Goal: Task Accomplishment & Management: Manage account settings

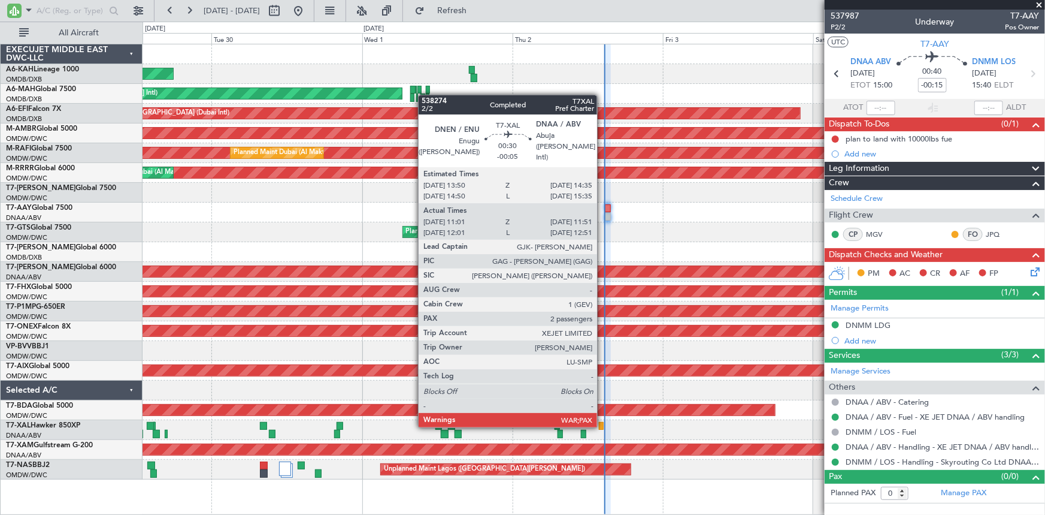
click at [603, 425] on div at bounding box center [601, 426] width 5 height 8
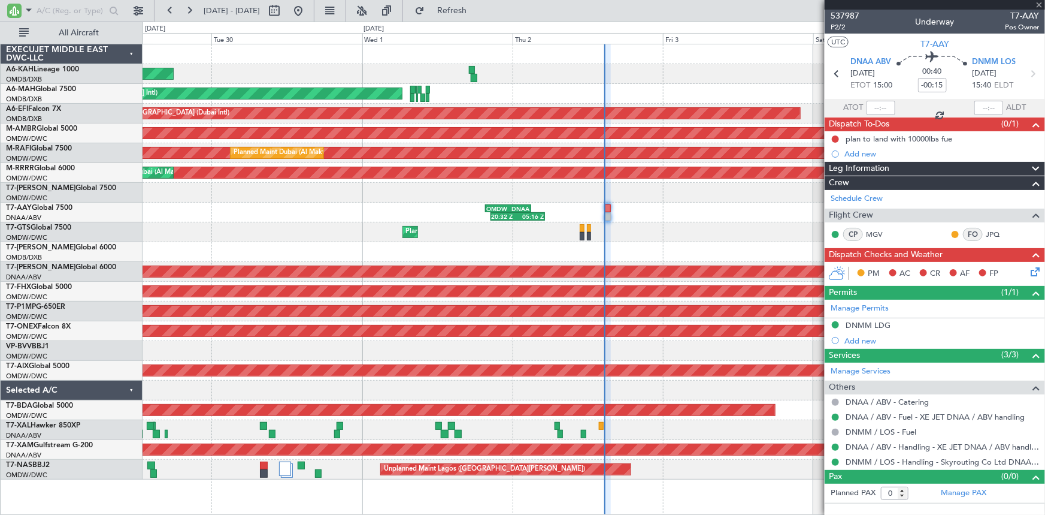
type input "-00:05"
type input "11:11"
type input "11:46"
type input "2"
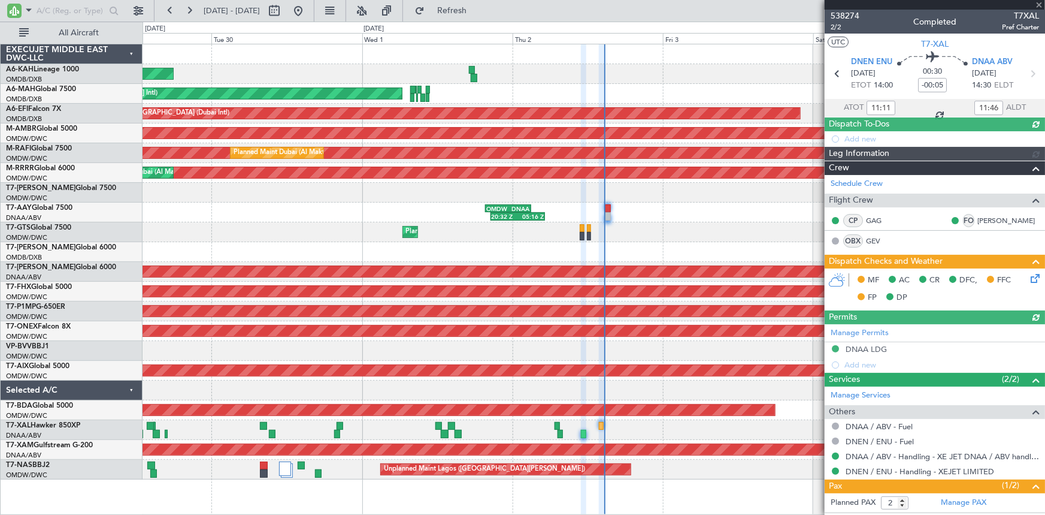
type input "Rohit Roy (ROY)"
type input "7429"
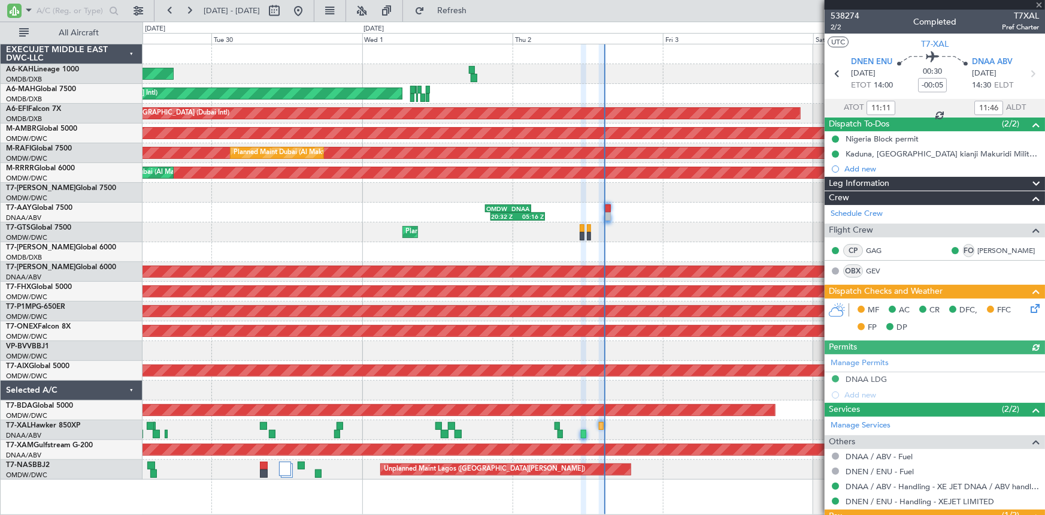
click at [1029, 308] on icon at bounding box center [1034, 306] width 10 height 10
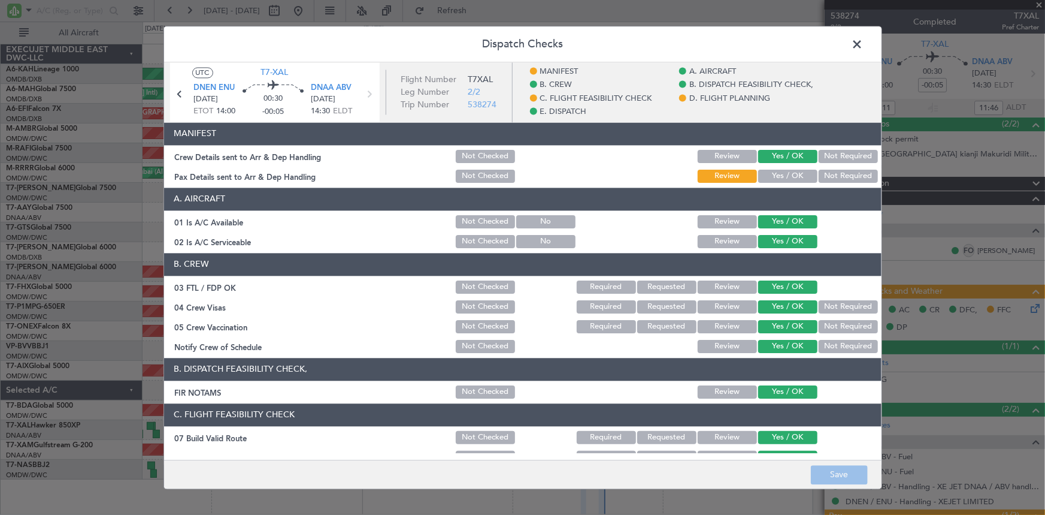
click at [790, 178] on button "Yes / OK" at bounding box center [787, 176] width 59 height 13
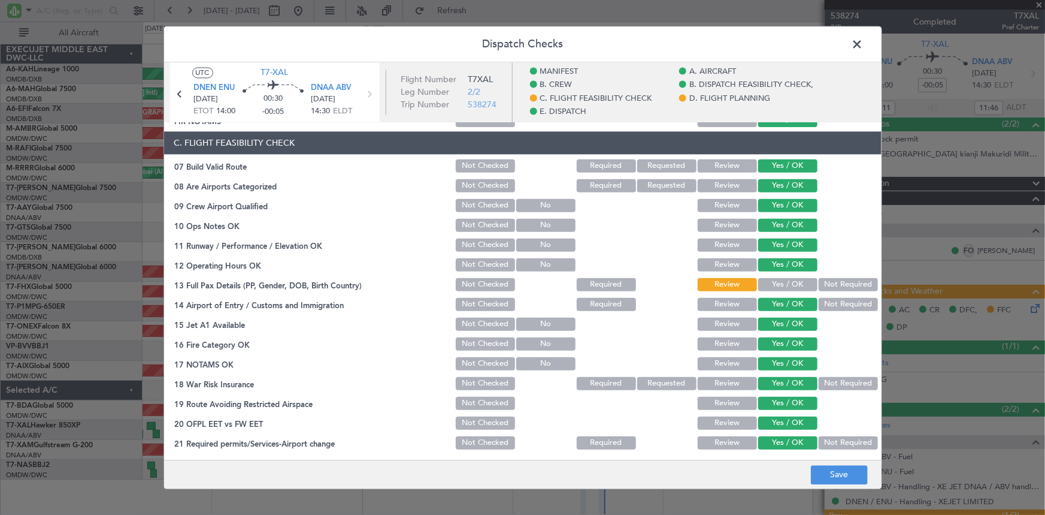
click at [771, 285] on button "Yes / OK" at bounding box center [787, 283] width 59 height 13
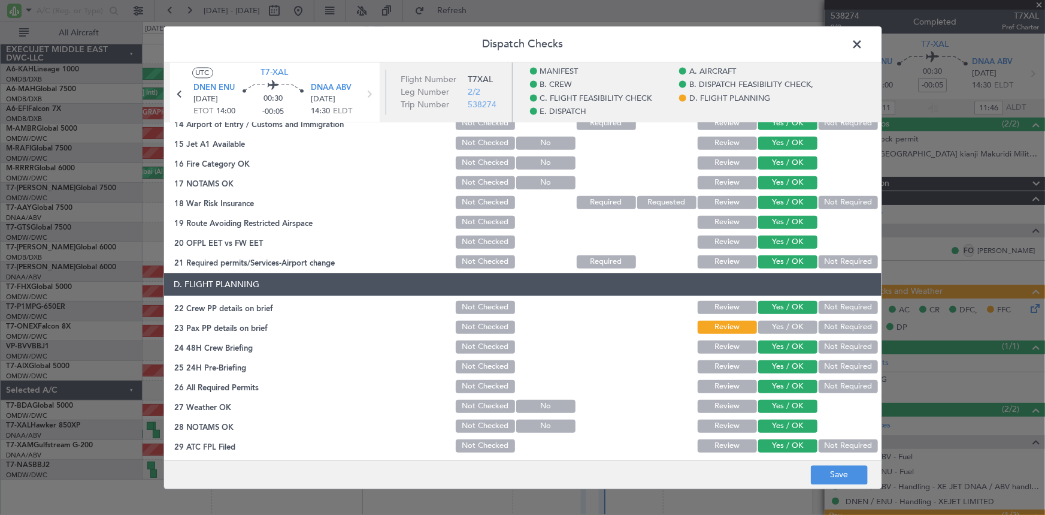
scroll to position [545, 0]
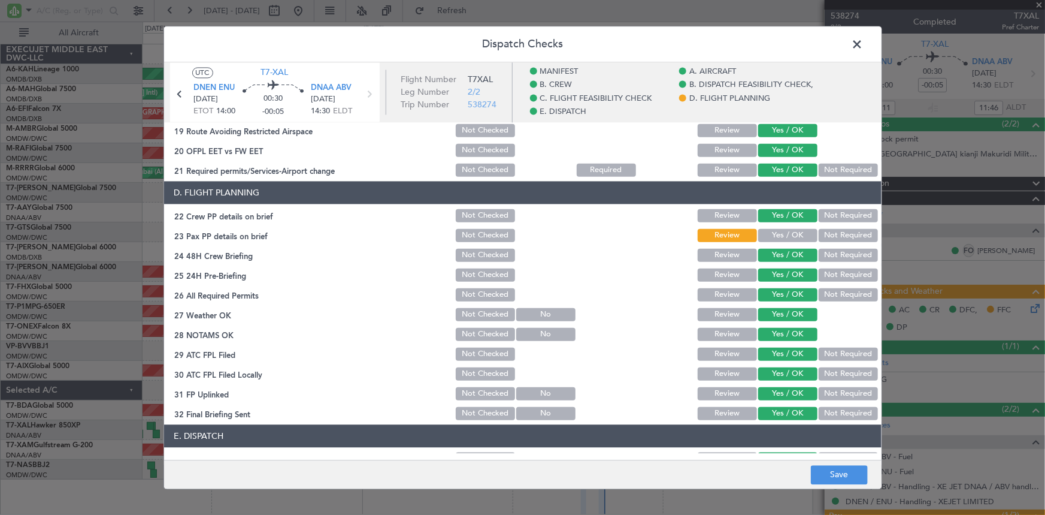
click at [774, 229] on button "Yes / OK" at bounding box center [787, 234] width 59 height 13
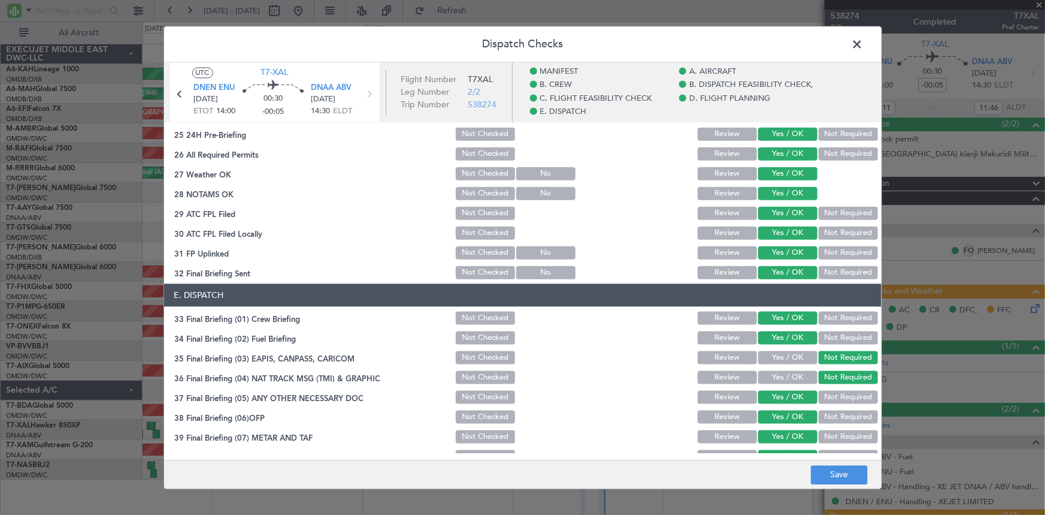
scroll to position [778, 0]
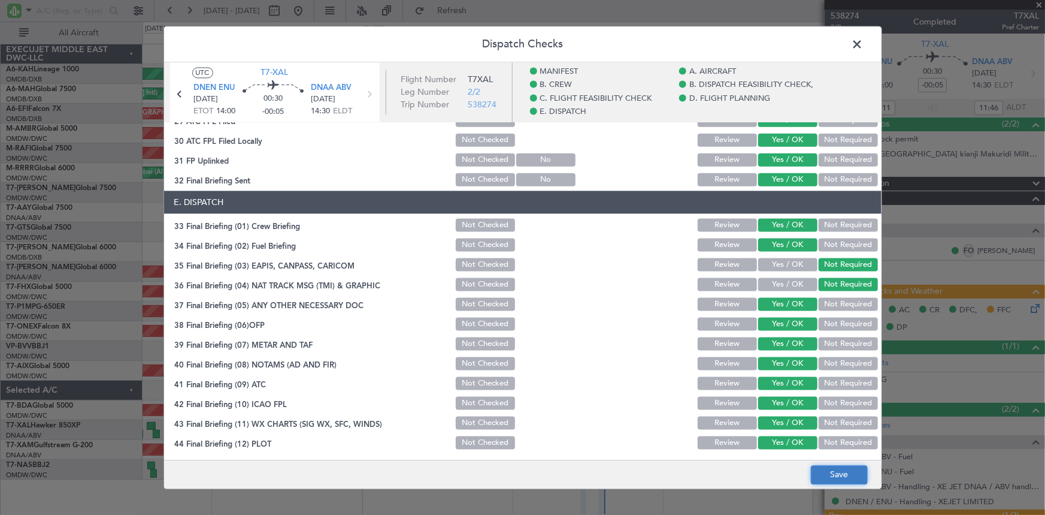
click at [849, 474] on button "Save" at bounding box center [839, 474] width 57 height 19
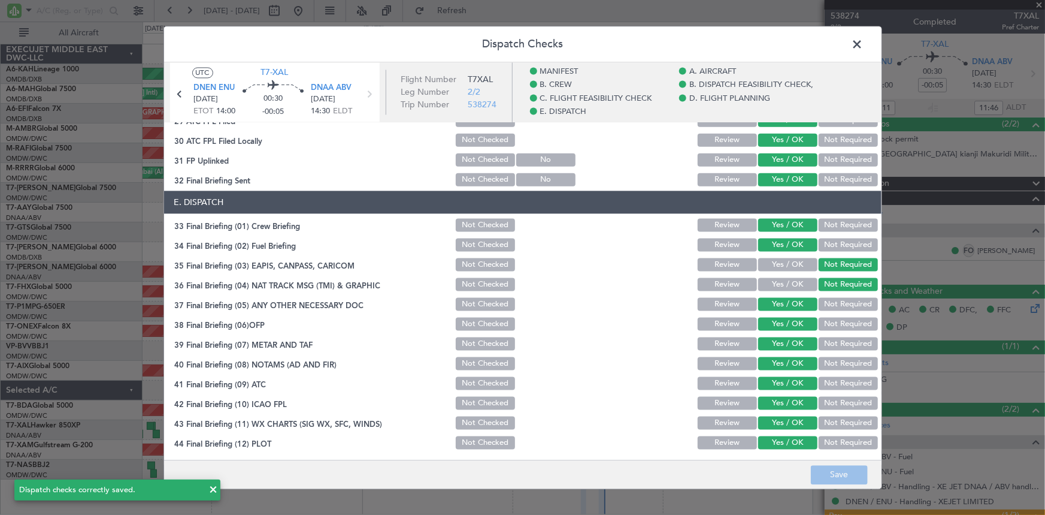
click at [864, 42] on span at bounding box center [864, 47] width 0 height 24
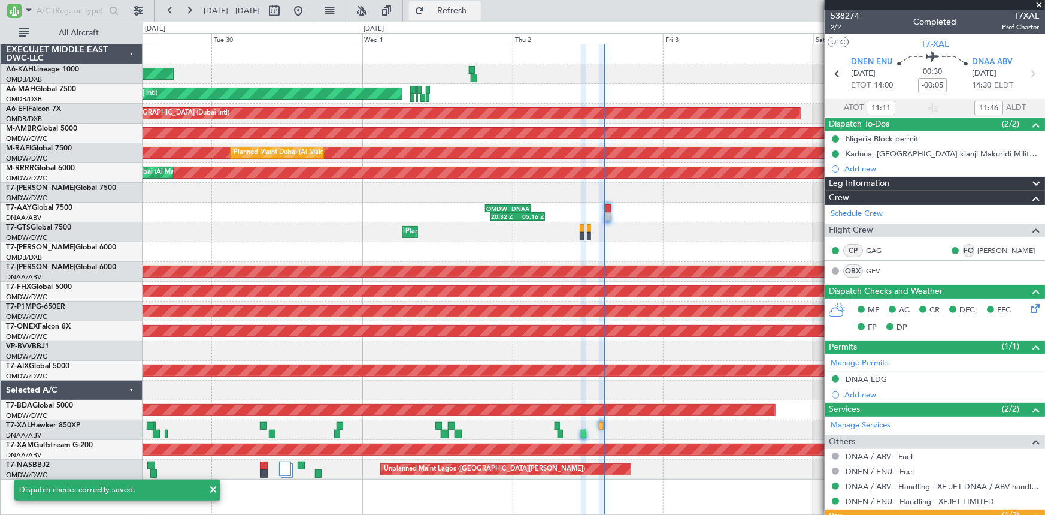
click at [481, 2] on button "Refresh" at bounding box center [445, 10] width 72 height 19
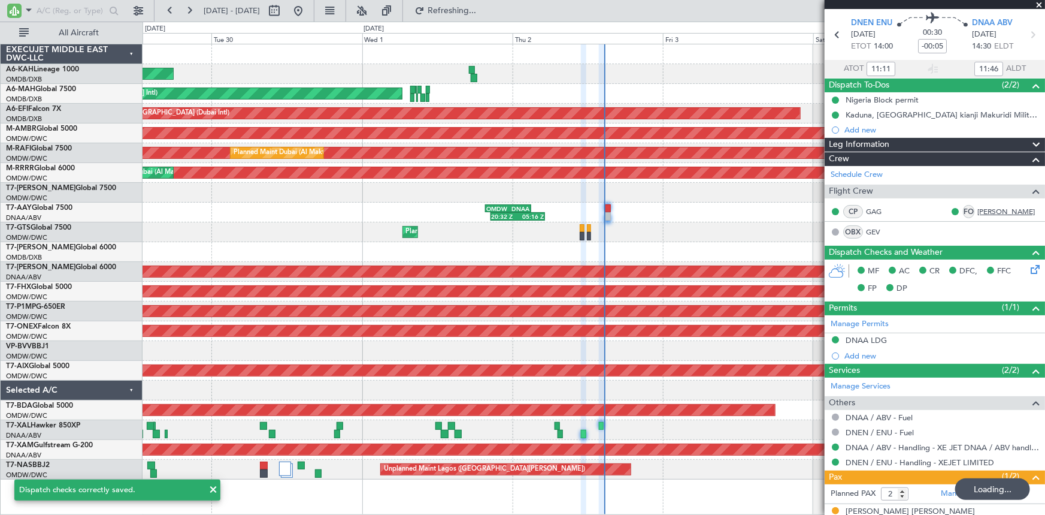
scroll to position [78, 0]
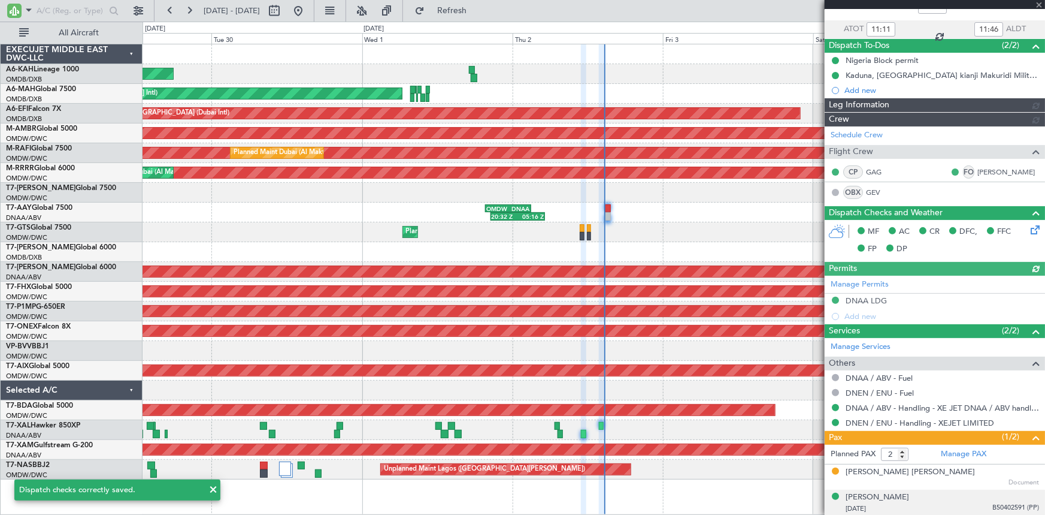
type input "Rohit Roy (ROY)"
type input "7429"
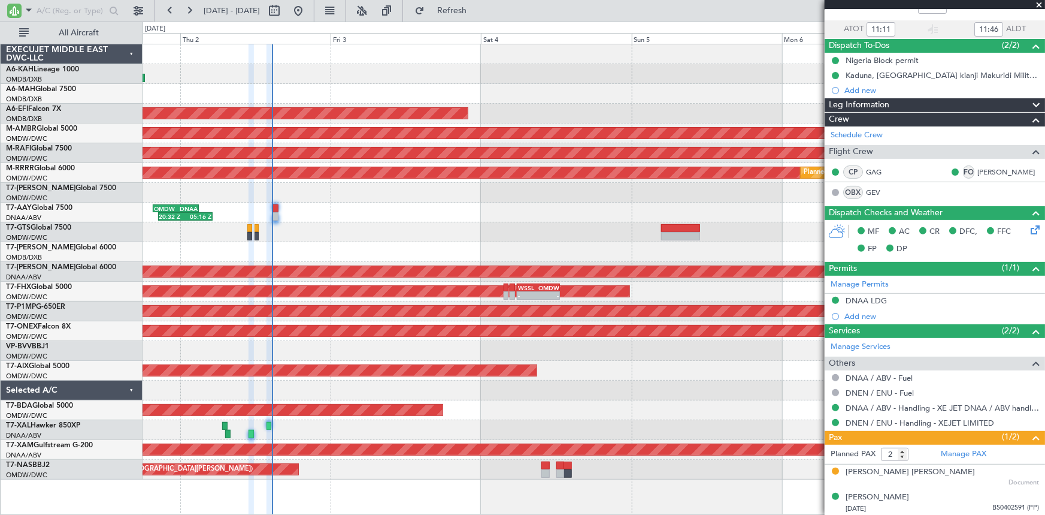
click at [292, 257] on div "Planned Maint Dubai (Dubai Intl) Planned Maint Dubai (Dubai Intl) AOG Maint Dub…" at bounding box center [594, 261] width 903 height 435
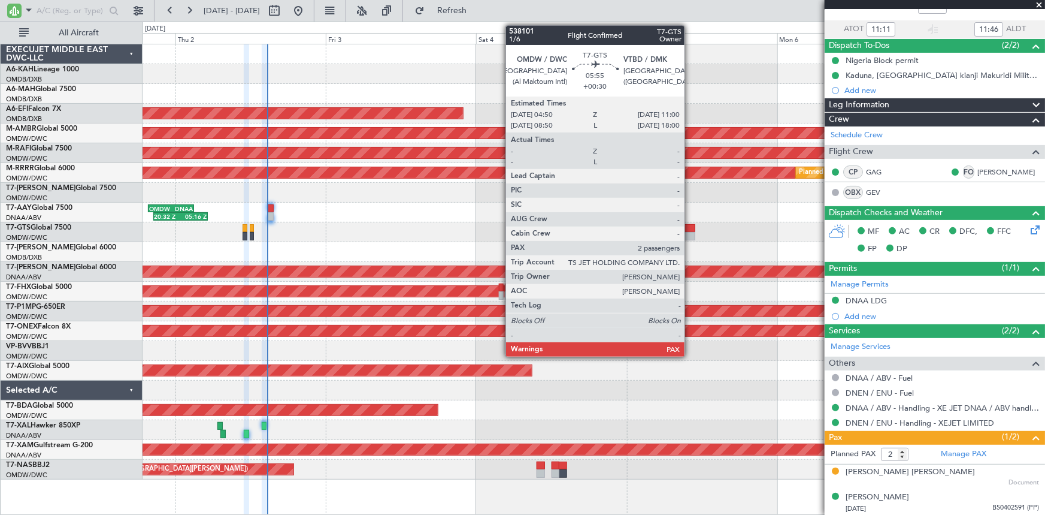
click at [690, 228] on div at bounding box center [676, 228] width 39 height 8
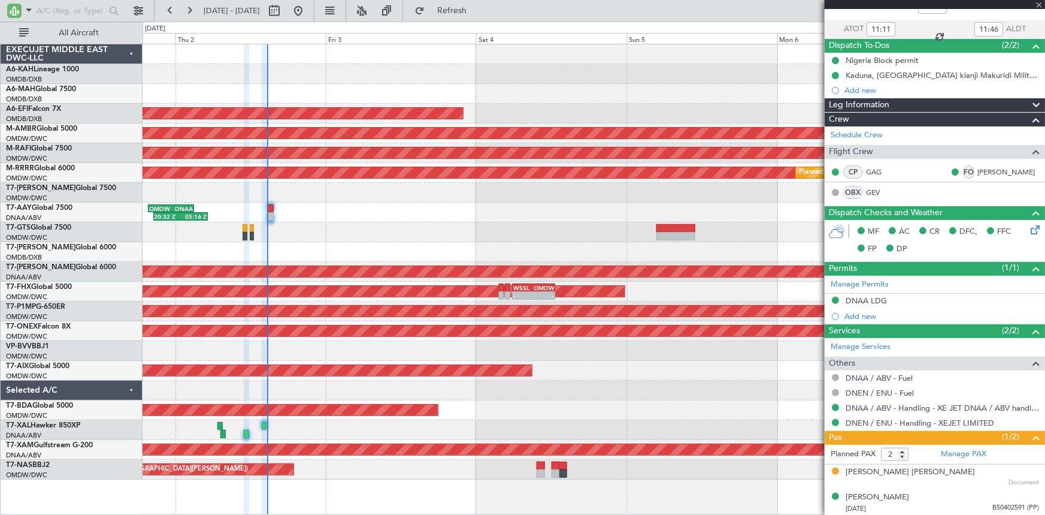
type input "+00:30"
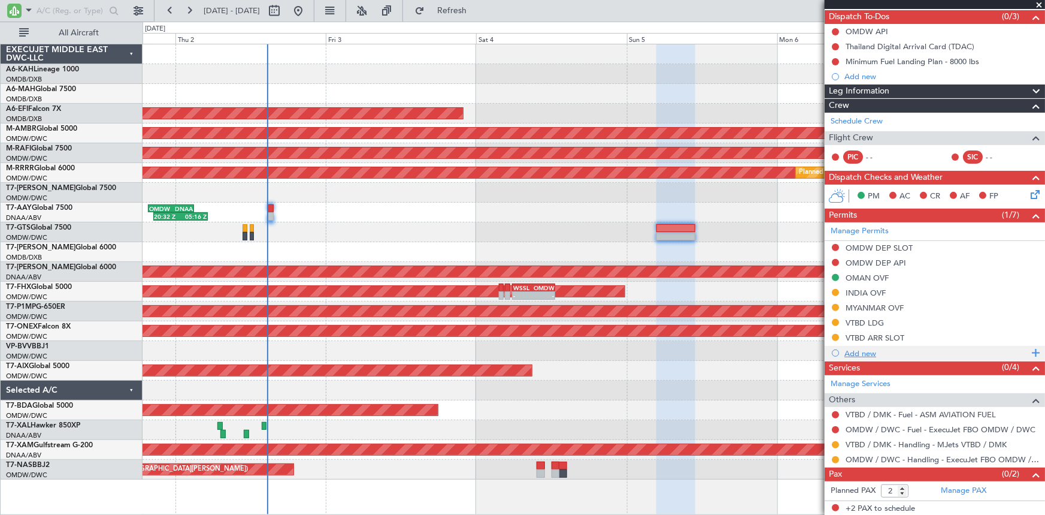
scroll to position [108, 0]
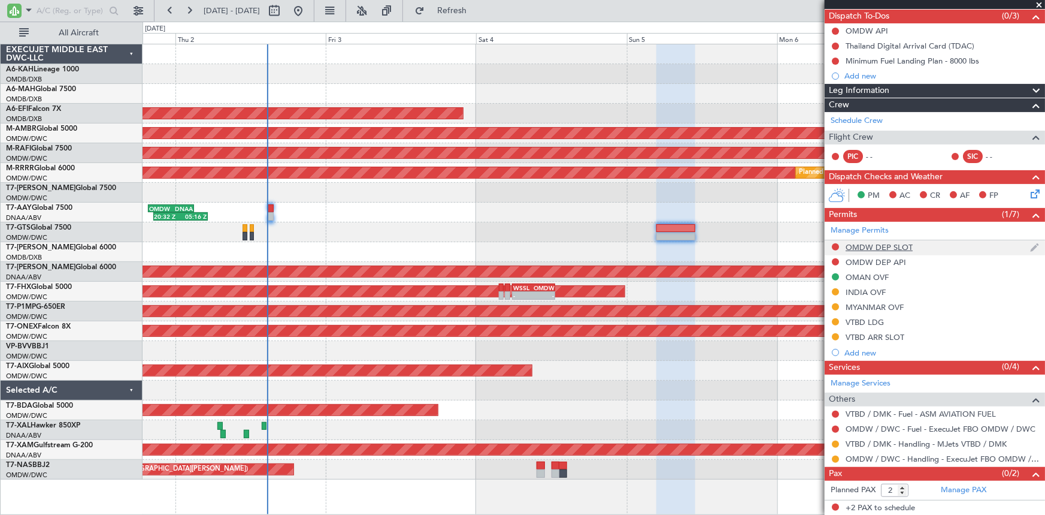
click at [882, 247] on div "OMDW DEP SLOT" at bounding box center [879, 247] width 67 height 10
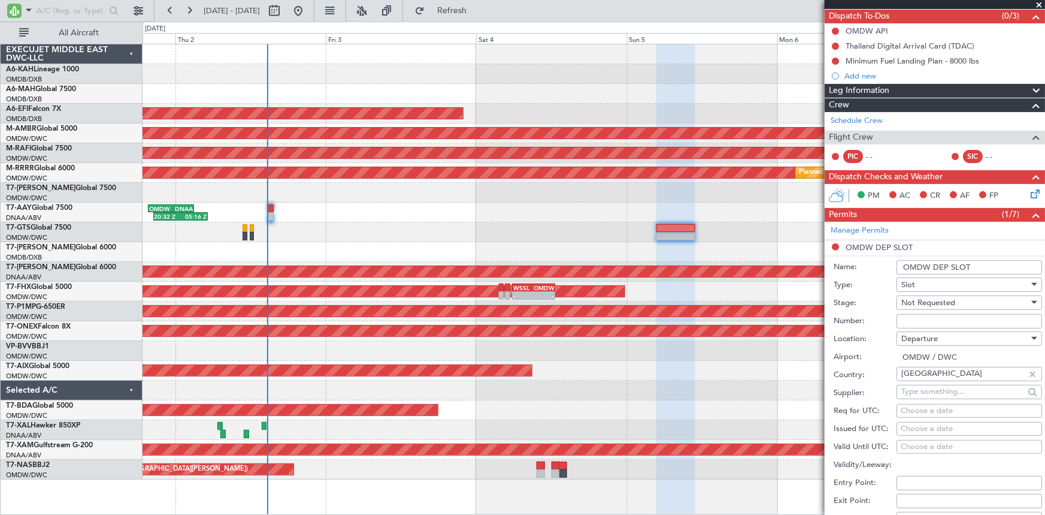
click at [929, 325] on input "Number:" at bounding box center [970, 321] width 146 height 14
paste input "EJO117"
type input "EJO117"
click at [936, 304] on span "Not Requested" at bounding box center [929, 302] width 54 height 11
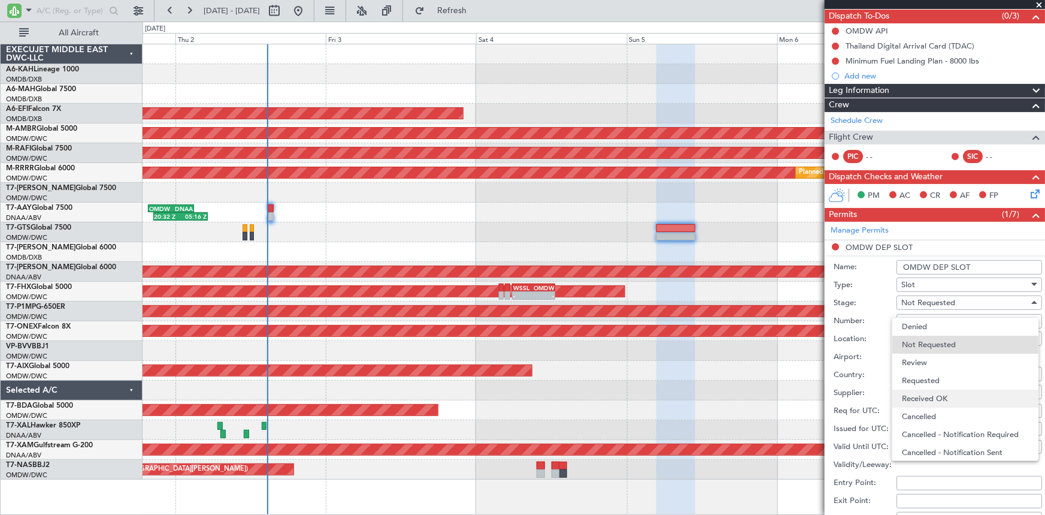
click at [940, 397] on span "Received OK" at bounding box center [965, 398] width 127 height 18
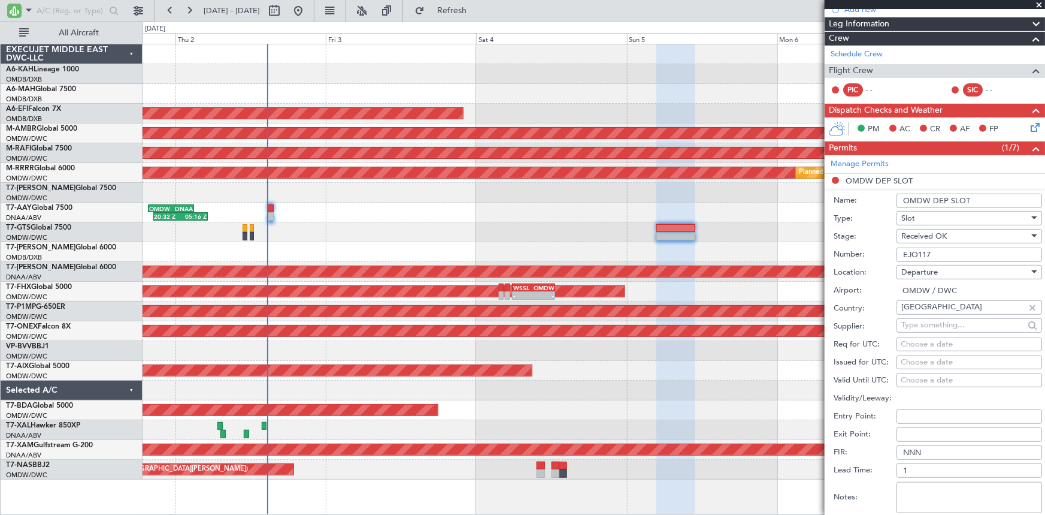
scroll to position [216, 0]
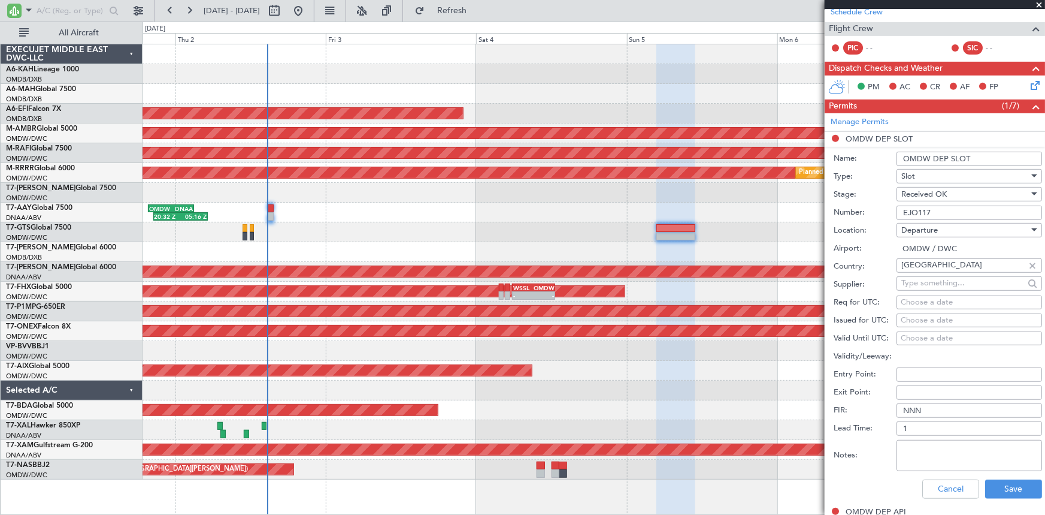
click at [932, 300] on div "Choose a date" at bounding box center [969, 303] width 137 height 12
select select "10"
select select "2025"
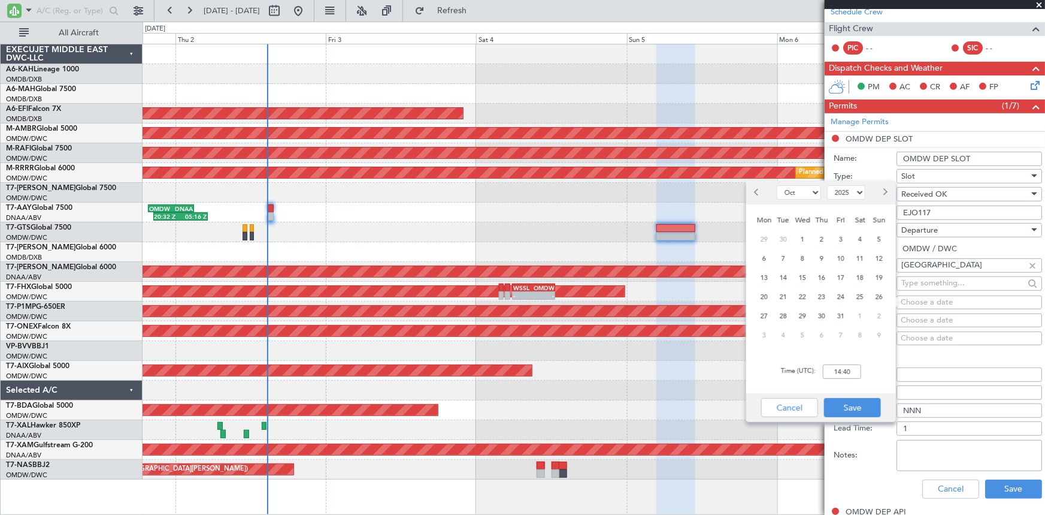
drag, startPoint x: 869, startPoint y: 237, endPoint x: 893, endPoint y: 246, distance: 25.6
click at [869, 237] on div "4" at bounding box center [860, 238] width 19 height 19
click at [872, 238] on span "5" at bounding box center [879, 239] width 15 height 15
click at [831, 363] on div "Time (UTC): 00:00" at bounding box center [821, 371] width 150 height 43
click at [828, 370] on input "00:00" at bounding box center [842, 371] width 38 height 14
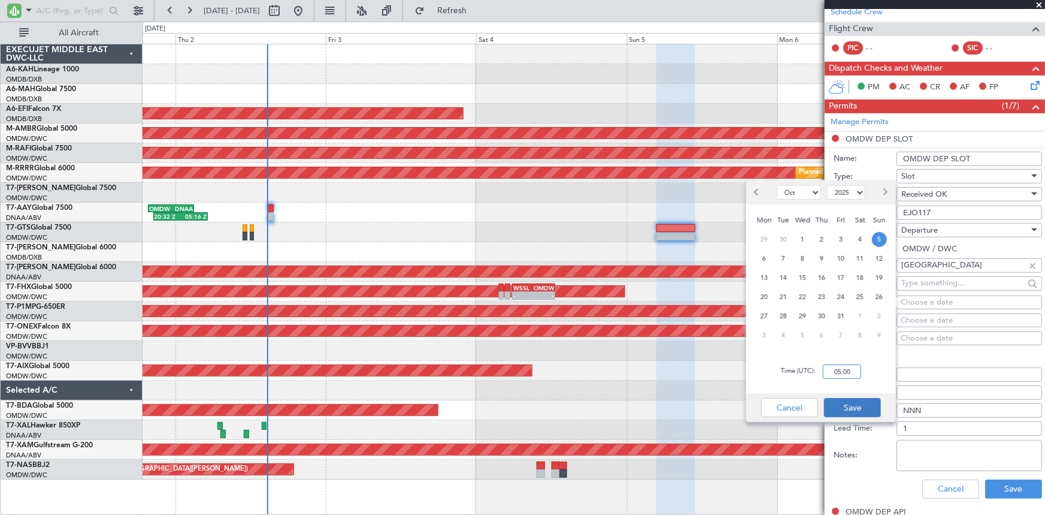
type input "05:00"
drag, startPoint x: 854, startPoint y: 406, endPoint x: 920, endPoint y: 371, distance: 74.0
click at [854, 406] on button "Save" at bounding box center [852, 407] width 57 height 19
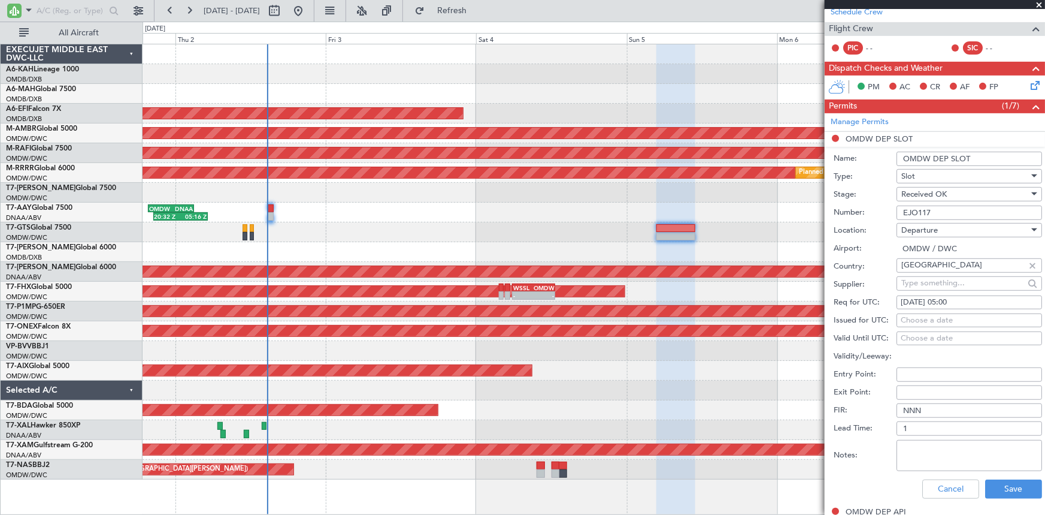
click at [932, 315] on div "Choose a date" at bounding box center [969, 321] width 137 height 12
select select "10"
select select "2025"
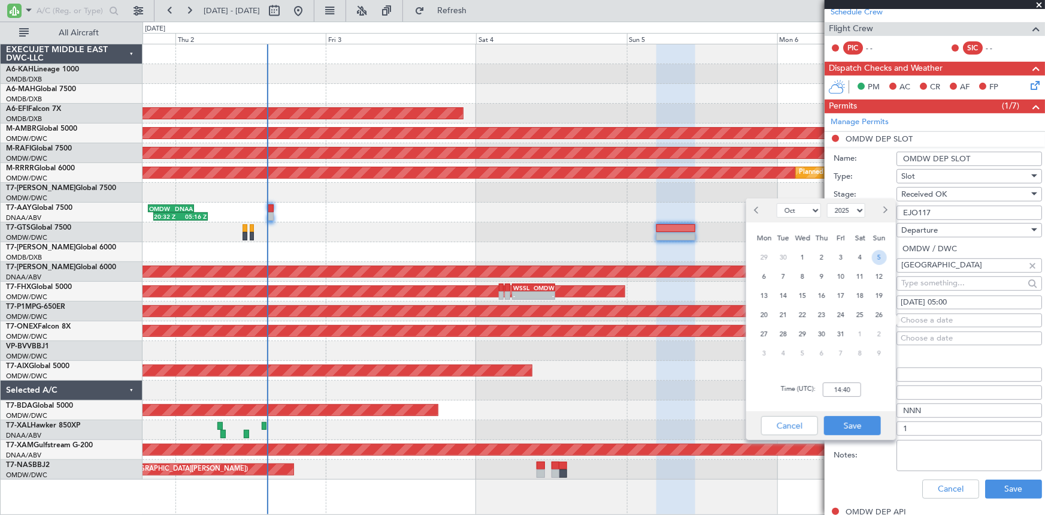
click at [875, 252] on span "5" at bounding box center [879, 257] width 15 height 15
click at [828, 381] on div "Time (UTC): 00:00" at bounding box center [821, 389] width 150 height 43
click at [830, 389] on input "00:00" at bounding box center [842, 389] width 38 height 14
type input "05:00"
click at [853, 421] on button "Save" at bounding box center [852, 425] width 57 height 19
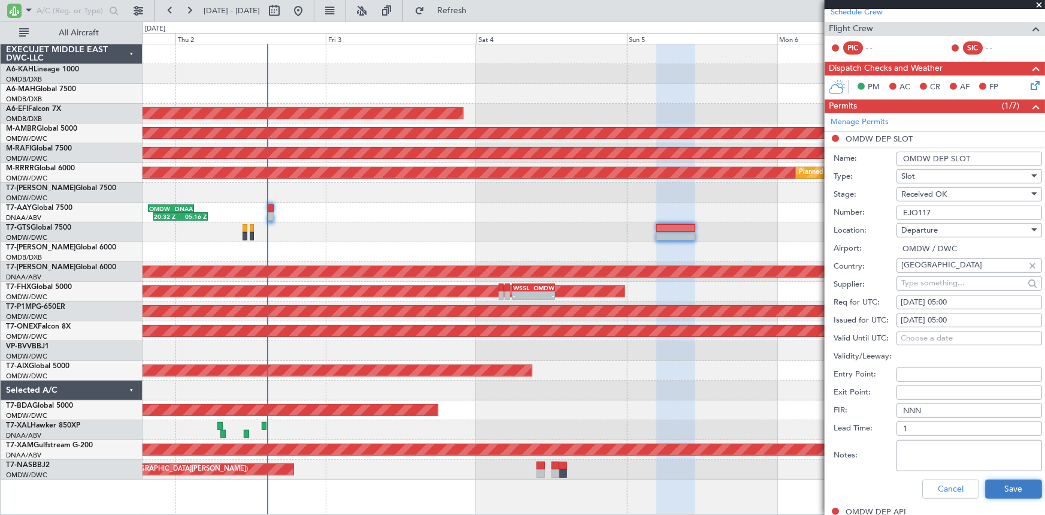
click at [1006, 485] on button "Save" at bounding box center [1013, 488] width 57 height 19
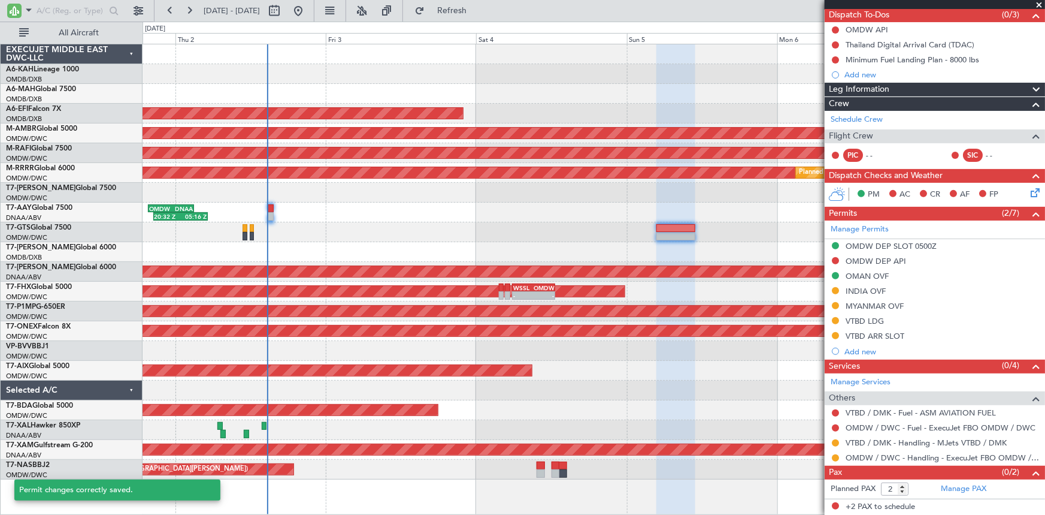
scroll to position [108, 0]
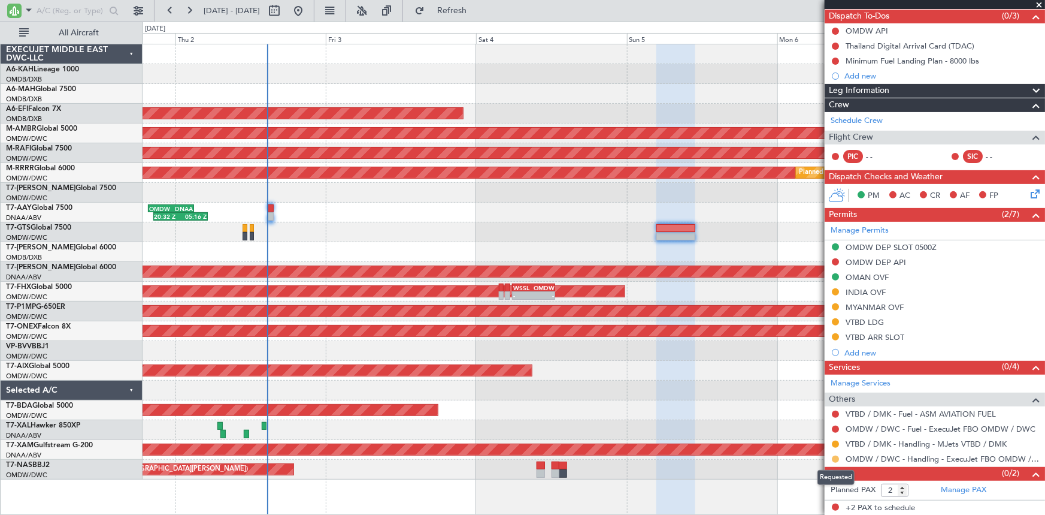
click at [835, 458] on button at bounding box center [835, 458] width 7 height 7
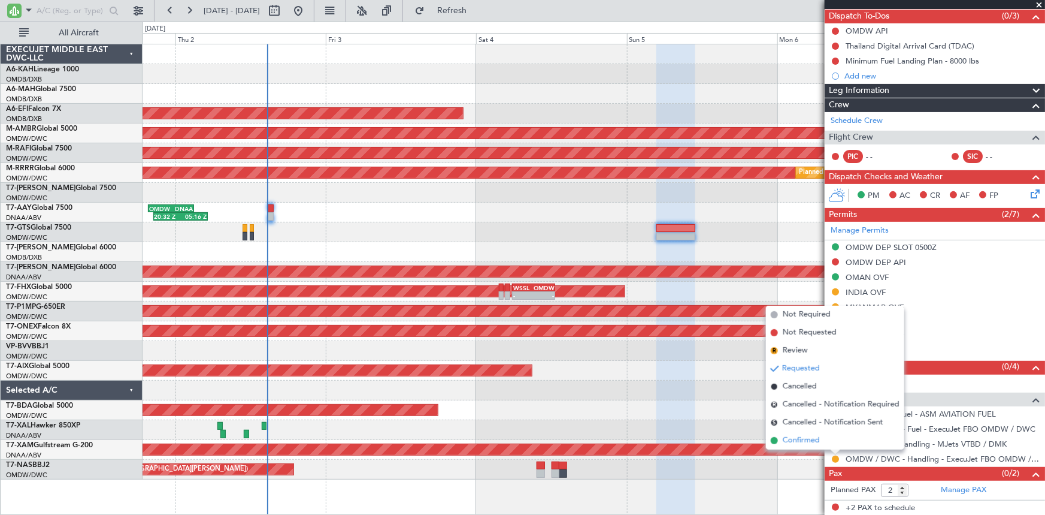
click at [809, 442] on span "Confirmed" at bounding box center [801, 440] width 37 height 12
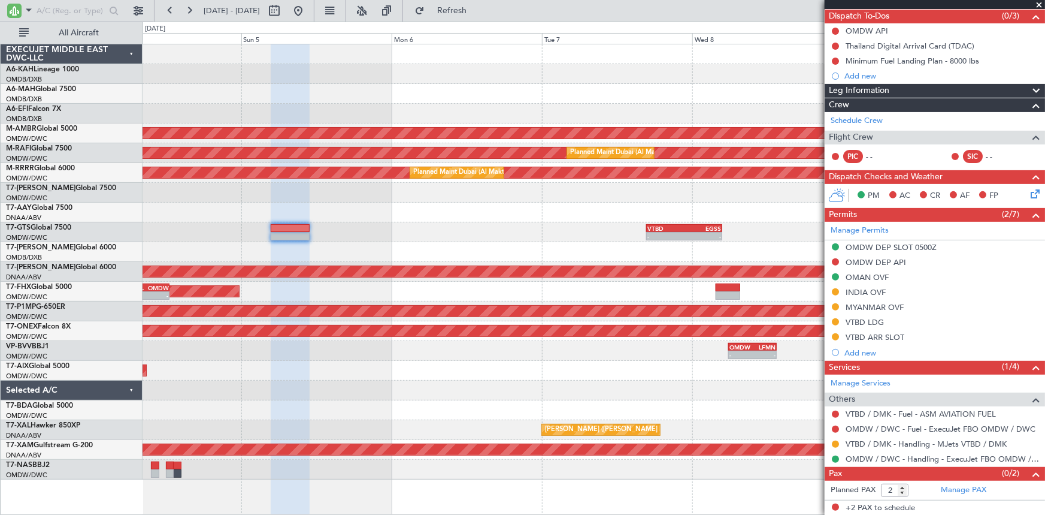
click at [271, 234] on div "AOG Maint Dubai (Dubai Intl) Planned Maint Singapore (Seletar) Planned Maint Du…" at bounding box center [594, 261] width 903 height 435
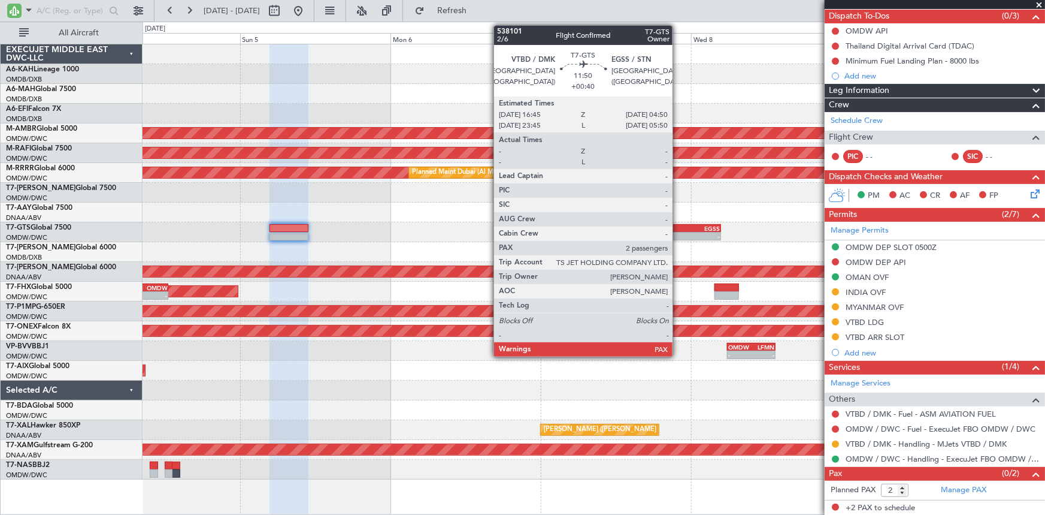
click at [678, 227] on div "VTBD" at bounding box center [664, 228] width 37 height 7
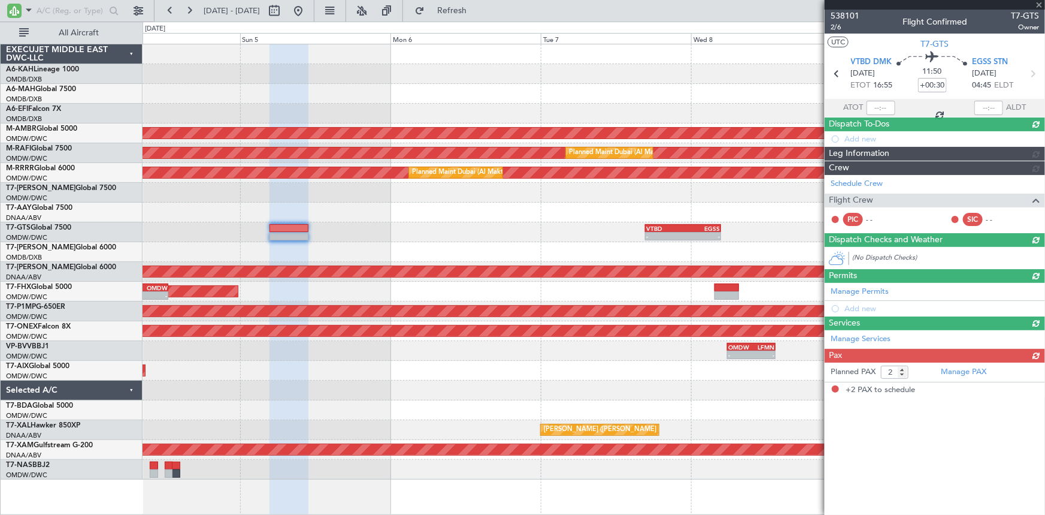
type input "+00:40"
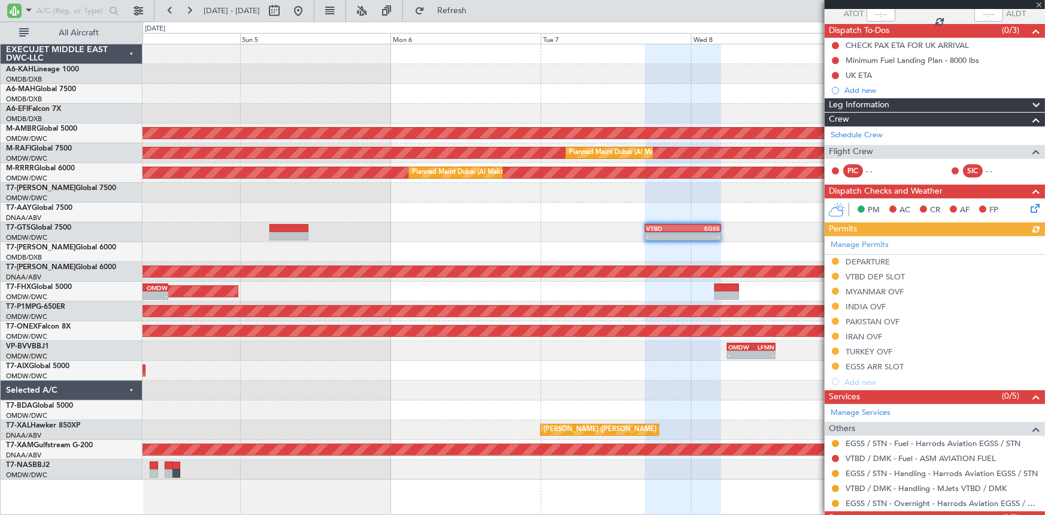
scroll to position [138, 0]
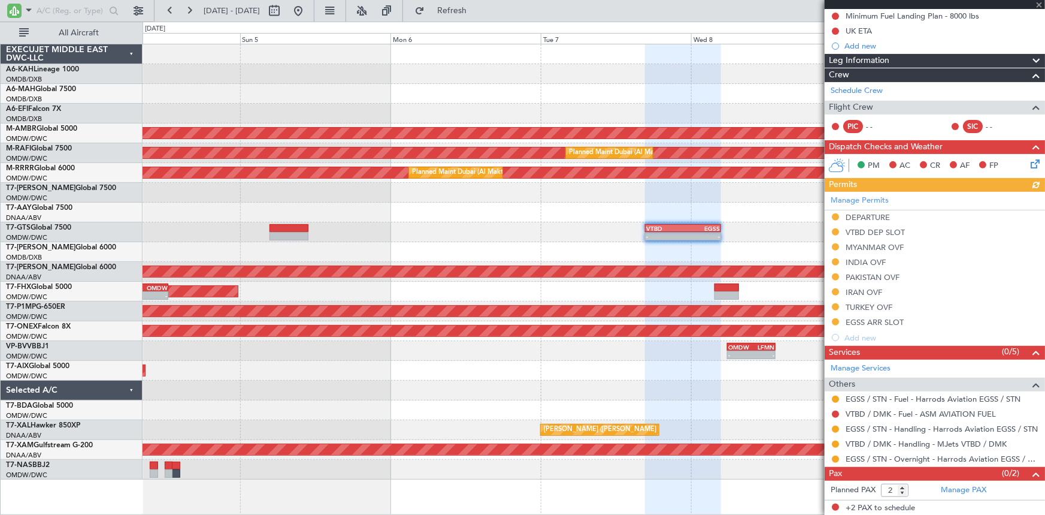
click at [874, 231] on div "Manage Permits DEPARTURE VTBD DEP SLOT MYANMAR OVF INDIA OVF PAKISTAN OVF IRAN …" at bounding box center [935, 268] width 220 height 153
click at [873, 229] on div "VTBD DEP SLOT" at bounding box center [875, 232] width 59 height 10
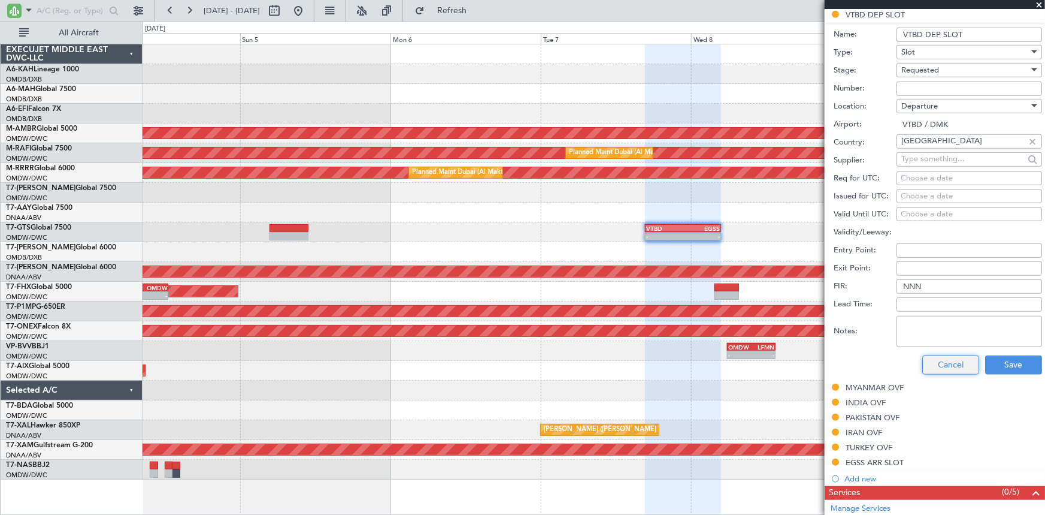
click at [927, 362] on button "Cancel" at bounding box center [951, 364] width 57 height 19
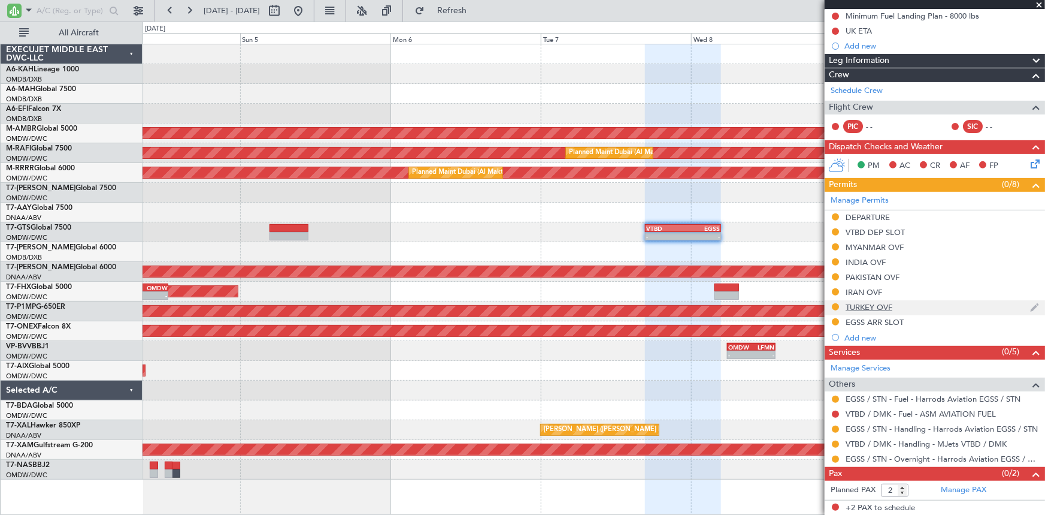
click at [875, 306] on div "TURKEY OVF" at bounding box center [869, 307] width 47 height 10
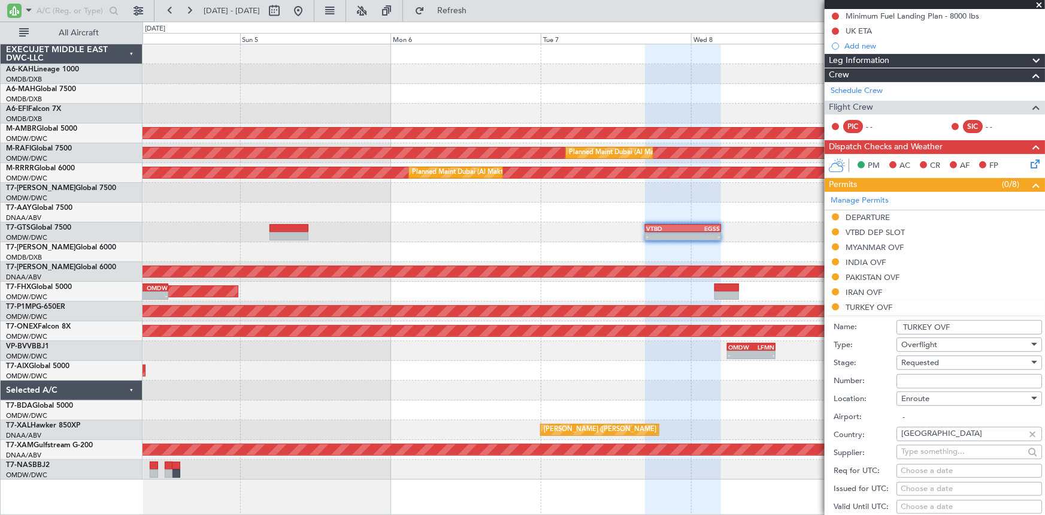
scroll to position [355, 0]
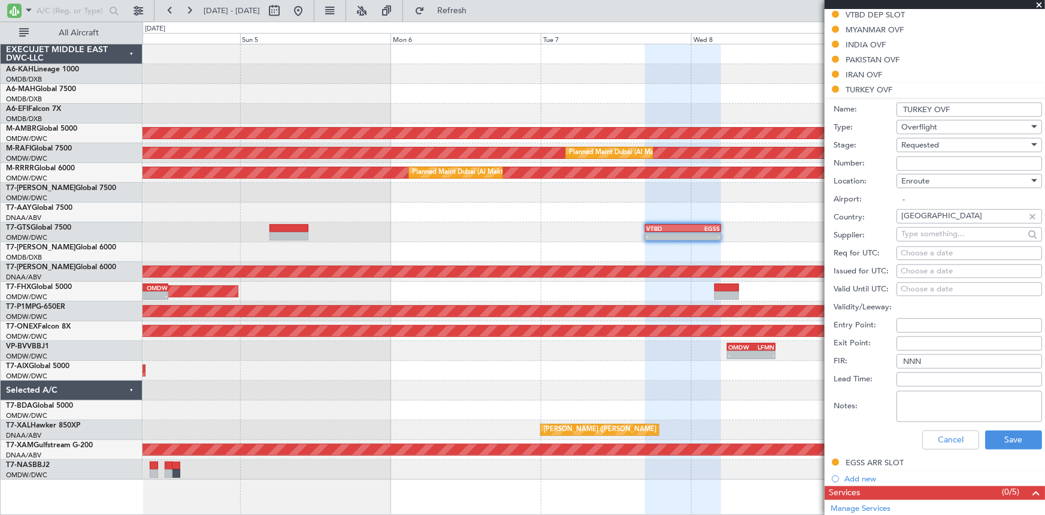
click at [937, 156] on input "Number:" at bounding box center [970, 163] width 146 height 14
type input "BUSINESS FLT"
click at [958, 139] on div "Requested" at bounding box center [966, 145] width 128 height 18
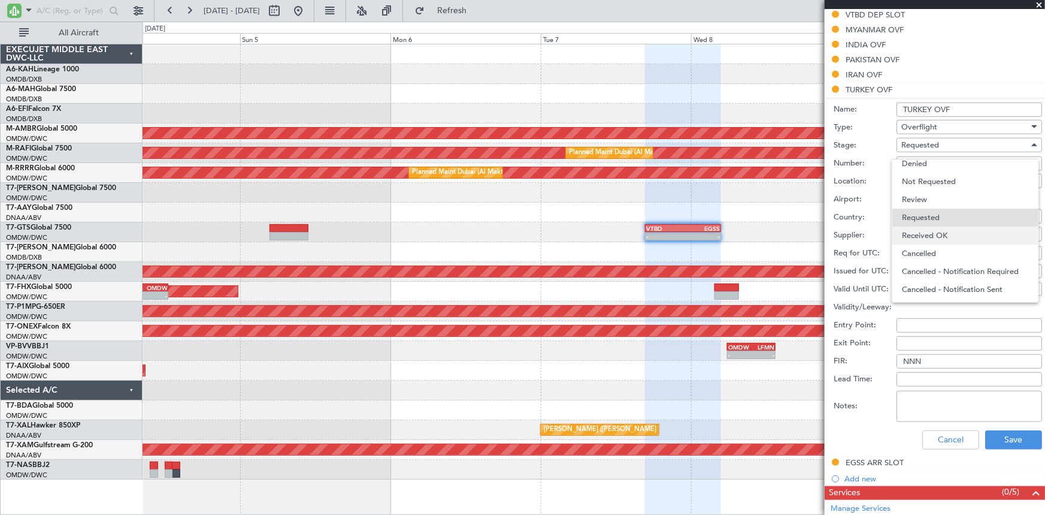
click at [920, 232] on span "Received OK" at bounding box center [965, 235] width 127 height 18
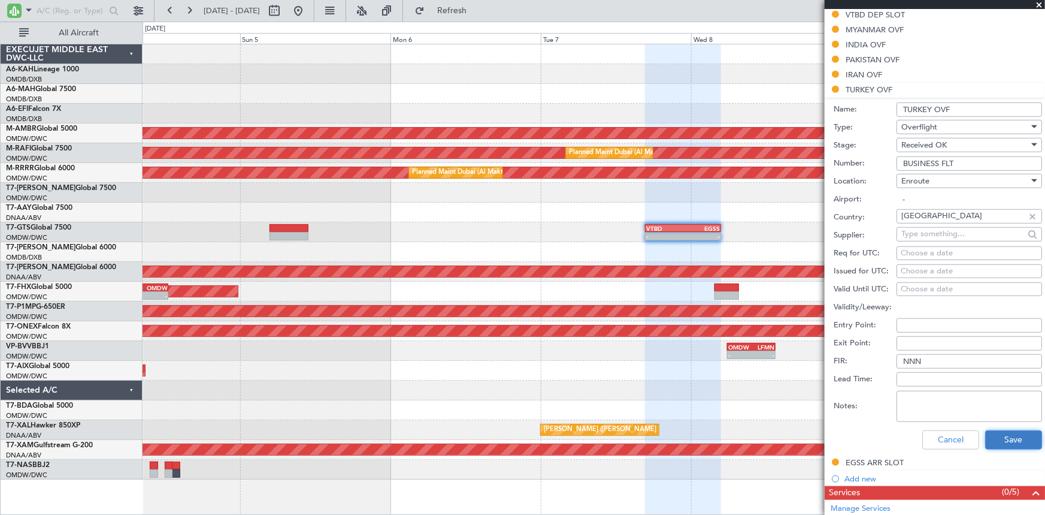
click at [1007, 439] on button "Save" at bounding box center [1013, 439] width 57 height 19
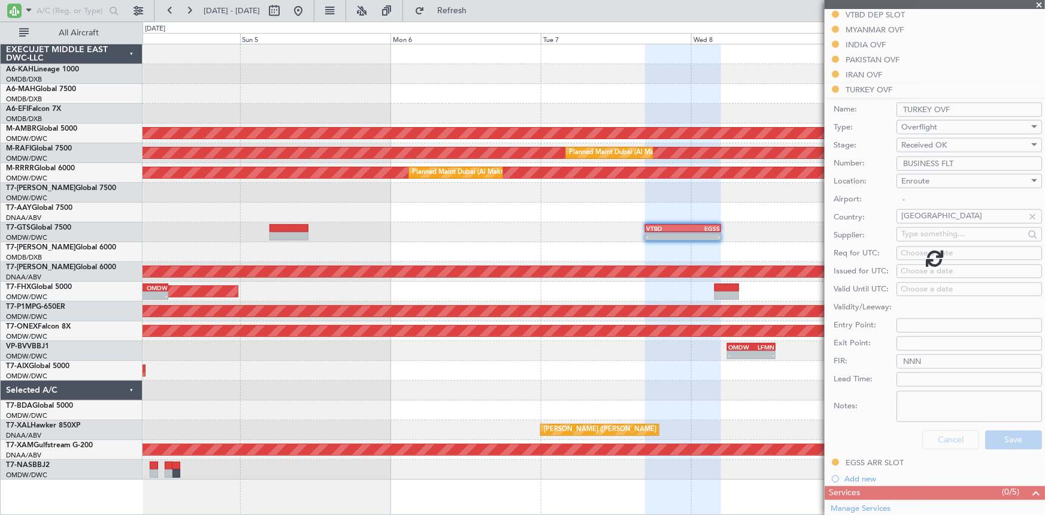
scroll to position [138, 0]
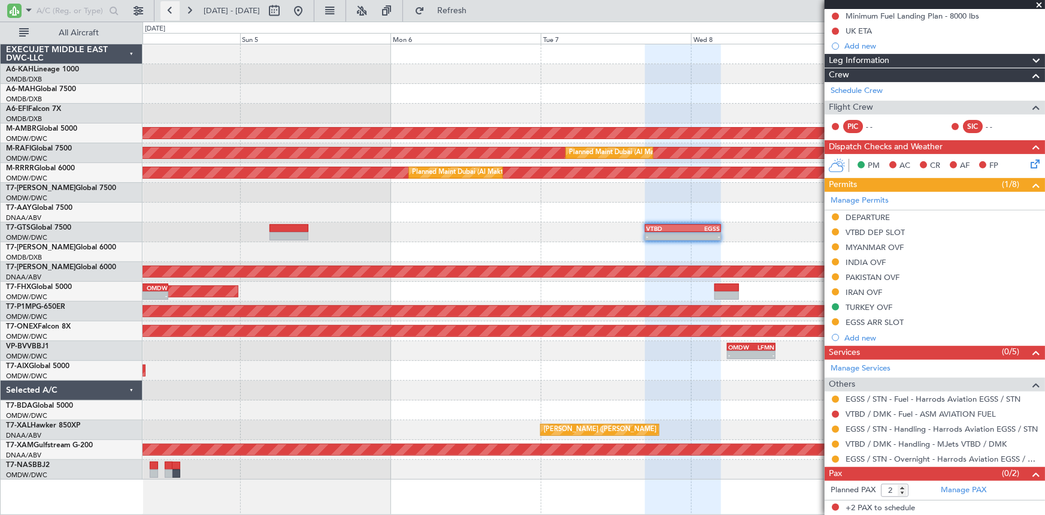
click at [165, 7] on button at bounding box center [170, 10] width 19 height 19
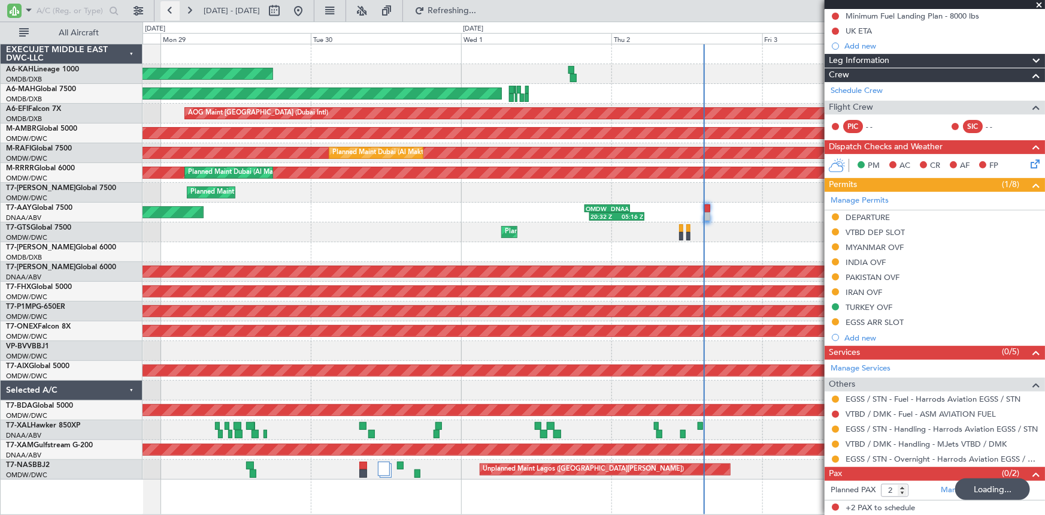
click at [165, 7] on button at bounding box center [170, 10] width 19 height 19
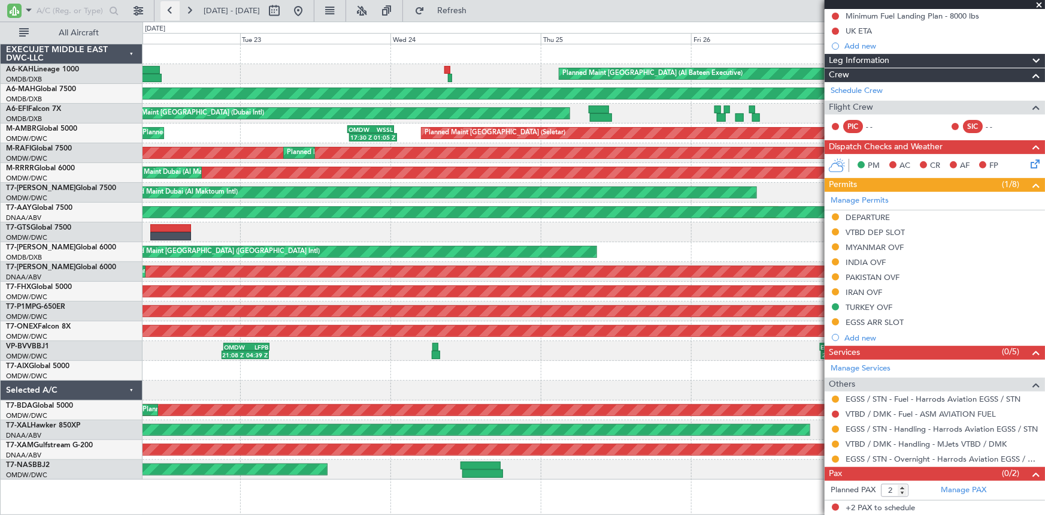
click at [172, 13] on button at bounding box center [170, 10] width 19 height 19
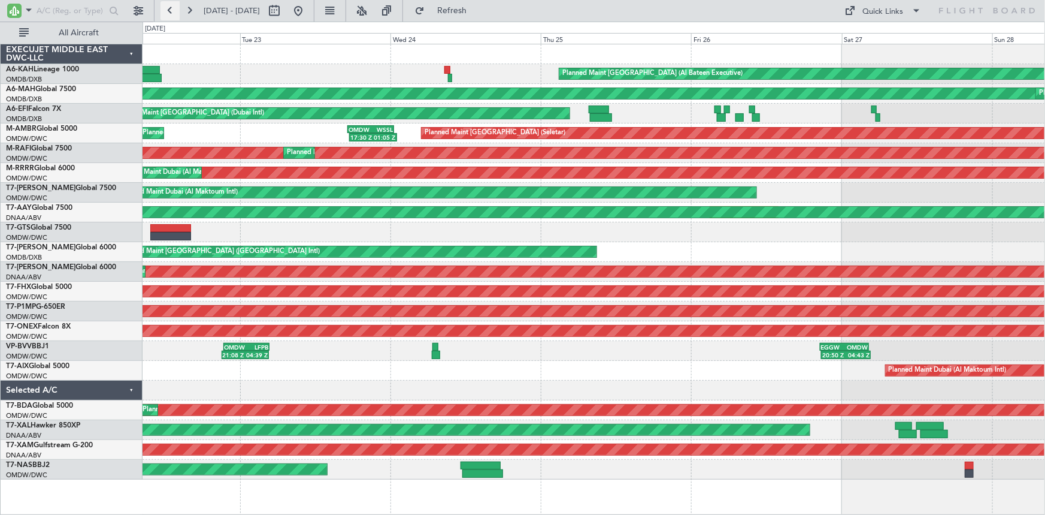
scroll to position [0, 0]
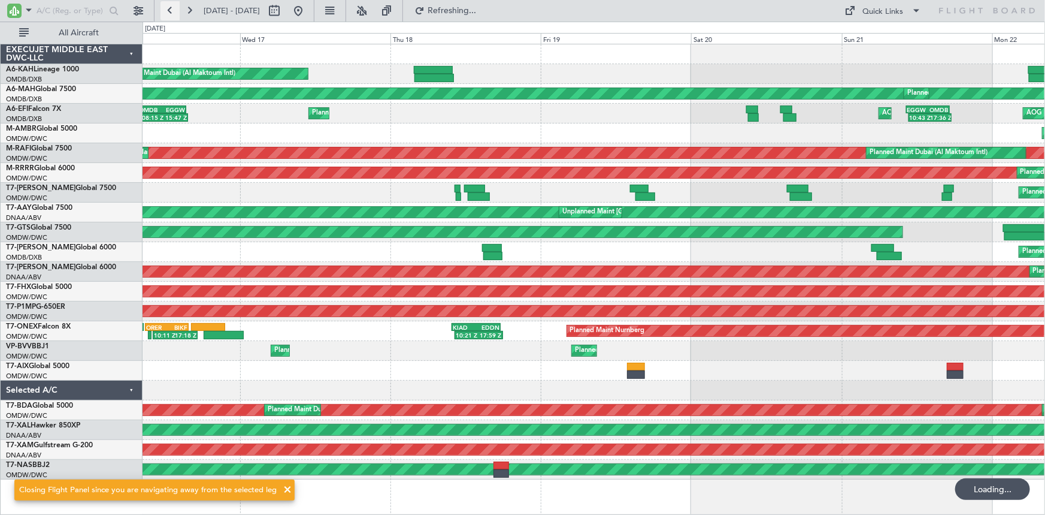
click at [172, 13] on button at bounding box center [170, 10] width 19 height 19
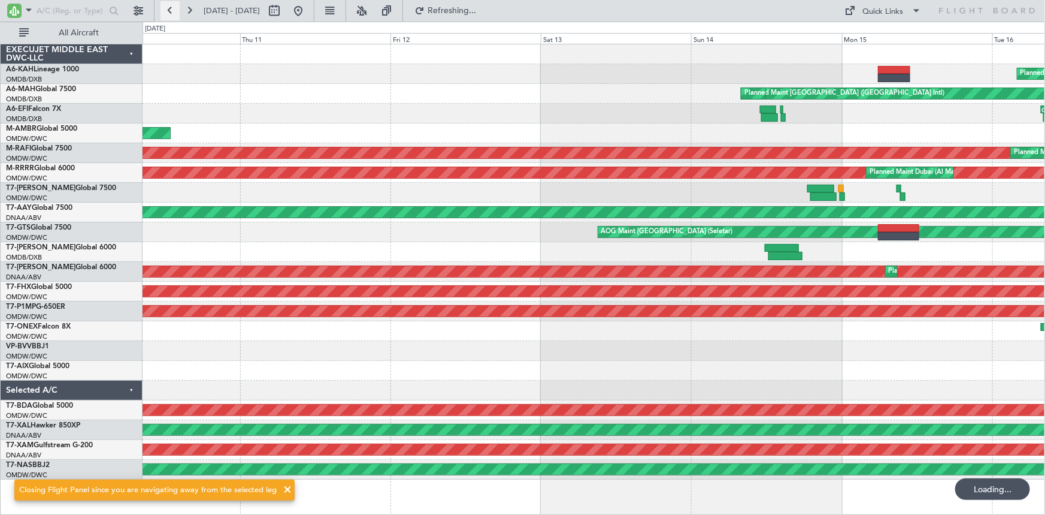
click at [172, 13] on button at bounding box center [170, 10] width 19 height 19
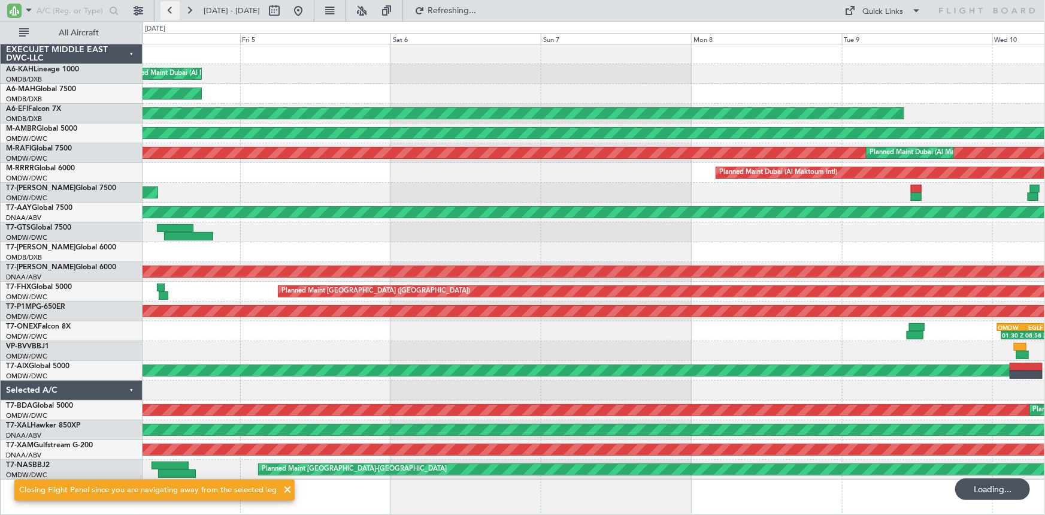
click at [172, 13] on button at bounding box center [170, 10] width 19 height 19
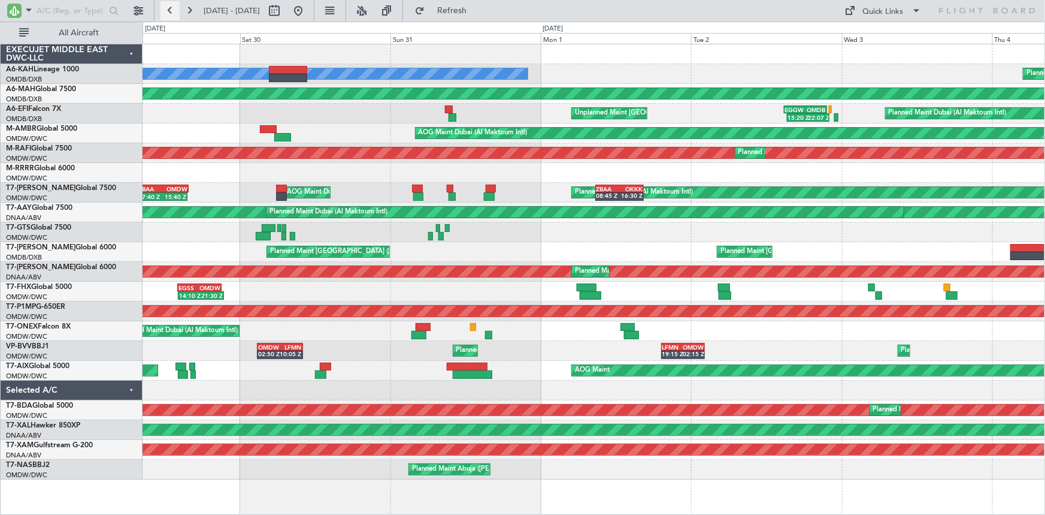
click at [171, 10] on button at bounding box center [170, 10] width 19 height 19
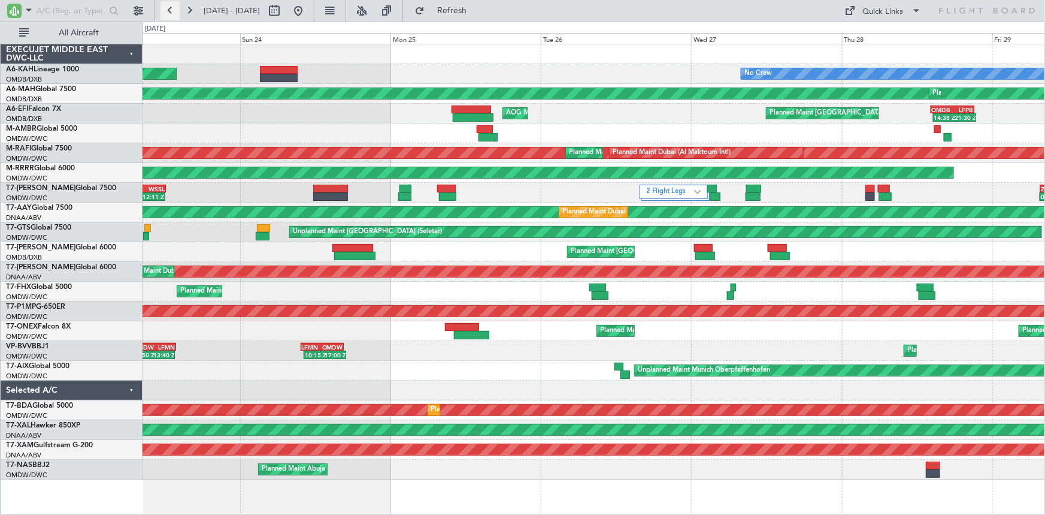
click at [173, 11] on button at bounding box center [170, 10] width 19 height 19
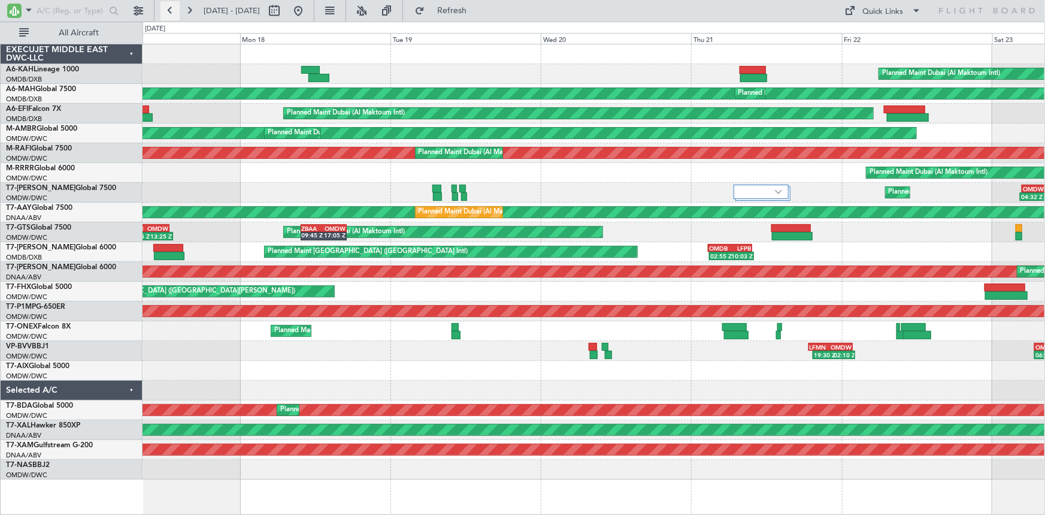
click at [172, 10] on button at bounding box center [170, 10] width 19 height 19
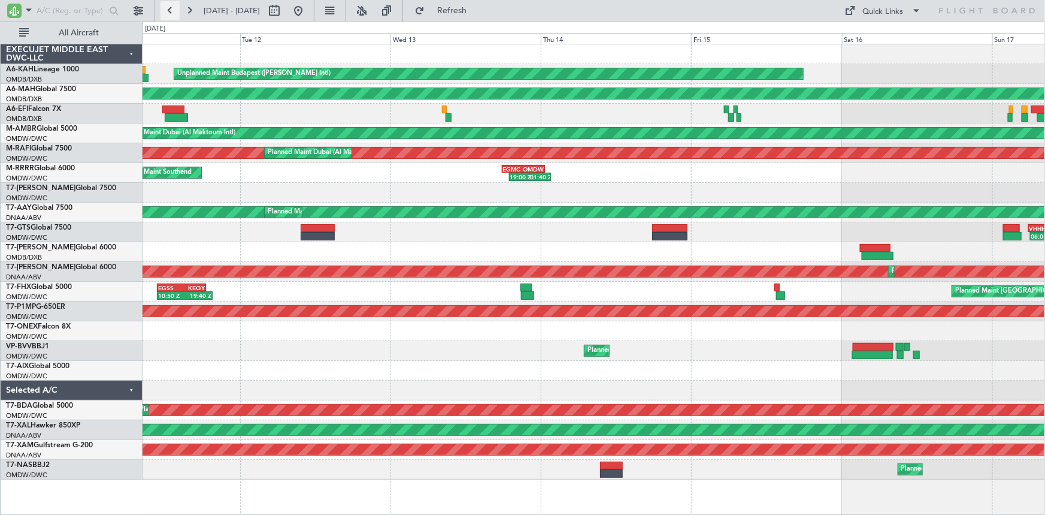
click at [168, 11] on button at bounding box center [170, 10] width 19 height 19
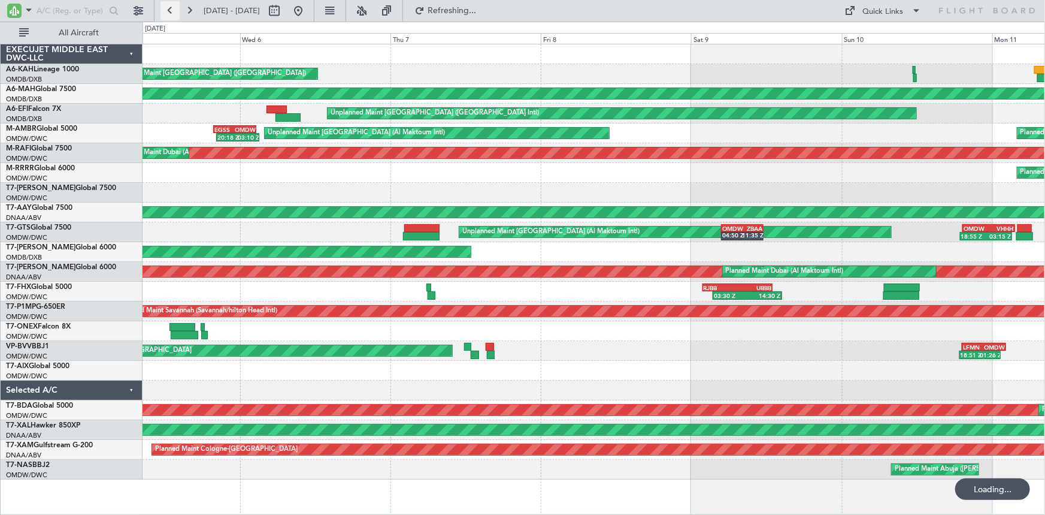
click at [168, 11] on button at bounding box center [170, 10] width 19 height 19
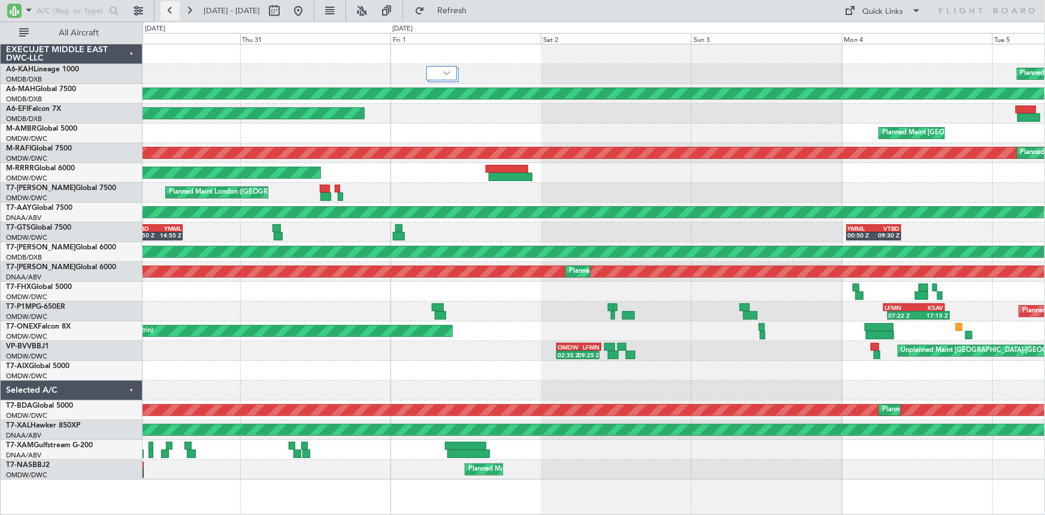
click at [165, 9] on button at bounding box center [170, 10] width 19 height 19
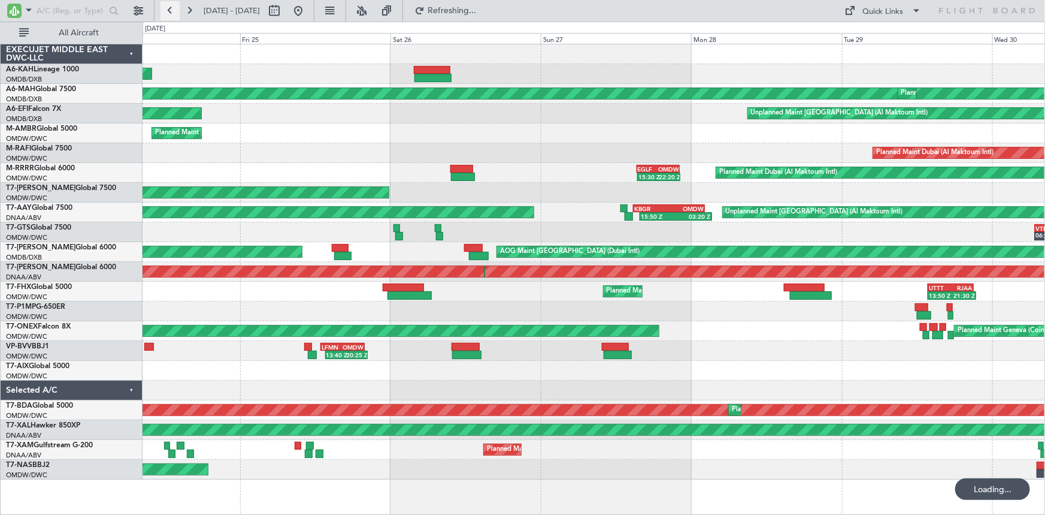
click at [165, 9] on button at bounding box center [170, 10] width 19 height 19
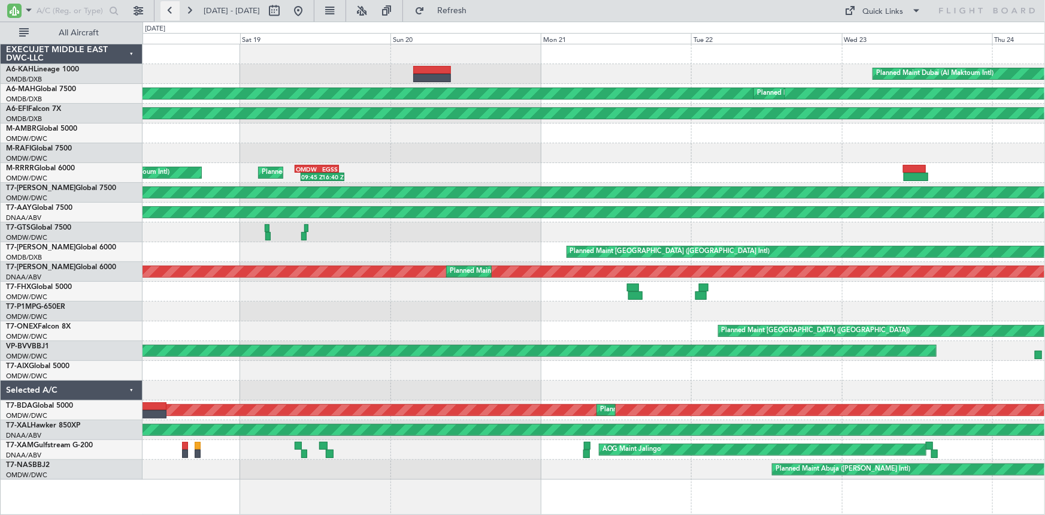
click at [165, 9] on button at bounding box center [170, 10] width 19 height 19
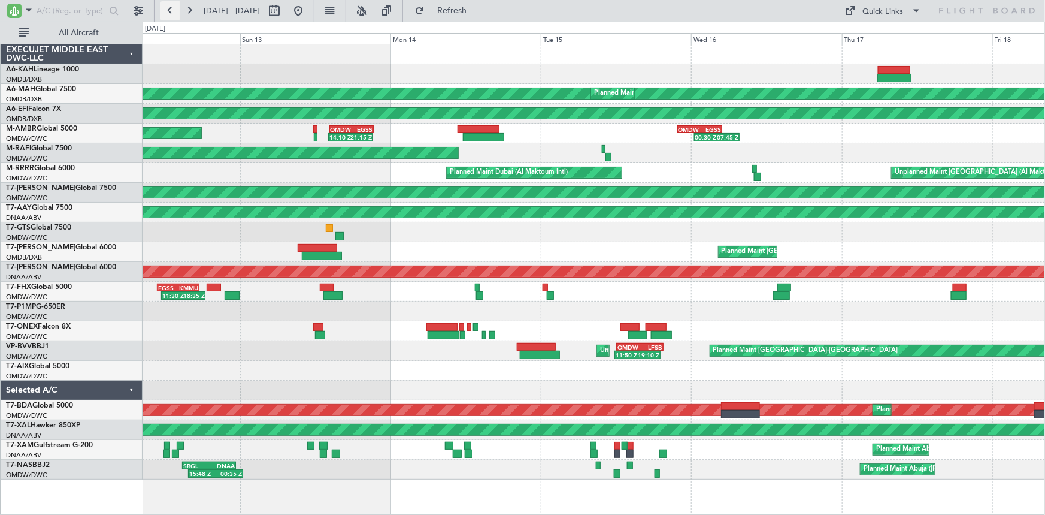
click at [168, 12] on button at bounding box center [170, 10] width 19 height 19
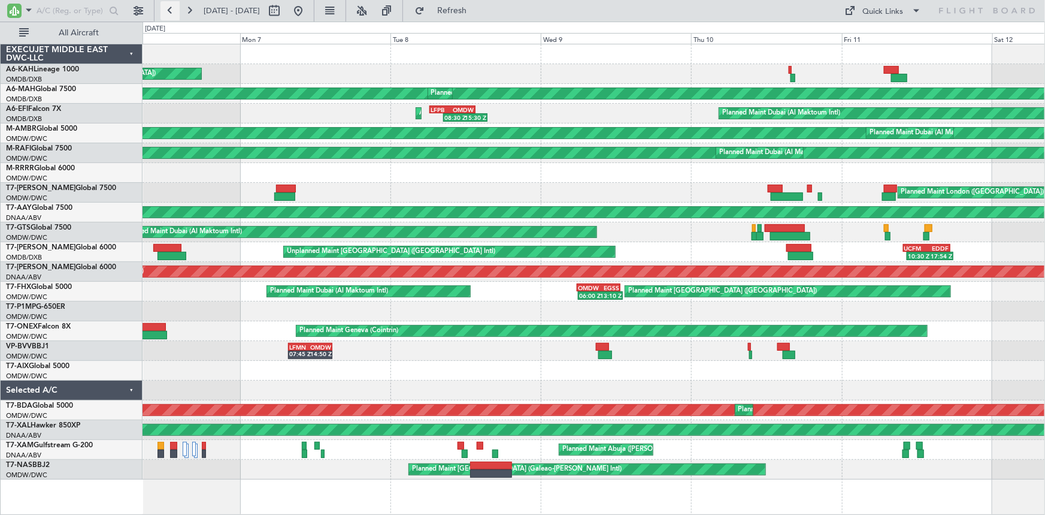
click at [170, 8] on button at bounding box center [170, 10] width 19 height 19
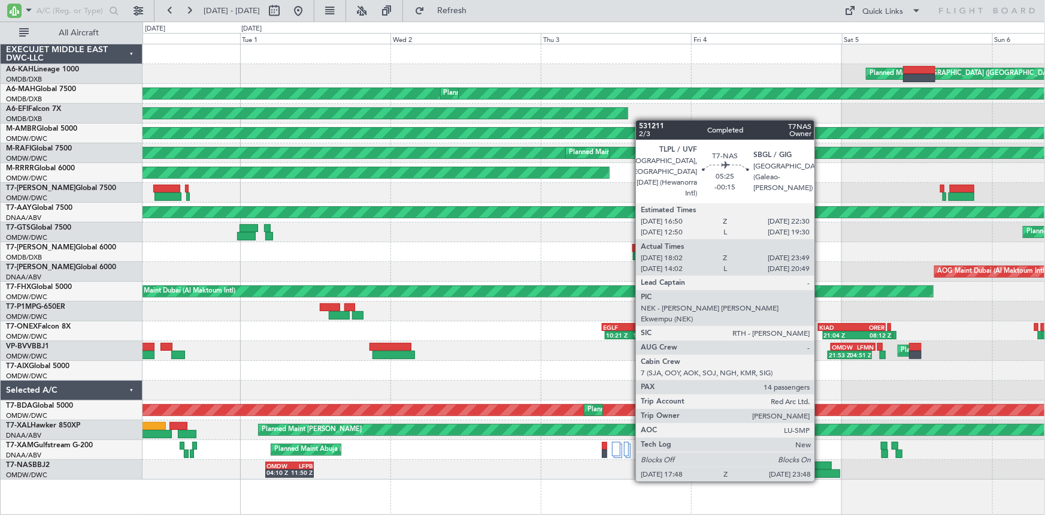
click at [820, 469] on div at bounding box center [822, 473] width 38 height 8
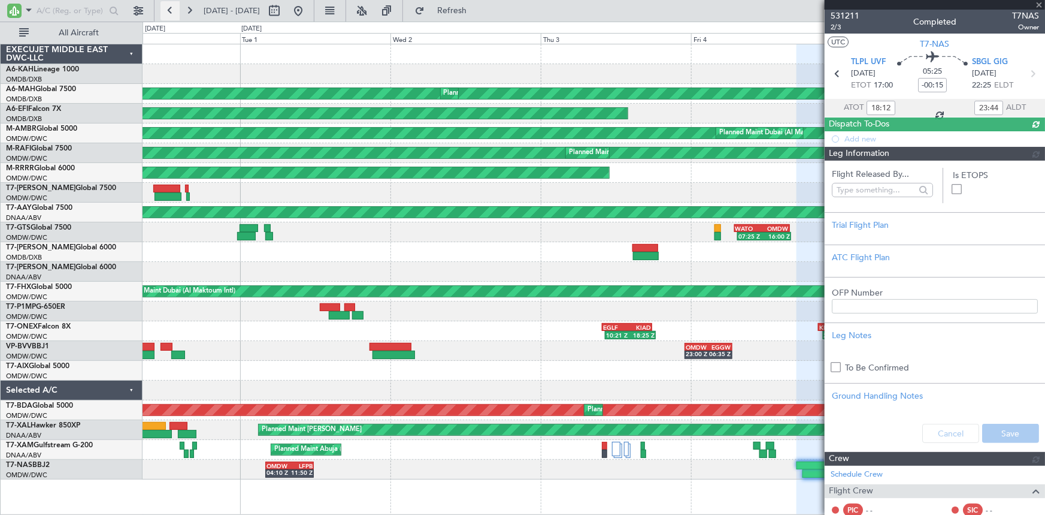
click at [171, 12] on button at bounding box center [170, 10] width 19 height 19
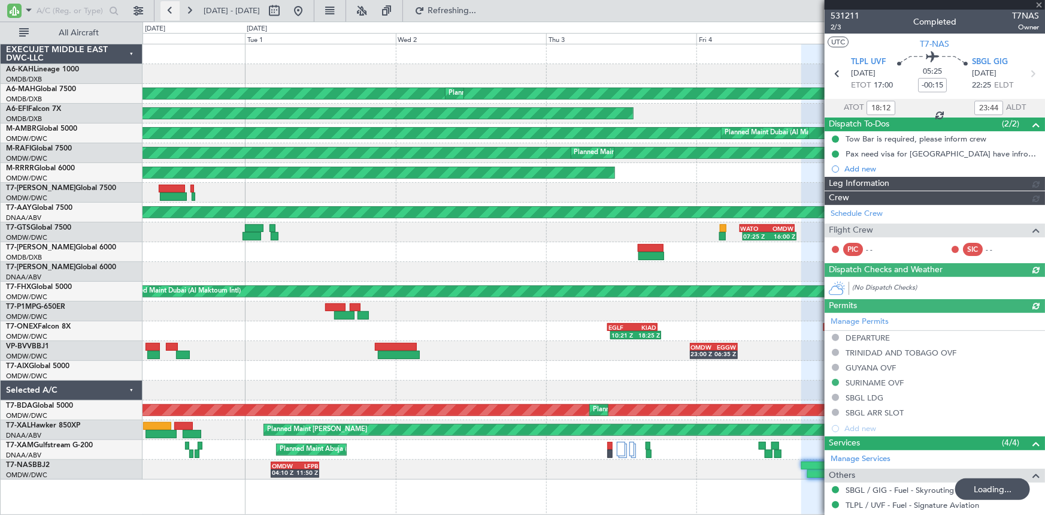
type input "Rohit Roy (ROY)"
type input "6609"
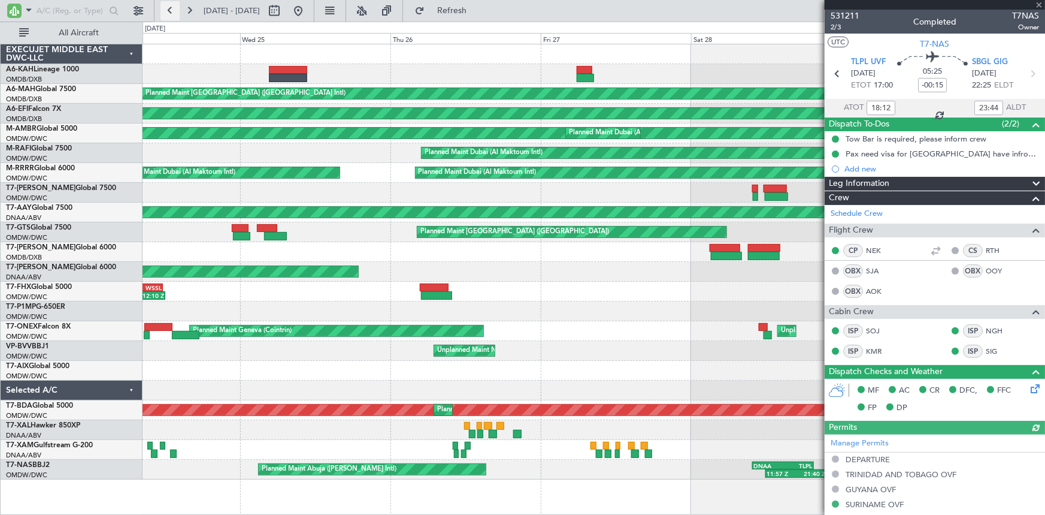
click at [171, 12] on button at bounding box center [170, 10] width 19 height 19
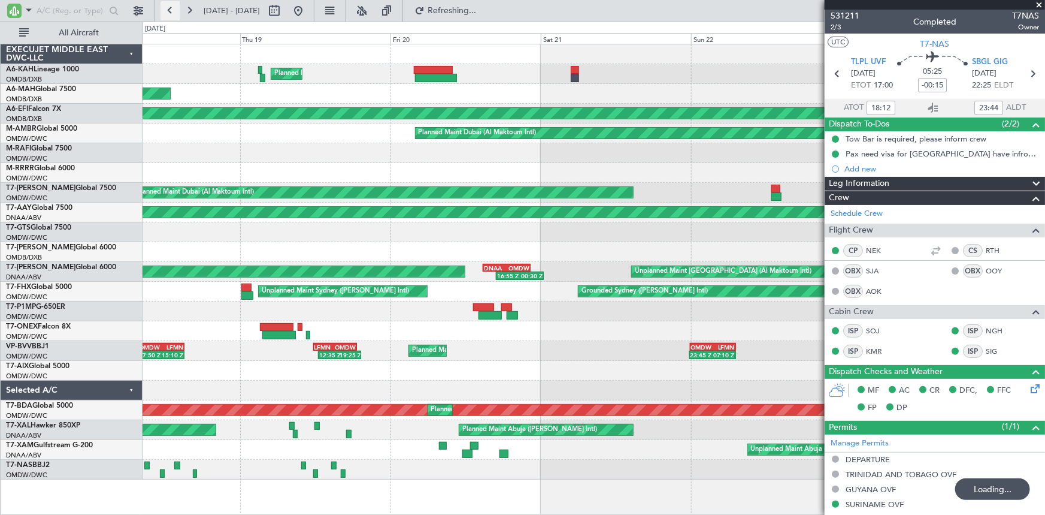
click at [171, 12] on button at bounding box center [170, 10] width 19 height 19
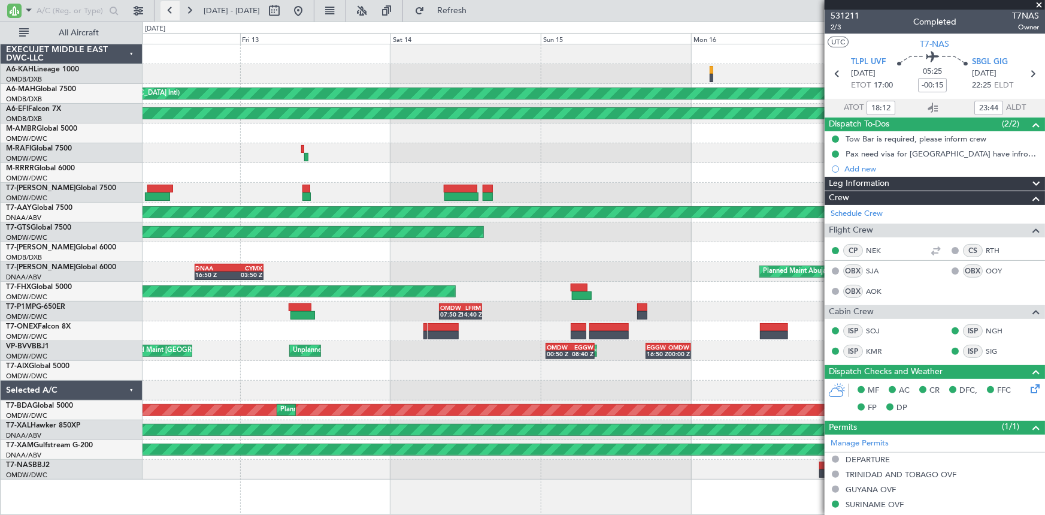
click at [171, 12] on button at bounding box center [170, 10] width 19 height 19
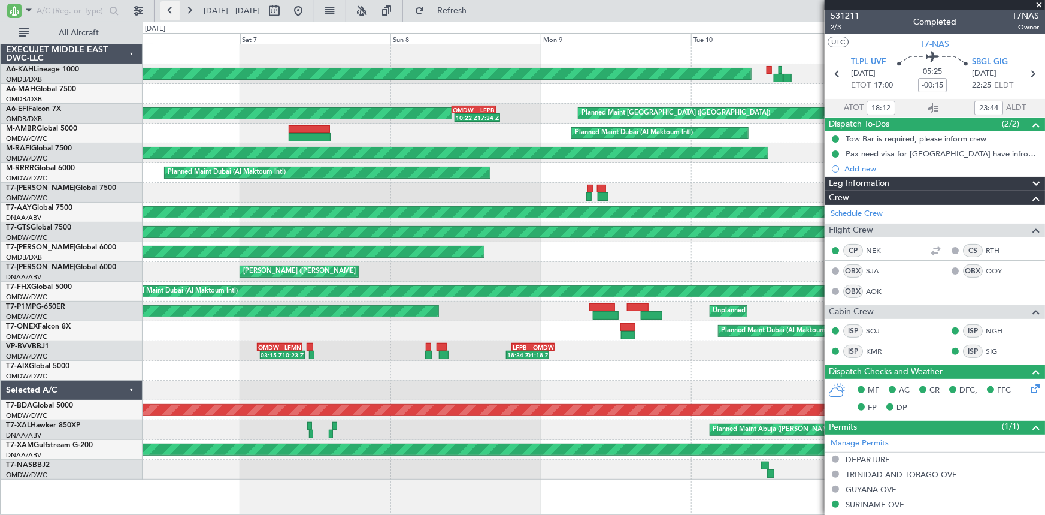
click at [171, 12] on button at bounding box center [170, 10] width 19 height 19
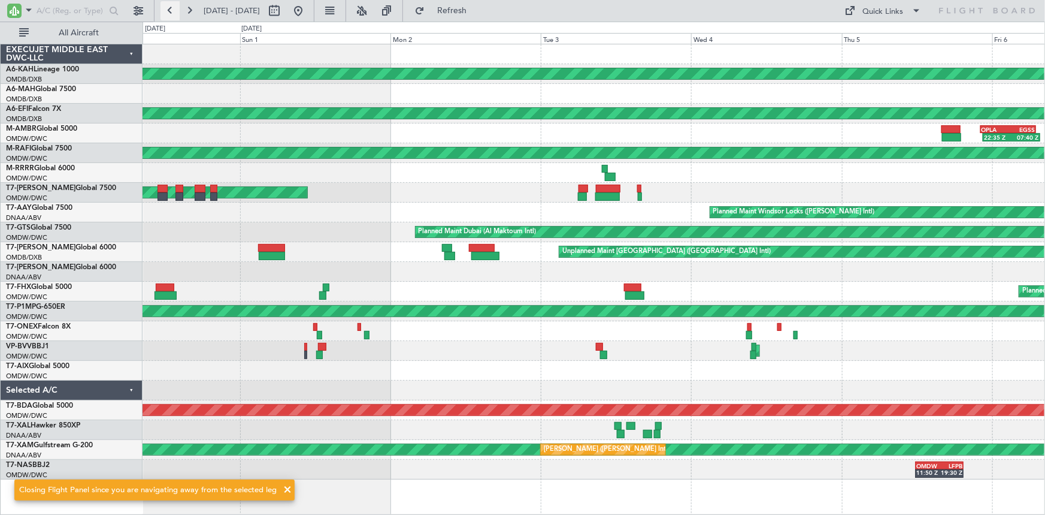
click at [171, 12] on button at bounding box center [170, 10] width 19 height 19
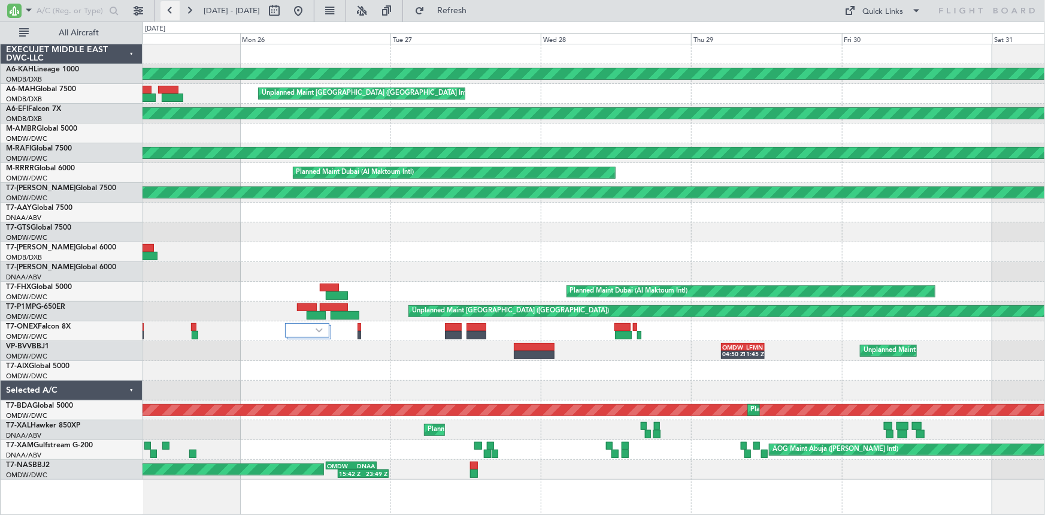
click at [168, 14] on button at bounding box center [170, 10] width 19 height 19
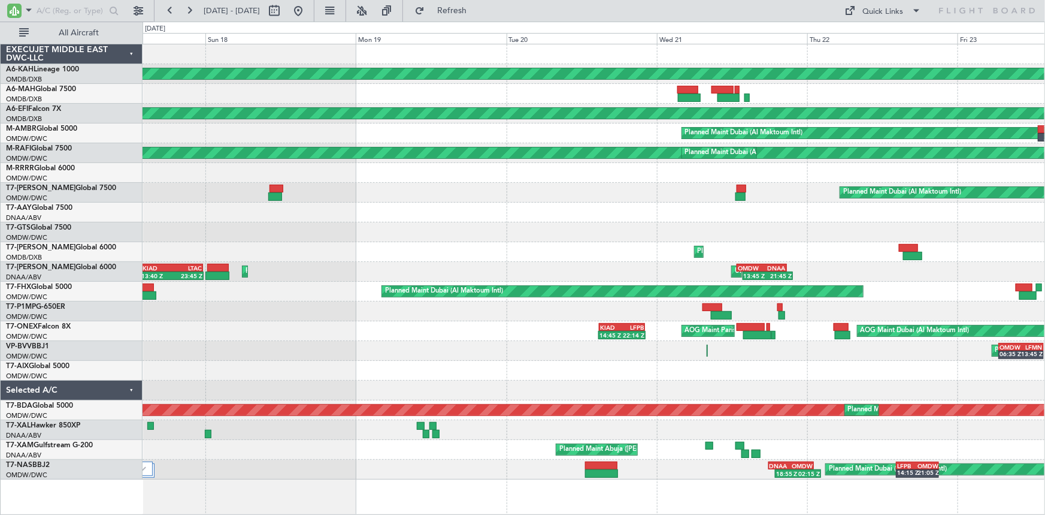
click at [521, 449] on div "Planned Maint Abu Dhabi (Al Bateen Executive) Planned Maint Dubai (Dubai Intl) …" at bounding box center [594, 261] width 903 height 435
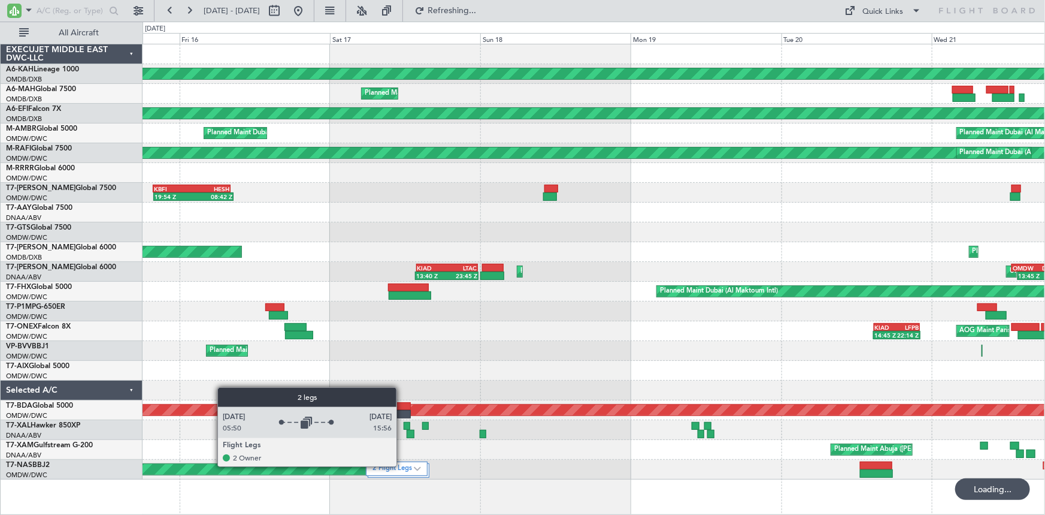
click at [402, 465] on label "2 Flight Legs" at bounding box center [393, 469] width 41 height 10
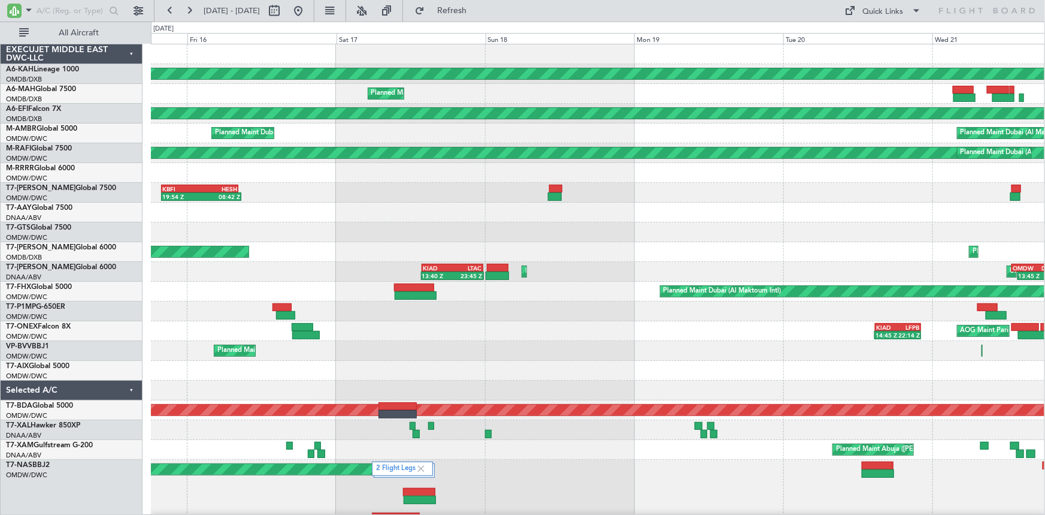
scroll to position [16, 0]
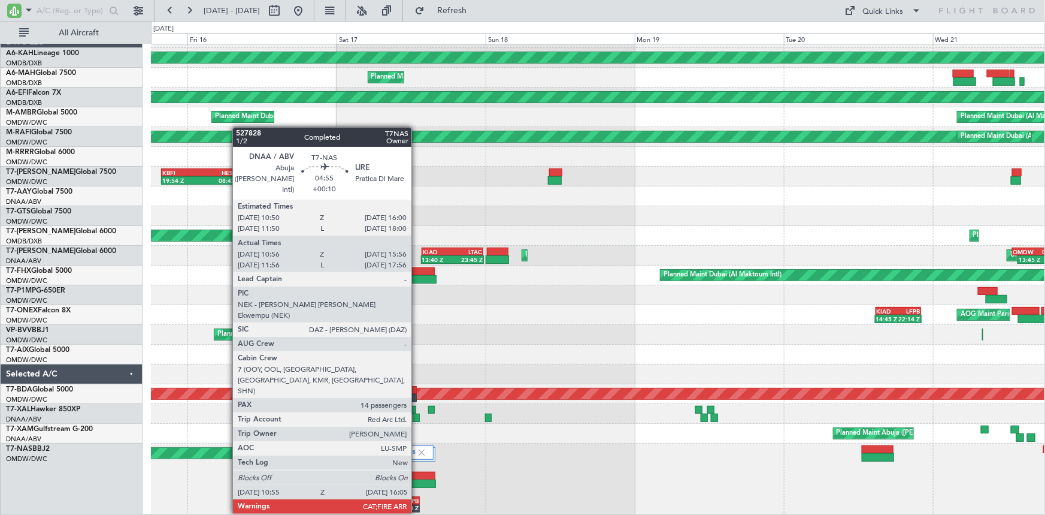
click at [417, 479] on div at bounding box center [420, 483] width 32 height 8
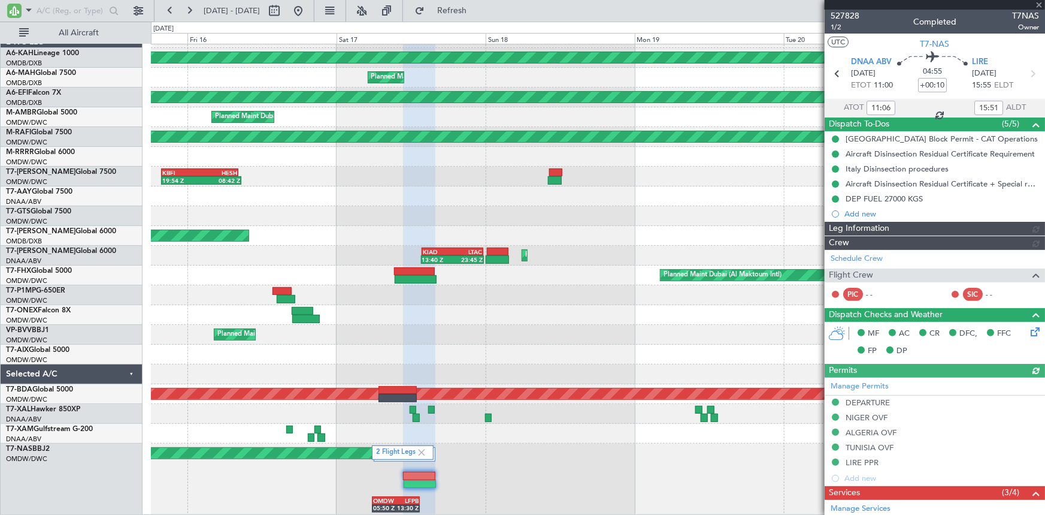
type input "Rohit Roy (ROY)"
type input "6154"
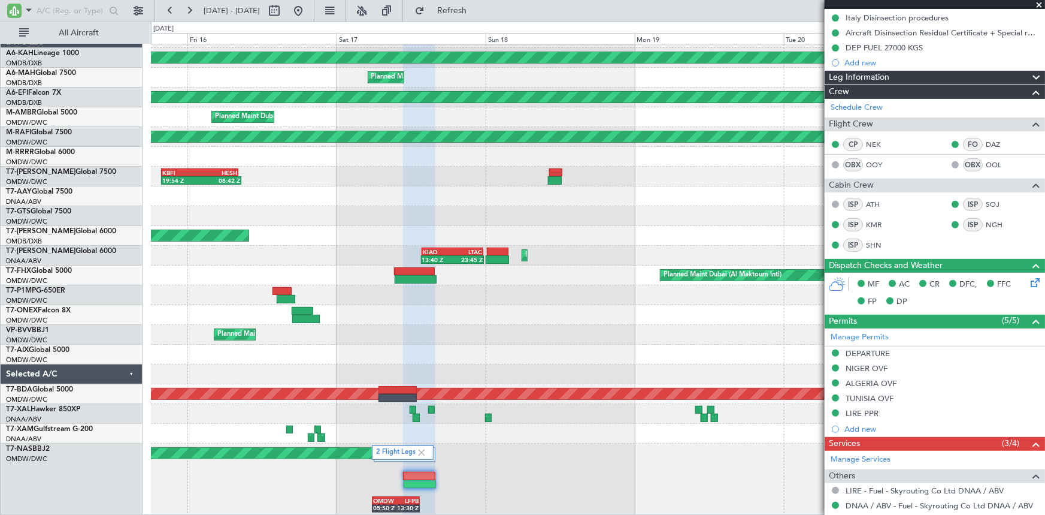
scroll to position [217, 0]
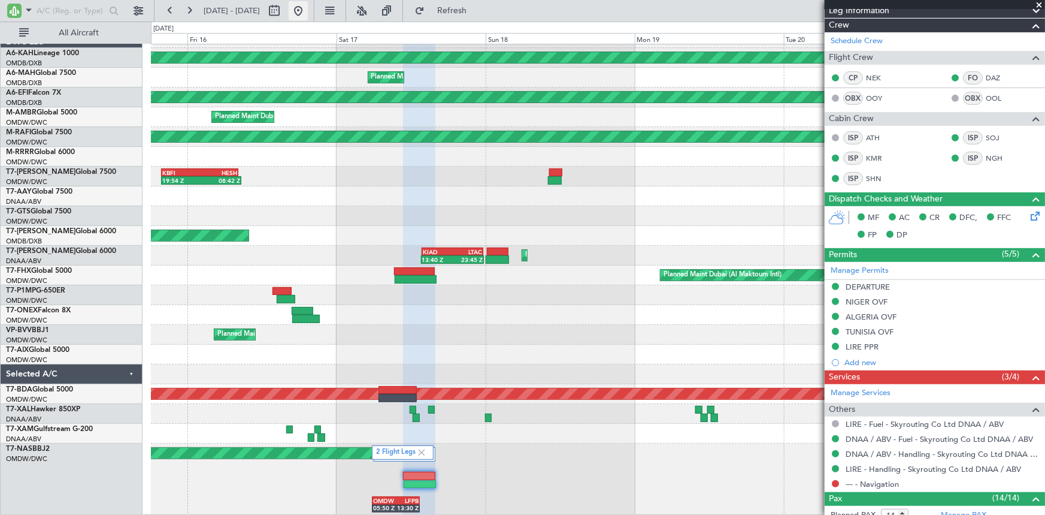
click at [308, 10] on button at bounding box center [298, 10] width 19 height 19
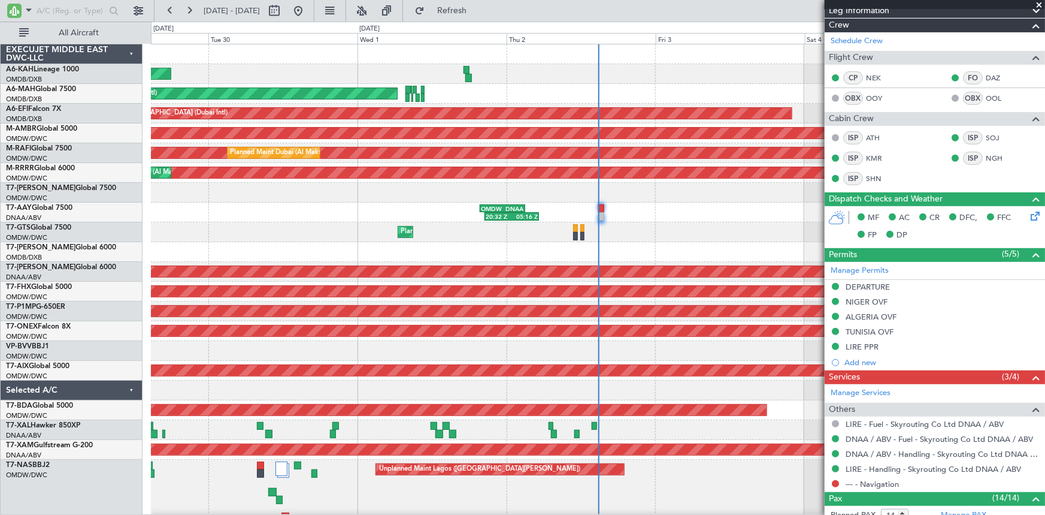
type input "Rohit Roy (ROY)"
type input "6154"
type input "Rohit Roy (ROY)"
type input "6154"
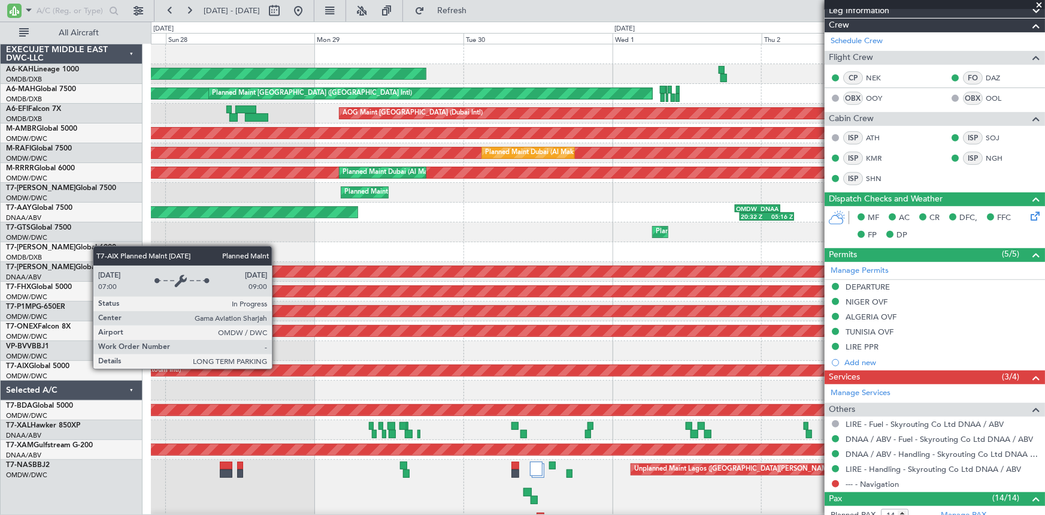
click at [533, 370] on div "Planned Maint Dubai (Al Maktoum Intl)" at bounding box center [587, 370] width 1055 height 11
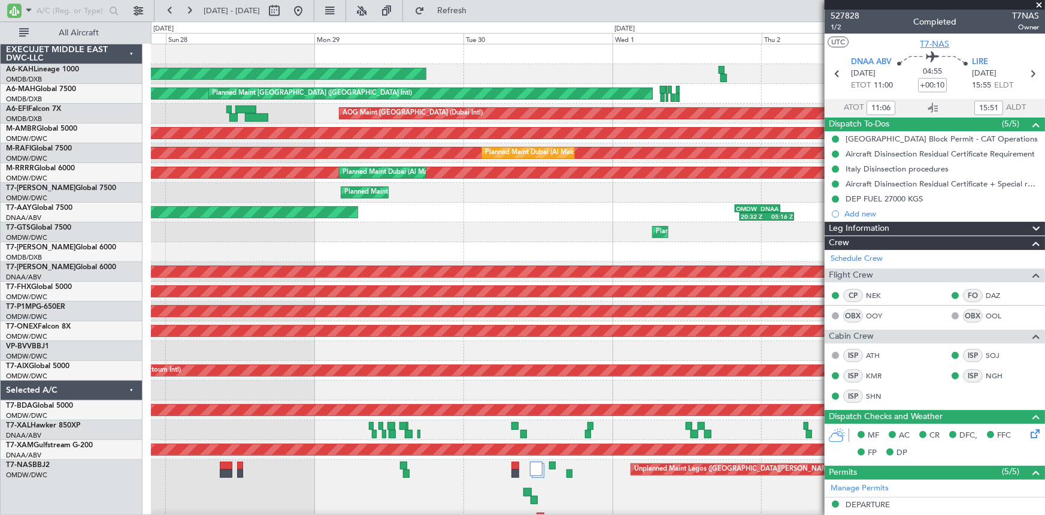
click at [941, 42] on span "T7-NAS" at bounding box center [935, 44] width 29 height 13
type input "12:06"
type input "17:51"
type input "11:06"
type input "15:51"
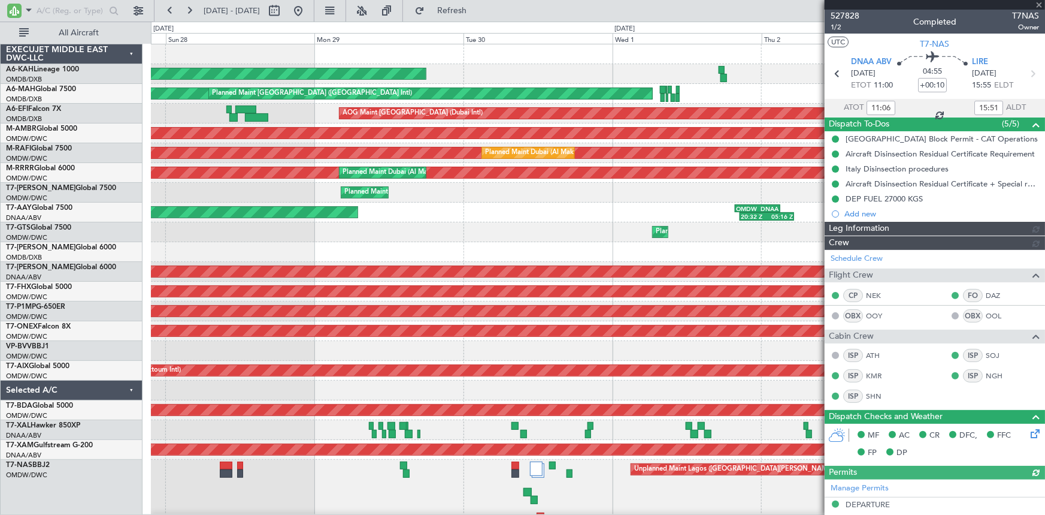
type input "Rohit Roy (ROY)"
type input "6154"
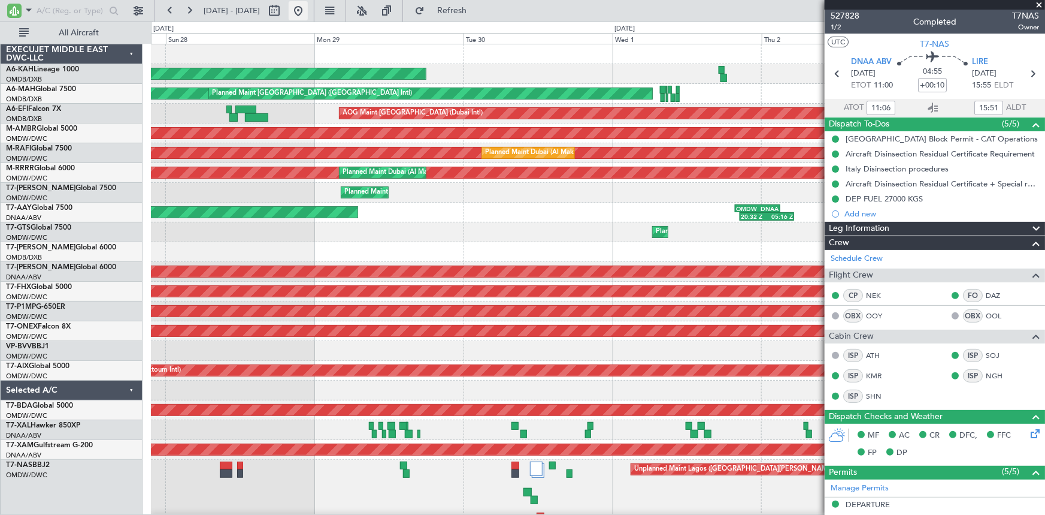
click at [308, 5] on button at bounding box center [298, 10] width 19 height 19
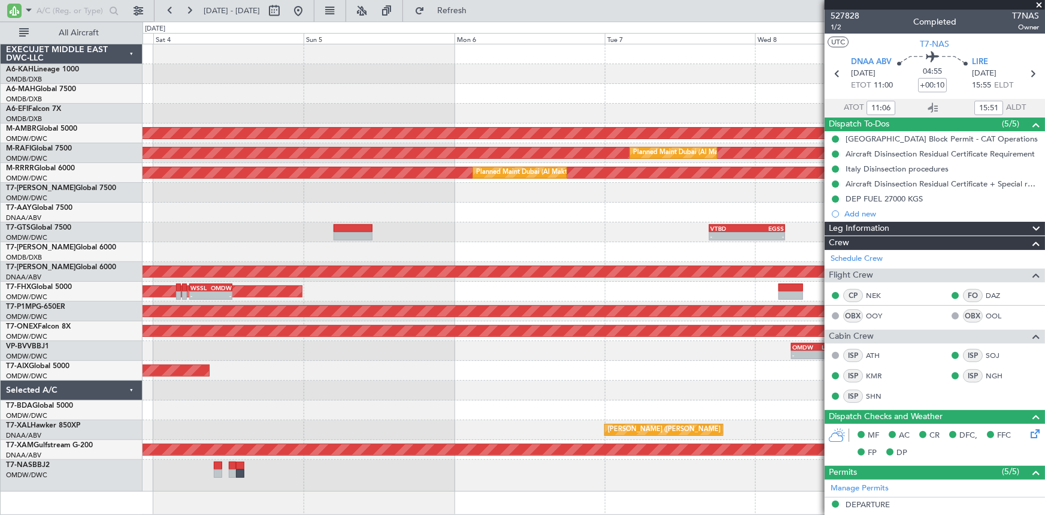
click at [315, 360] on div "AOG Maint Dubai (Dubai Intl) Planned Maint Singapore (Seletar) Planned Maint Du…" at bounding box center [594, 267] width 903 height 447
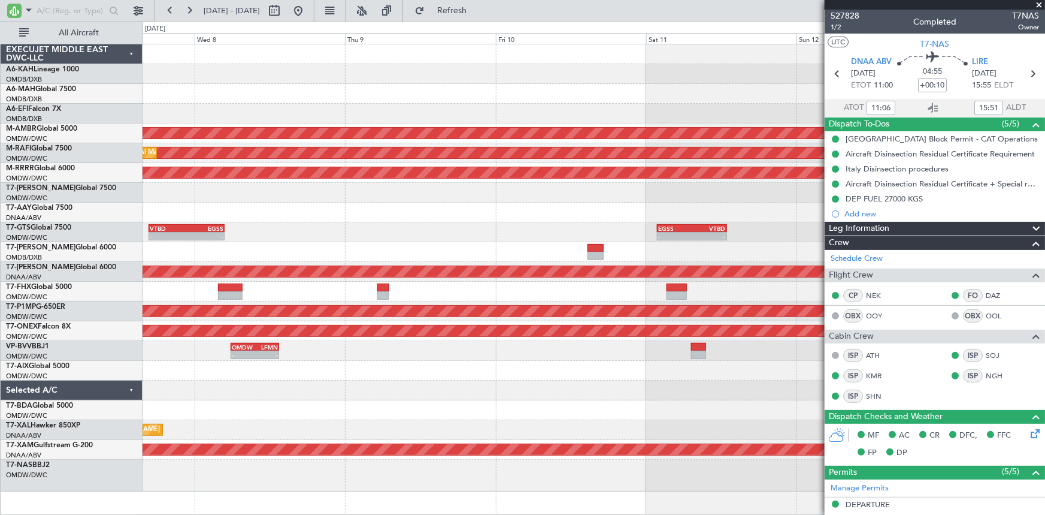
click at [137, 363] on div "Planned Maint Singapore (Seletar) Planned Maint Dubai (Al Maktoum Intl) Planned…" at bounding box center [522, 268] width 1045 height 493
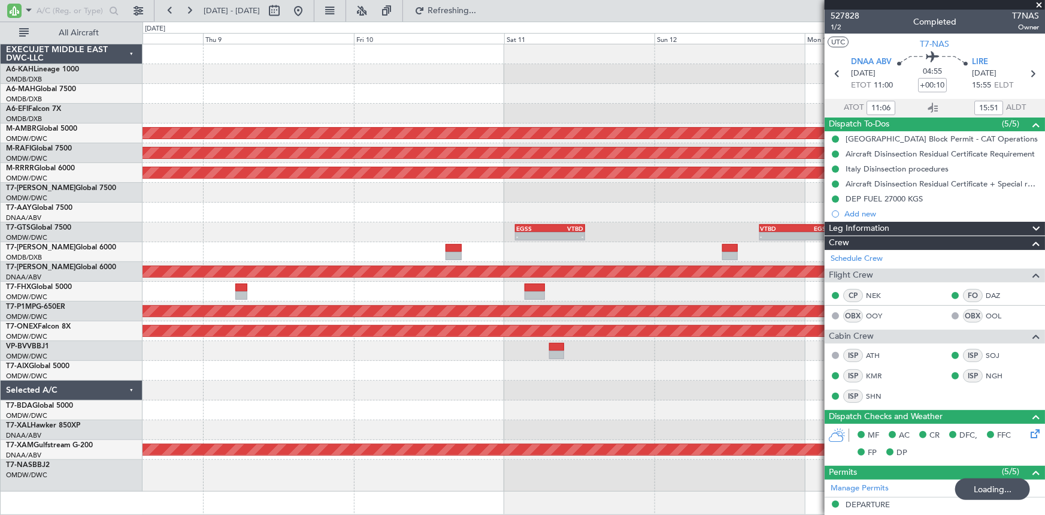
click at [239, 397] on div at bounding box center [594, 390] width 903 height 20
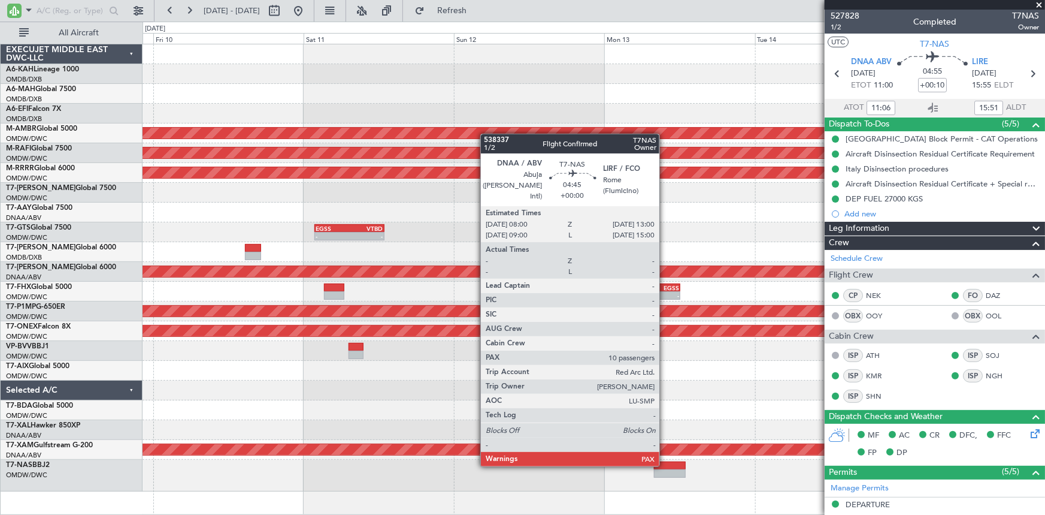
click at [665, 464] on div at bounding box center [670, 465] width 32 height 8
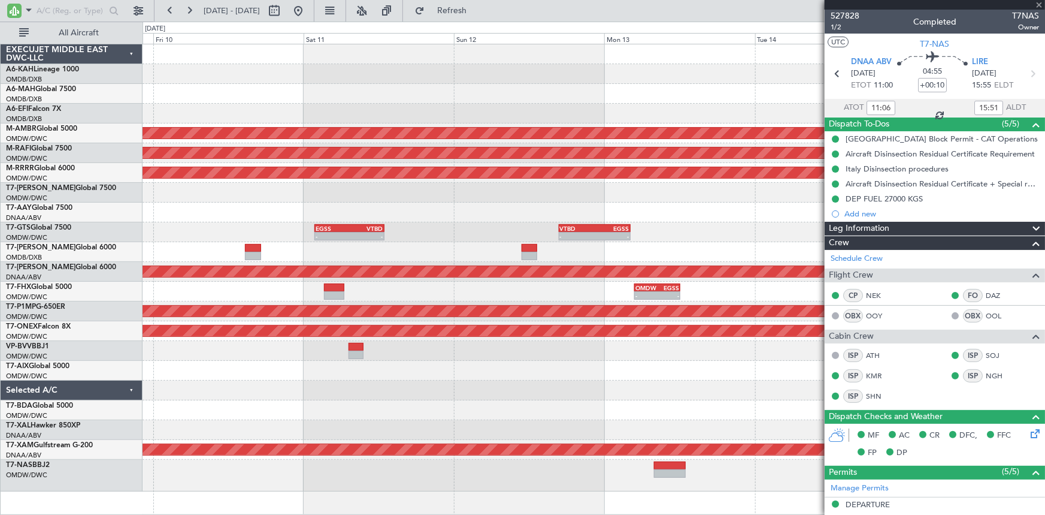
type input "10"
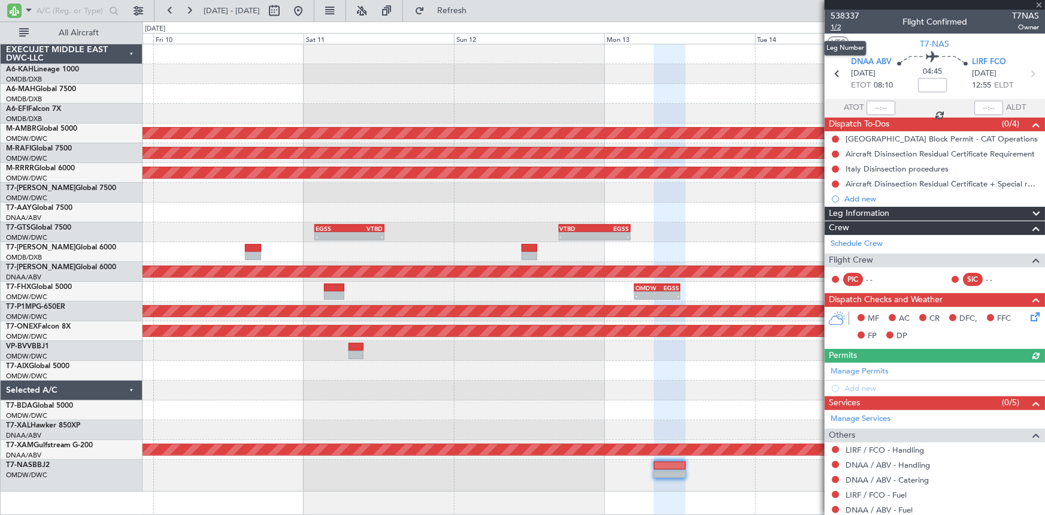
click at [834, 24] on span "1/2" at bounding box center [845, 27] width 29 height 10
click at [931, 80] on input at bounding box center [932, 85] width 29 height 14
type input "+00:30"
click at [908, 90] on div "04:45 +00:30" at bounding box center [932, 74] width 79 height 44
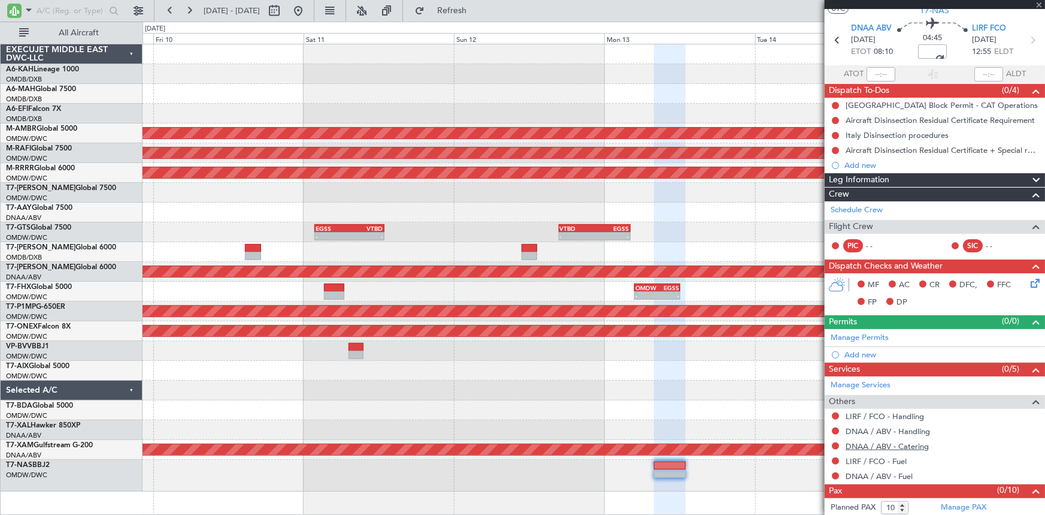
scroll to position [50, 0]
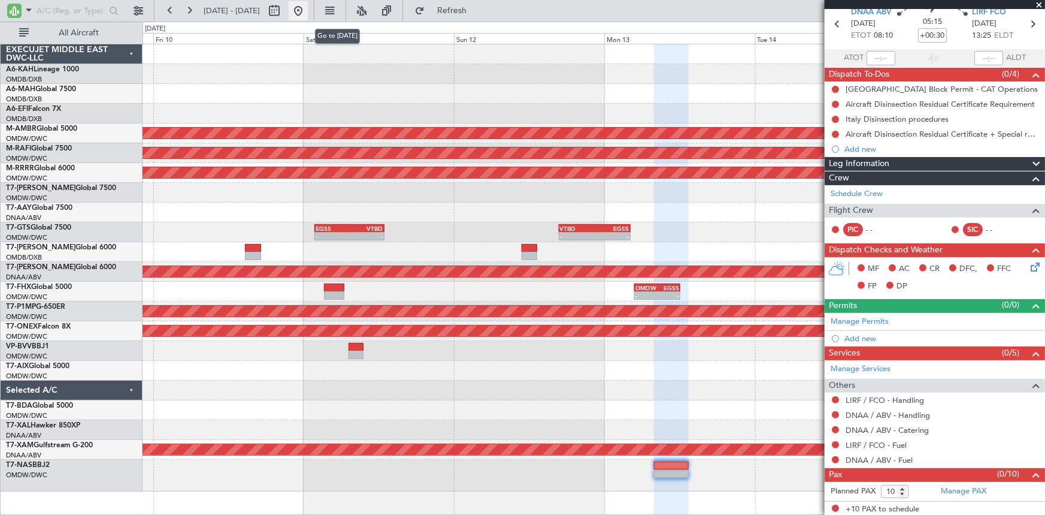
click at [308, 8] on button at bounding box center [298, 10] width 19 height 19
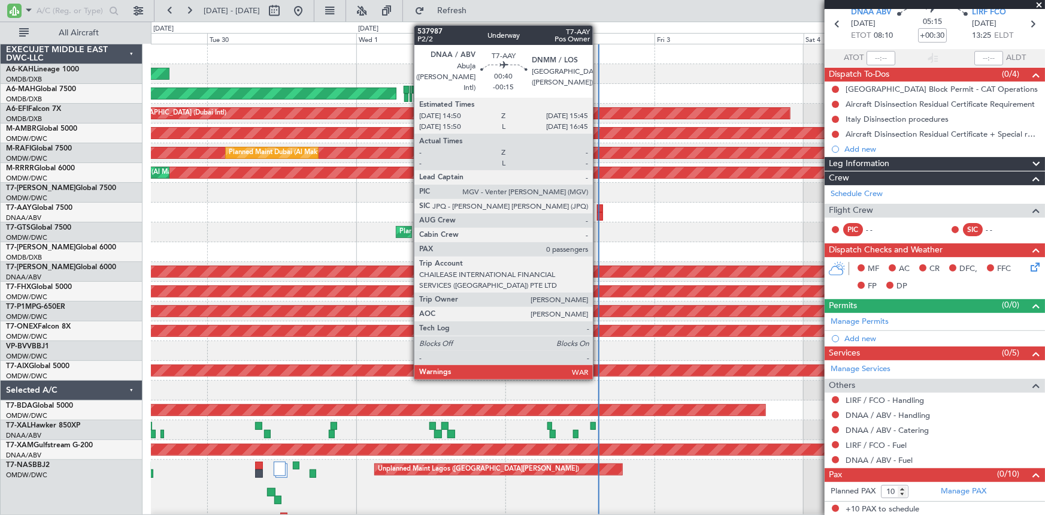
click at [598, 204] on div at bounding box center [600, 208] width 6 height 8
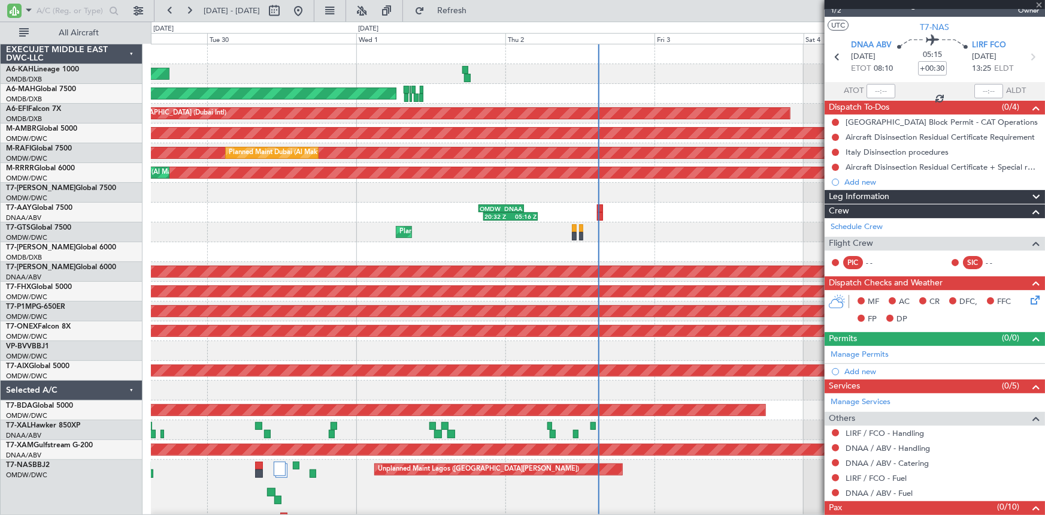
scroll to position [0, 0]
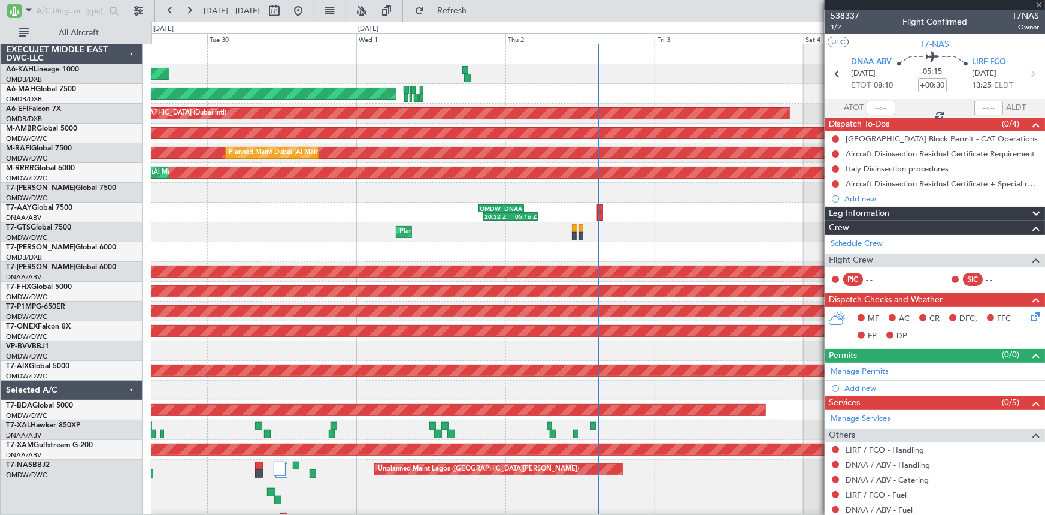
type input "-00:15"
type input "0"
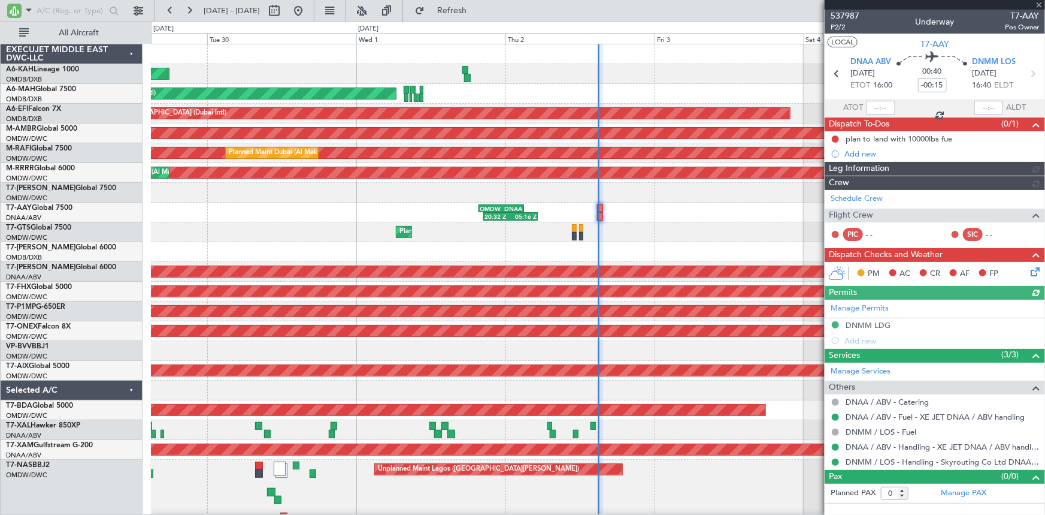
type input "Dherander Fithani (DHF)"
type input "7432"
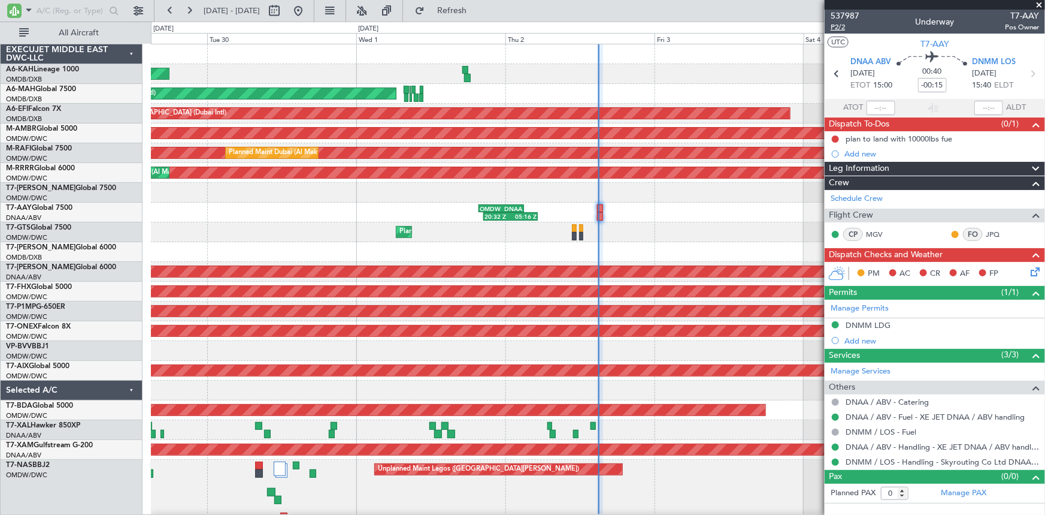
drag, startPoint x: 835, startPoint y: 25, endPoint x: 839, endPoint y: 31, distance: 6.8
click at [835, 25] on span "P2/2" at bounding box center [845, 27] width 29 height 10
click at [485, 0] on fb-refresh-button "Refresh" at bounding box center [445, 11] width 84 height 22
click at [477, 8] on span "Refresh" at bounding box center [452, 11] width 50 height 8
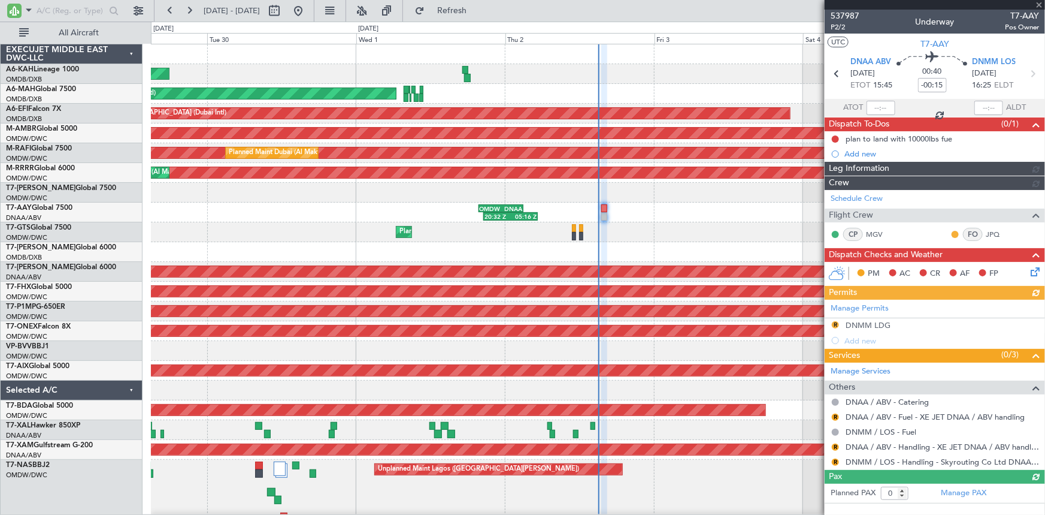
type input "Dherander Fithani (DHF)"
type input "7432"
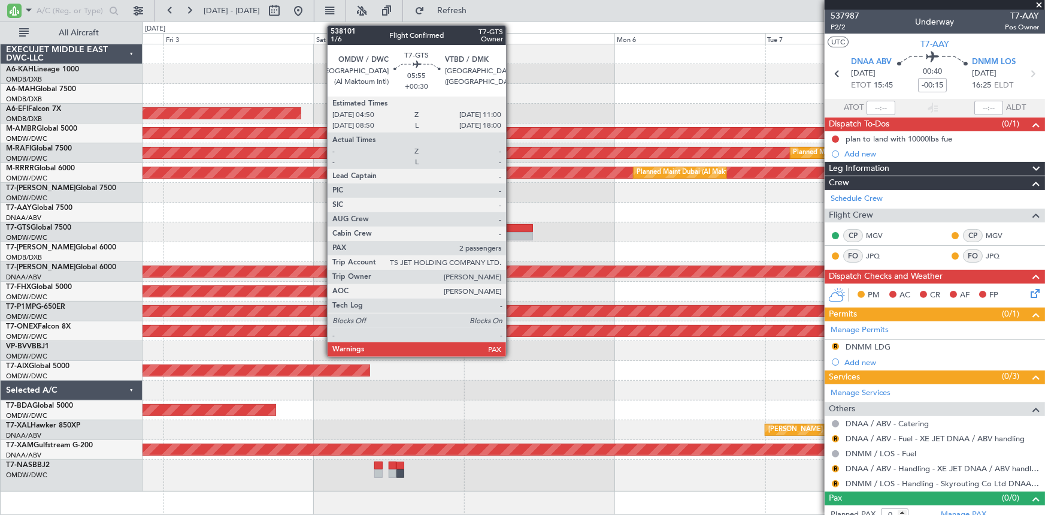
click at [512, 230] on div at bounding box center [513, 228] width 39 height 8
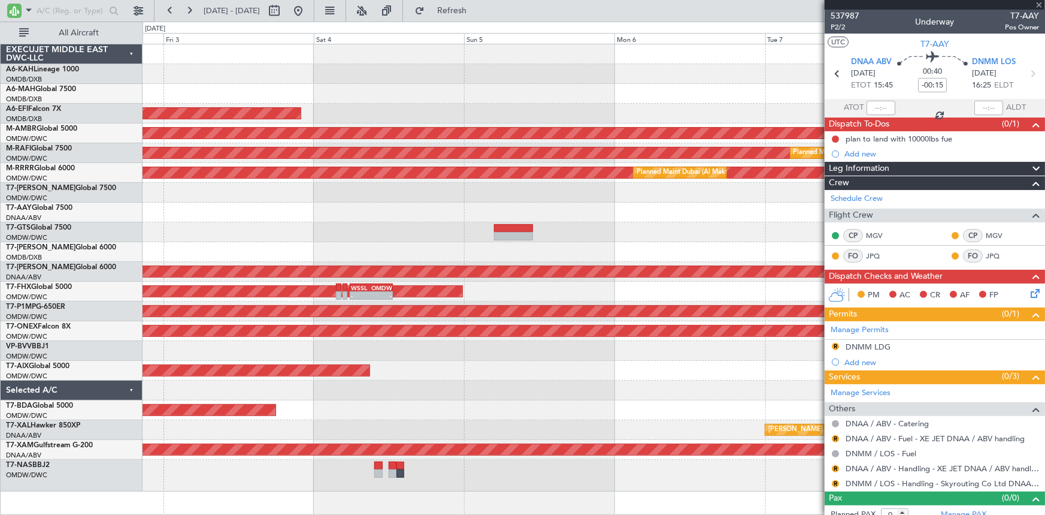
type input "+00:30"
type input "2"
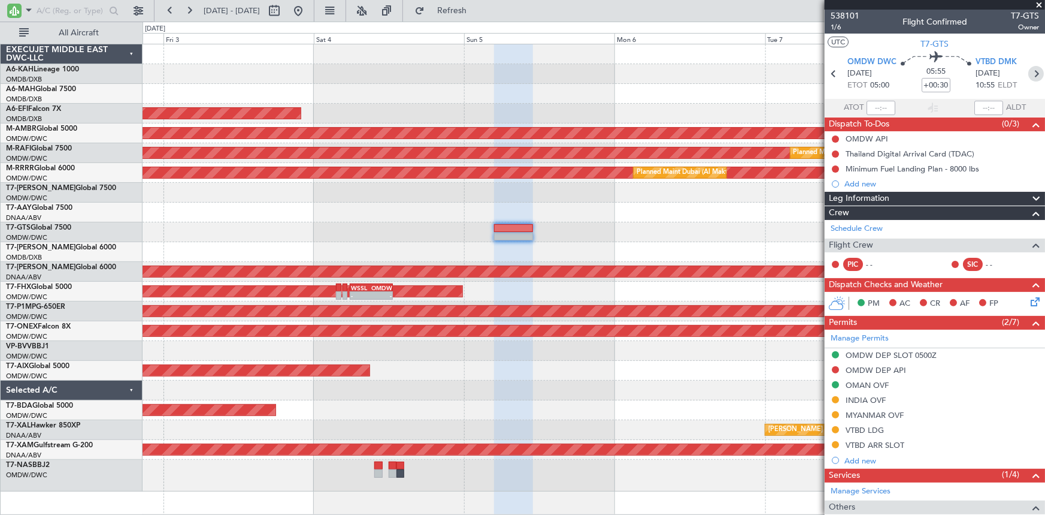
click at [1030, 74] on icon at bounding box center [1037, 74] width 16 height 16
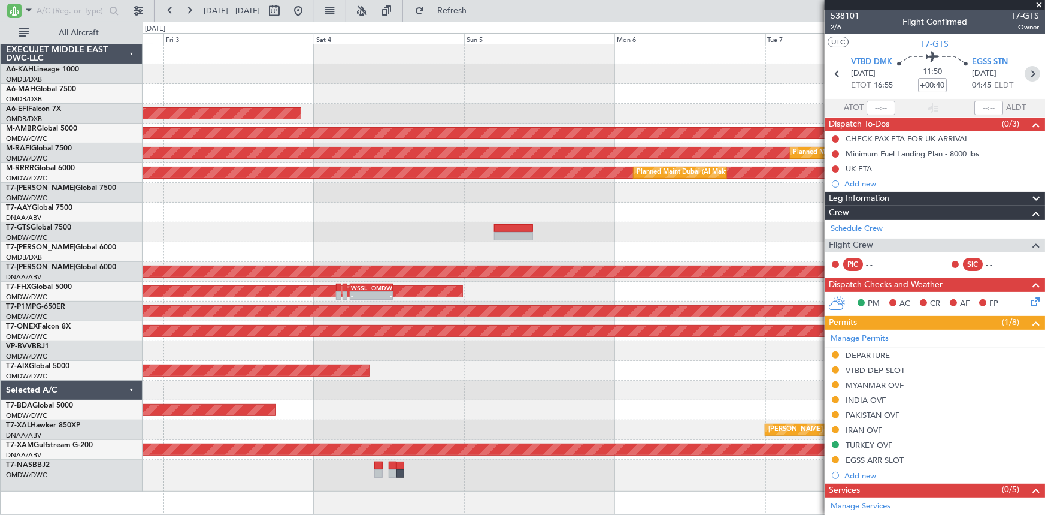
click at [1028, 74] on icon at bounding box center [1033, 74] width 16 height 16
type input "+00:50"
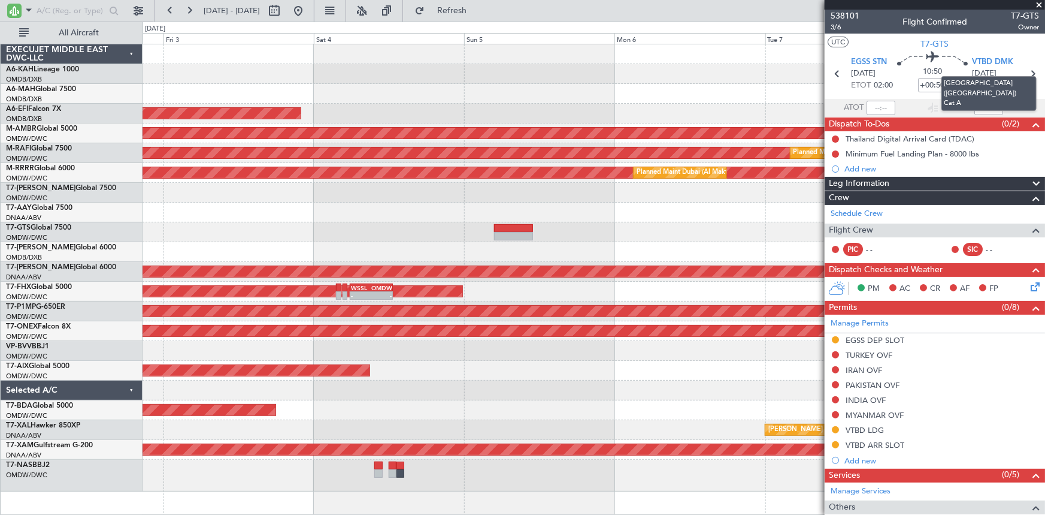
click at [1026, 71] on mat-tooltip-component "Bangkok (Don Mueang Intl) Cat A" at bounding box center [989, 94] width 112 height 52
click at [1025, 71] on icon at bounding box center [1033, 74] width 16 height 16
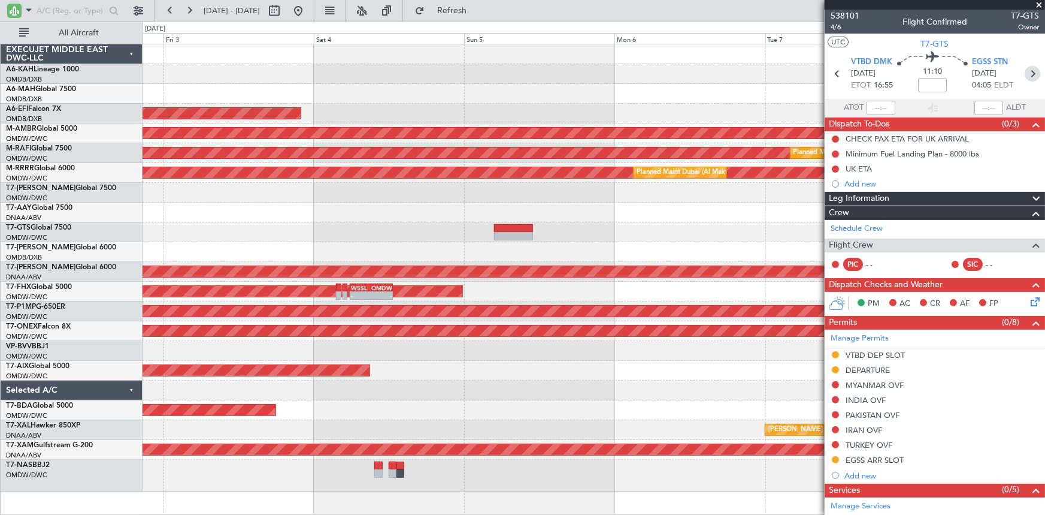
click at [1029, 74] on icon at bounding box center [1033, 74] width 16 height 16
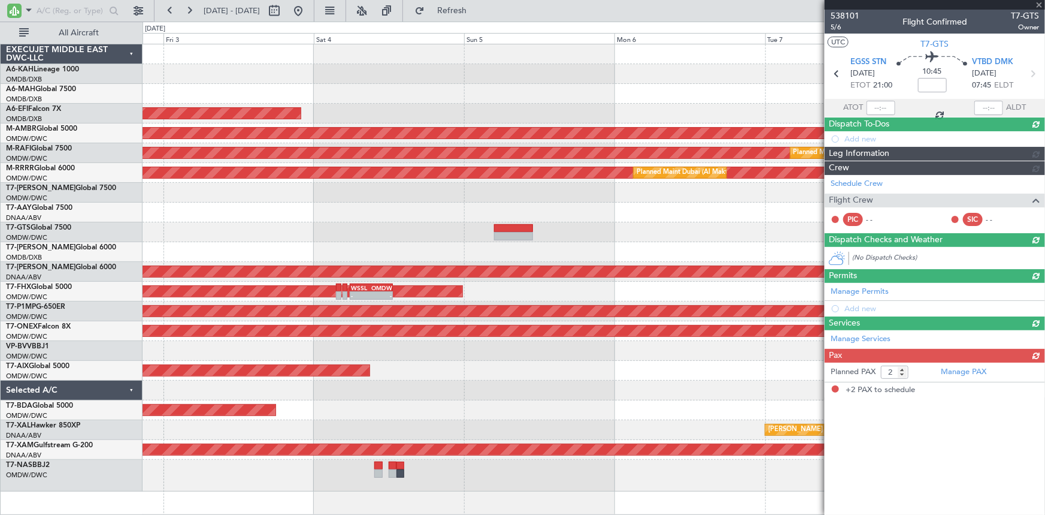
type input "+00:45"
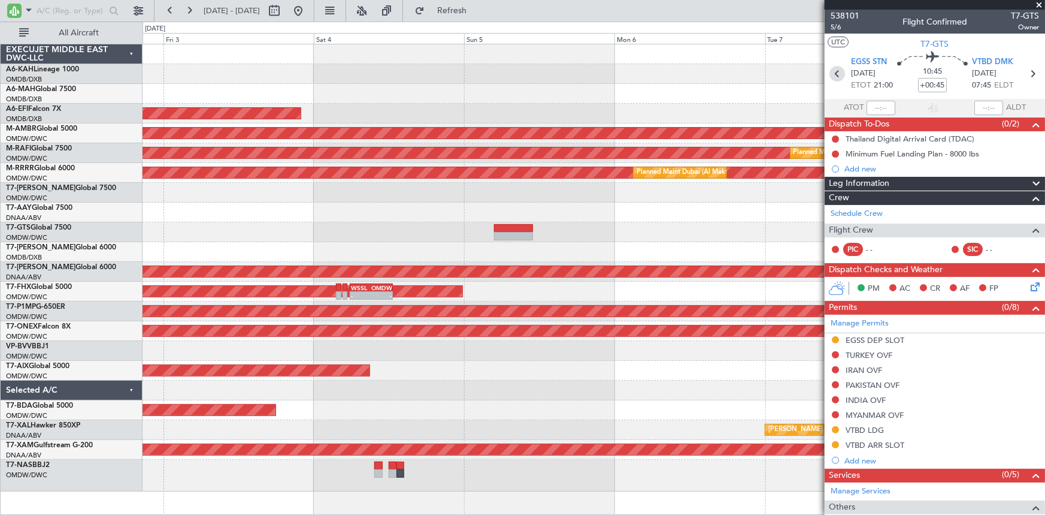
click at [835, 78] on icon at bounding box center [838, 74] width 16 height 16
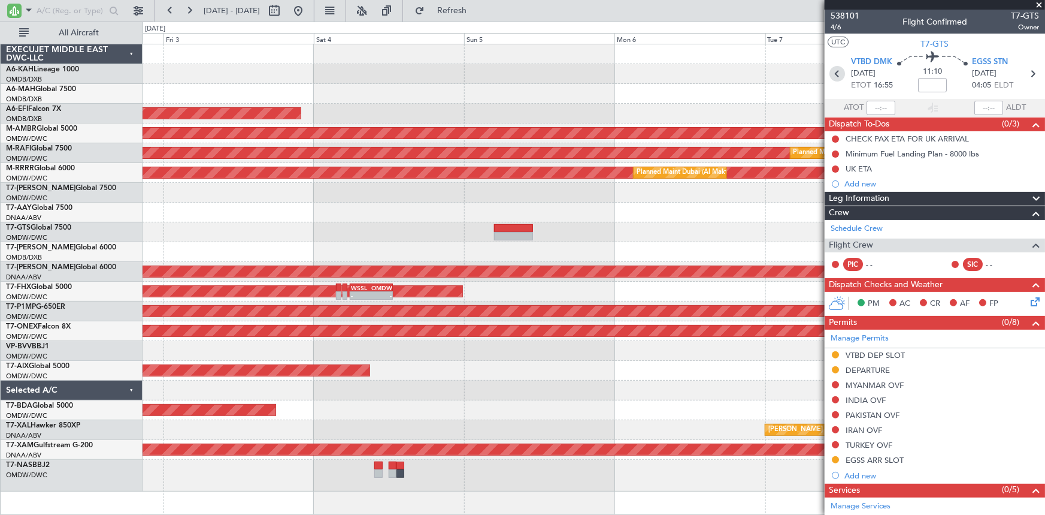
click at [833, 75] on icon at bounding box center [838, 74] width 16 height 16
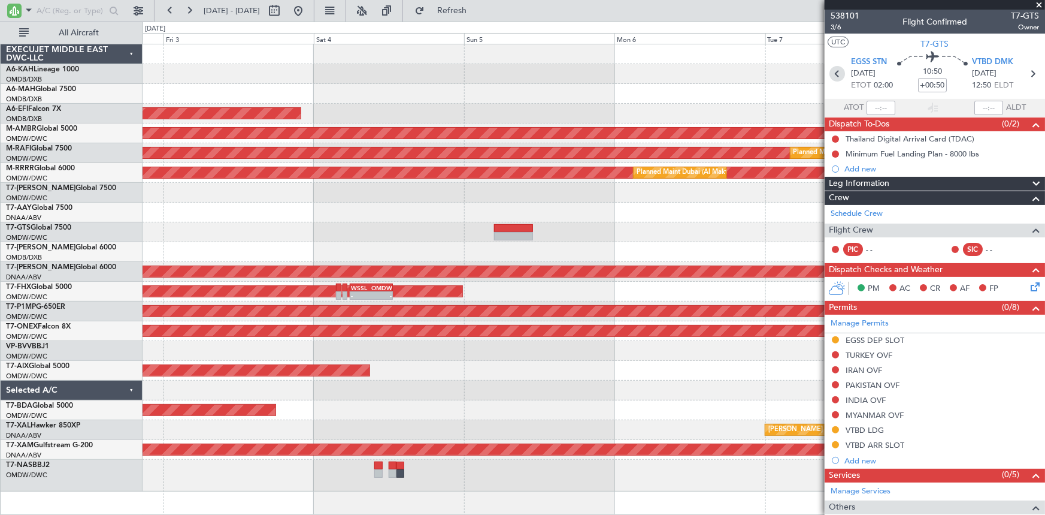
click at [834, 71] on icon at bounding box center [838, 74] width 16 height 16
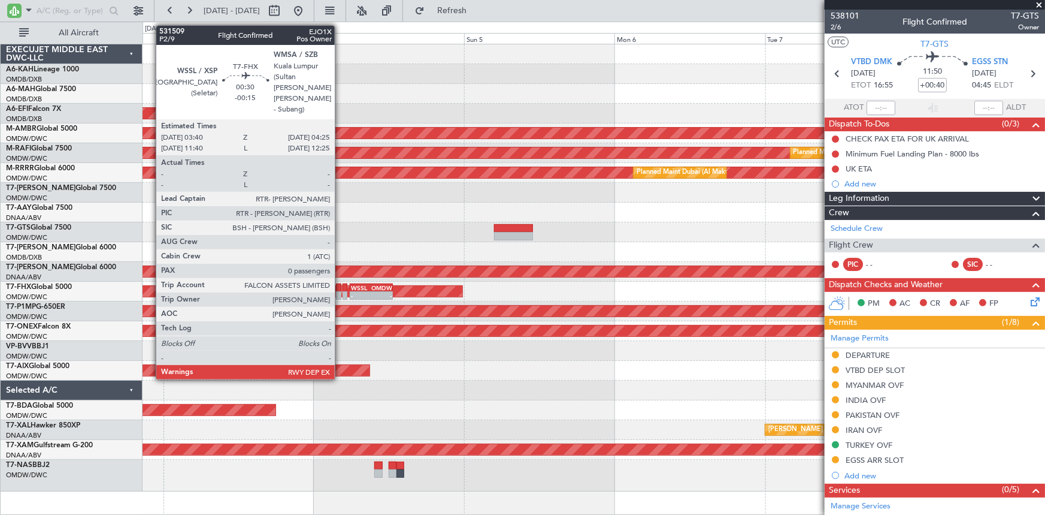
click at [340, 285] on div at bounding box center [338, 287] width 5 height 8
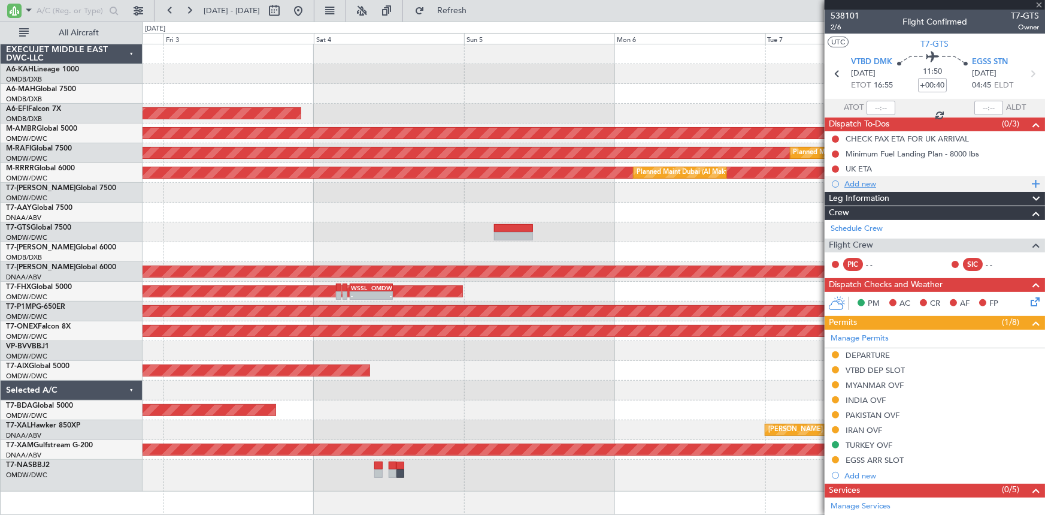
type input "-00:15"
type input "0"
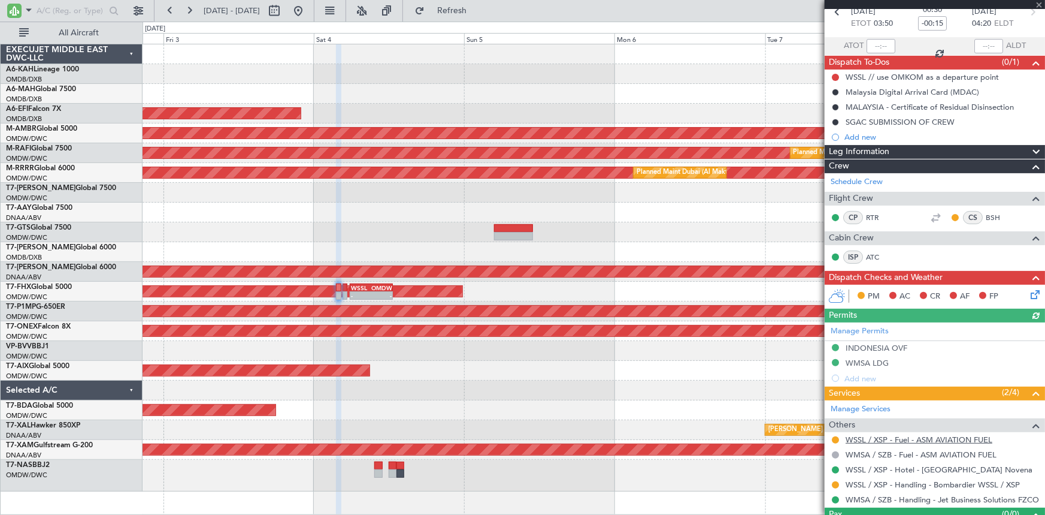
scroll to position [86, 0]
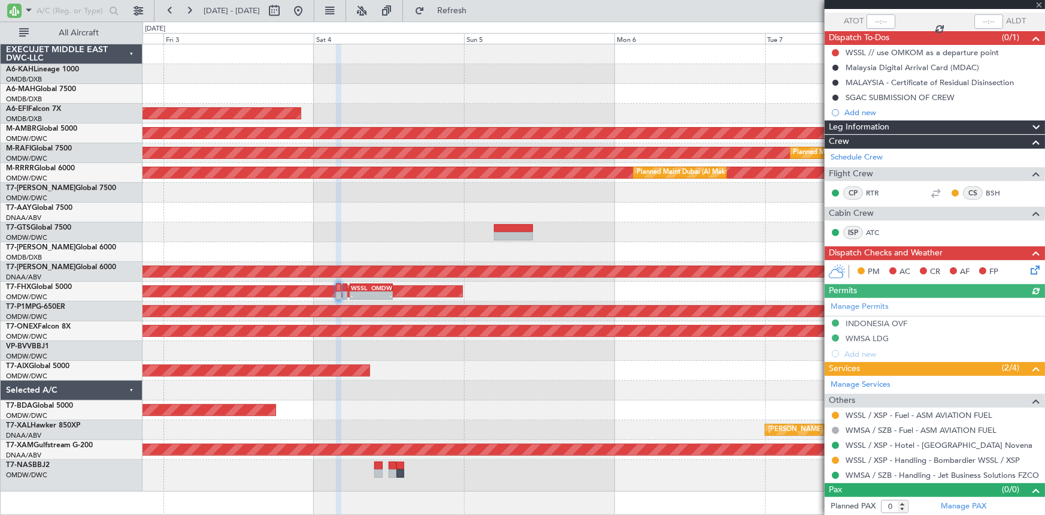
click at [834, 410] on div at bounding box center [836, 415] width 10 height 10
click at [836, 412] on button at bounding box center [835, 415] width 7 height 7
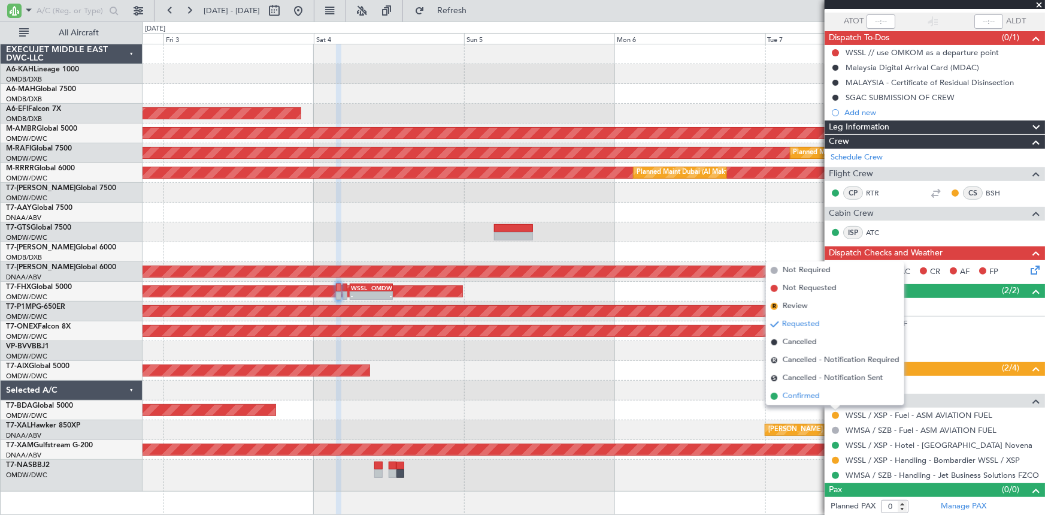
click at [810, 395] on span "Confirmed" at bounding box center [801, 396] width 37 height 12
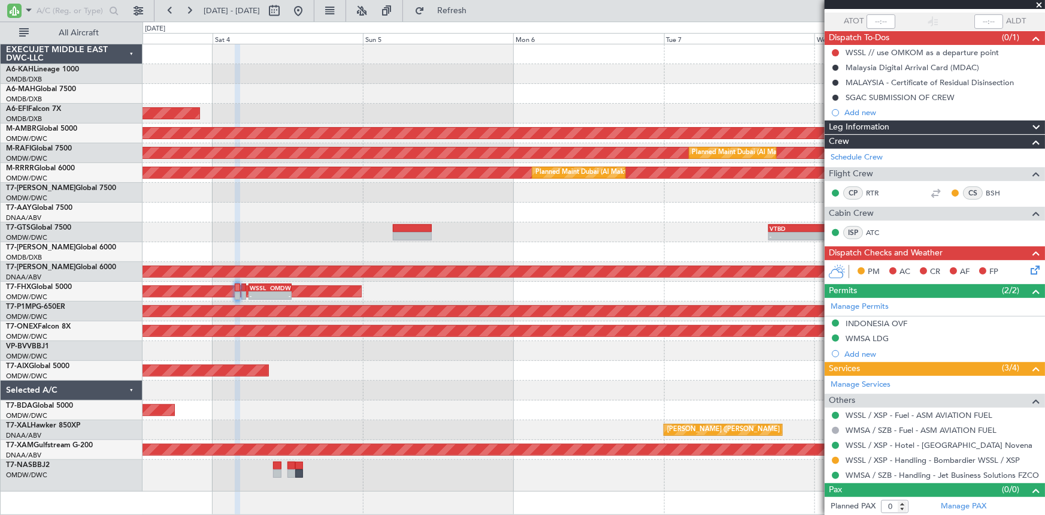
click at [309, 220] on div "20:32 Z 05:16 Z OMDW 19:45 Z DNAA 03:00 Z" at bounding box center [594, 212] width 903 height 20
click at [132, 8] on button at bounding box center [138, 10] width 19 height 19
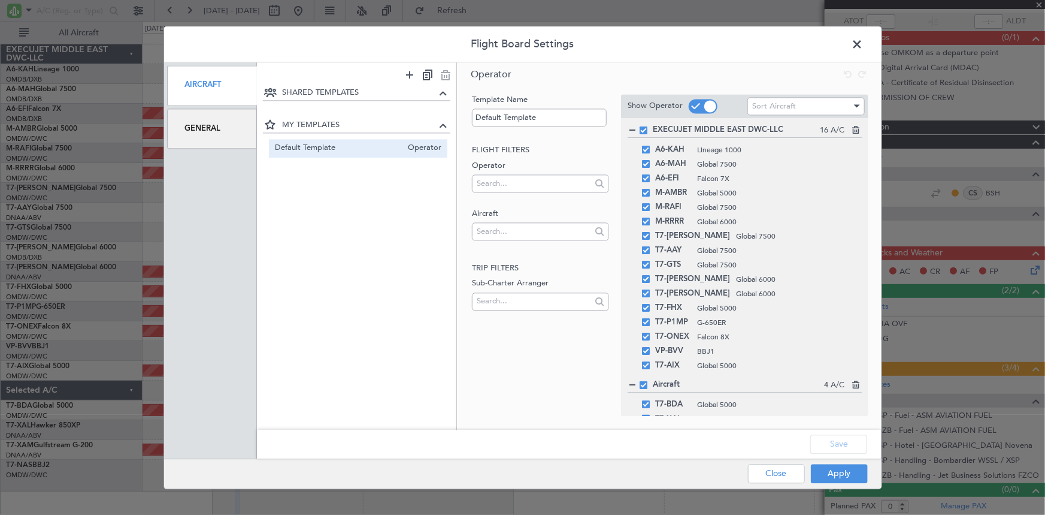
click at [208, 81] on div "Aircraft" at bounding box center [212, 85] width 90 height 40
click at [207, 126] on div "General" at bounding box center [212, 128] width 90 height 40
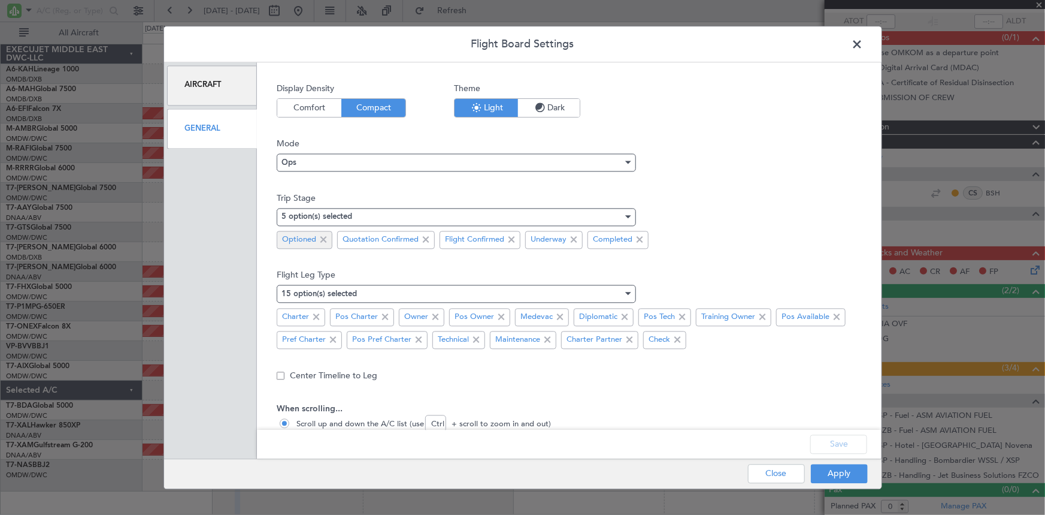
click at [324, 239] on span at bounding box center [323, 239] width 14 height 14
click at [847, 442] on button "Save" at bounding box center [839, 443] width 57 height 19
click at [826, 476] on button "Apply" at bounding box center [839, 473] width 57 height 19
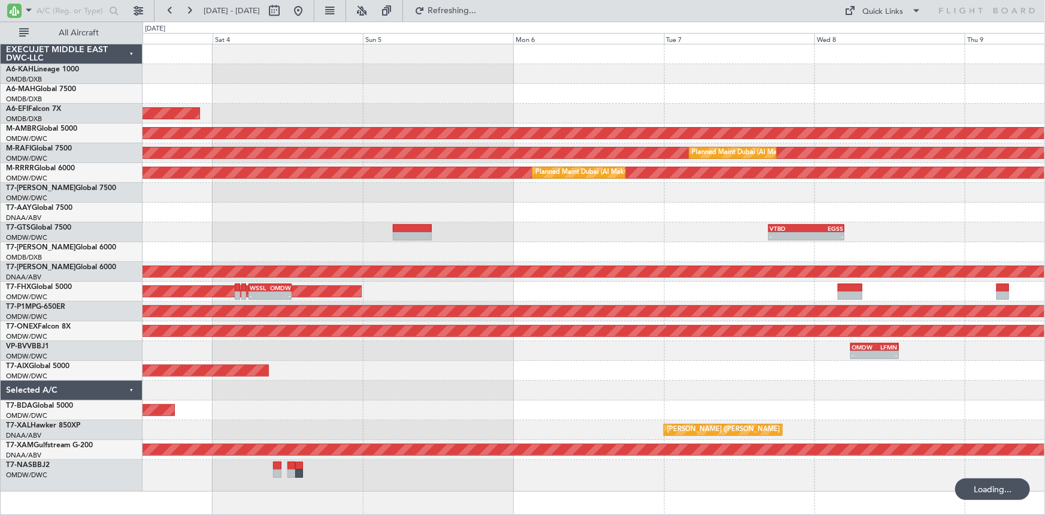
scroll to position [0, 0]
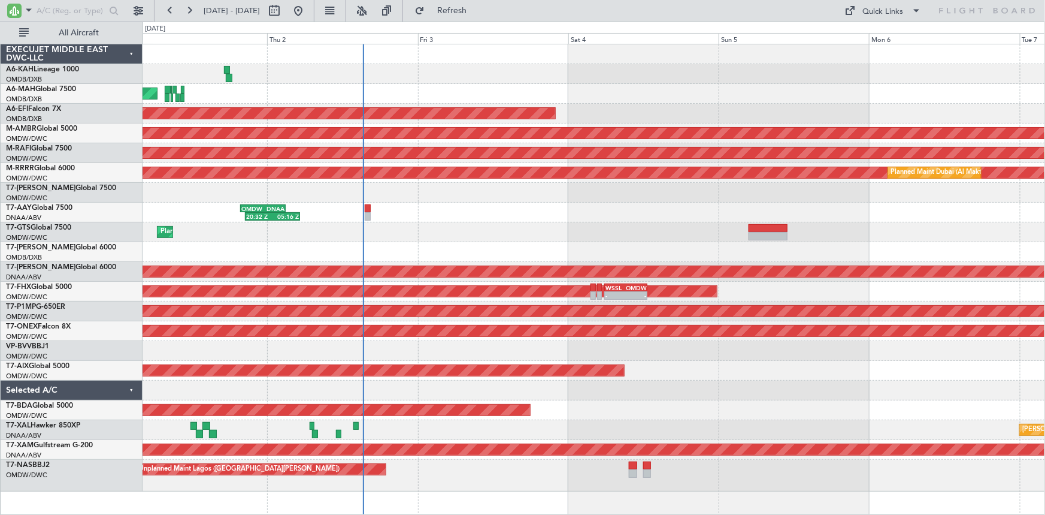
click at [606, 214] on div "Planned Maint Abu Dhabi (Al Bateen Executive) Planned Maint Dubai (Dubai Intl) …" at bounding box center [594, 267] width 903 height 447
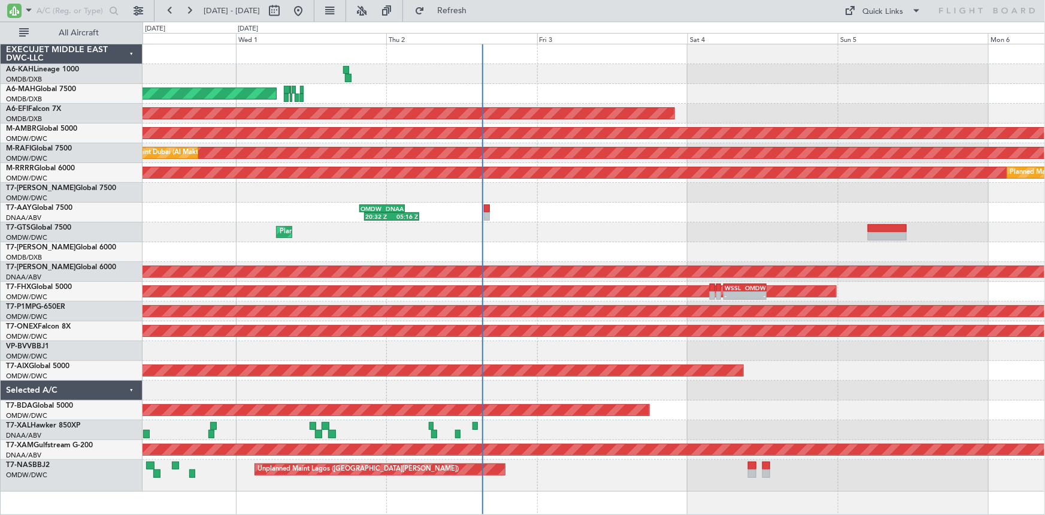
click at [431, 182] on div "Planned Maint Abu Dhabi (Al Bateen Executive) Planned Maint Dubai (Dubai Intl) …" at bounding box center [594, 267] width 903 height 447
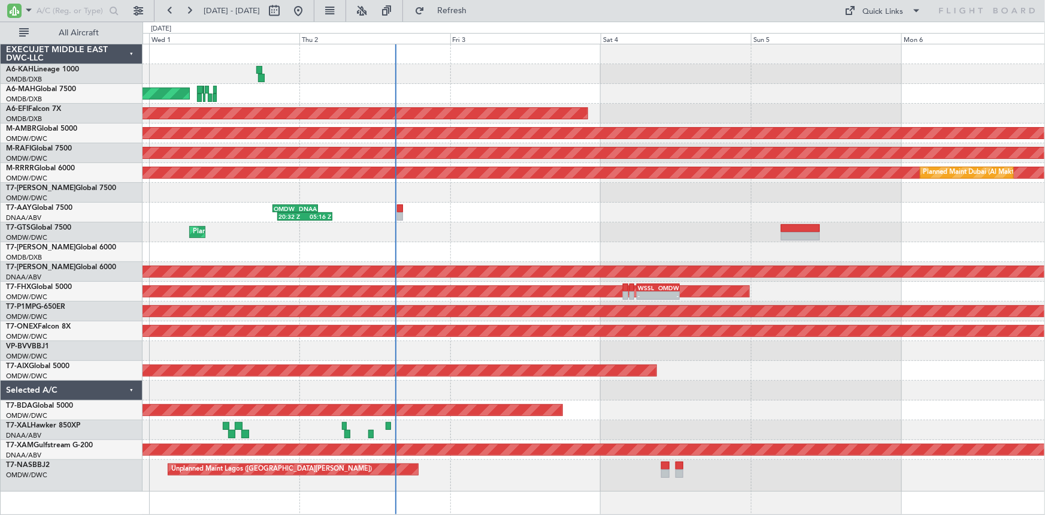
click at [452, 203] on div "Planned Maint Abu Dhabi (Al Bateen Executive) Planned Maint Dubai (Dubai Intl) …" at bounding box center [594, 267] width 903 height 447
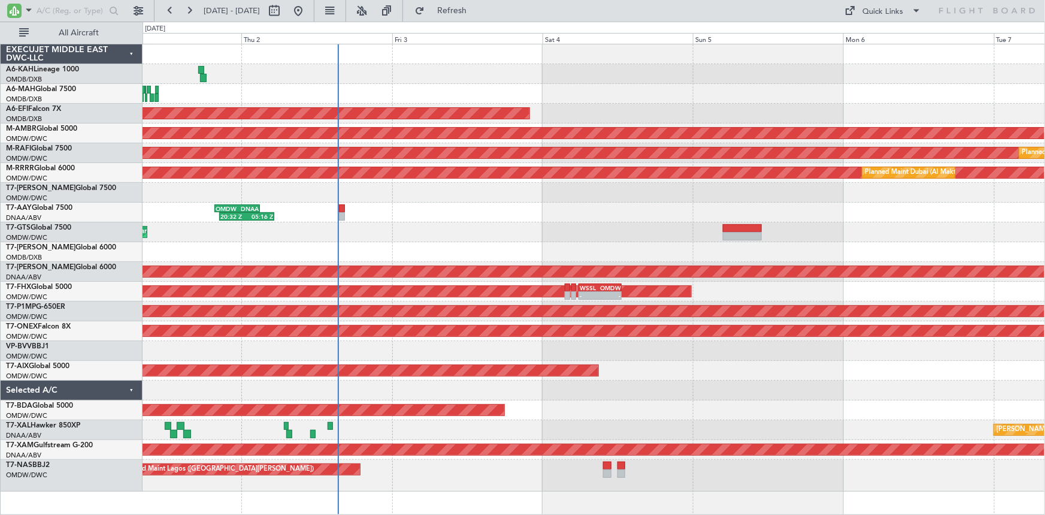
click at [463, 195] on div at bounding box center [594, 193] width 903 height 20
click at [458, 204] on div "OMDW 19:45 Z DNAA 03:00 Z 20:32 Z 05:16 Z" at bounding box center [594, 212] width 903 height 20
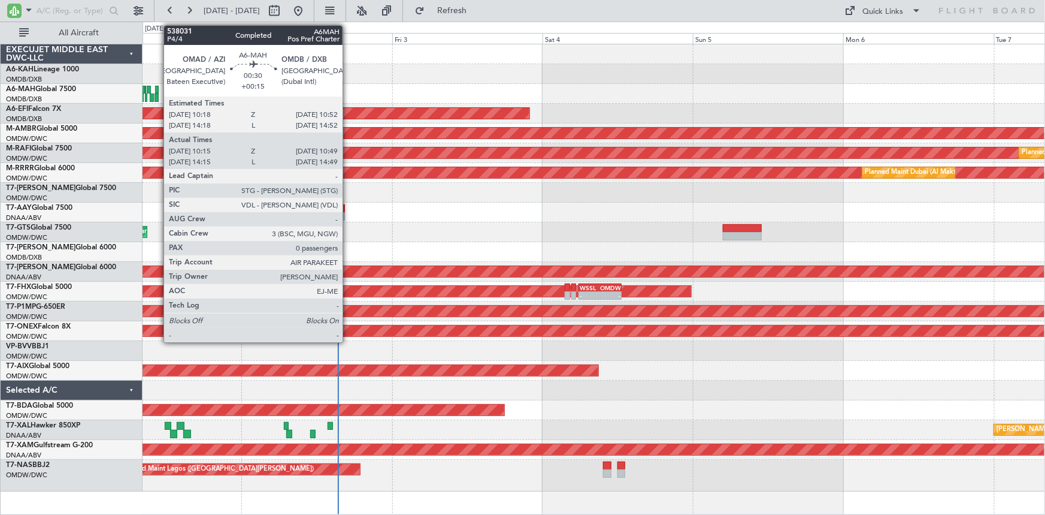
click at [157, 87] on div at bounding box center [157, 90] width 4 height 8
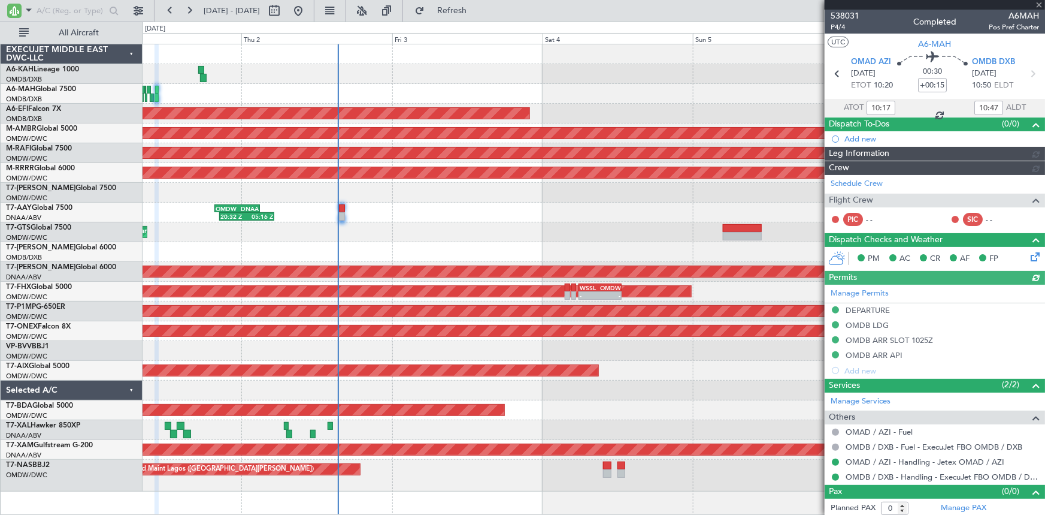
type input "Anita Mani (ANI)"
type input "7410"
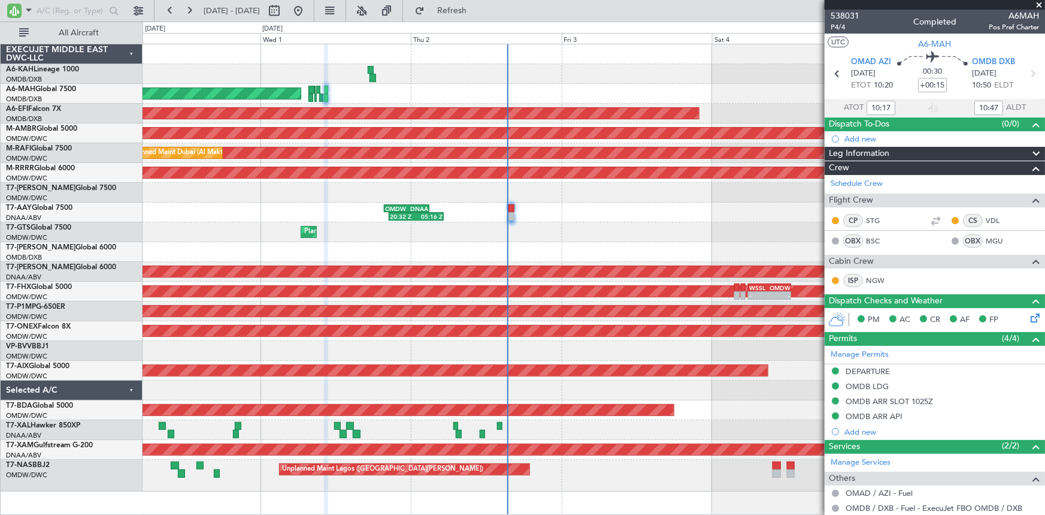
click at [456, 101] on div "Planned Maint Dubai (Dubai Intl) Planned Maint Dubai (Dubai Intl)" at bounding box center [594, 94] width 903 height 20
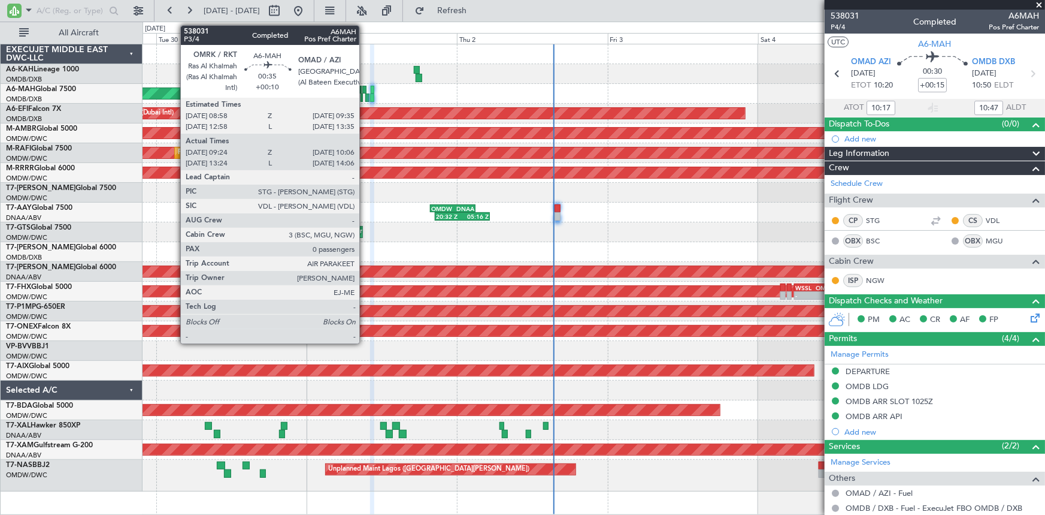
click at [365, 87] on div at bounding box center [364, 90] width 4 height 8
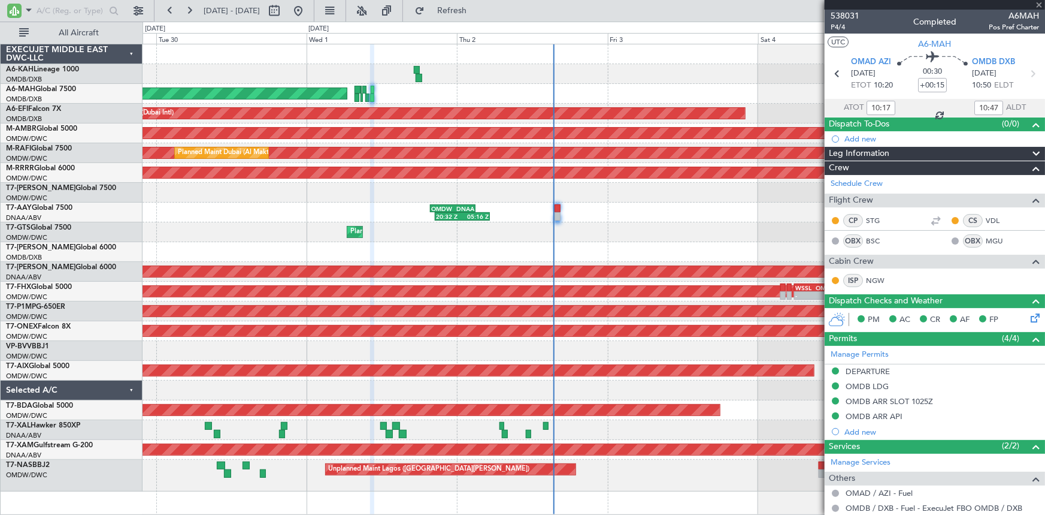
type input "+00:10"
type input "09:26"
type input "10:06"
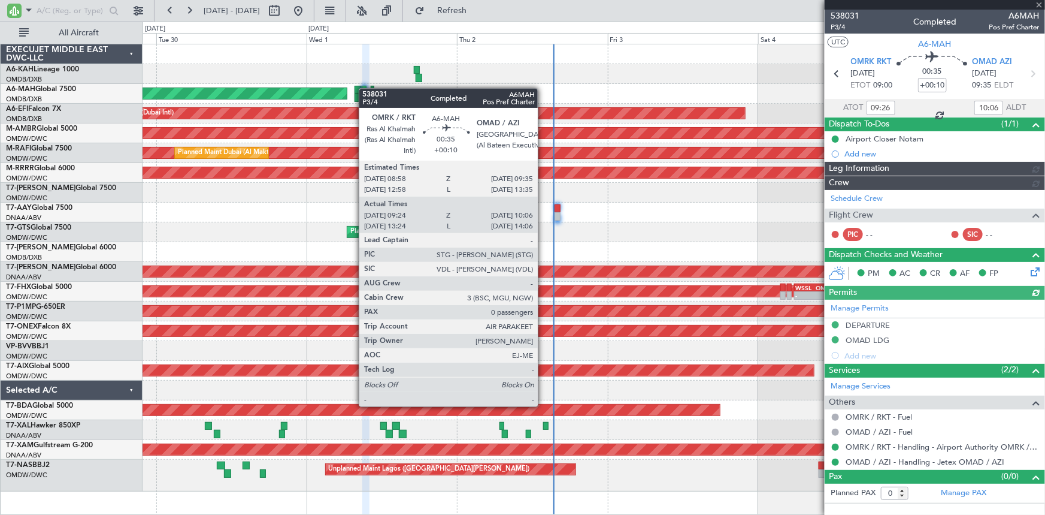
type input "Anita Mani (ANI)"
type input "7409"
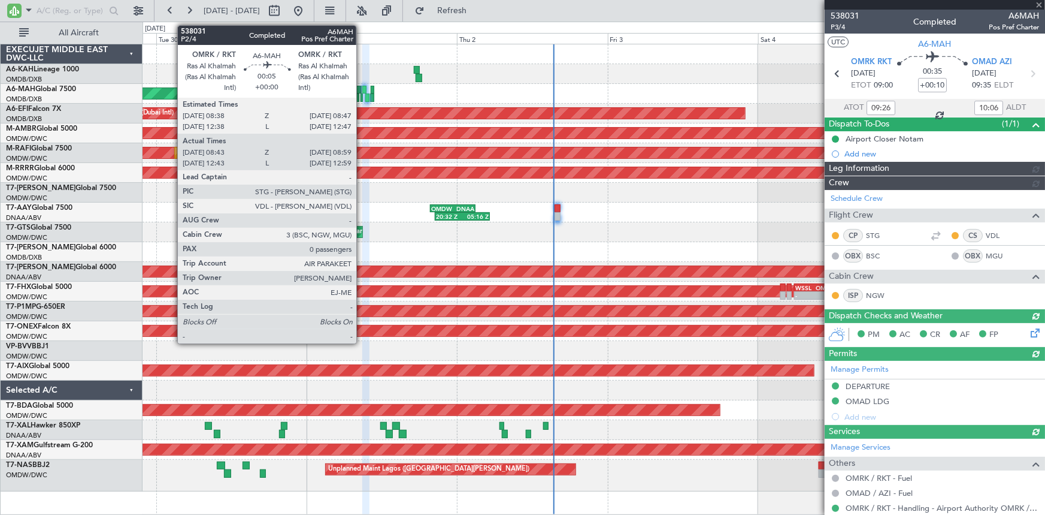
click at [362, 97] on div at bounding box center [362, 97] width 2 height 8
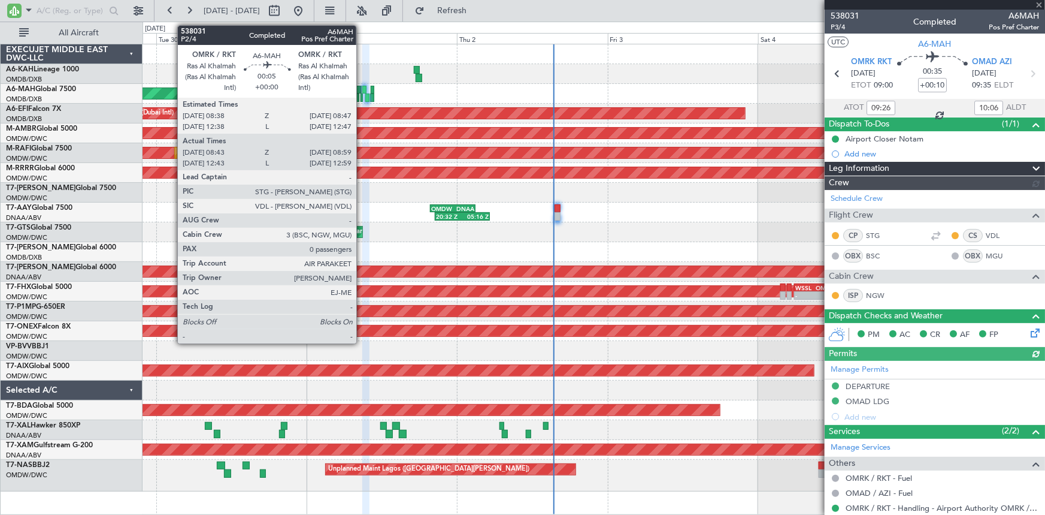
type input "Anita Mani (ANI)"
type input "7409"
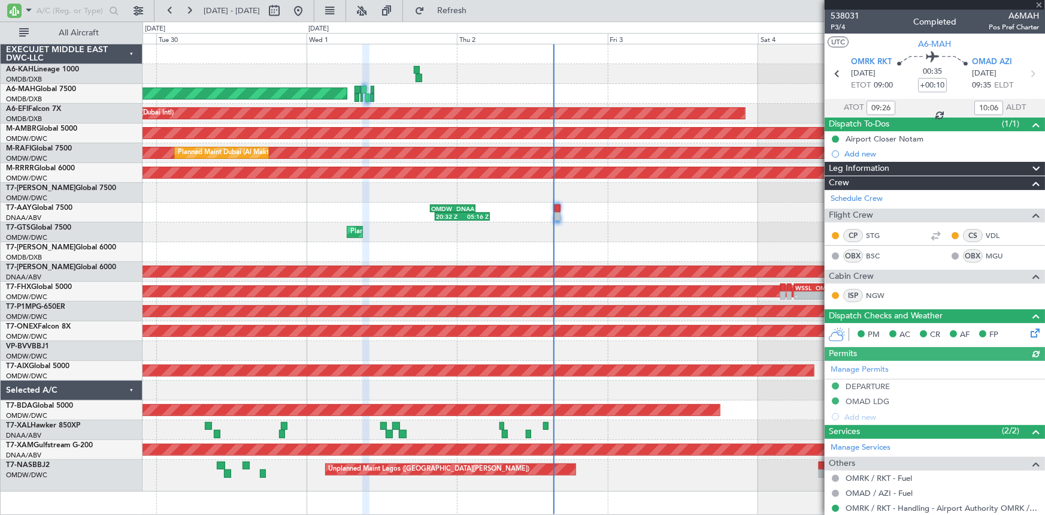
type input "08:45"
type input "08:57"
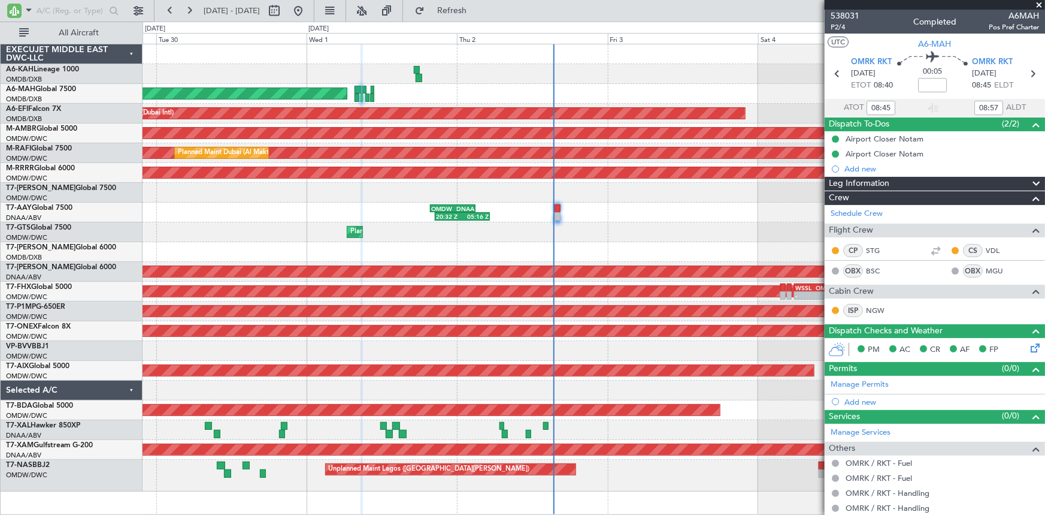
click at [348, 222] on div "Planned Maint Dubai (Al Maktoum Intl)" at bounding box center [594, 232] width 903 height 20
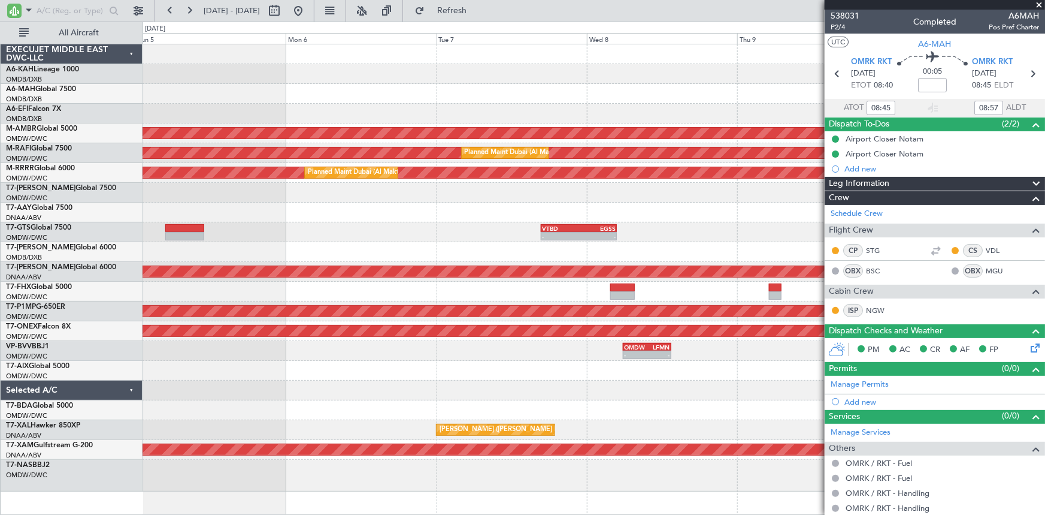
click at [289, 227] on div "- - VTBD 16:45 Z EGSS 04:50 Z - - EGSS 01:50 Z VTBD 12:55 Z" at bounding box center [594, 232] width 903 height 20
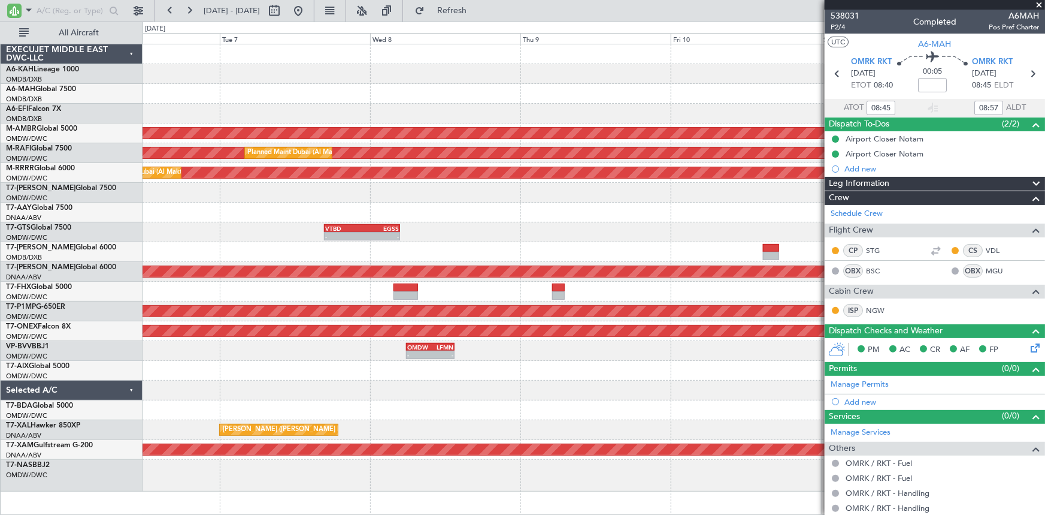
click at [303, 231] on div "Planned Maint Singapore (Seletar) Planned Maint Dubai (Al Maktoum Intl) Planned…" at bounding box center [594, 267] width 903 height 447
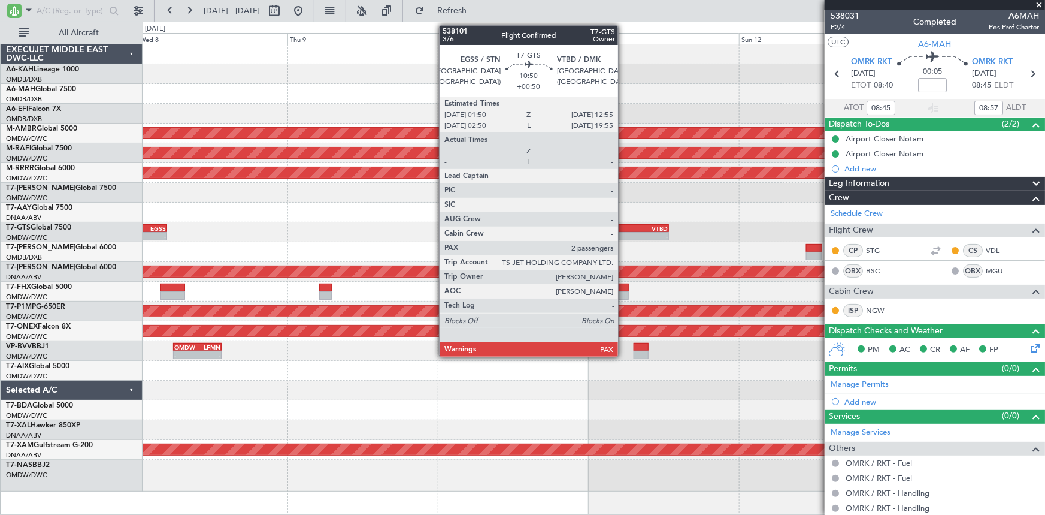
click at [624, 230] on div "EGSS" at bounding box center [618, 228] width 34 height 7
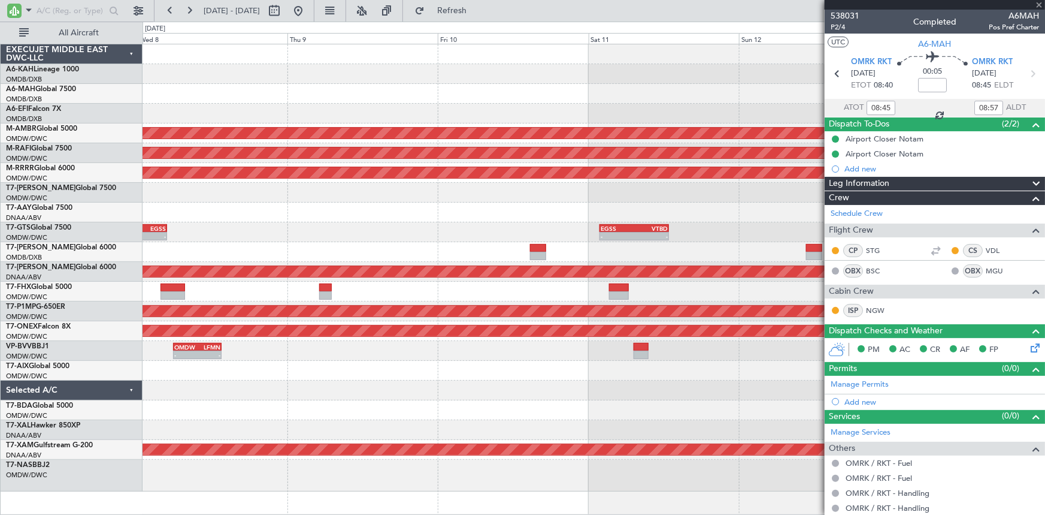
type input "+00:50"
type input "2"
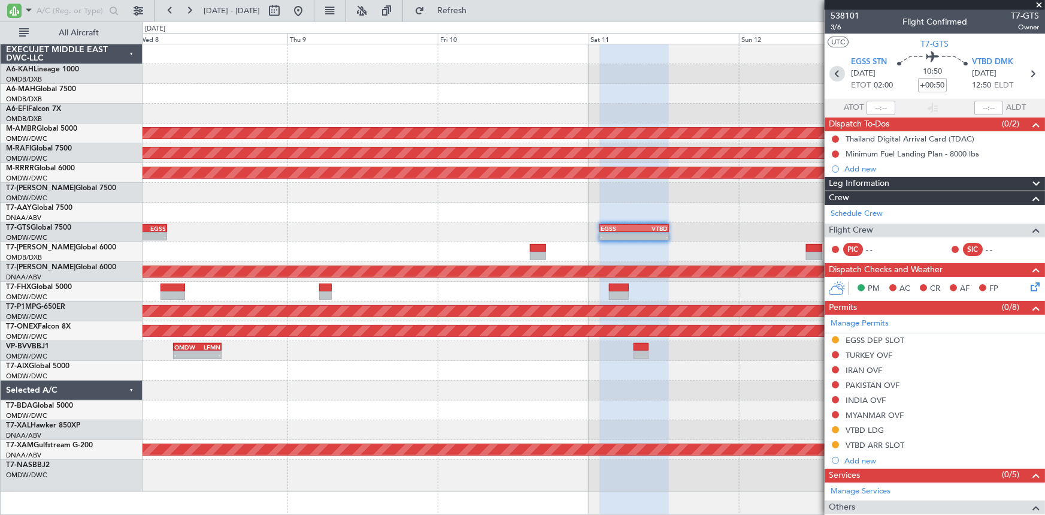
click at [837, 72] on icon at bounding box center [838, 74] width 16 height 16
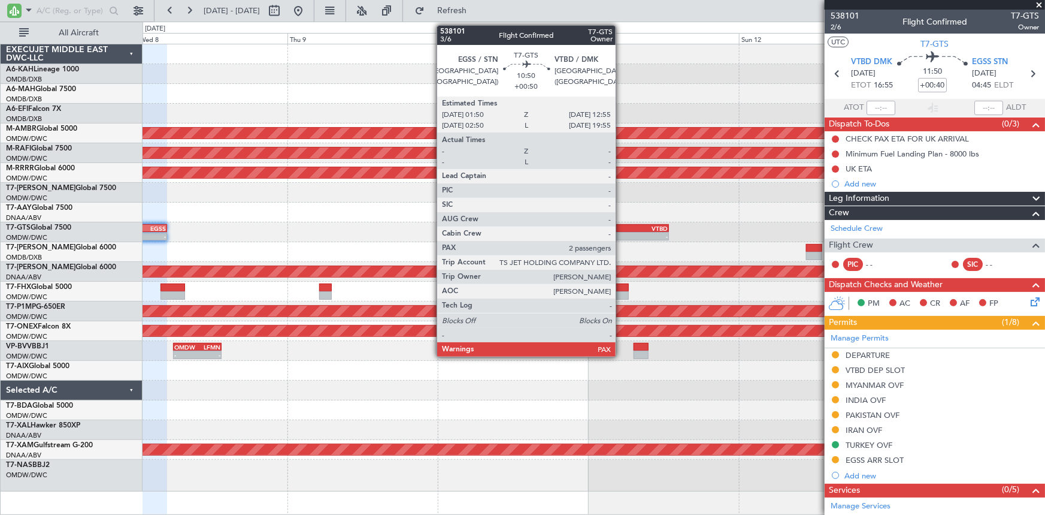
click at [621, 228] on div "EGSS" at bounding box center [618, 228] width 34 height 7
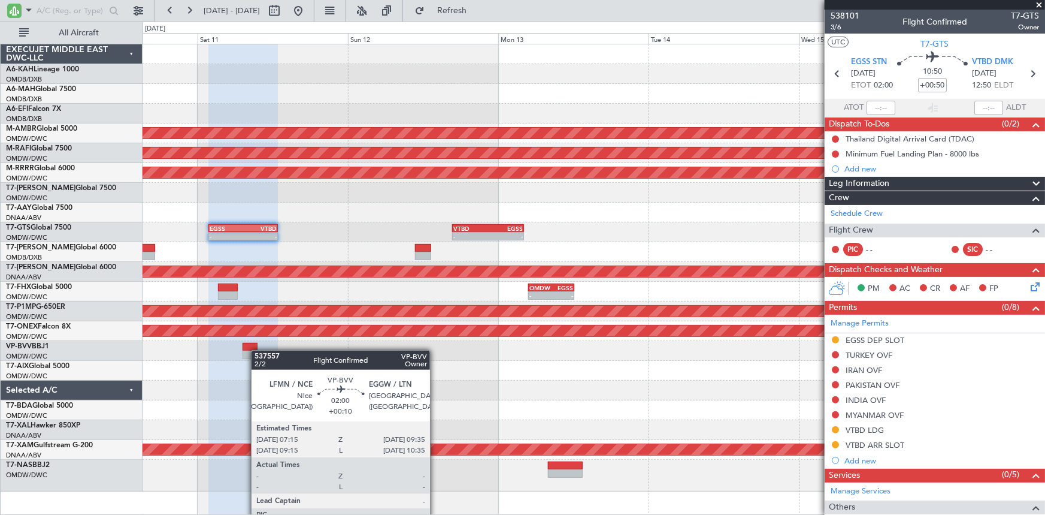
click at [257, 350] on div at bounding box center [594, 351] width 903 height 20
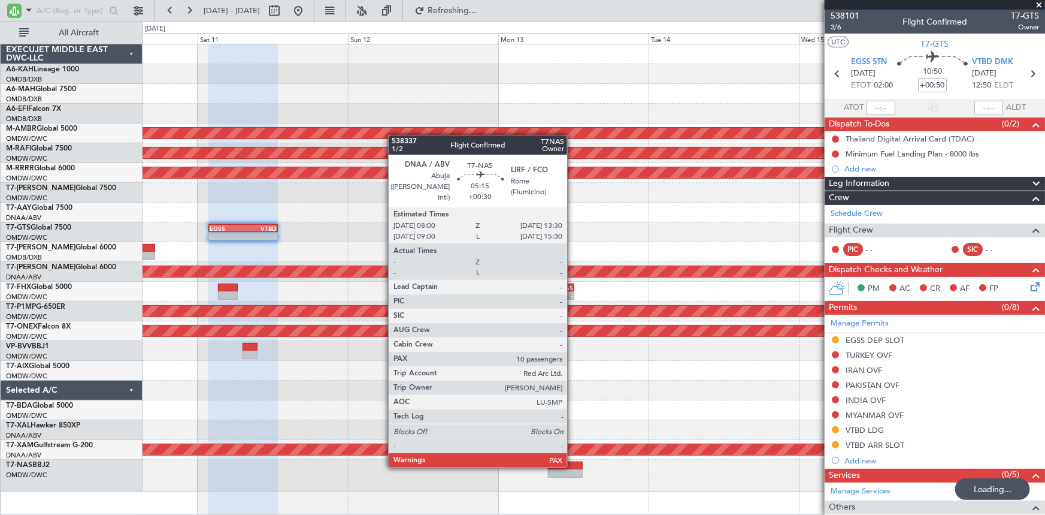
click at [573, 465] on div at bounding box center [565, 465] width 35 height 8
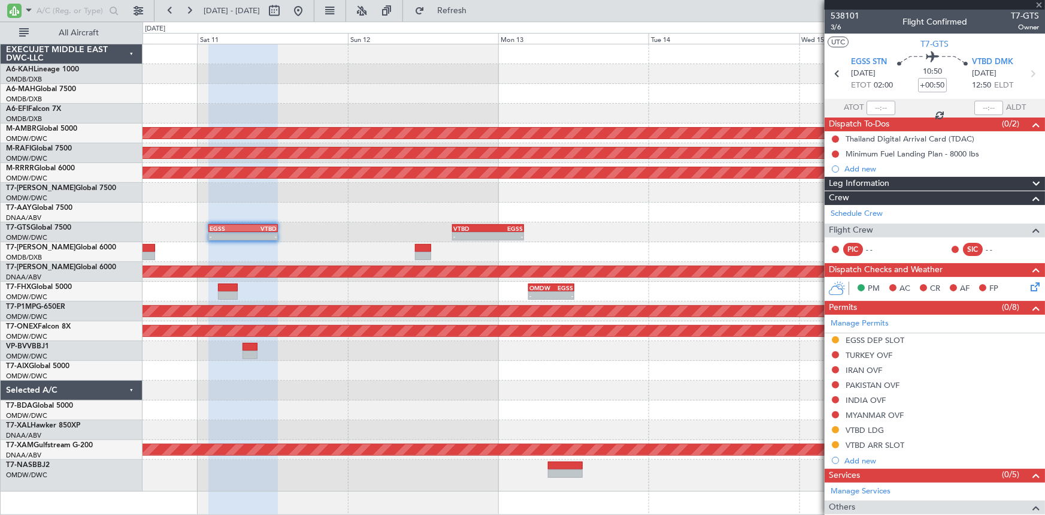
type input "+00:30"
type input "10"
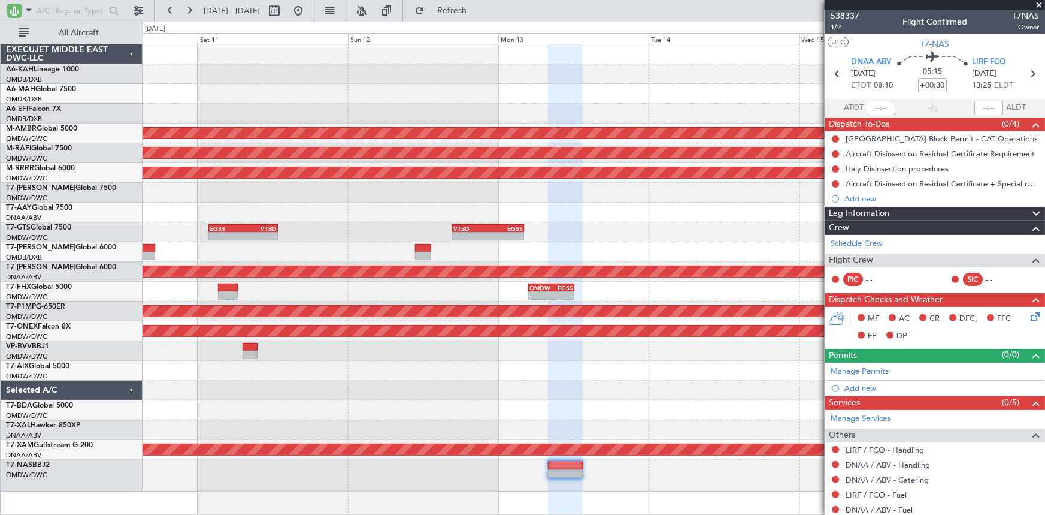
click at [863, 370] on link "Manage Permits" at bounding box center [860, 371] width 58 height 12
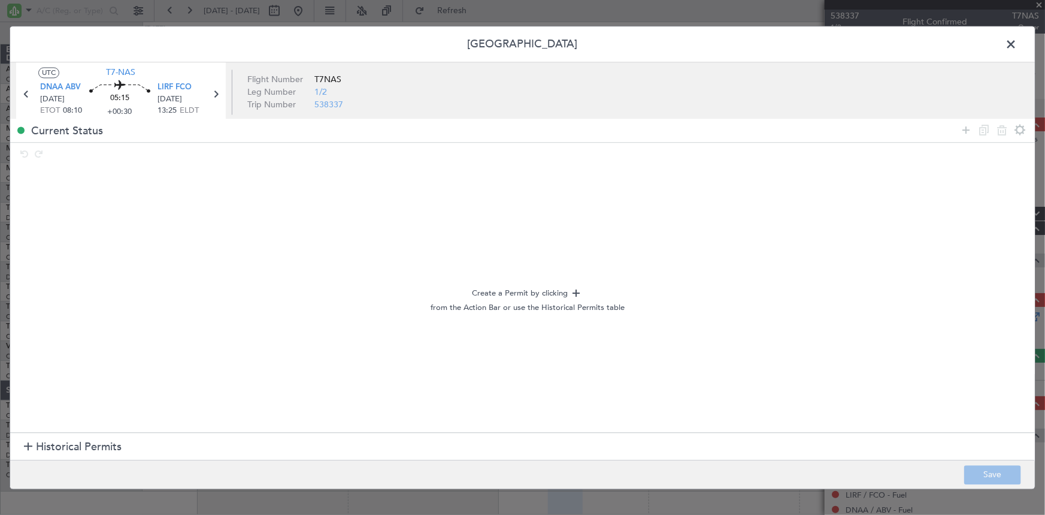
click at [78, 444] on span "Historical Permits" at bounding box center [79, 447] width 86 height 16
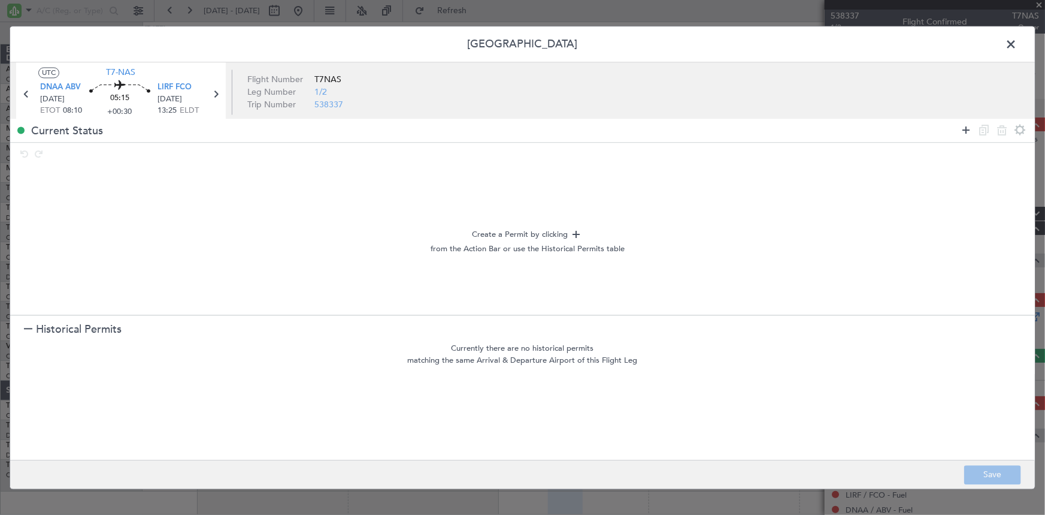
click at [967, 131] on icon at bounding box center [966, 130] width 14 height 14
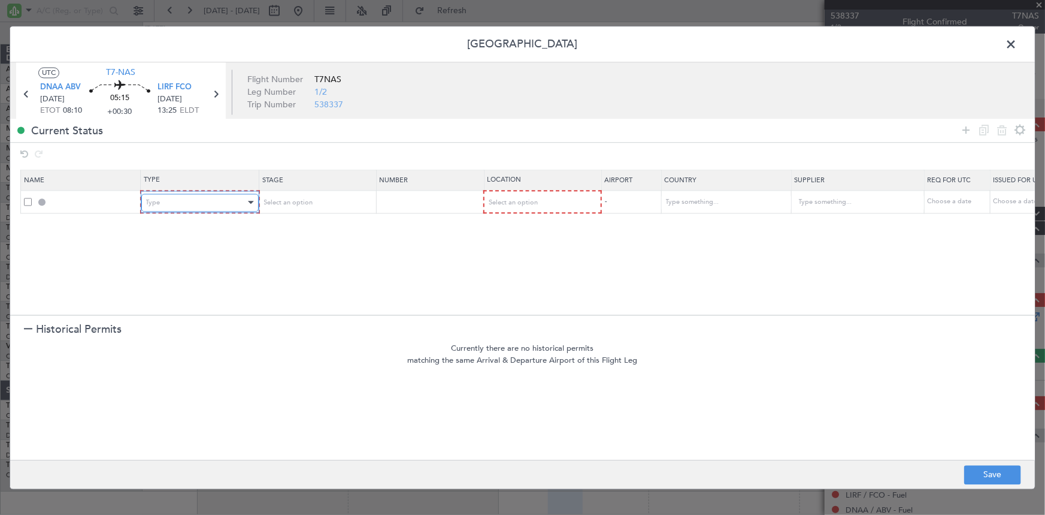
click at [216, 196] on div "Type" at bounding box center [195, 202] width 99 height 18
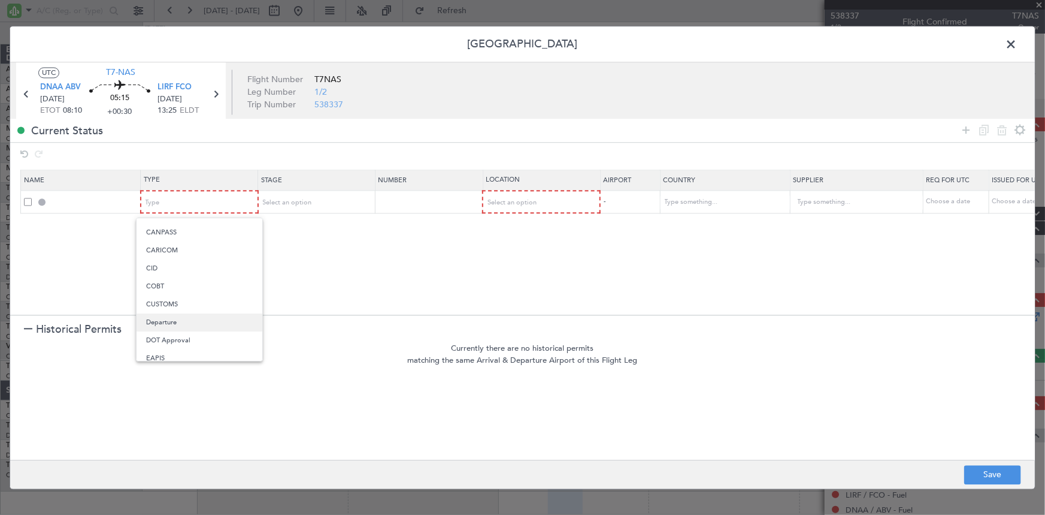
click at [166, 318] on span "Departure" at bounding box center [199, 322] width 107 height 18
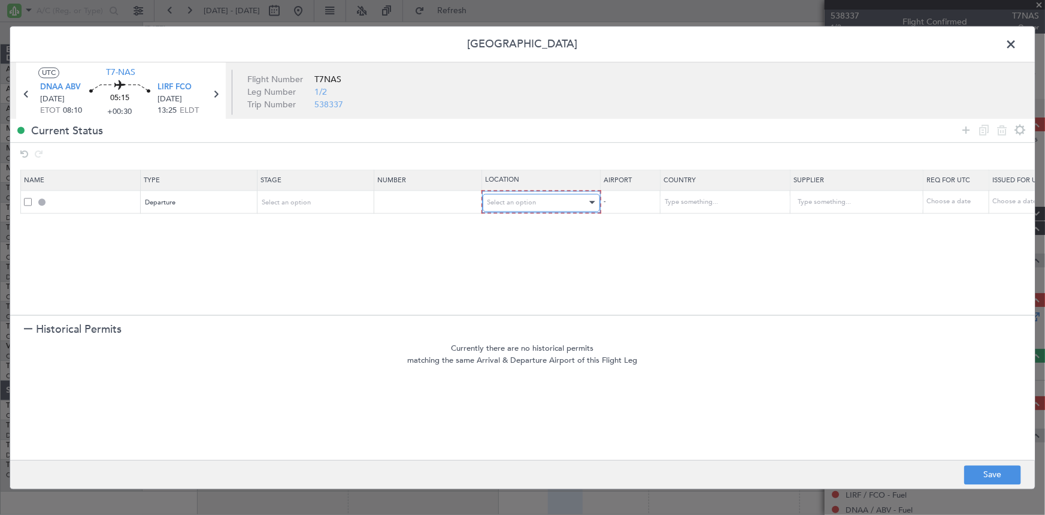
click at [552, 202] on div "Select an option" at bounding box center [537, 202] width 99 height 18
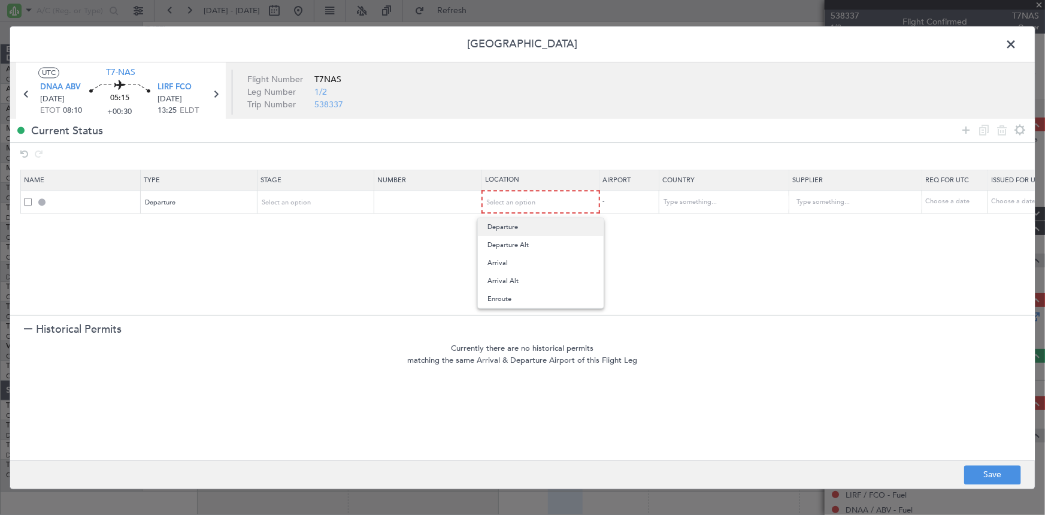
click at [516, 226] on span "Departure" at bounding box center [541, 227] width 107 height 18
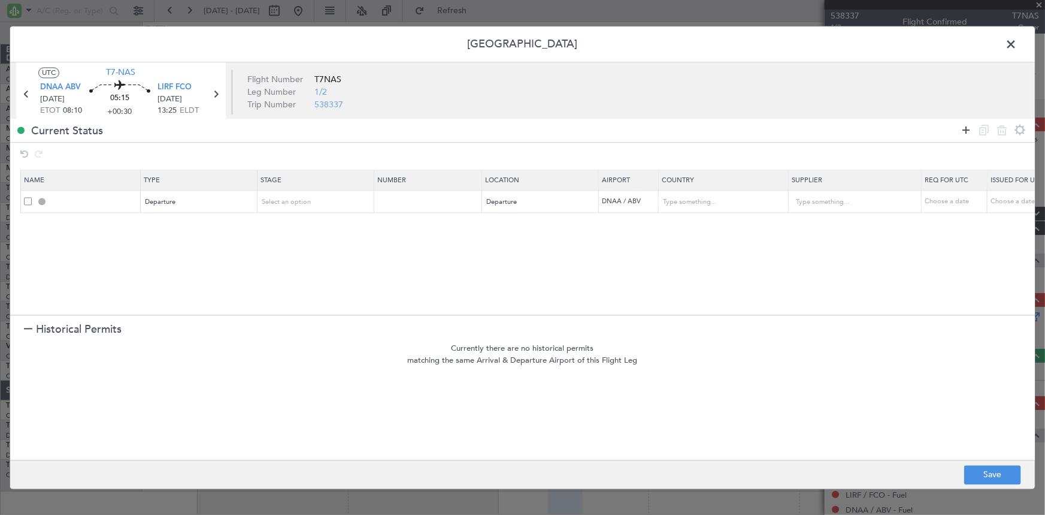
click at [965, 135] on icon at bounding box center [966, 130] width 14 height 14
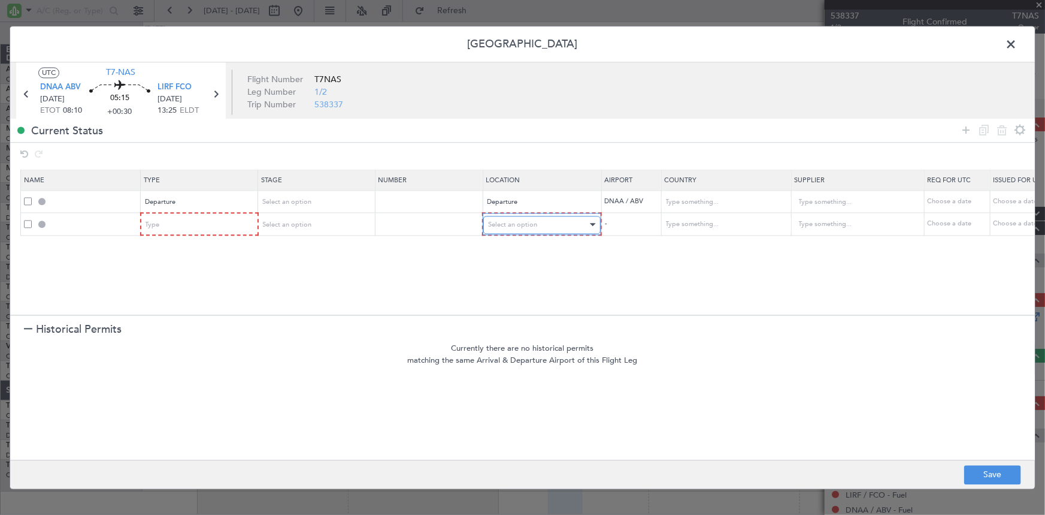
click at [545, 227] on div "Select an option" at bounding box center [537, 225] width 99 height 18
drag, startPoint x: 526, startPoint y: 323, endPoint x: 649, endPoint y: 268, distance: 134.9
click at [527, 323] on span "Enroute" at bounding box center [541, 321] width 107 height 18
click at [706, 225] on input "text" at bounding box center [719, 225] width 108 height 18
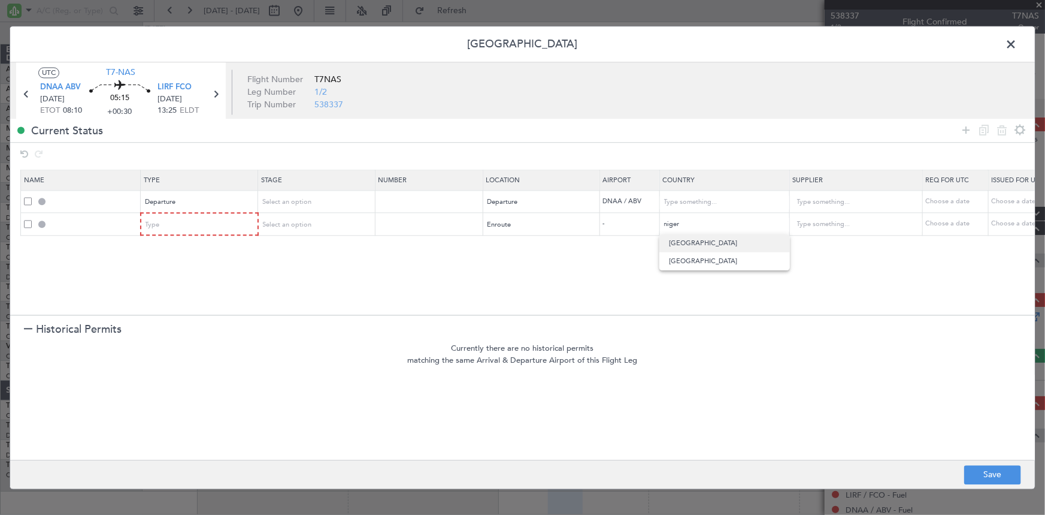
click at [695, 240] on span "[GEOGRAPHIC_DATA]" at bounding box center [724, 243] width 111 height 18
type input "[GEOGRAPHIC_DATA]"
click at [969, 125] on icon at bounding box center [966, 130] width 14 height 14
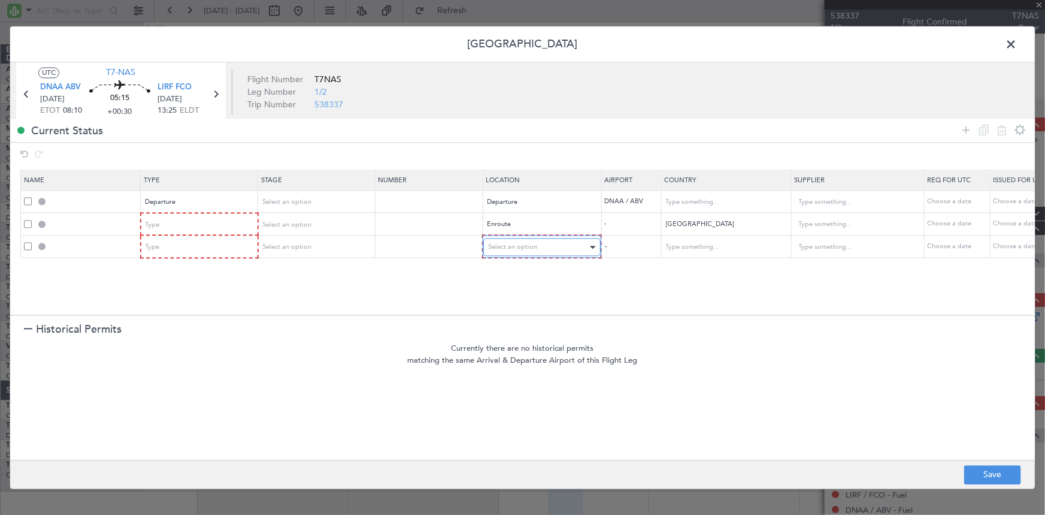
click at [534, 245] on span "Select an option" at bounding box center [512, 247] width 49 height 9
drag, startPoint x: 506, startPoint y: 340, endPoint x: 663, endPoint y: 293, distance: 164.3
click at [506, 340] on span "Enroute" at bounding box center [541, 343] width 107 height 18
click at [728, 247] on input "text" at bounding box center [719, 247] width 108 height 18
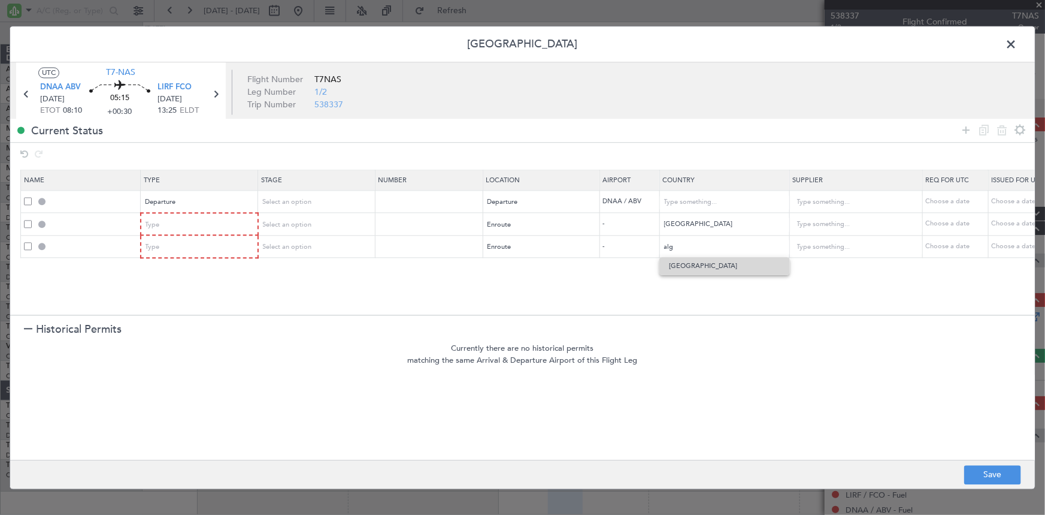
click at [692, 263] on span "[GEOGRAPHIC_DATA]" at bounding box center [724, 266] width 111 height 18
type input "[GEOGRAPHIC_DATA]"
click at [964, 131] on icon at bounding box center [966, 130] width 14 height 14
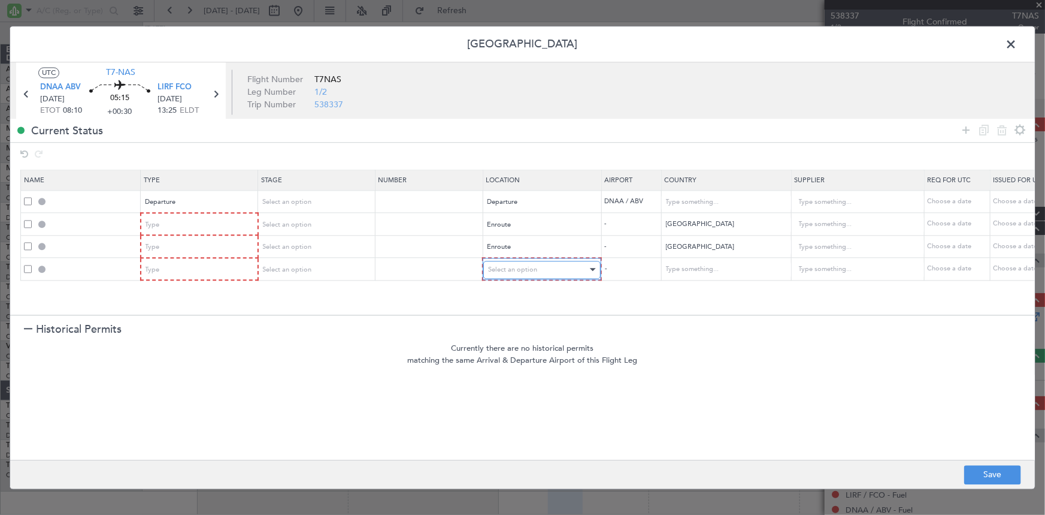
click at [513, 261] on div "Select an option" at bounding box center [537, 270] width 99 height 18
drag, startPoint x: 509, startPoint y: 362, endPoint x: 727, endPoint y: 252, distance: 244.9
click at [518, 359] on span "Enroute" at bounding box center [541, 366] width 107 height 18
click at [689, 270] on input "text" at bounding box center [719, 270] width 108 height 18
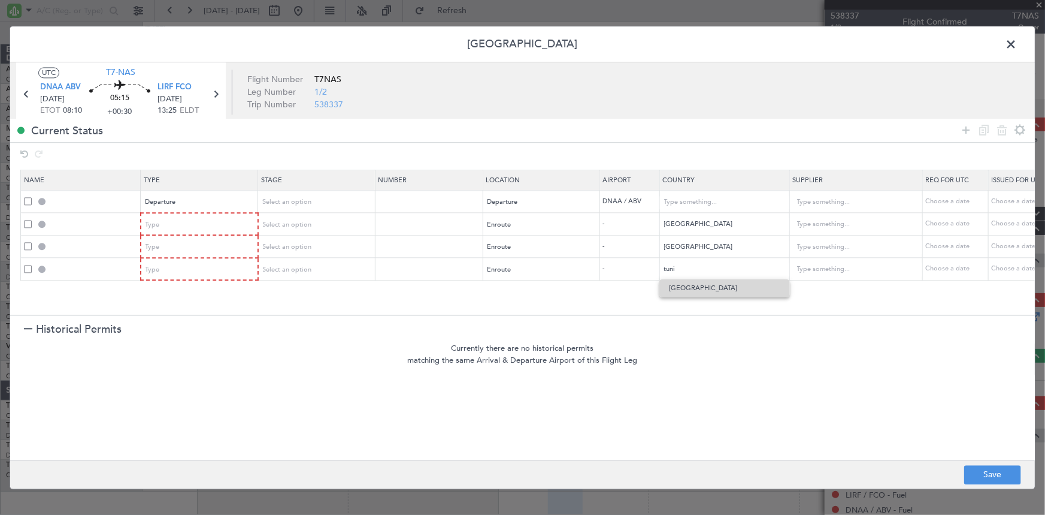
click at [683, 292] on span "[GEOGRAPHIC_DATA]" at bounding box center [724, 288] width 111 height 18
type input "[GEOGRAPHIC_DATA]"
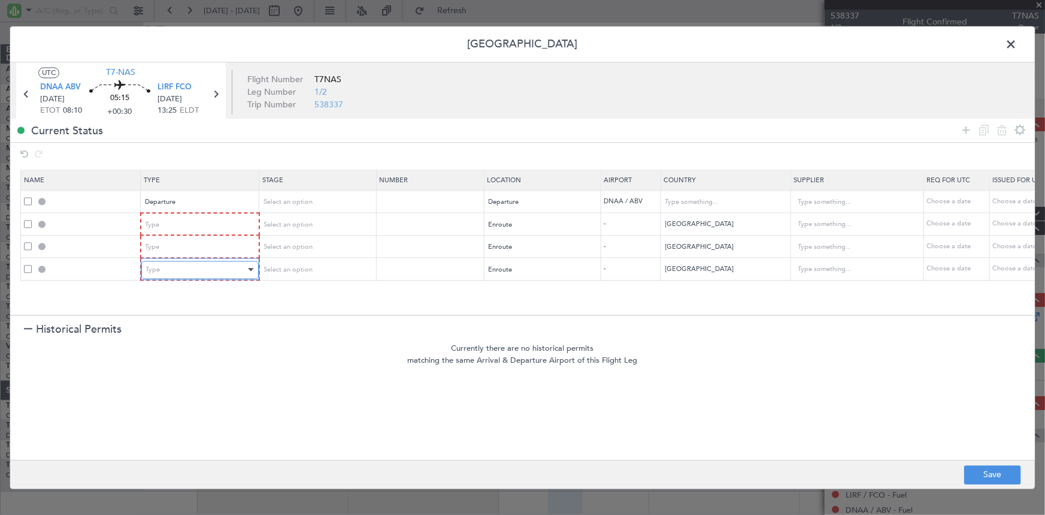
click at [216, 277] on div "Type" at bounding box center [195, 270] width 99 height 18
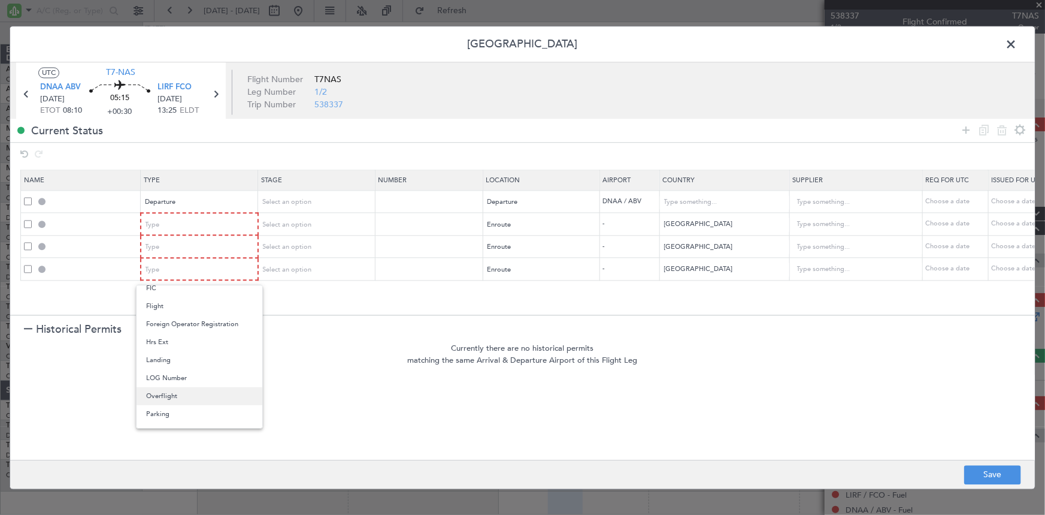
click at [183, 397] on span "Overflight" at bounding box center [199, 396] width 107 height 18
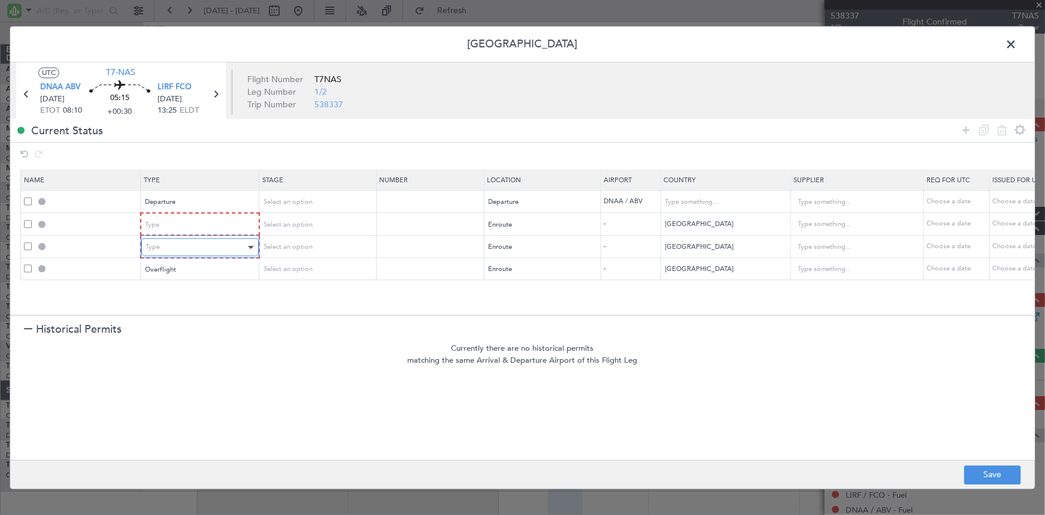
click at [199, 242] on div "Type" at bounding box center [195, 247] width 99 height 18
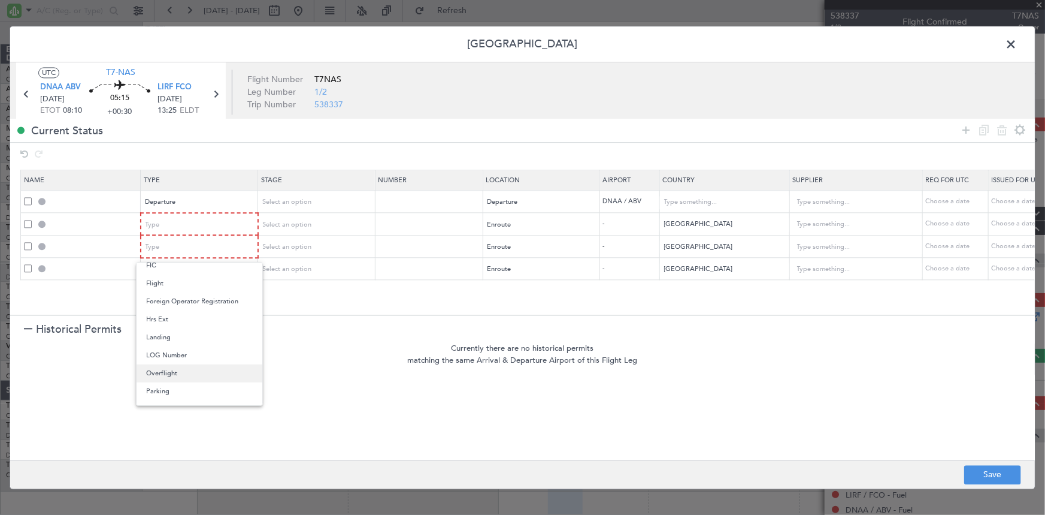
click at [199, 374] on span "Overflight" at bounding box center [199, 373] width 107 height 18
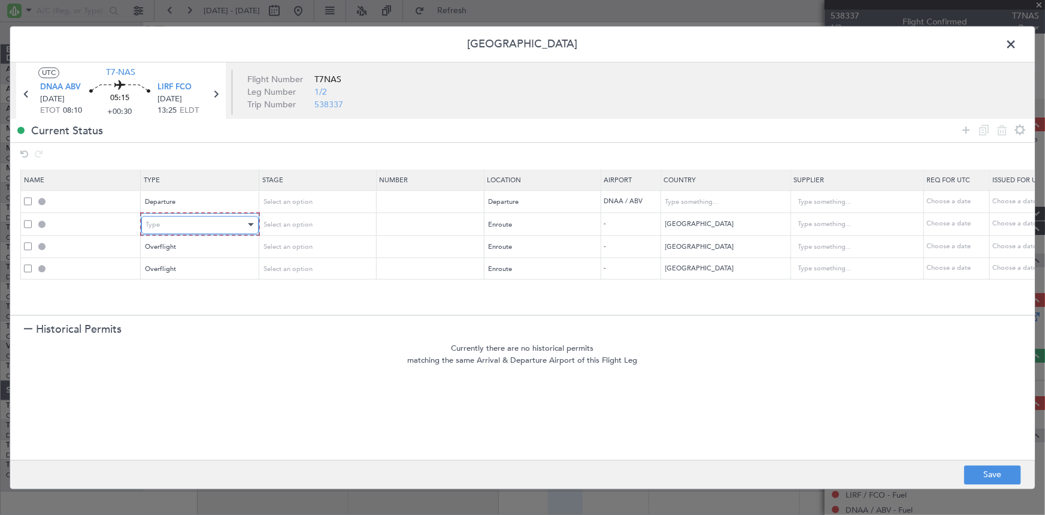
click at [207, 223] on div "Type" at bounding box center [195, 225] width 99 height 18
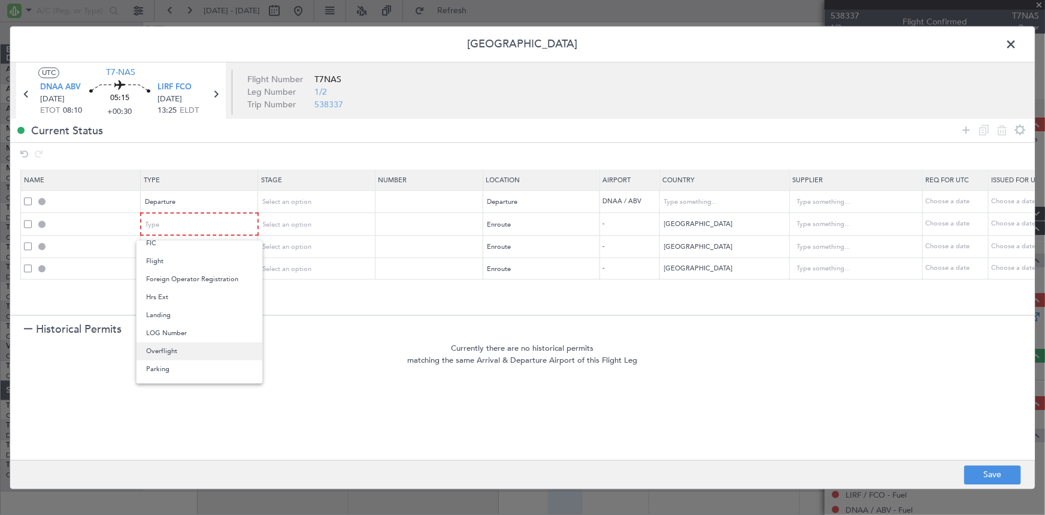
click at [162, 352] on span "Overflight" at bounding box center [199, 351] width 107 height 18
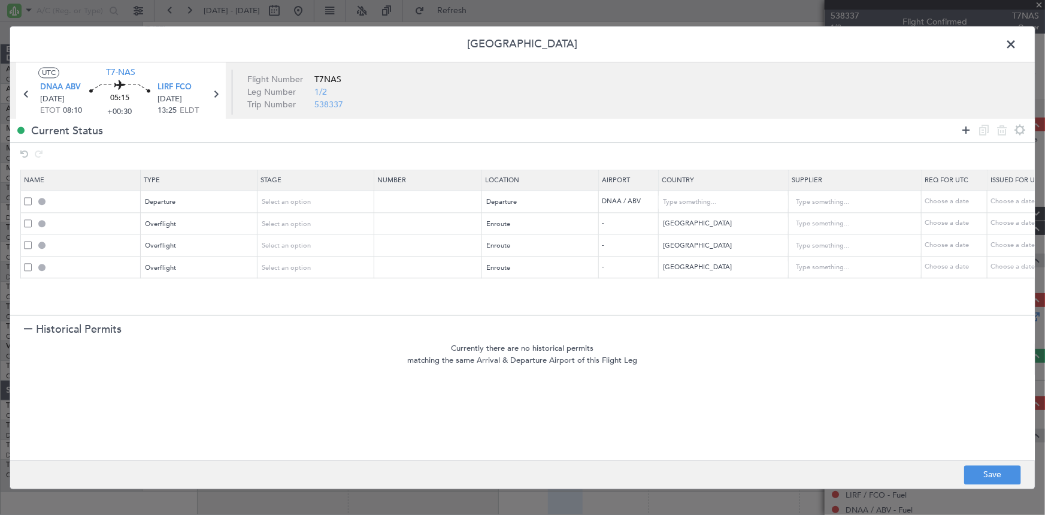
click at [967, 126] on icon at bounding box center [966, 130] width 14 height 14
click at [213, 290] on div "Type" at bounding box center [195, 291] width 99 height 18
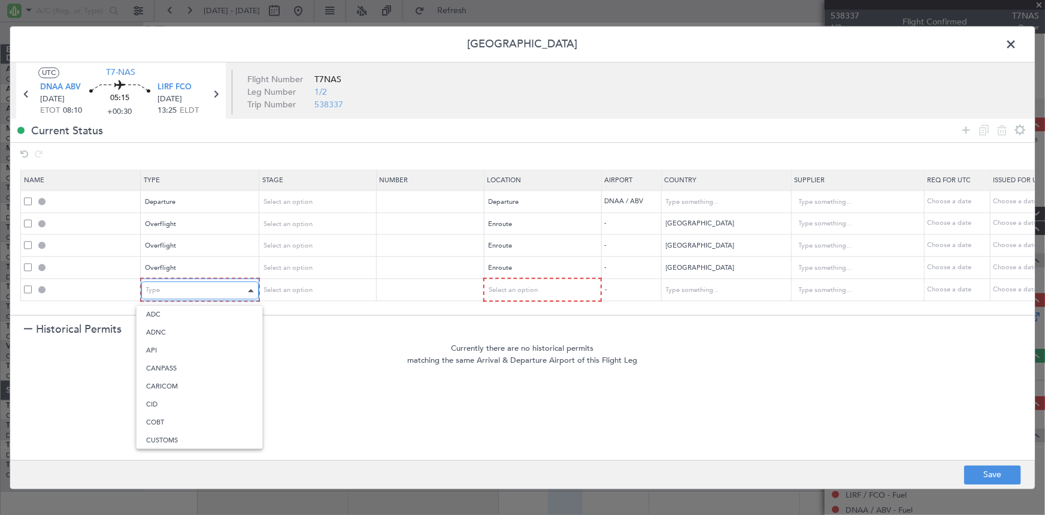
scroll to position [360, 0]
click at [172, 402] on span "Slot" at bounding box center [199, 404] width 107 height 18
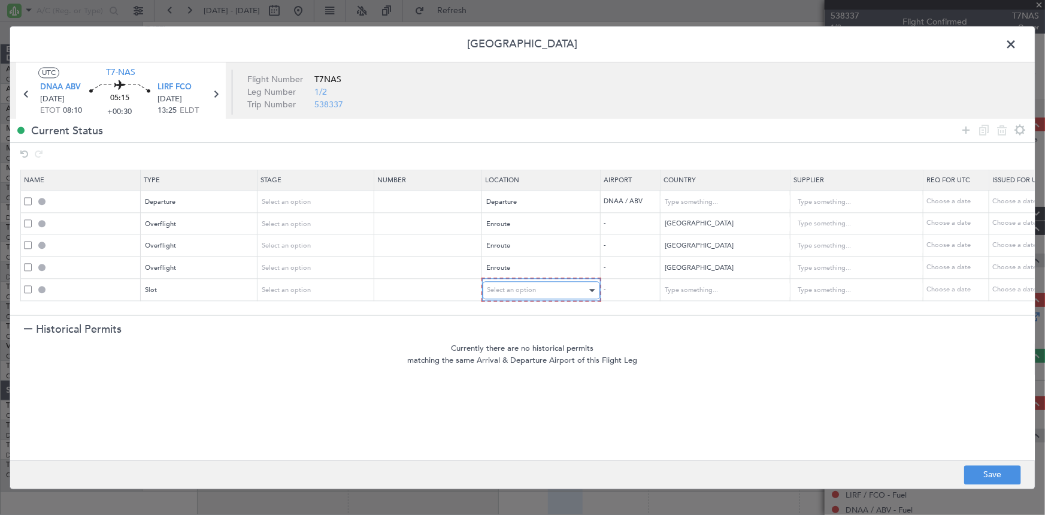
click at [509, 291] on span "Select an option" at bounding box center [512, 290] width 49 height 9
click at [516, 350] on span "Arrival" at bounding box center [541, 350] width 107 height 18
click at [965, 131] on icon at bounding box center [966, 130] width 14 height 14
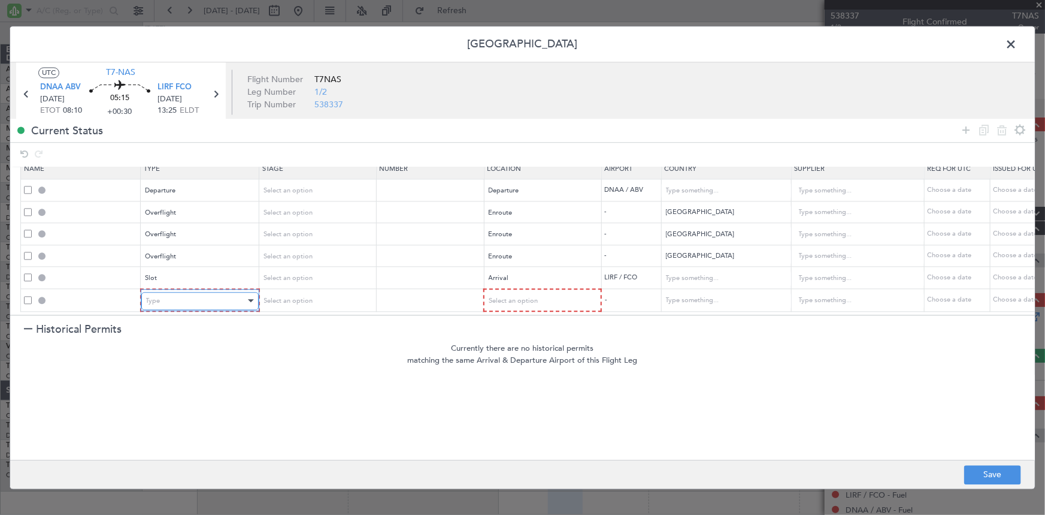
click at [168, 292] on div "Type" at bounding box center [195, 301] width 99 height 18
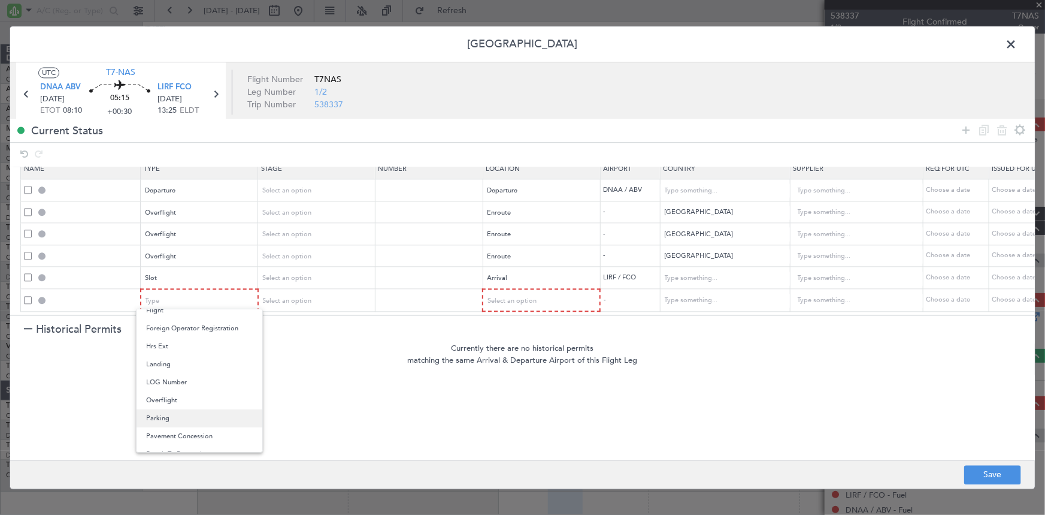
click at [170, 416] on span "Parking" at bounding box center [199, 418] width 107 height 18
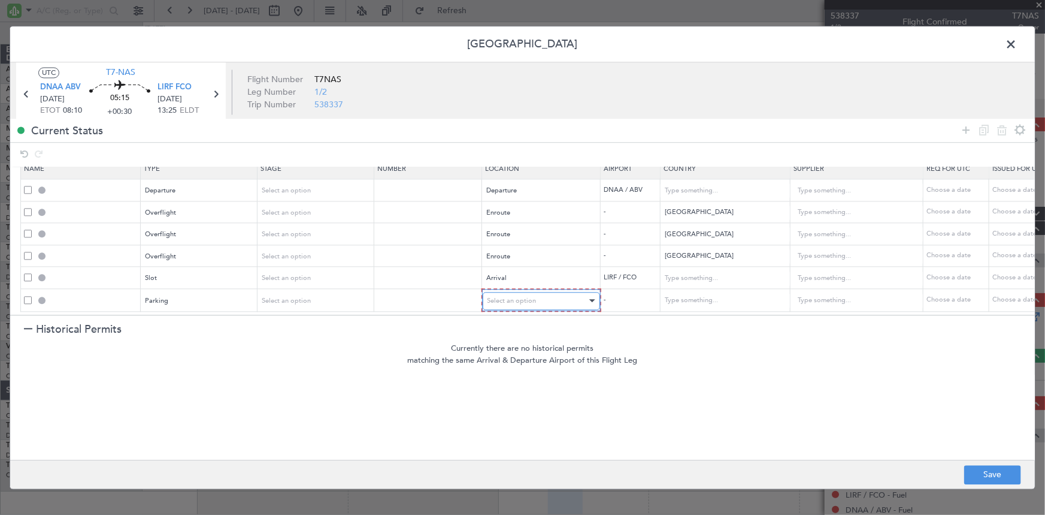
click at [546, 292] on div "Select an option" at bounding box center [537, 301] width 99 height 18
click at [515, 347] on span "Arrival" at bounding box center [541, 354] width 107 height 18
click at [988, 469] on button "Save" at bounding box center [992, 474] width 57 height 19
type input "DEPARTURE"
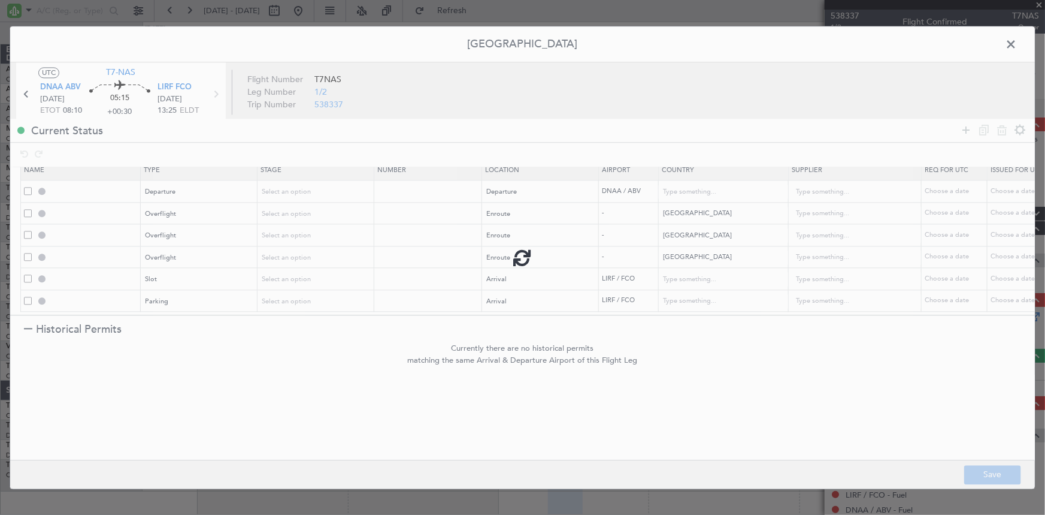
type input "[GEOGRAPHIC_DATA]"
type input "NNN"
type input "NIGER OVF"
type input "NNN"
type input "ALGERIA OVF"
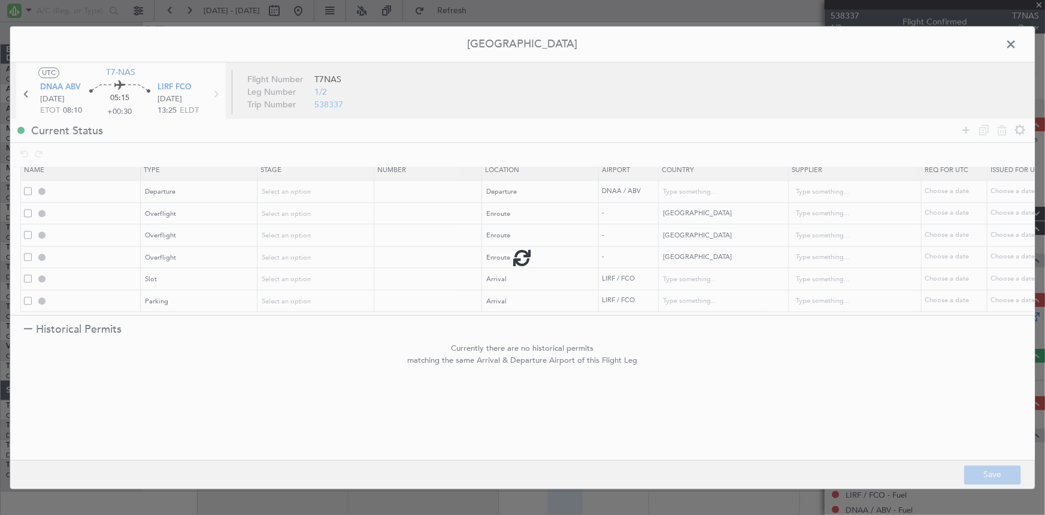
type input "NNN"
type input "TUNISIA OVF"
type input "NNN"
type input "LIRF ARR SLOT"
type input "[GEOGRAPHIC_DATA]"
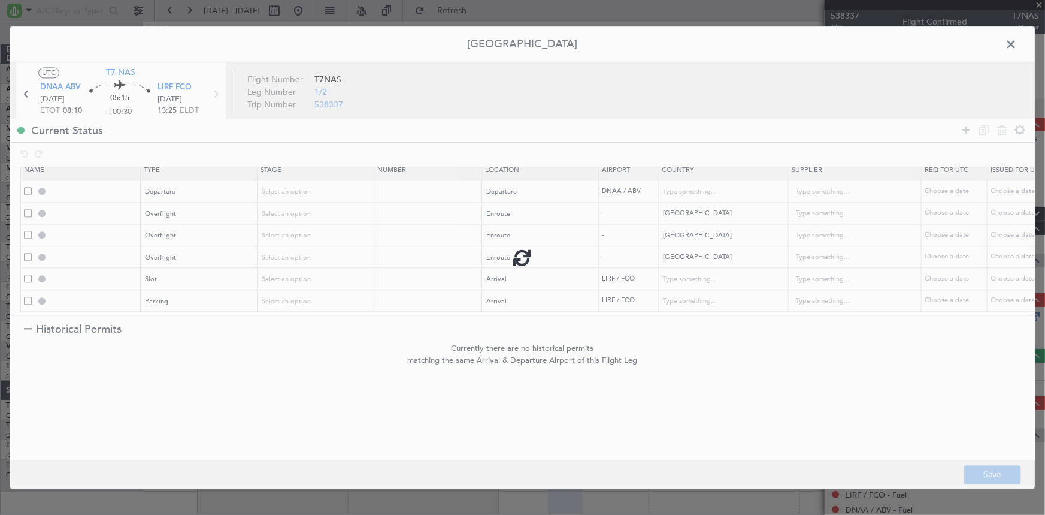
type input "NNN"
type input "LIRF Parking"
type input "[GEOGRAPHIC_DATA]"
type input "NNN"
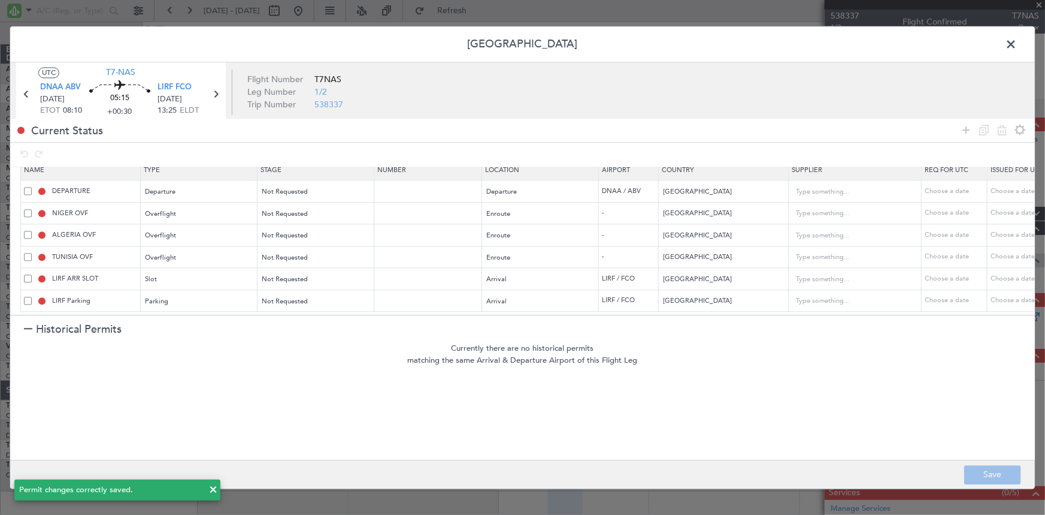
click at [1017, 47] on span at bounding box center [1017, 47] width 0 height 24
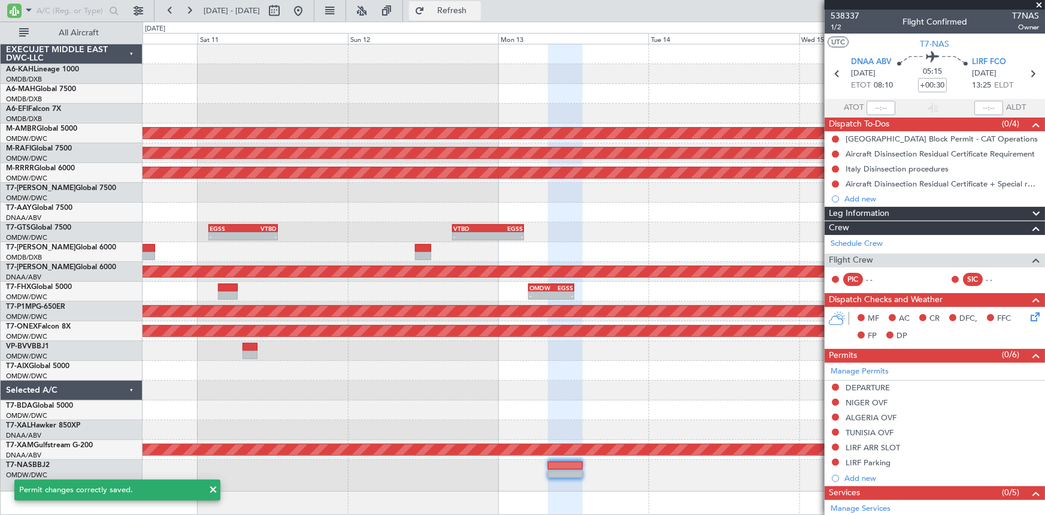
click at [477, 7] on span "Refresh" at bounding box center [452, 11] width 50 height 8
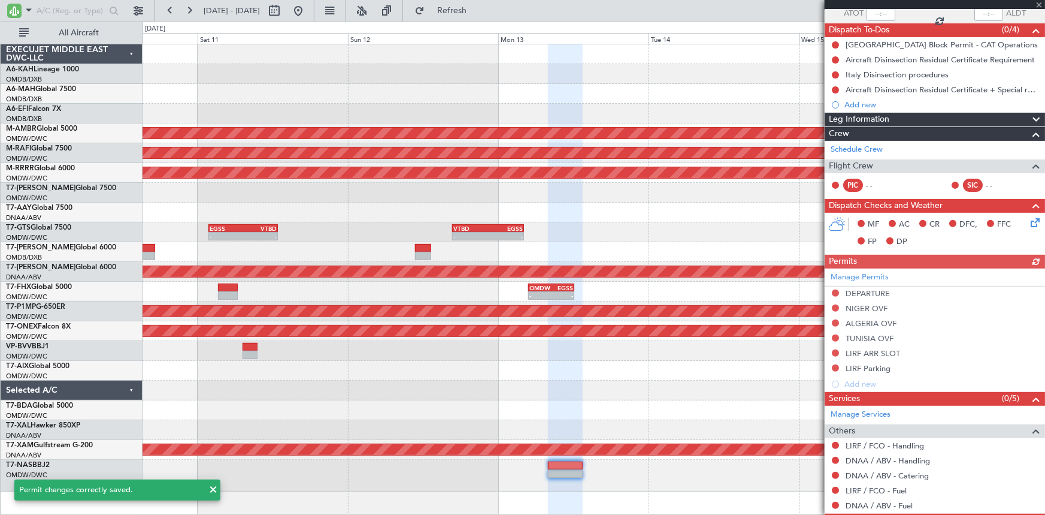
scroll to position [140, 0]
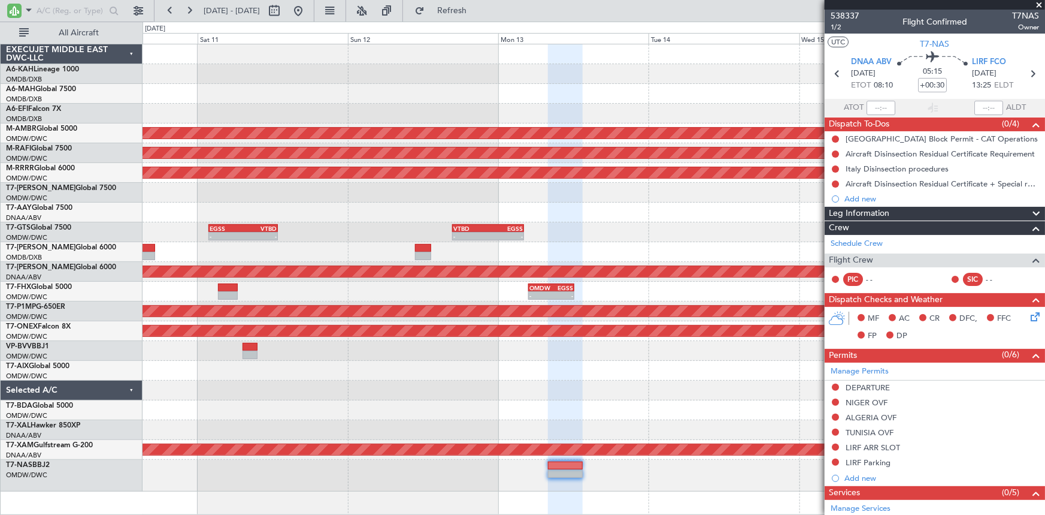
scroll to position [140, 0]
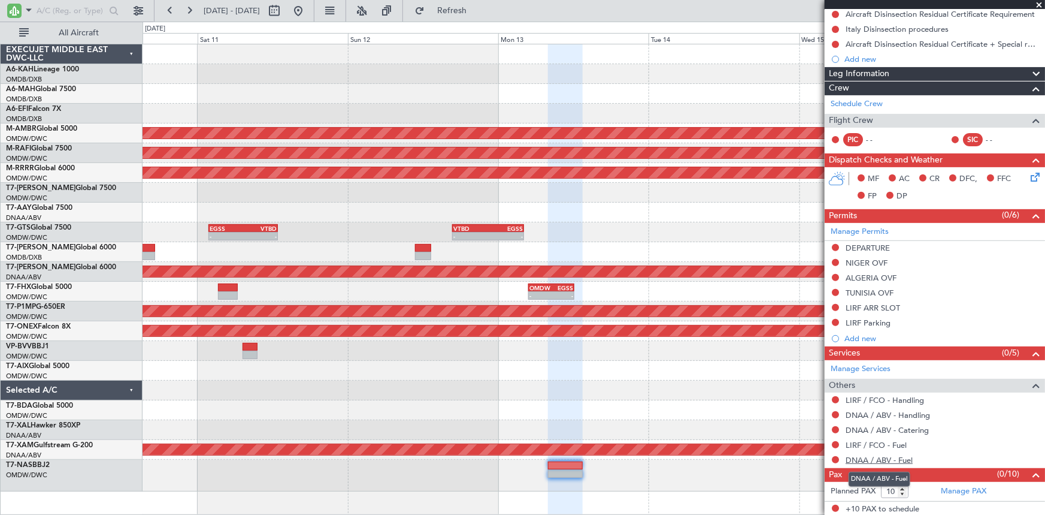
click at [867, 461] on link "DNAA / ABV - Fuel" at bounding box center [879, 460] width 67 height 10
click at [477, 11] on span "Refresh" at bounding box center [452, 11] width 50 height 8
click at [835, 443] on button at bounding box center [835, 444] width 7 height 7
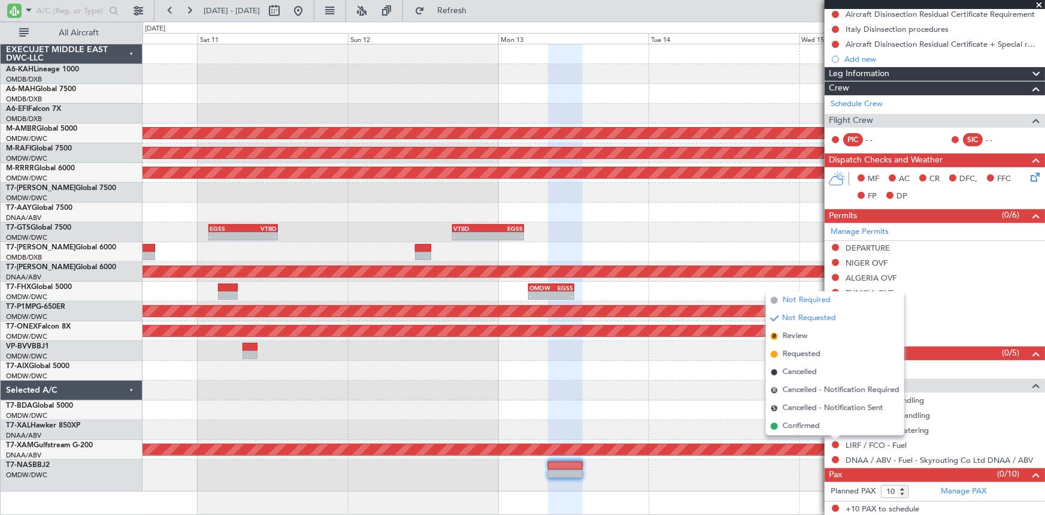
click at [798, 301] on span "Not Required" at bounding box center [807, 300] width 48 height 12
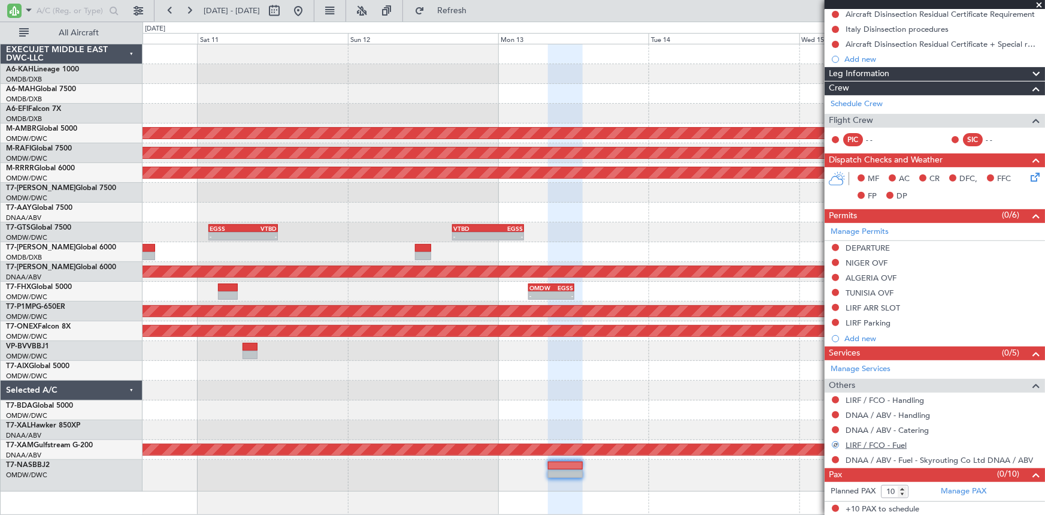
click at [878, 443] on link "LIRF / FCO - Fuel" at bounding box center [876, 445] width 61 height 10
drag, startPoint x: 479, startPoint y: 9, endPoint x: 489, endPoint y: 18, distance: 14.0
click at [477, 9] on span "Refresh" at bounding box center [452, 11] width 50 height 8
click at [834, 444] on button at bounding box center [835, 444] width 7 height 7
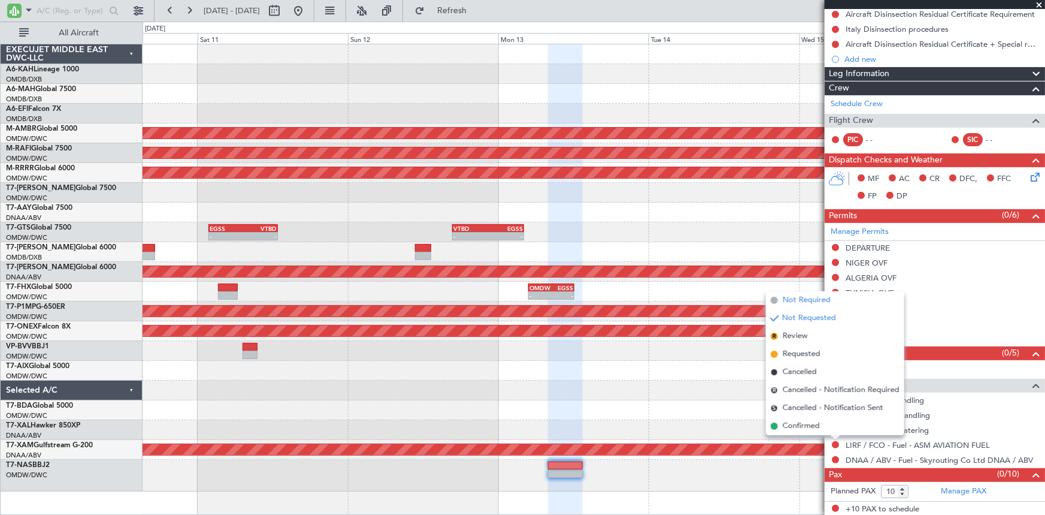
click at [802, 300] on span "Not Required" at bounding box center [807, 300] width 48 height 12
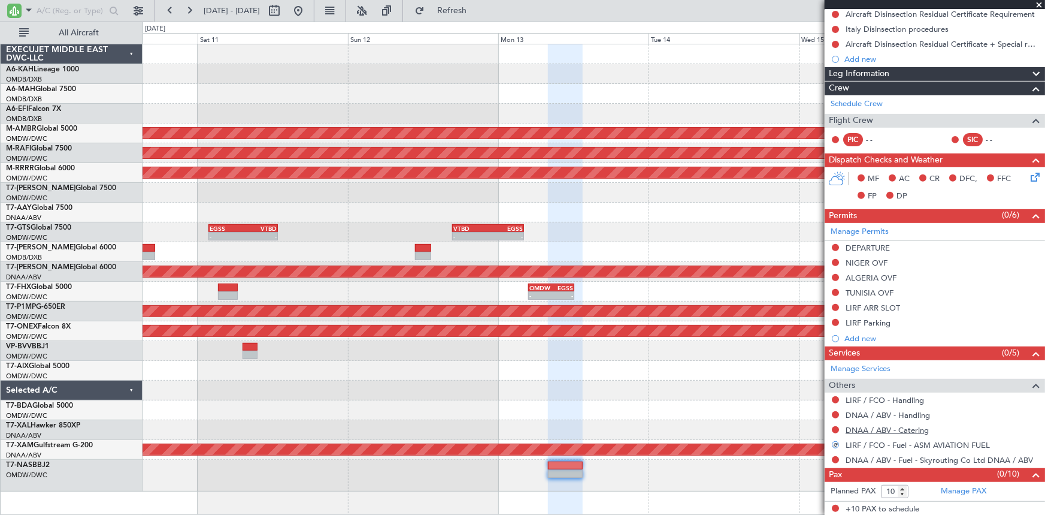
click at [867, 426] on link "DNAA / ABV - Catering" at bounding box center [887, 430] width 83 height 10
click at [477, 8] on span "Refresh" at bounding box center [452, 11] width 50 height 8
click at [887, 413] on link "DNAA / ABV - Handling" at bounding box center [888, 415] width 84 height 10
click at [477, 9] on span "Refresh" at bounding box center [452, 11] width 50 height 8
click at [900, 398] on link "LIRF / FCO - Handling" at bounding box center [885, 400] width 78 height 10
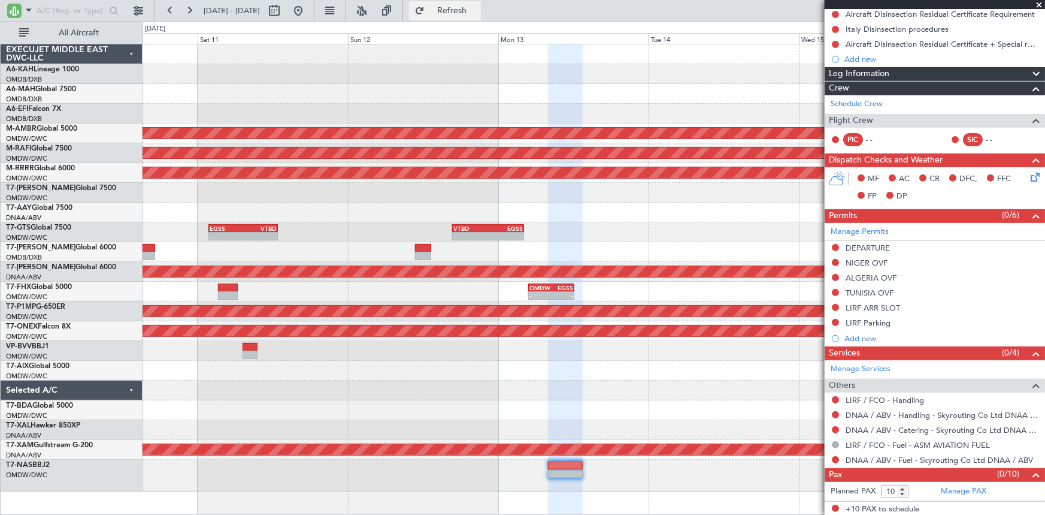
click at [473, 10] on span "Refresh" at bounding box center [452, 11] width 50 height 8
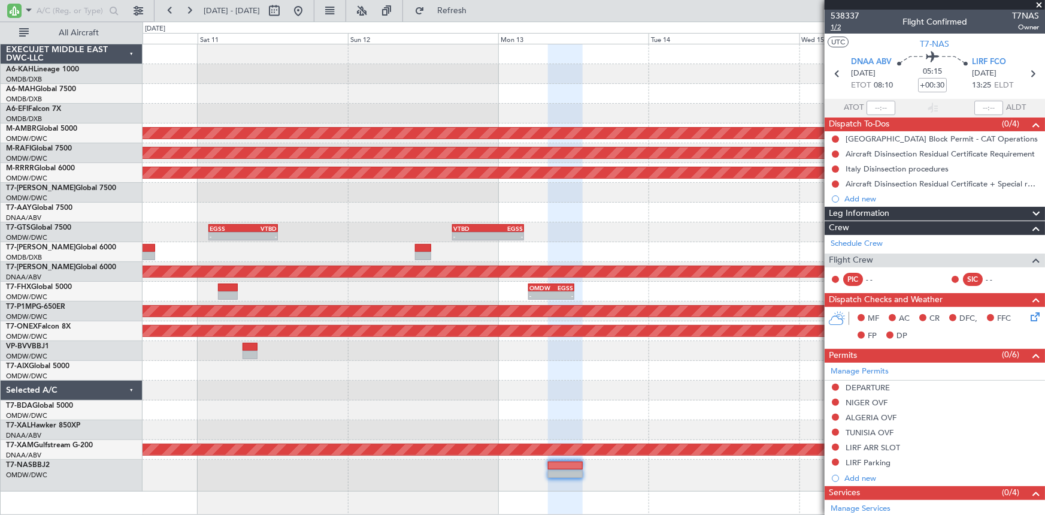
click at [837, 23] on span "1/2" at bounding box center [845, 27] width 29 height 10
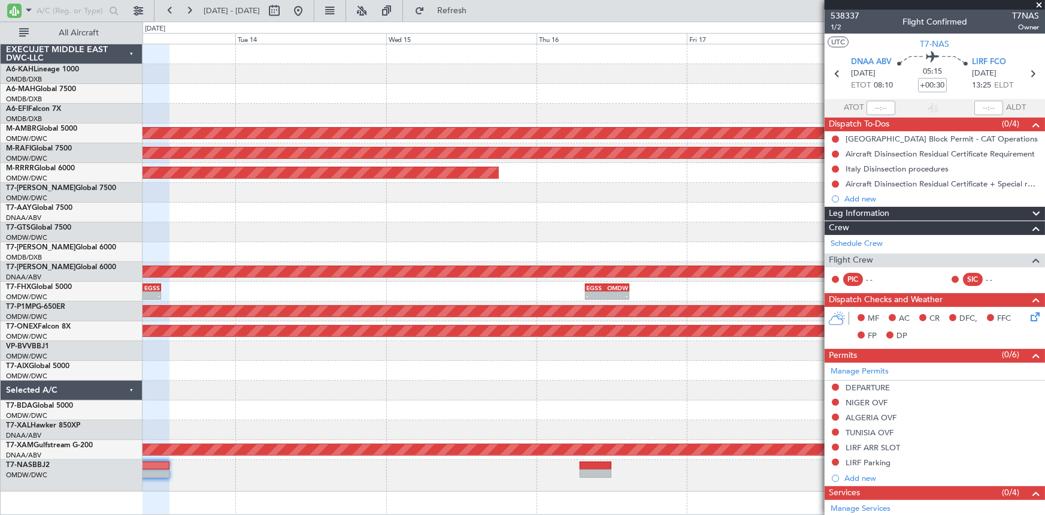
click at [228, 370] on div "Planned Maint [GEOGRAPHIC_DATA] (Seletar) Planned Maint [GEOGRAPHIC_DATA] (Al M…" at bounding box center [594, 267] width 903 height 447
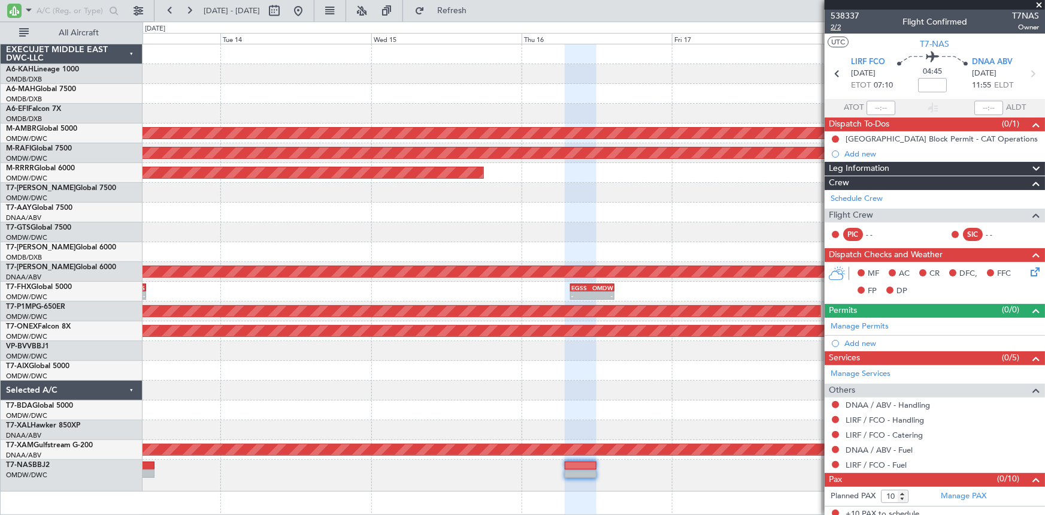
click at [835, 24] on span "2/2" at bounding box center [845, 27] width 29 height 10
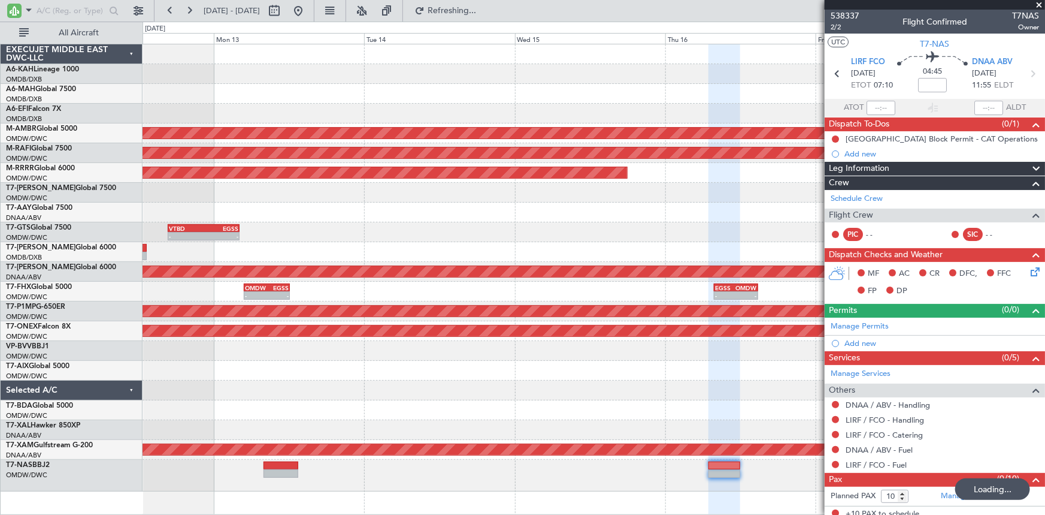
click at [425, 393] on div at bounding box center [594, 390] width 903 height 20
click at [836, 70] on icon at bounding box center [838, 74] width 16 height 16
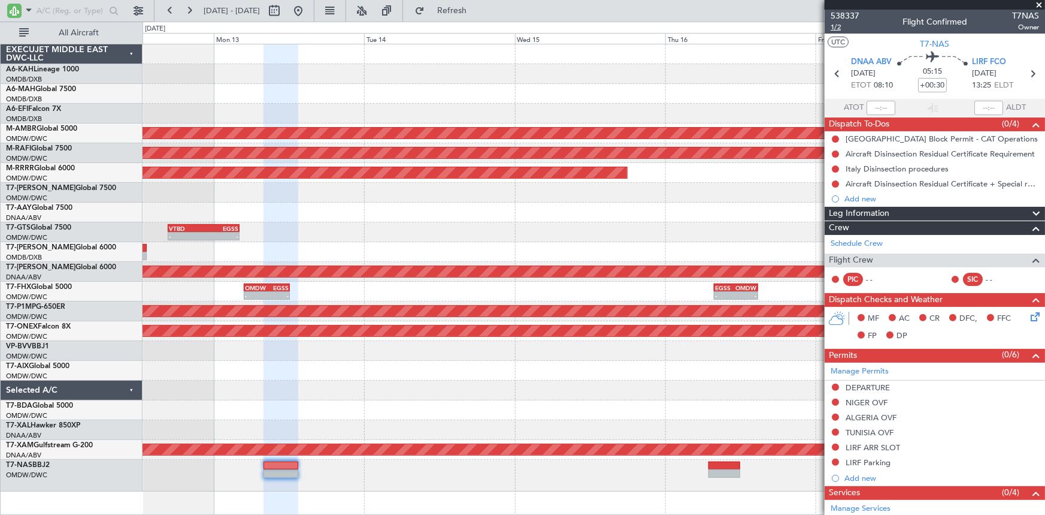
click at [839, 24] on span "1/2" at bounding box center [845, 27] width 29 height 10
click at [929, 81] on input "+00:30" at bounding box center [932, 85] width 29 height 14
click at [897, 92] on div "05:15 -15" at bounding box center [932, 74] width 79 height 44
type input "-00:15"
click at [1031, 71] on icon at bounding box center [1033, 74] width 16 height 16
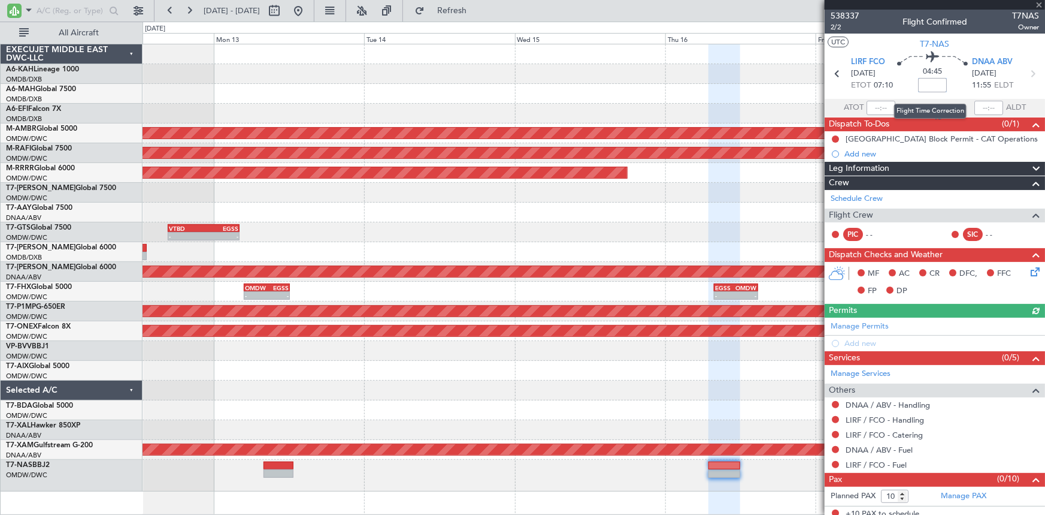
click at [929, 87] on input at bounding box center [932, 85] width 29 height 14
type input "+5"
click at [908, 99] on section "ATOT ALDT" at bounding box center [935, 108] width 220 height 18
click at [835, 71] on icon at bounding box center [838, 74] width 16 height 16
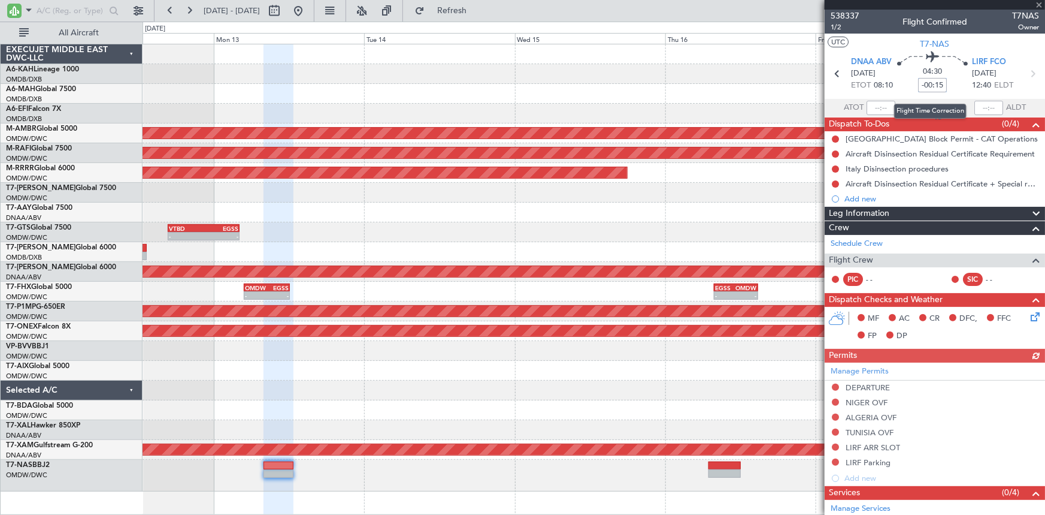
click at [923, 81] on input "-00:15" at bounding box center [932, 85] width 29 height 14
click at [923, 96] on section "DNAA ABV [DATE] ETOT 08:10 04:30 -00 LIRF FCO [DATE] 12:40 ELDT" at bounding box center [935, 75] width 220 height 47
type input "-00:00"
click at [911, 102] on mat-tooltip-component "Flight Time Correction" at bounding box center [930, 111] width 89 height 32
click at [923, 81] on input at bounding box center [932, 85] width 29 height 14
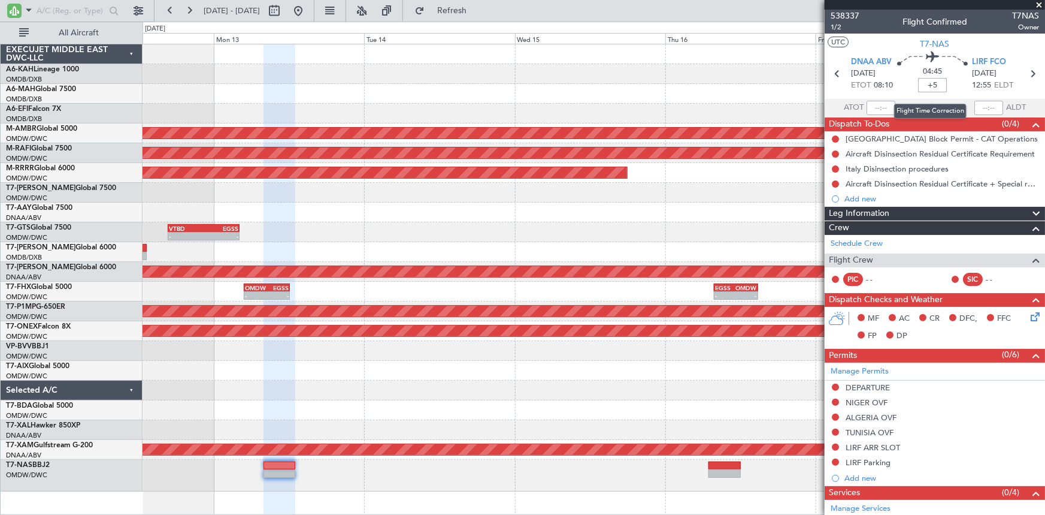
type input "+5"
click at [905, 84] on div "04:45 +5" at bounding box center [932, 74] width 79 height 44
type input "+00:05"
drag, startPoint x: 1023, startPoint y: 71, endPoint x: 1006, endPoint y: 71, distance: 17.4
click at [1025, 71] on icon at bounding box center [1033, 74] width 16 height 16
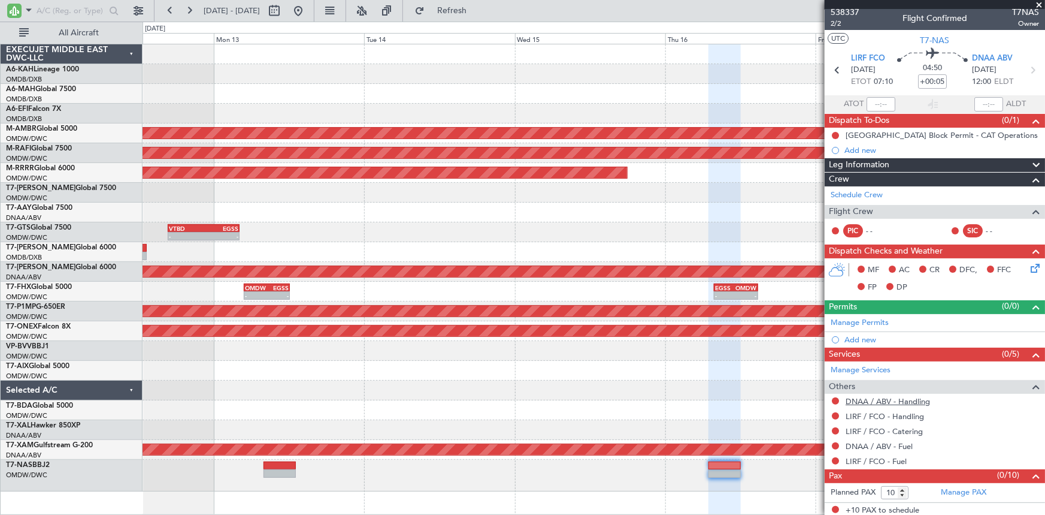
scroll to position [5, 0]
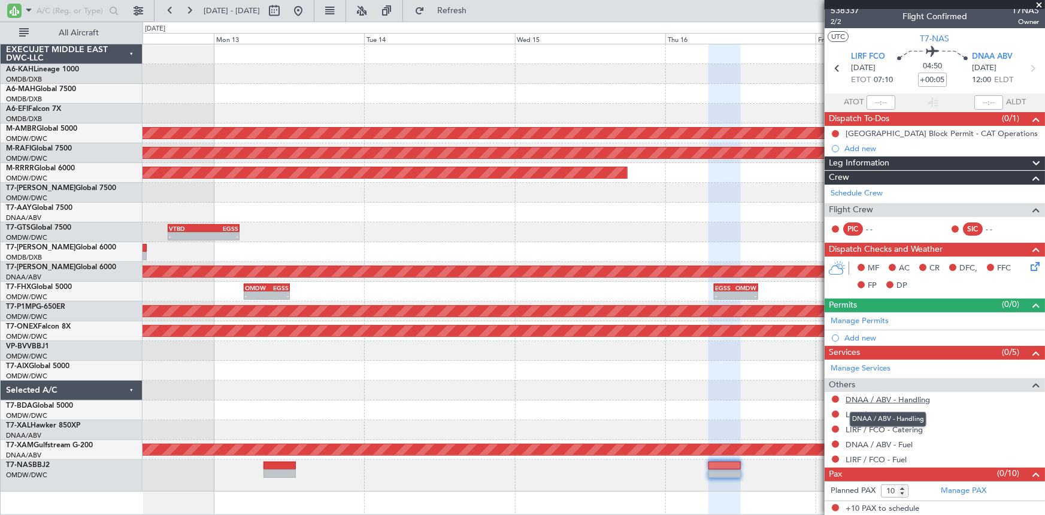
click at [861, 395] on link "DNAA / ABV - Handling" at bounding box center [888, 399] width 84 height 10
click at [477, 7] on span "Refresh" at bounding box center [452, 11] width 50 height 8
click at [866, 413] on link "LIRF / FCO - Handling" at bounding box center [885, 414] width 78 height 10
click at [475, 2] on button "Refresh" at bounding box center [445, 10] width 72 height 19
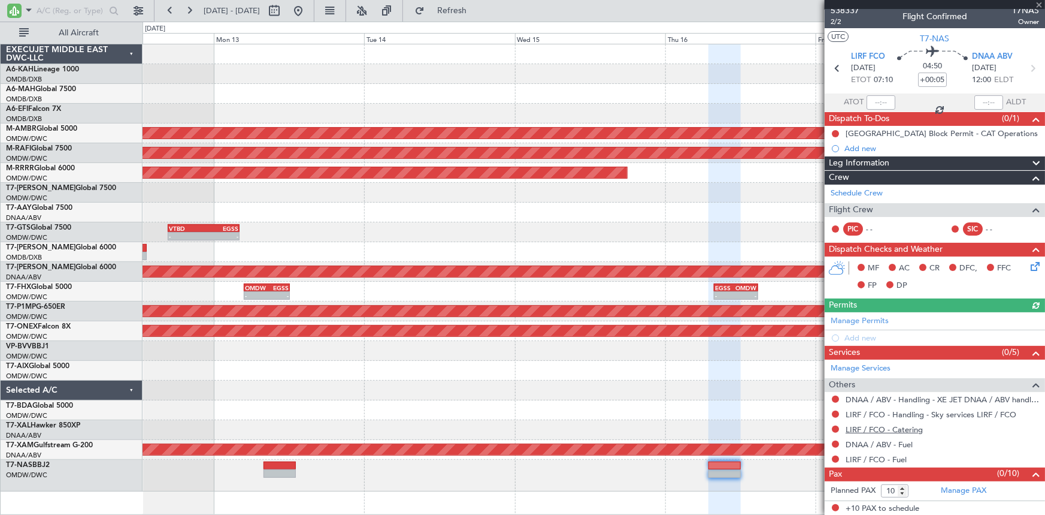
click at [865, 428] on link "LIRF / FCO - Catering" at bounding box center [884, 429] width 77 height 10
click at [837, 425] on button at bounding box center [835, 428] width 7 height 7
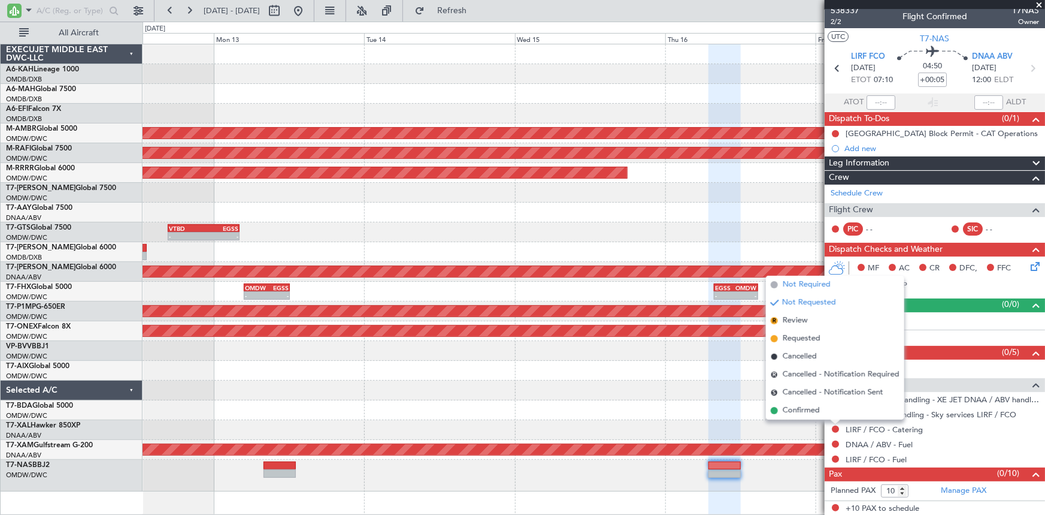
click at [814, 281] on span "Not Required" at bounding box center [807, 285] width 48 height 12
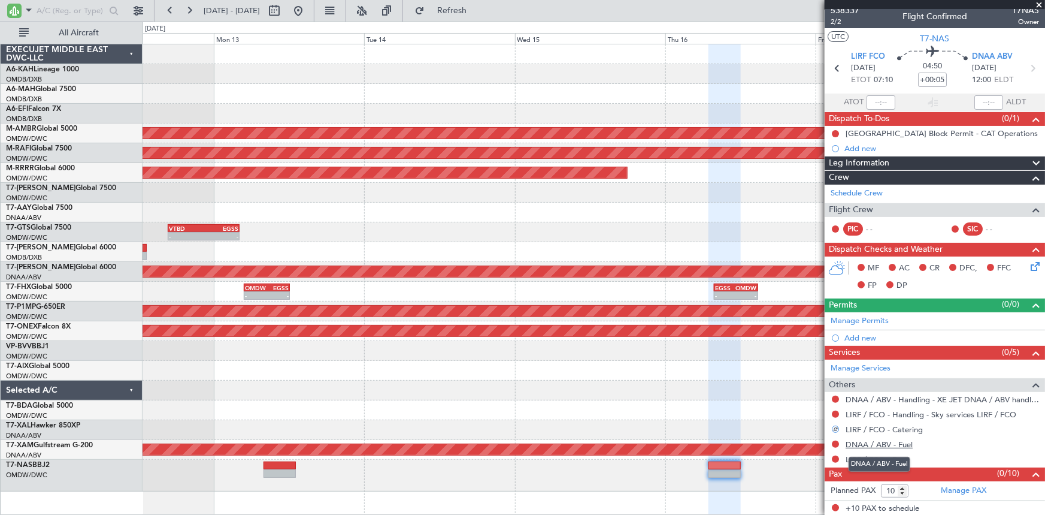
click at [872, 440] on link "DNAA / ABV - Fuel" at bounding box center [879, 444] width 67 height 10
click at [869, 455] on link "LIRF / FCO - Fuel" at bounding box center [876, 459] width 61 height 10
click at [481, 4] on button "Refresh" at bounding box center [445, 10] width 72 height 19
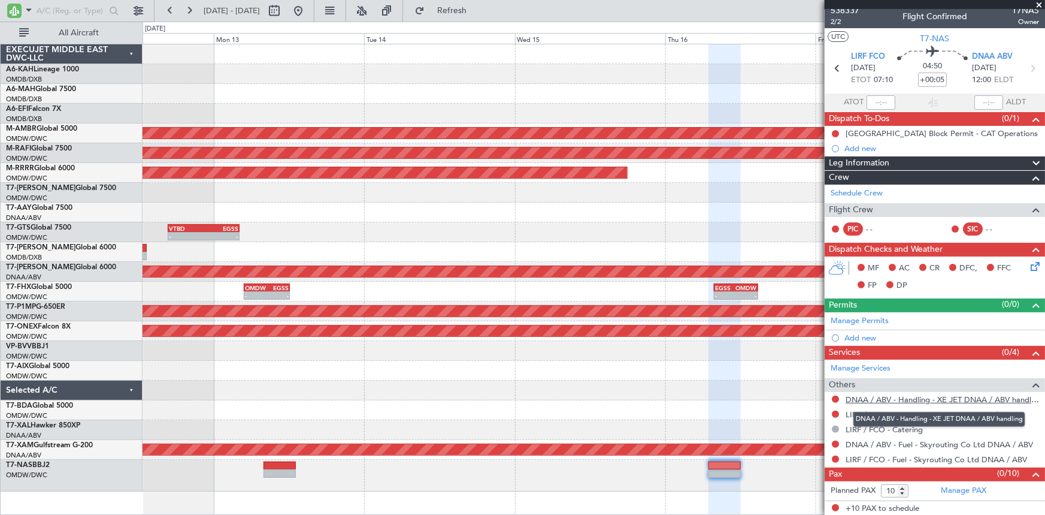
click at [917, 397] on link "DNAA / ABV - Handling - XE JET DNAA / ABV handling" at bounding box center [942, 399] width 193 height 10
click at [831, 67] on icon at bounding box center [838, 69] width 16 height 16
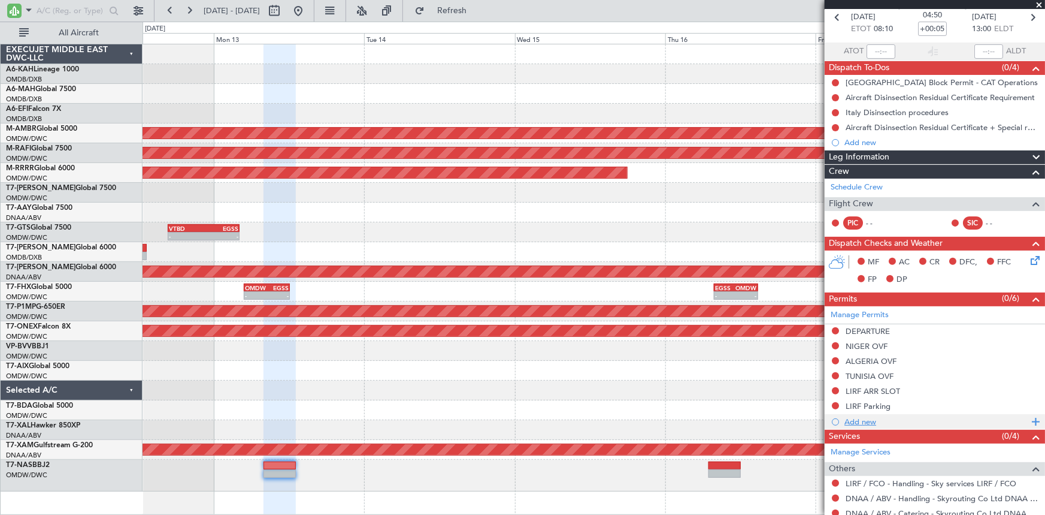
scroll to position [0, 0]
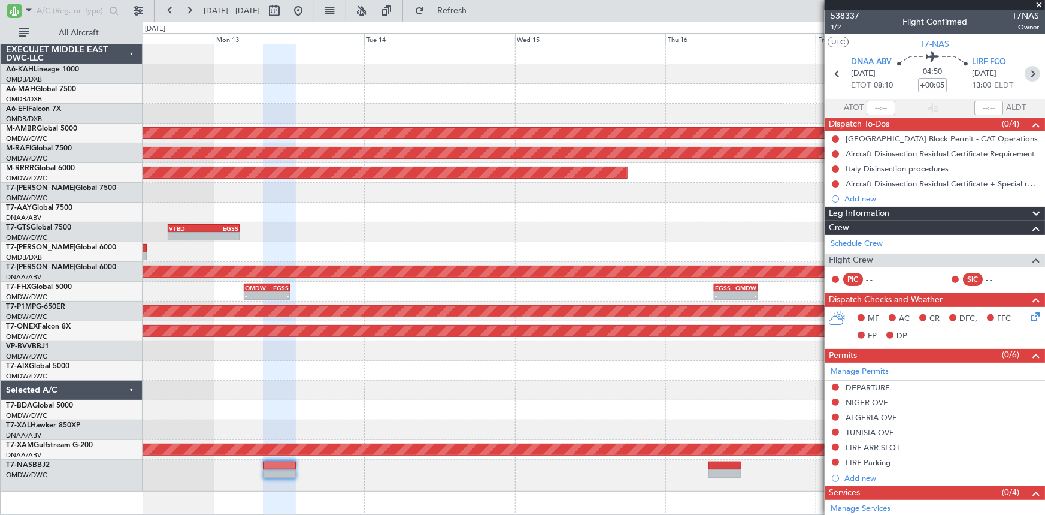
click at [1025, 72] on icon at bounding box center [1033, 74] width 16 height 16
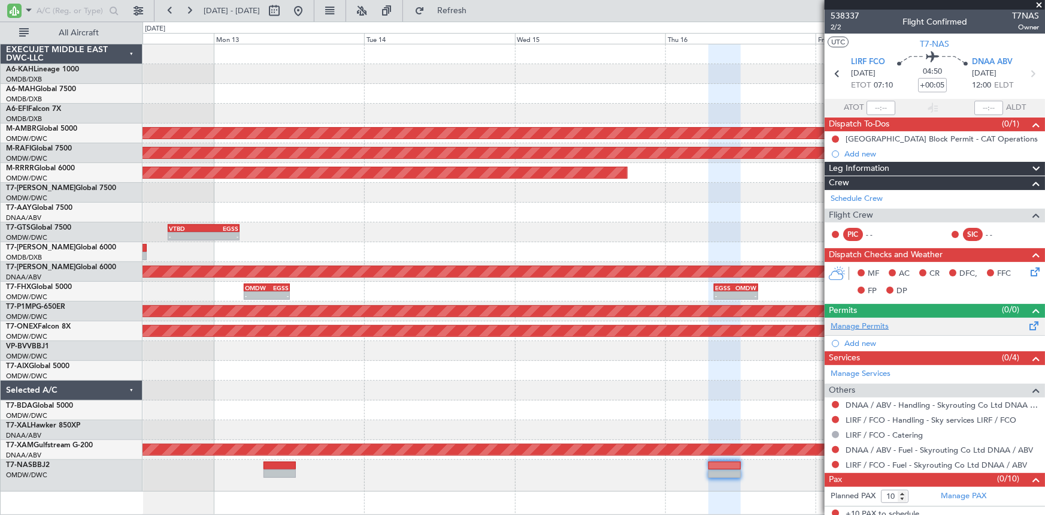
click at [869, 320] on link "Manage Permits" at bounding box center [860, 326] width 58 height 12
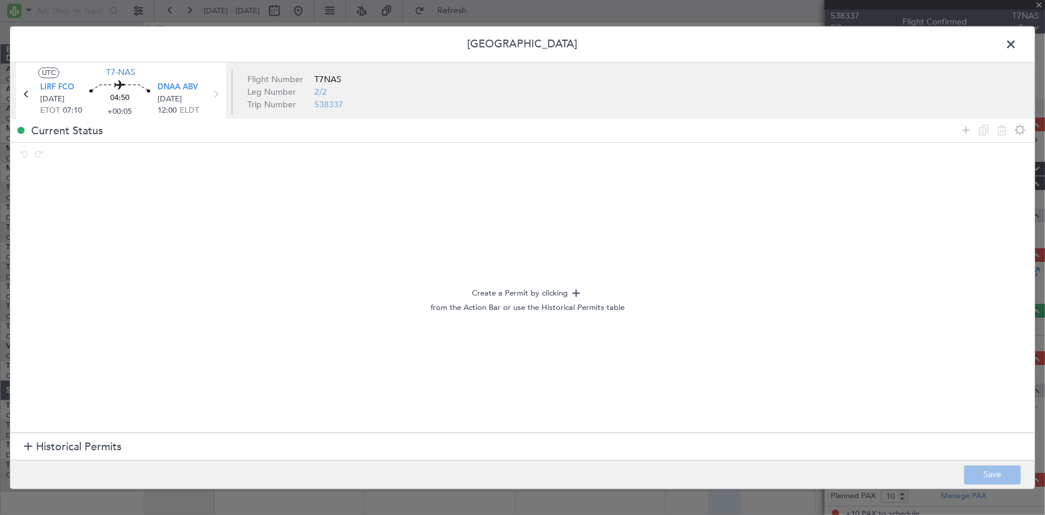
click at [71, 444] on span "Historical Permits" at bounding box center [79, 447] width 86 height 16
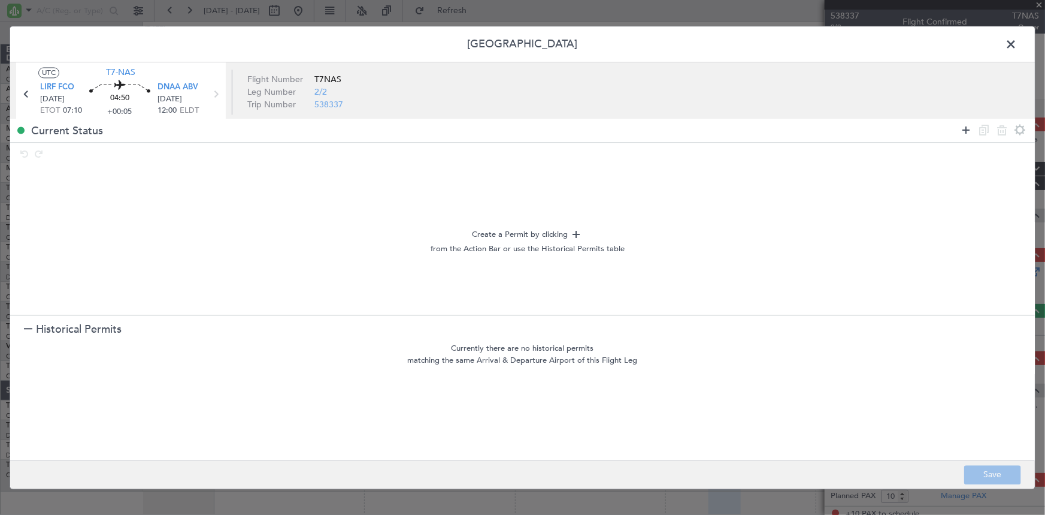
click at [964, 127] on icon at bounding box center [966, 130] width 14 height 14
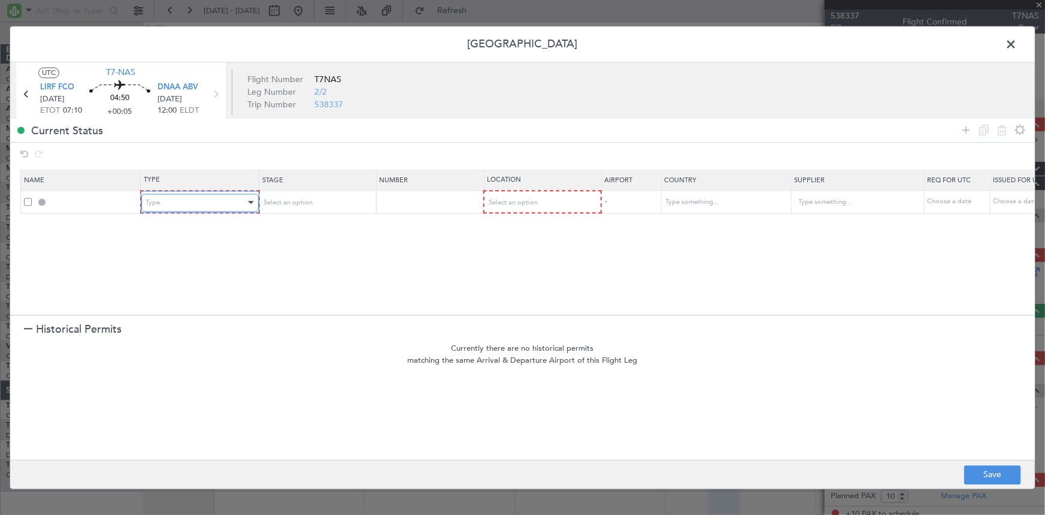
click at [196, 199] on div "Type" at bounding box center [195, 202] width 99 height 18
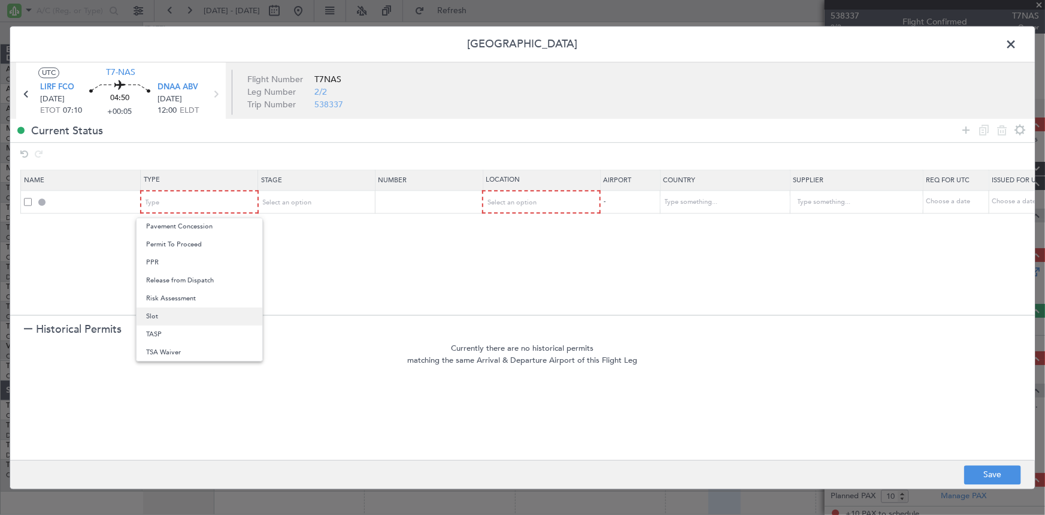
click at [163, 313] on span "Slot" at bounding box center [199, 316] width 107 height 18
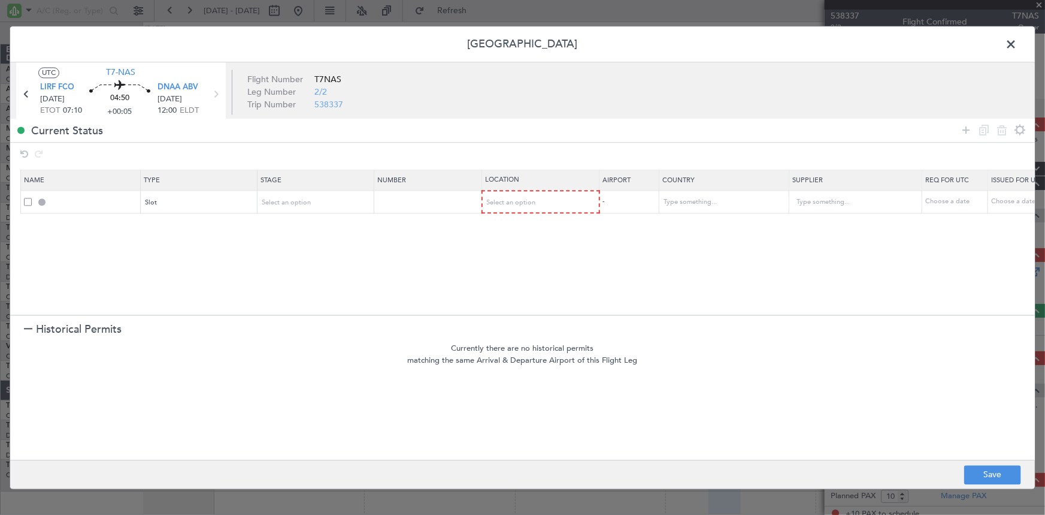
click at [520, 191] on table "Name Type Stage Number Location Airport Country Supplier Req For Utc Issued For…" at bounding box center [784, 192] width 1529 height 44
click at [521, 204] on span "Select an option" at bounding box center [512, 202] width 49 height 9
drag, startPoint x: 504, startPoint y: 228, endPoint x: 643, endPoint y: 250, distance: 140.7
click at [509, 228] on span "Departure" at bounding box center [541, 227] width 107 height 18
click at [963, 130] on icon at bounding box center [966, 130] width 14 height 14
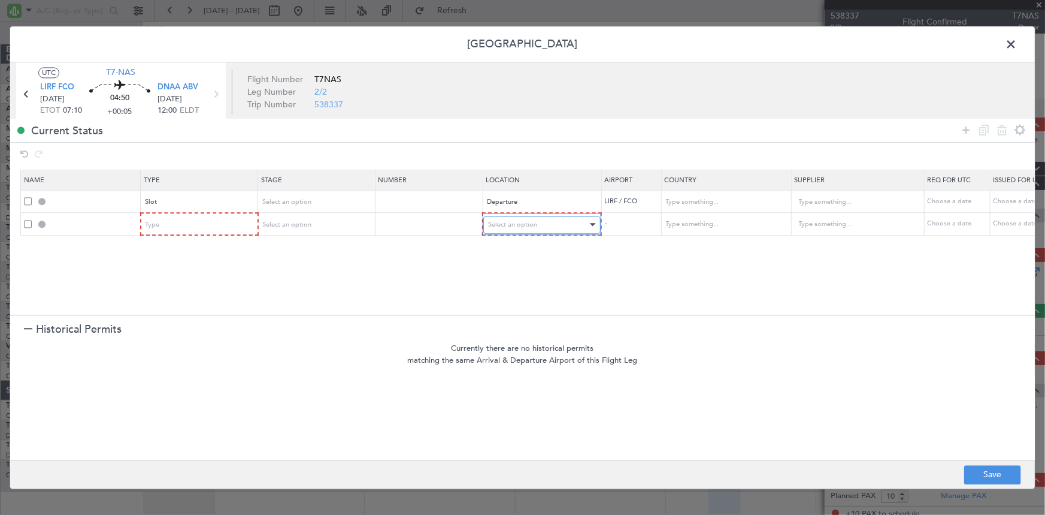
click at [503, 220] on span "Select an option" at bounding box center [512, 224] width 49 height 9
click at [514, 325] on span "Enroute" at bounding box center [541, 321] width 107 height 18
click at [695, 222] on input "text" at bounding box center [719, 225] width 108 height 18
click at [687, 243] on span "[GEOGRAPHIC_DATA]" at bounding box center [724, 243] width 111 height 18
type input "[GEOGRAPHIC_DATA]"
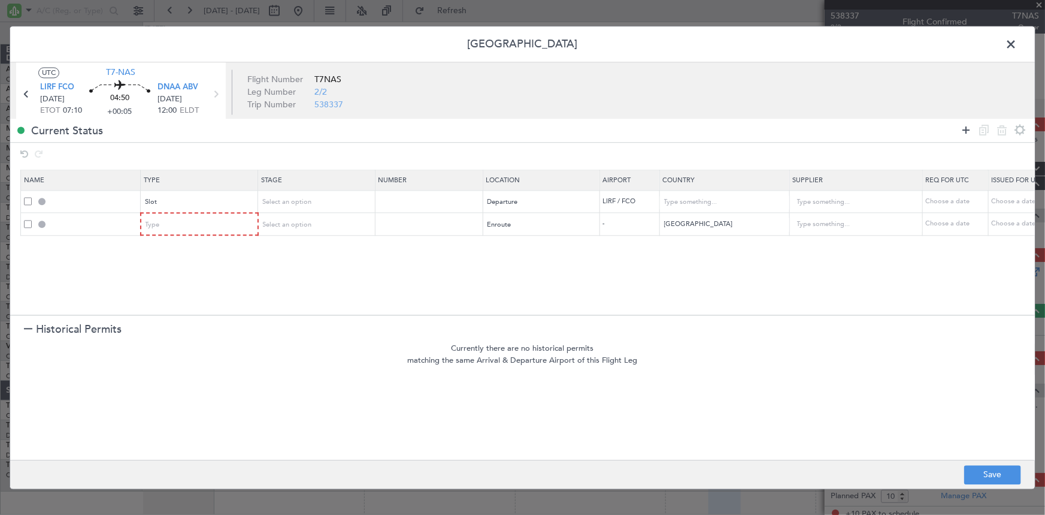
click at [969, 126] on icon at bounding box center [966, 130] width 14 height 14
click at [557, 247] on div "Select an option" at bounding box center [537, 247] width 99 height 18
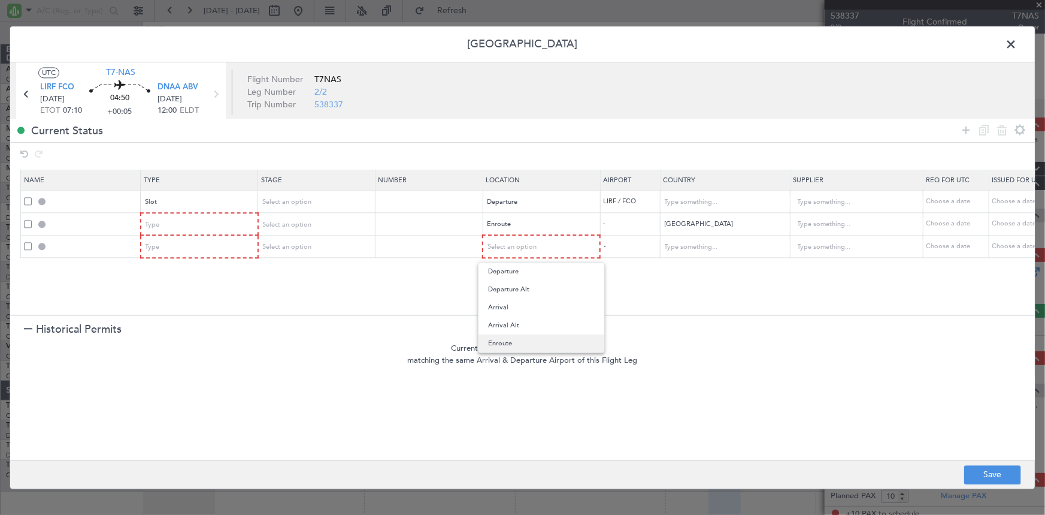
click at [521, 341] on span "Enroute" at bounding box center [541, 343] width 107 height 18
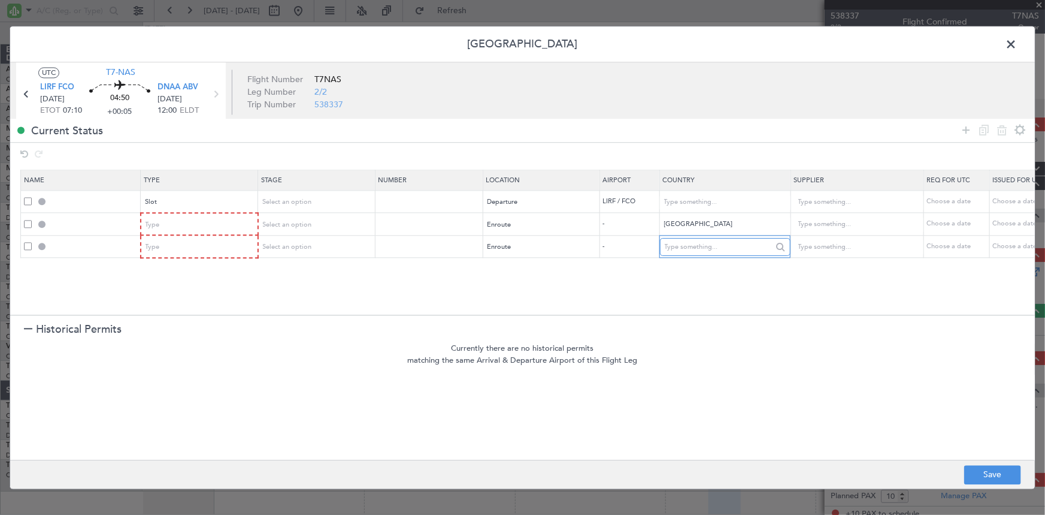
click at [725, 244] on input "text" at bounding box center [719, 247] width 108 height 18
click at [676, 265] on span "[GEOGRAPHIC_DATA]" at bounding box center [724, 266] width 111 height 18
type input "[GEOGRAPHIC_DATA]"
drag, startPoint x: 966, startPoint y: 125, endPoint x: 859, endPoint y: 180, distance: 120.6
click at [966, 125] on icon at bounding box center [966, 130] width 14 height 14
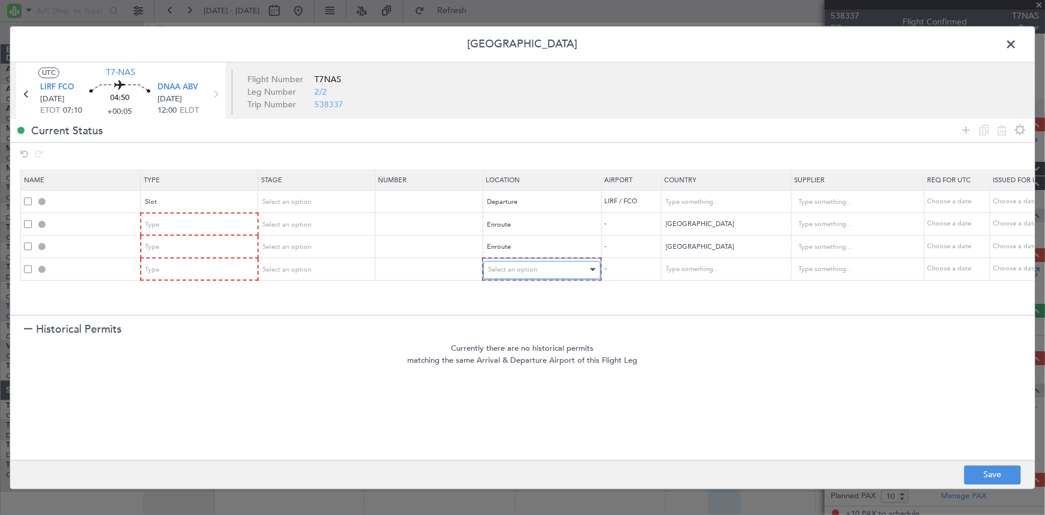
click at [549, 268] on div "Select an option" at bounding box center [537, 270] width 99 height 18
drag, startPoint x: 518, startPoint y: 360, endPoint x: 699, endPoint y: 285, distance: 196.4
click at [523, 359] on span "Enroute" at bounding box center [541, 366] width 107 height 18
click at [698, 267] on input "text" at bounding box center [719, 270] width 108 height 18
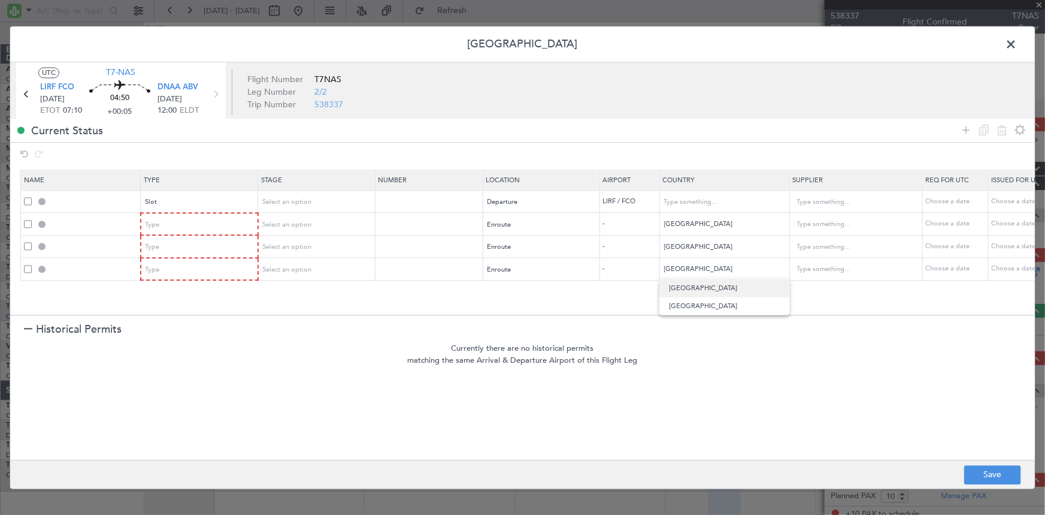
click at [676, 282] on span "[GEOGRAPHIC_DATA]" at bounding box center [724, 288] width 111 height 18
type input "[GEOGRAPHIC_DATA]"
click at [967, 126] on icon at bounding box center [966, 130] width 14 height 14
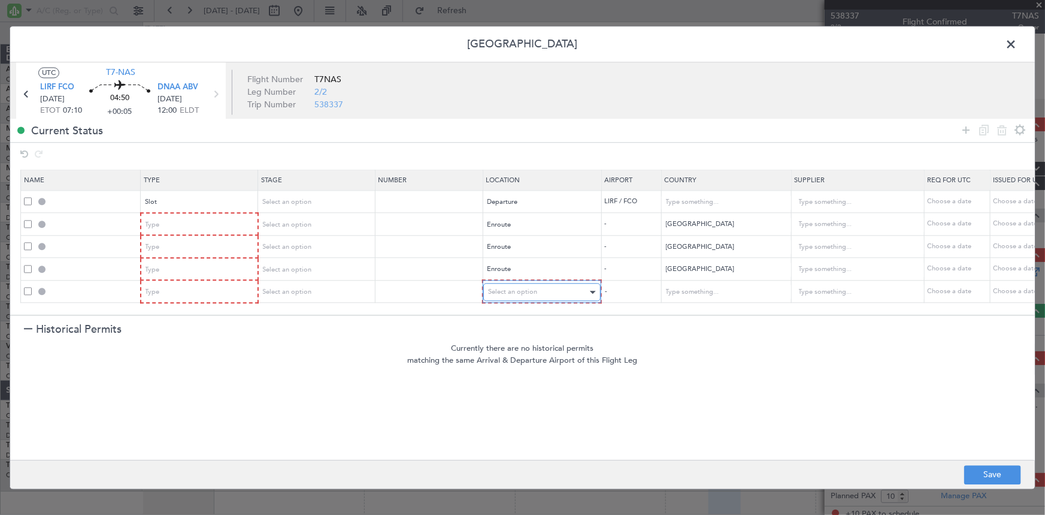
click at [524, 289] on span "Select an option" at bounding box center [512, 292] width 49 height 9
click at [501, 347] on span "Arrival" at bounding box center [541, 352] width 107 height 18
click at [199, 298] on div "Type" at bounding box center [195, 292] width 99 height 18
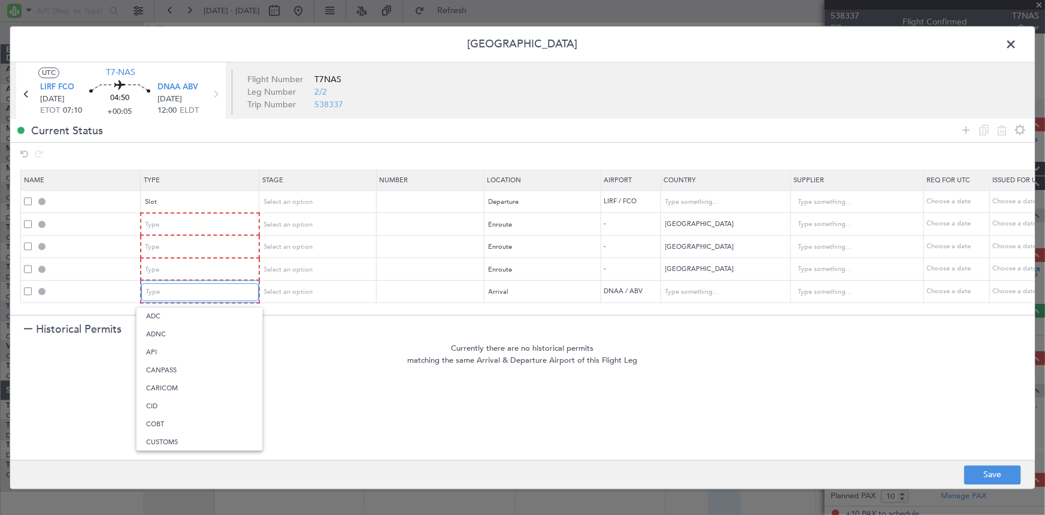
scroll to position [183, 0]
click at [161, 421] on span "Landing" at bounding box center [199, 421] width 107 height 18
click at [187, 267] on div "Type" at bounding box center [195, 270] width 99 height 18
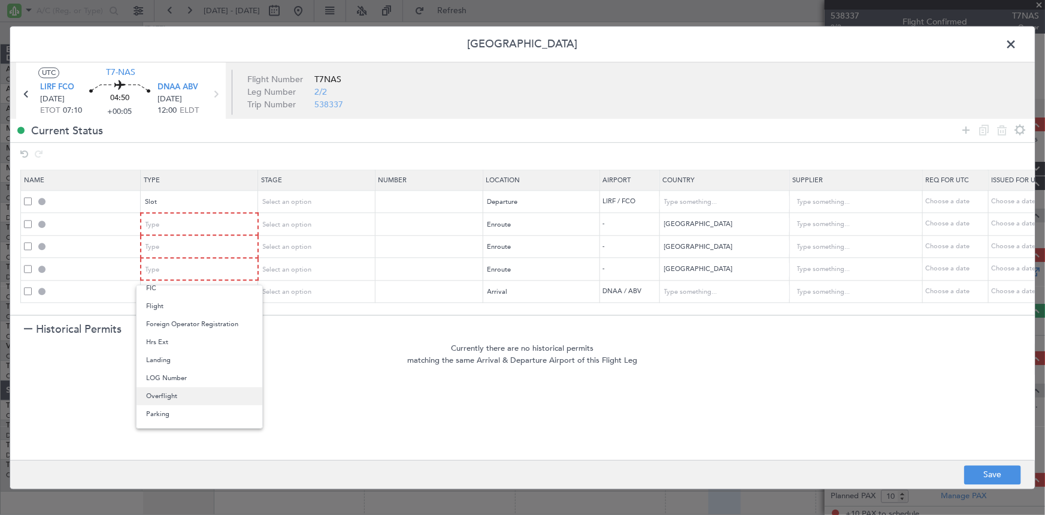
click at [168, 393] on span "Overflight" at bounding box center [199, 396] width 107 height 18
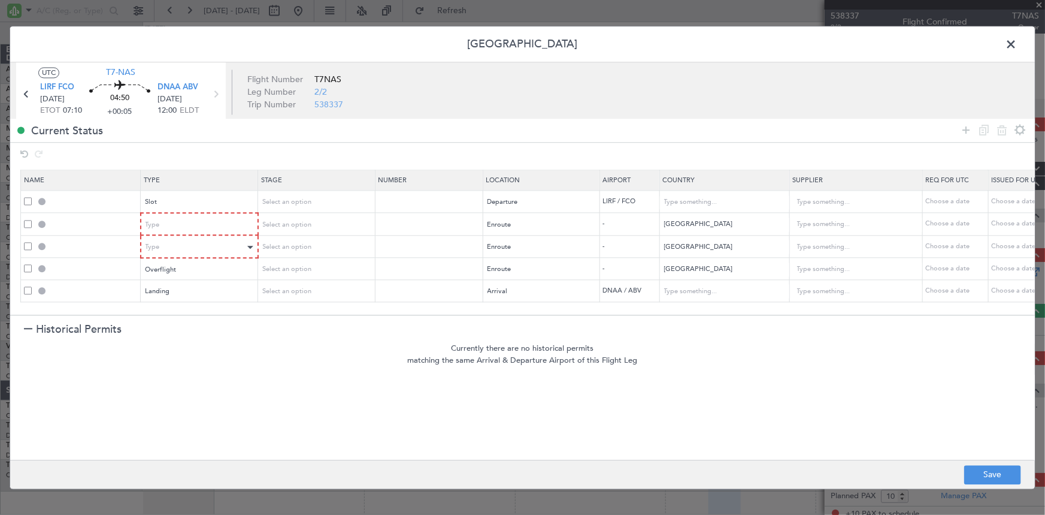
click at [195, 238] on div "Type" at bounding box center [199, 247] width 116 height 18
click at [195, 238] on div "Type" at bounding box center [195, 247] width 99 height 18
click at [156, 373] on span "Overflight" at bounding box center [199, 373] width 107 height 18
click at [192, 216] on div "Type" at bounding box center [195, 225] width 99 height 18
click at [162, 355] on span "Overflight" at bounding box center [199, 351] width 107 height 18
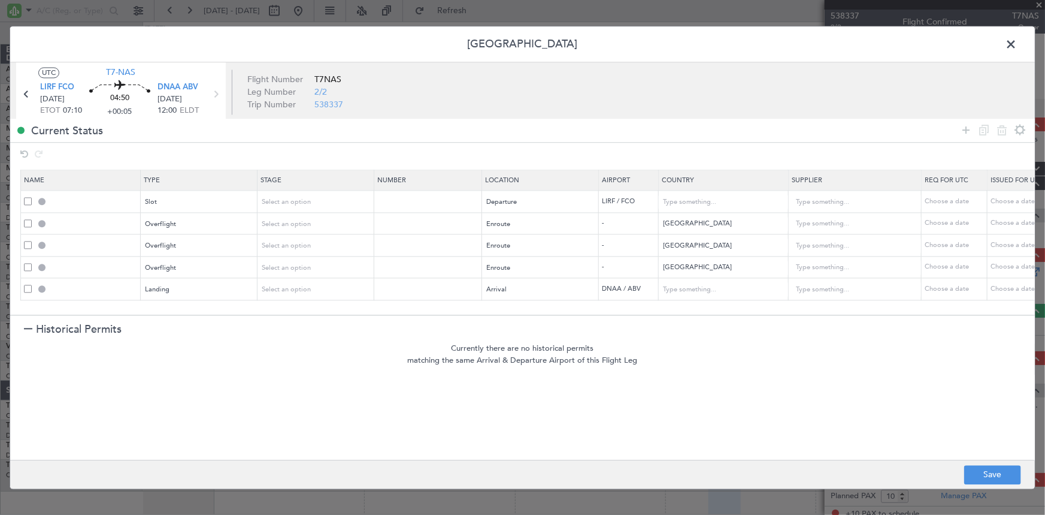
click at [982, 464] on footer "Save" at bounding box center [522, 473] width 1025 height 29
click at [976, 467] on button "Save" at bounding box center [992, 474] width 57 height 19
type input "LIRF DEP SLOT"
type input "[GEOGRAPHIC_DATA]"
type input "NNN"
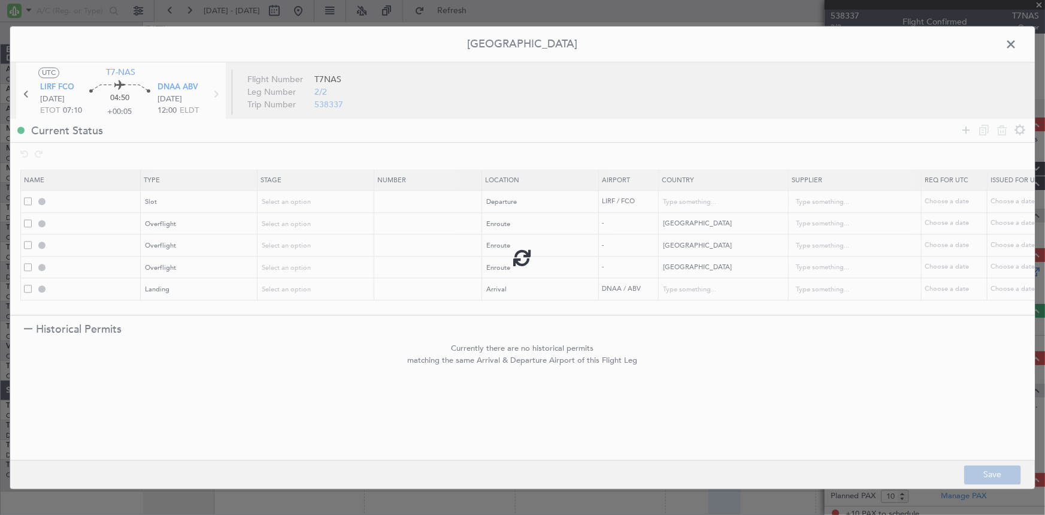
type input "TUNISIA OVF"
type input "NNN"
type input "ALGERIA OVF"
type input "NNN"
type input "NIGER OVF"
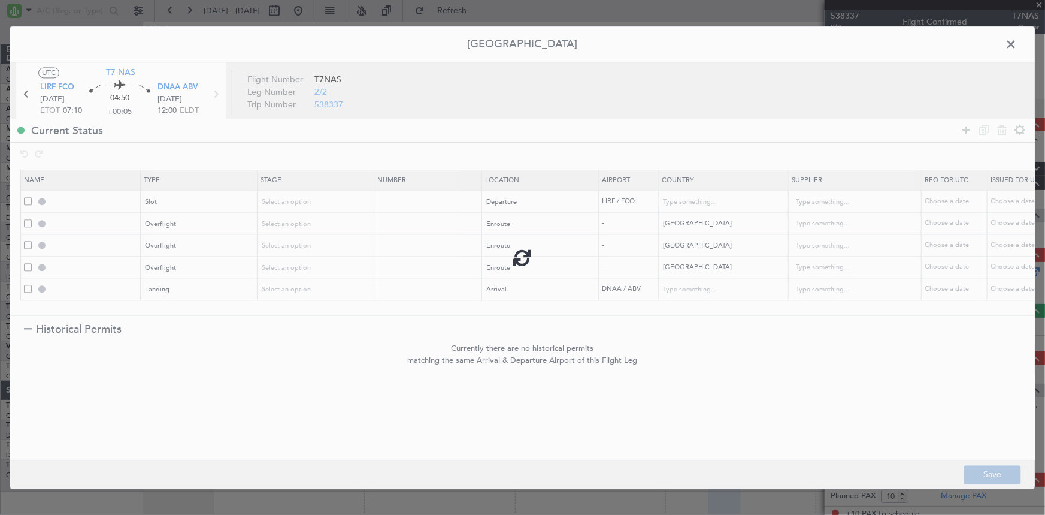
type input "NNN"
type input "DNAA LDG"
type input "[GEOGRAPHIC_DATA]"
type input "NNN"
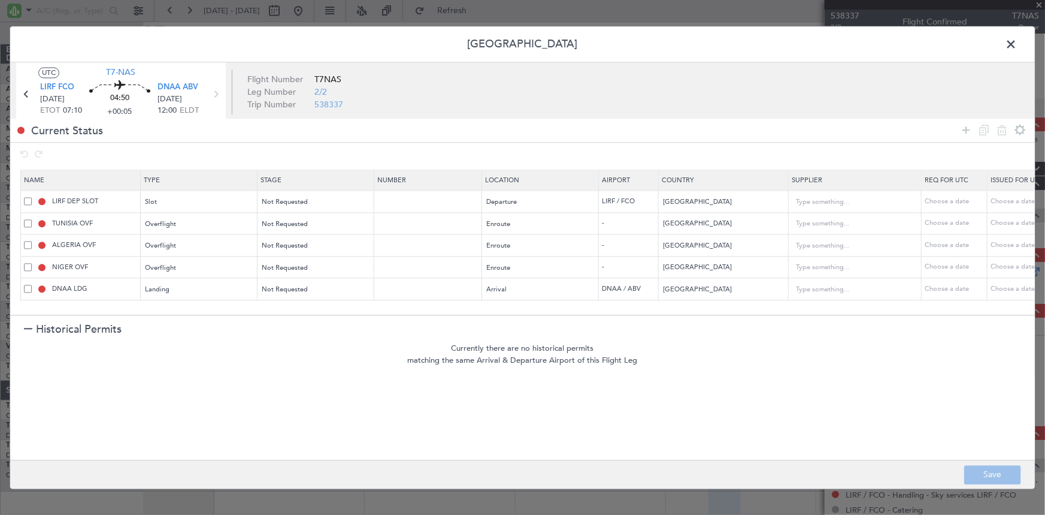
drag, startPoint x: 1015, startPoint y: 45, endPoint x: 967, endPoint y: 47, distance: 47.4
click at [1017, 45] on span at bounding box center [1017, 47] width 0 height 24
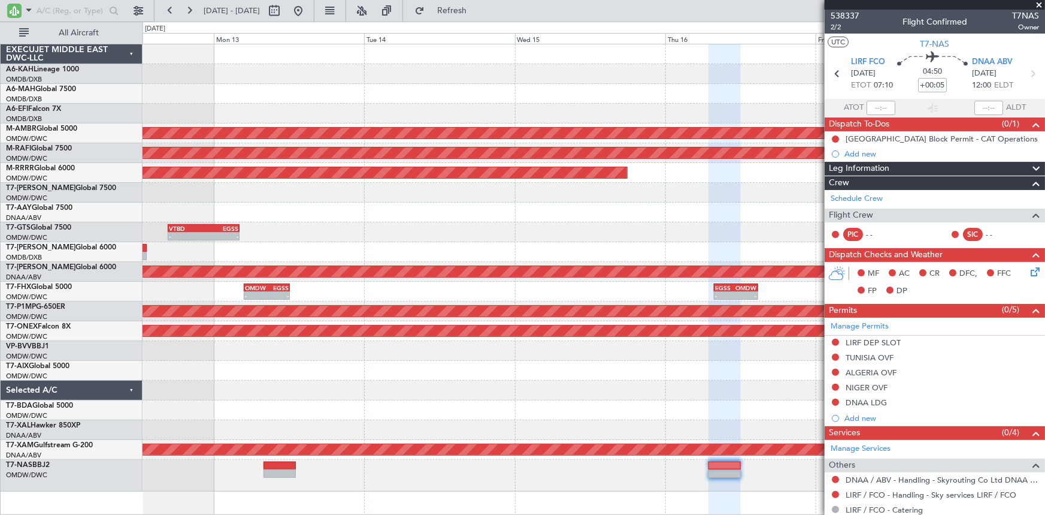
drag, startPoint x: 488, startPoint y: 10, endPoint x: 781, endPoint y: 164, distance: 330.4
click at [477, 10] on span "Refresh" at bounding box center [452, 11] width 50 height 8
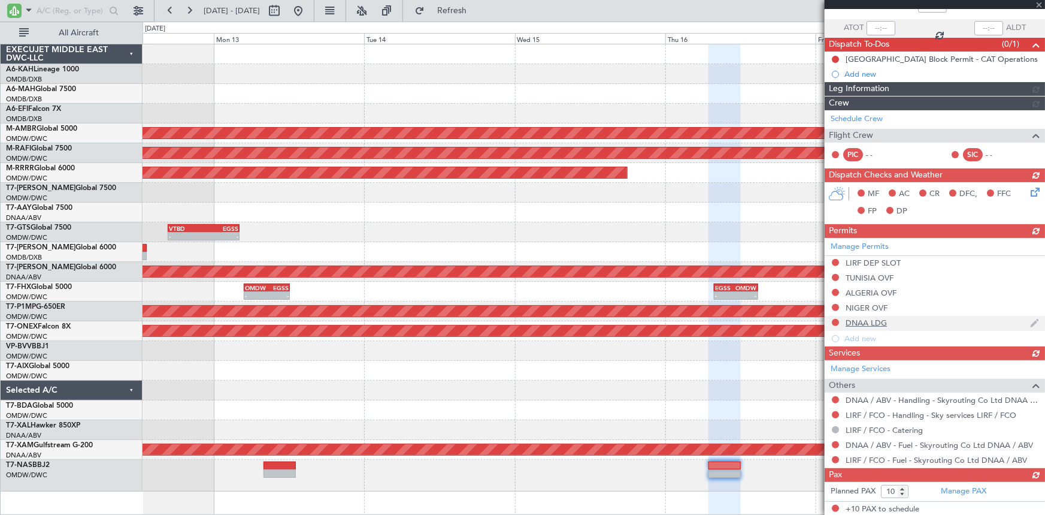
scroll to position [0, 0]
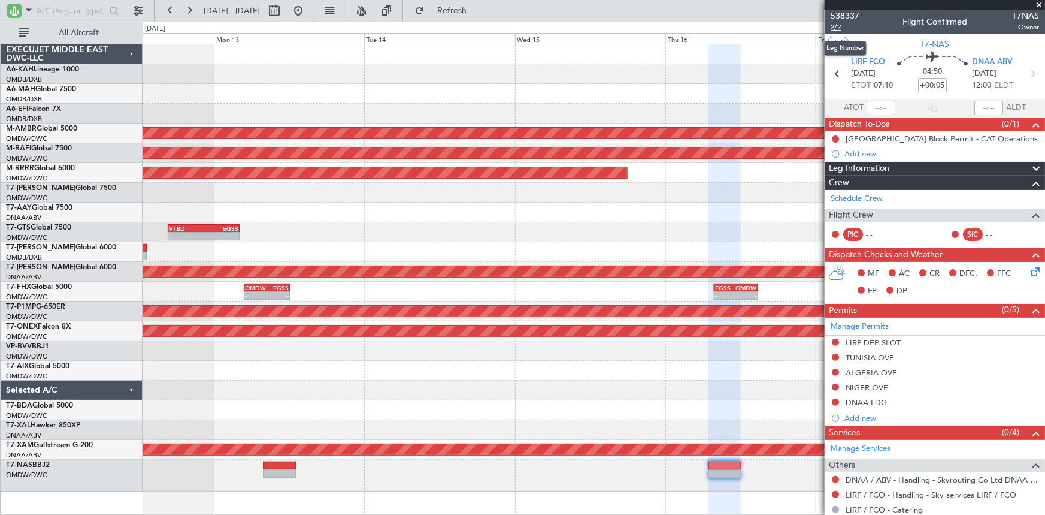
click at [842, 24] on span "2/2" at bounding box center [845, 27] width 29 height 10
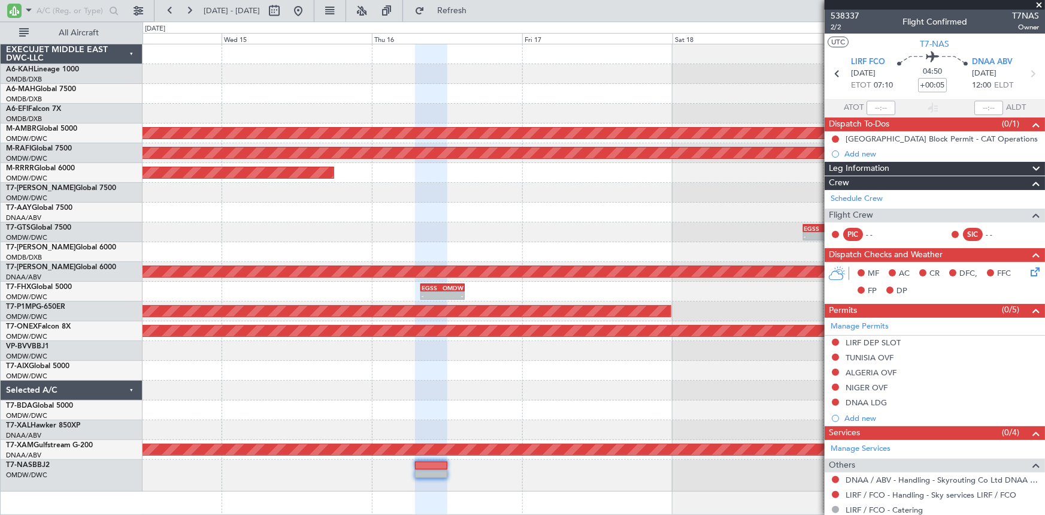
click at [236, 359] on div "Planned Maint [GEOGRAPHIC_DATA] (Seletar) Planned Maint [GEOGRAPHIC_DATA] (Al M…" at bounding box center [594, 267] width 903 height 447
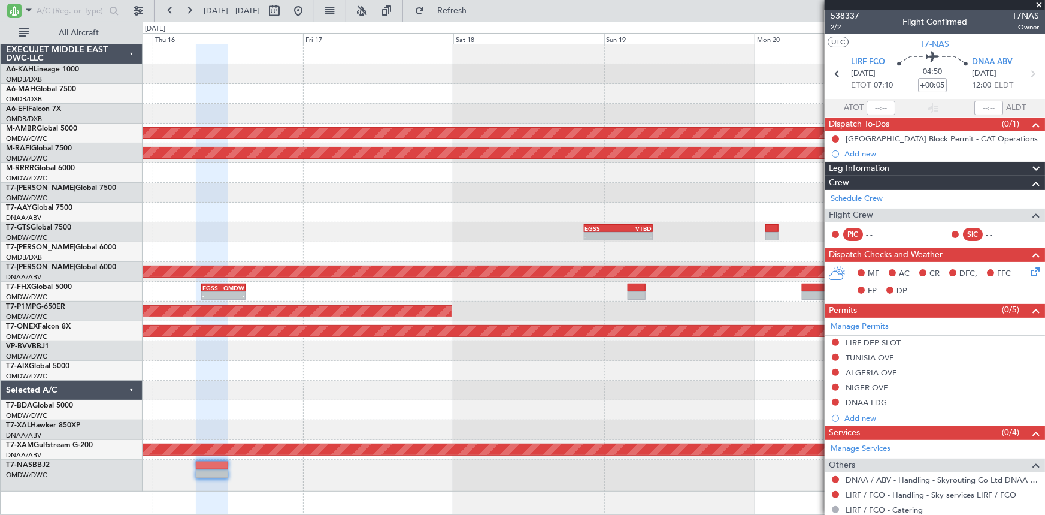
click at [155, 241] on div "Planned Maint [GEOGRAPHIC_DATA] (Seletar) Planned Maint [GEOGRAPHIC_DATA] (Al M…" at bounding box center [594, 267] width 903 height 447
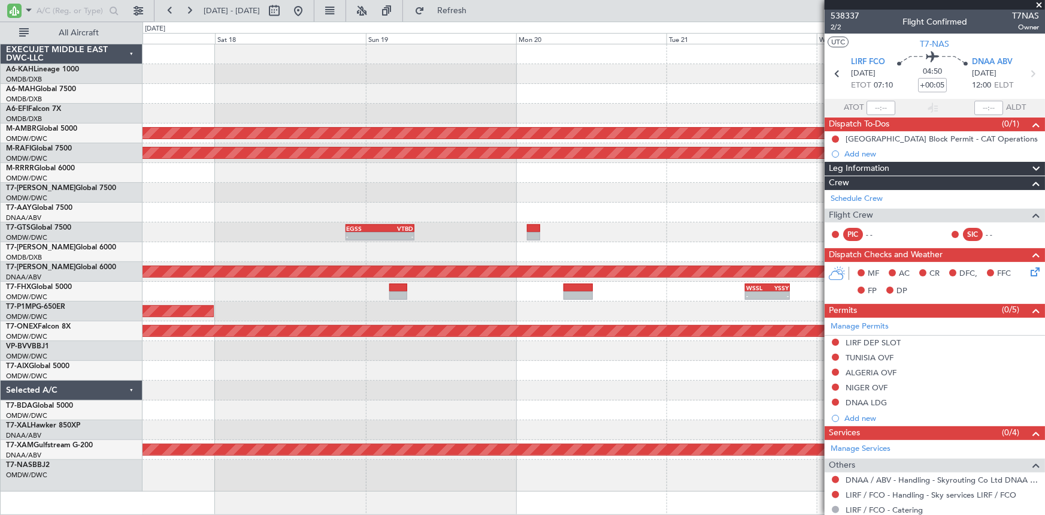
click at [216, 287] on div "- - WSSL 12:35 Z YSSY 19:45 Z EGSS 07:50 Z OMDW 14:50 Z - -" at bounding box center [594, 292] width 903 height 20
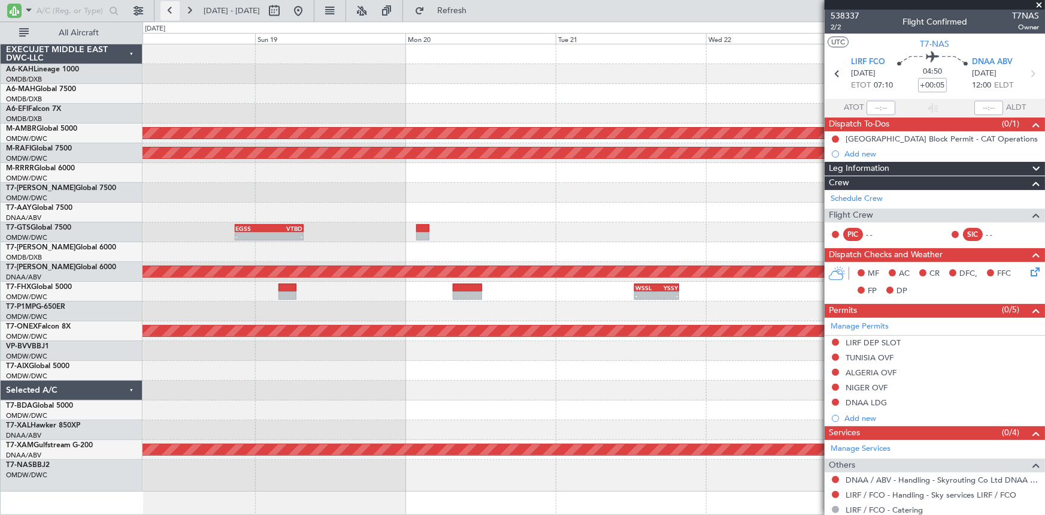
click at [167, 4] on button at bounding box center [170, 10] width 19 height 19
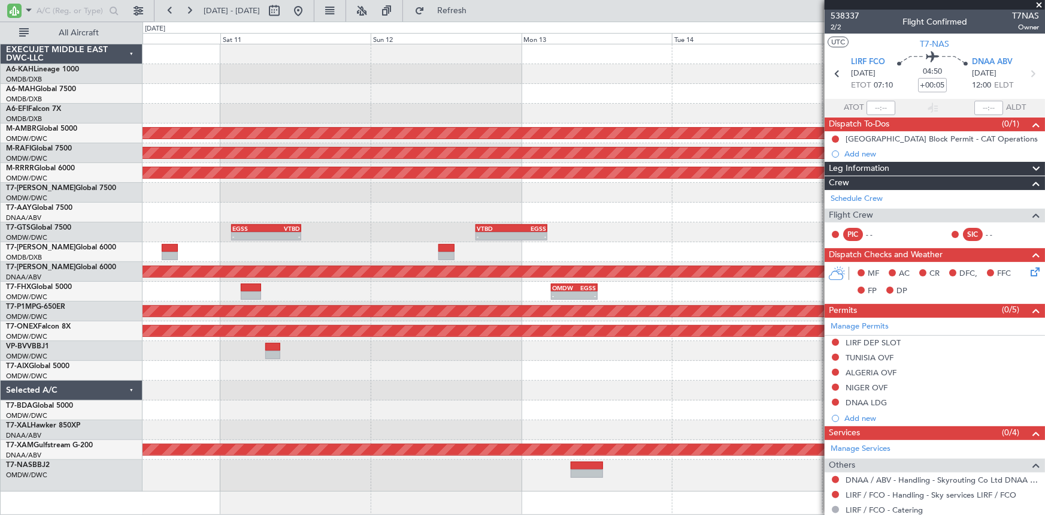
click at [673, 238] on div "VTBD 16:45 Z EGSS 04:10 Z - - EGSS 01:50 Z VTBD 12:55 Z - -" at bounding box center [594, 232] width 903 height 20
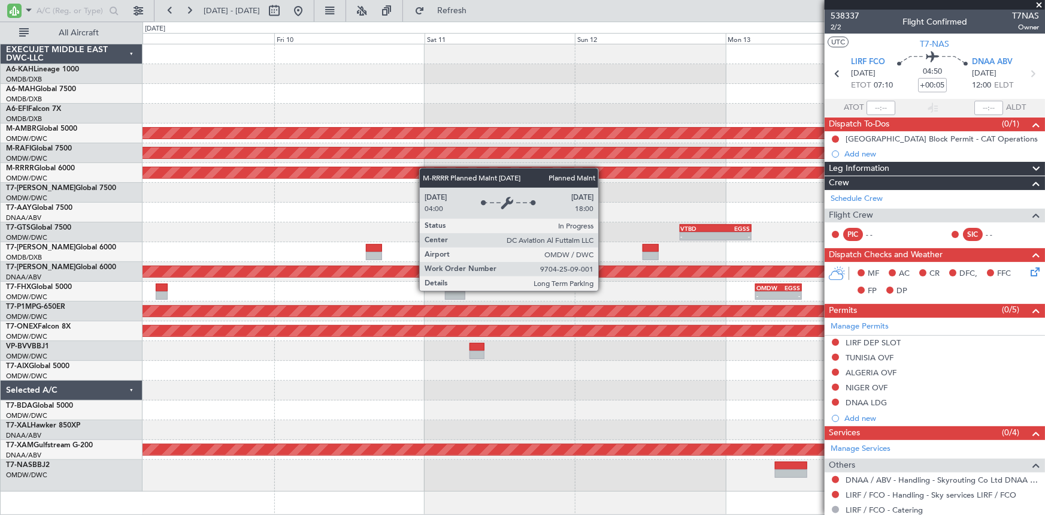
click at [534, 171] on div "Planned Maint [GEOGRAPHIC_DATA] (Seletar) Planned Maint [GEOGRAPHIC_DATA] (Al M…" at bounding box center [594, 267] width 903 height 447
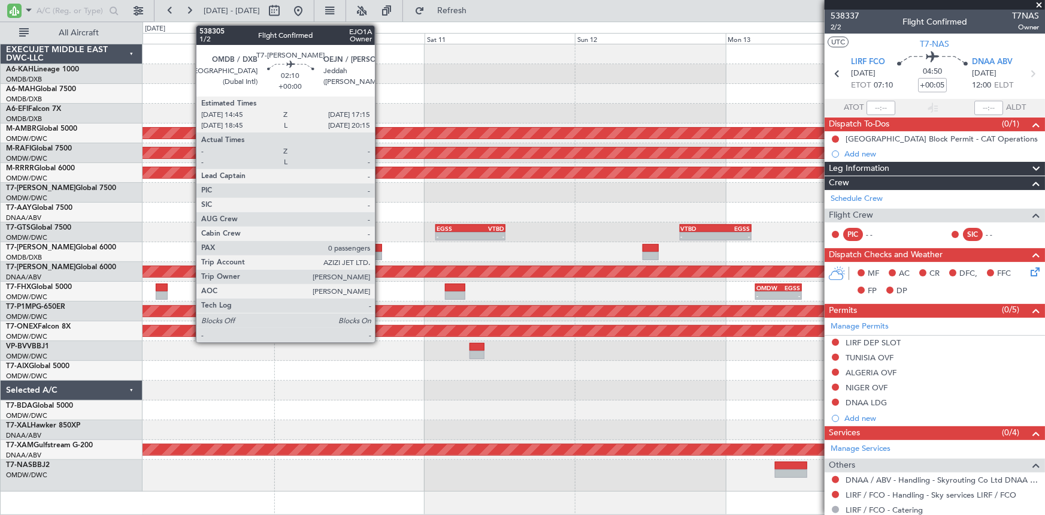
click at [380, 248] on div at bounding box center [374, 248] width 16 height 8
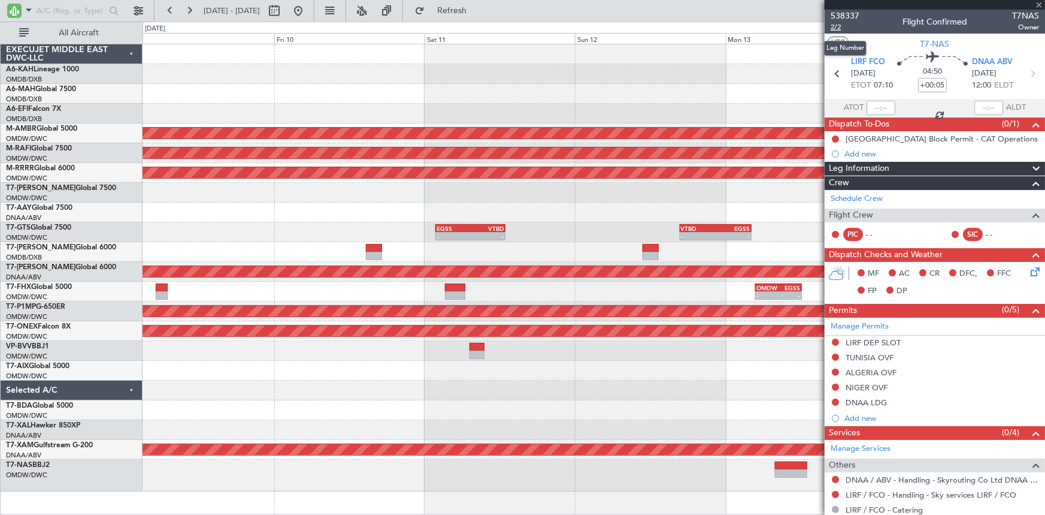
type input "0"
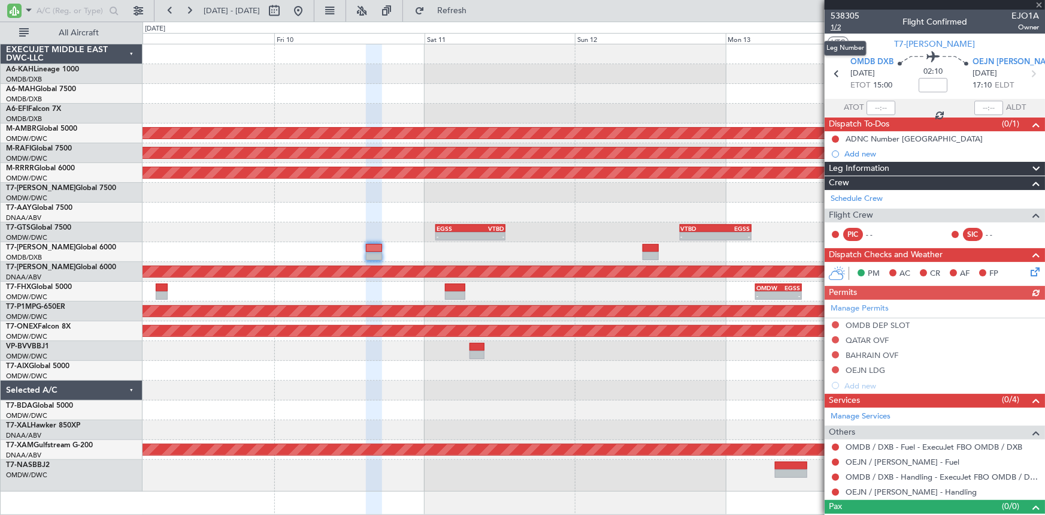
click at [840, 27] on span "1/2" at bounding box center [845, 27] width 29 height 10
click at [926, 81] on mat-tooltip-component "Flight Time" at bounding box center [930, 93] width 55 height 32
click at [922, 87] on input at bounding box center [933, 85] width 29 height 14
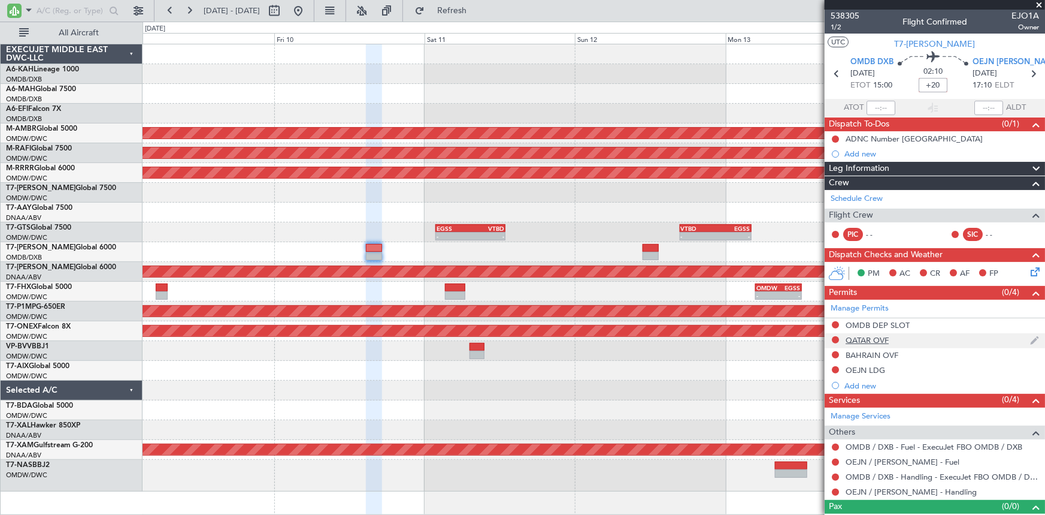
type input "+00:20"
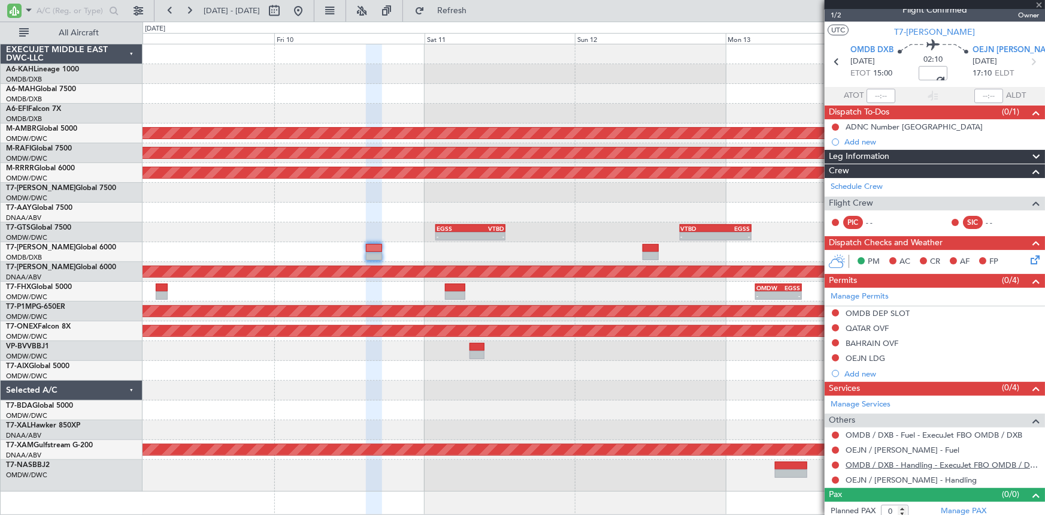
scroll to position [17, 0]
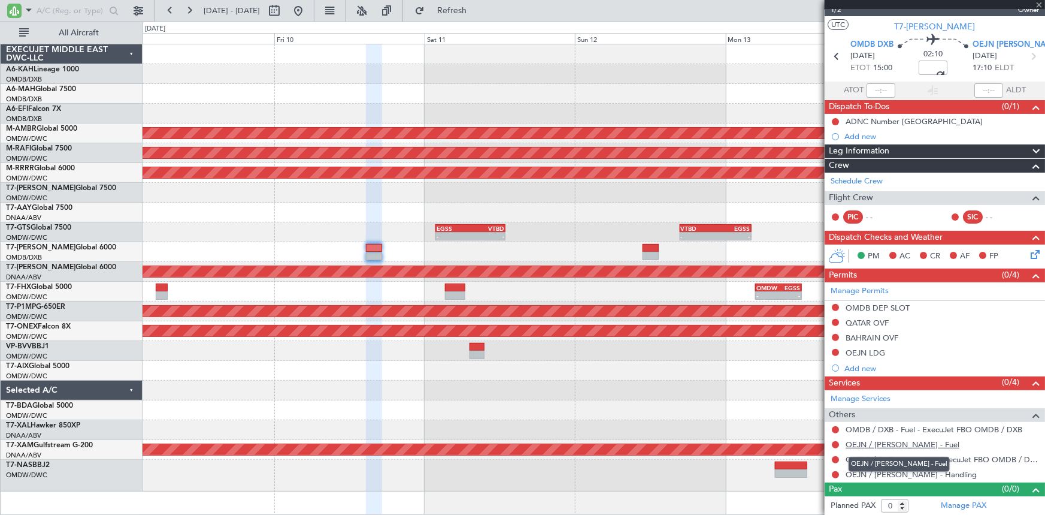
click at [881, 443] on link "OEJN / [PERSON_NAME] - Fuel" at bounding box center [903, 444] width 114 height 10
click at [874, 473] on link "OEJN / [PERSON_NAME] - Handling" at bounding box center [911, 474] width 131 height 10
click at [477, 8] on span "Refresh" at bounding box center [452, 11] width 50 height 8
click at [836, 10] on span "1/2" at bounding box center [845, 10] width 29 height 10
click at [1030, 50] on icon at bounding box center [1034, 57] width 16 height 16
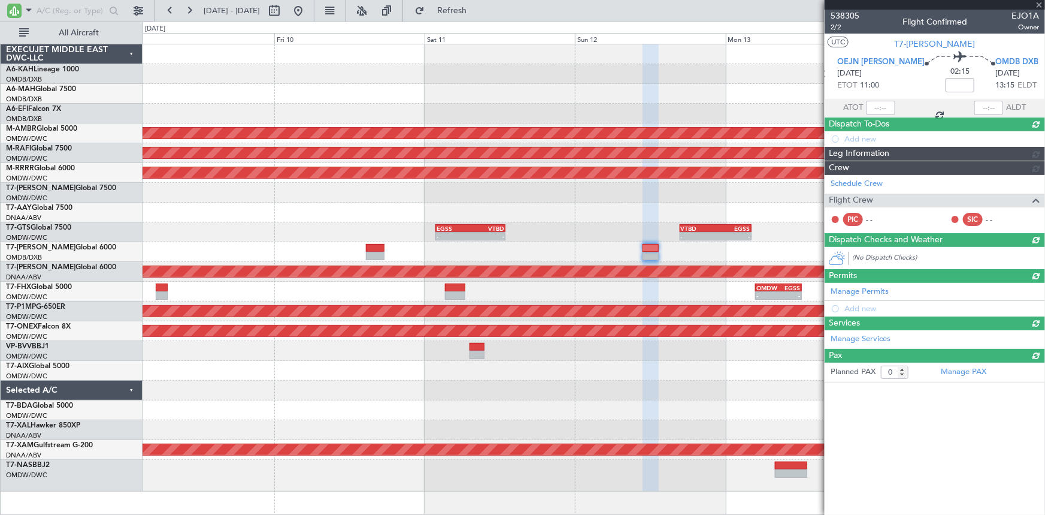
scroll to position [0, 0]
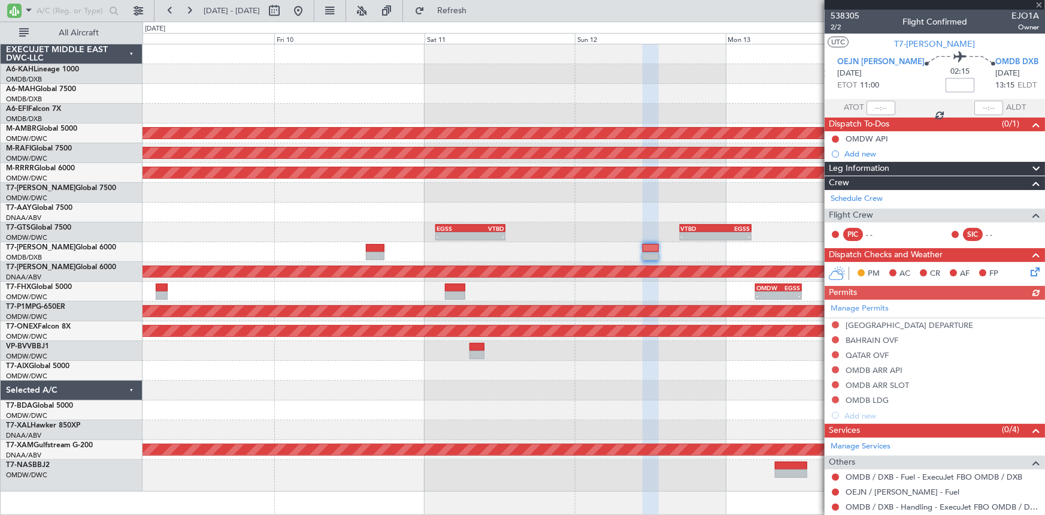
click at [946, 78] on input at bounding box center [960, 85] width 29 height 14
type input "+15"
click at [902, 100] on section "ATOT ALDT" at bounding box center [935, 108] width 220 height 18
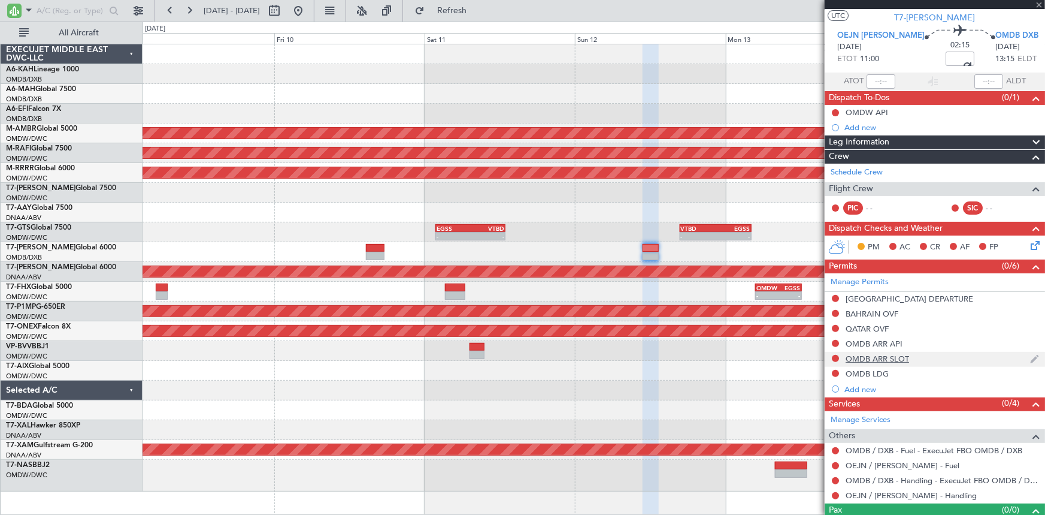
scroll to position [47, 0]
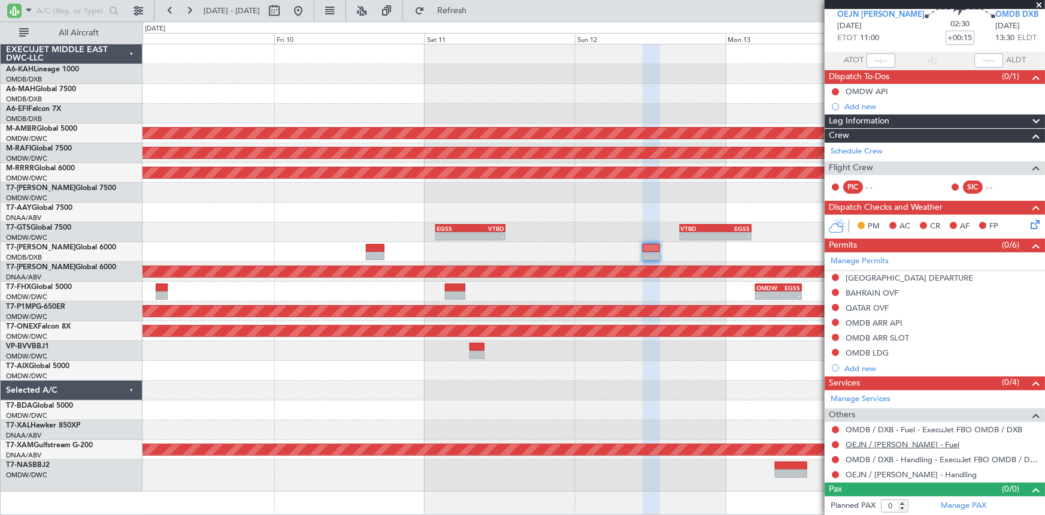
click at [878, 442] on link "OEJN / [PERSON_NAME] - Fuel" at bounding box center [903, 444] width 114 height 10
click at [889, 469] on link "OEJN / [PERSON_NAME] - Handling" at bounding box center [911, 474] width 131 height 10
drag, startPoint x: 495, startPoint y: 4, endPoint x: 806, endPoint y: 210, distance: 373.0
click at [481, 4] on button "Refresh" at bounding box center [445, 10] width 72 height 19
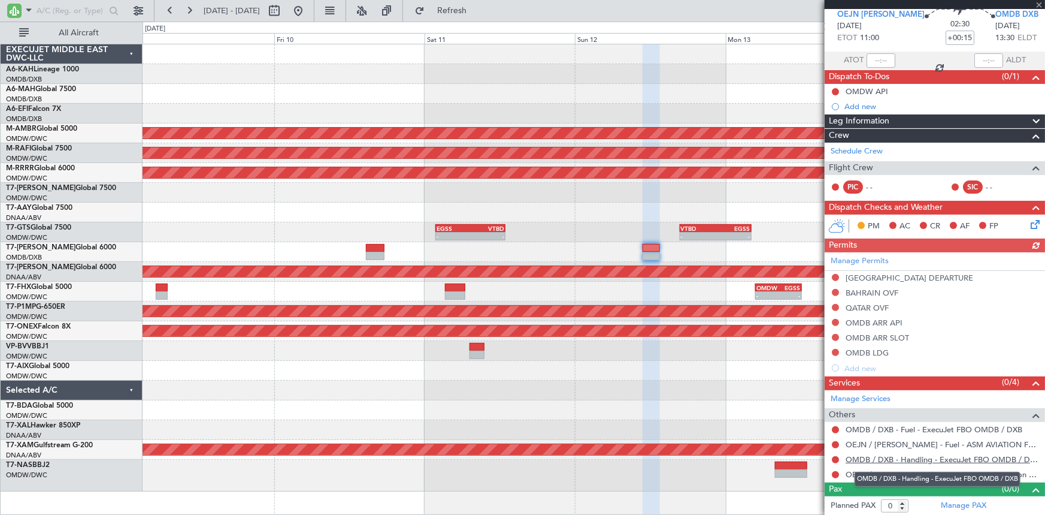
click at [891, 454] on link "OMDB / DXB - Handling - ExecuJet FBO OMDB / DXB" at bounding box center [942, 459] width 193 height 10
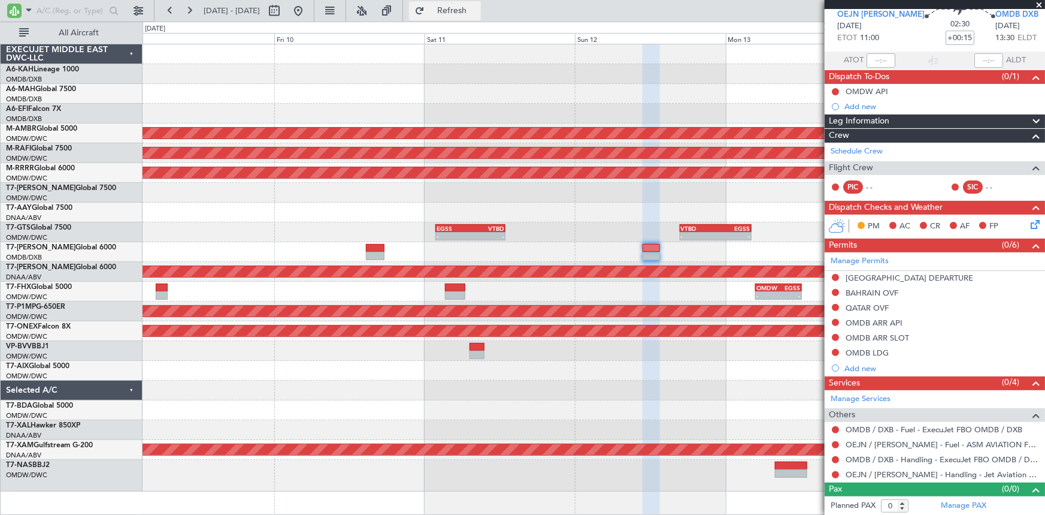
click at [461, 1] on button "Refresh" at bounding box center [445, 10] width 72 height 19
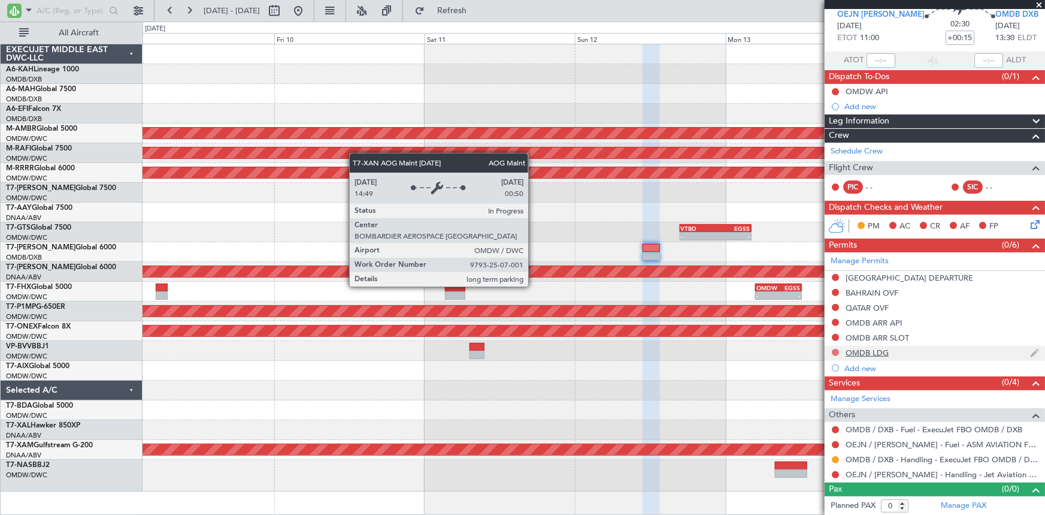
click at [836, 351] on button at bounding box center [835, 352] width 7 height 7
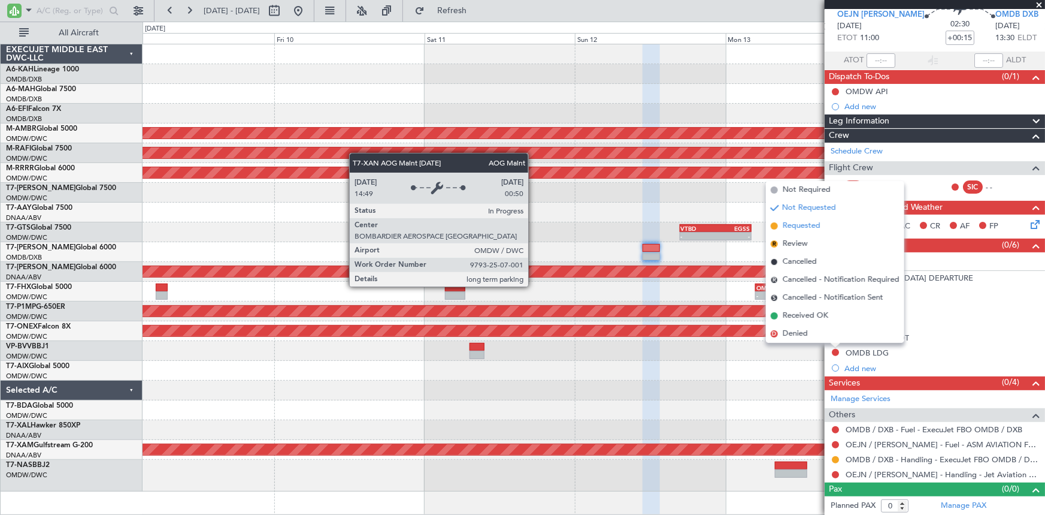
click at [794, 228] on span "Requested" at bounding box center [802, 226] width 38 height 12
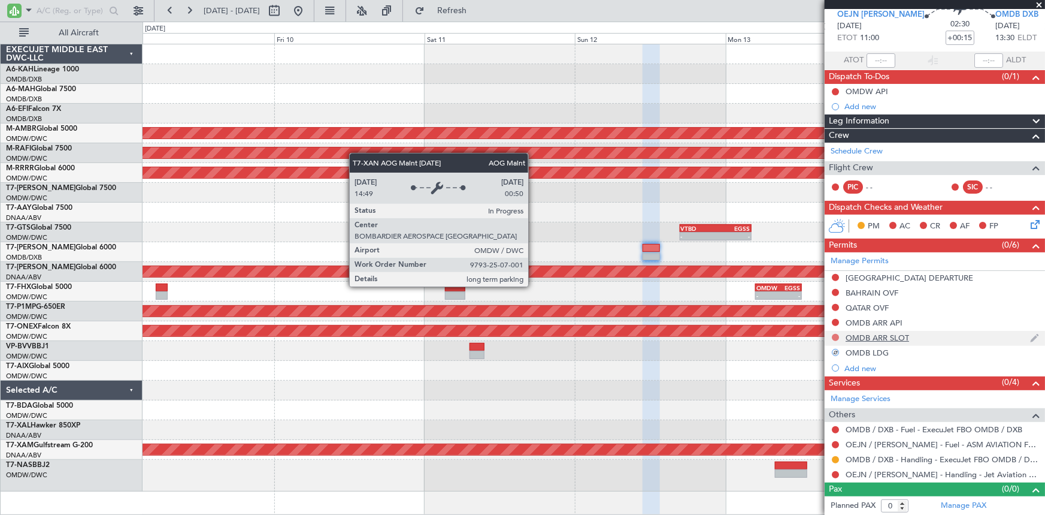
click at [833, 337] on button at bounding box center [835, 337] width 7 height 7
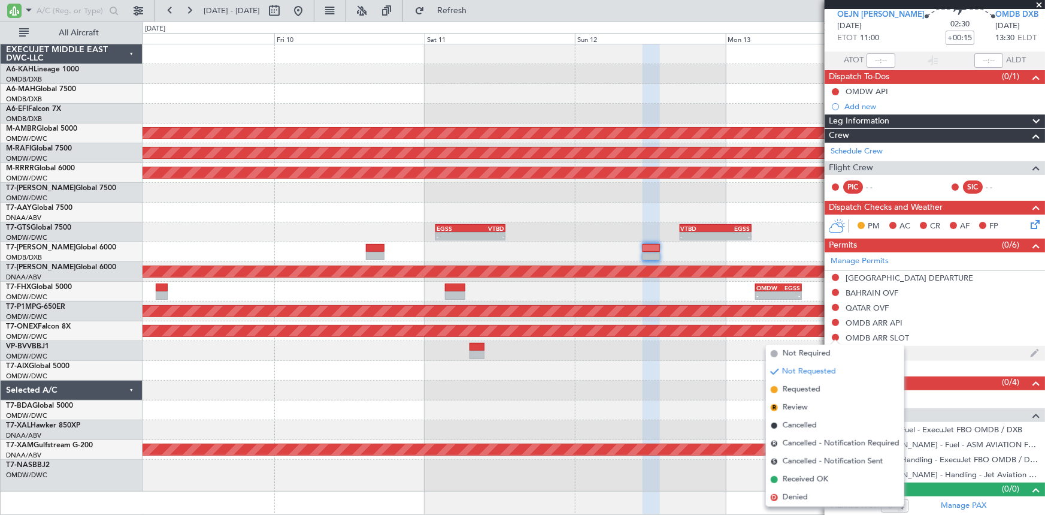
drag, startPoint x: 796, startPoint y: 385, endPoint x: 882, endPoint y: 349, distance: 93.1
click at [796, 385] on span "Requested" at bounding box center [802, 389] width 38 height 12
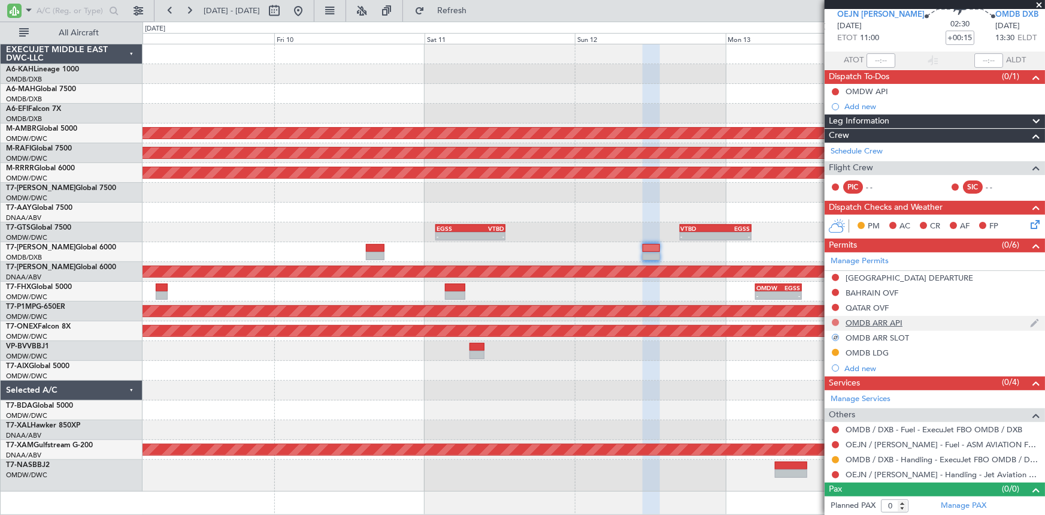
click at [835, 320] on button at bounding box center [835, 322] width 7 height 7
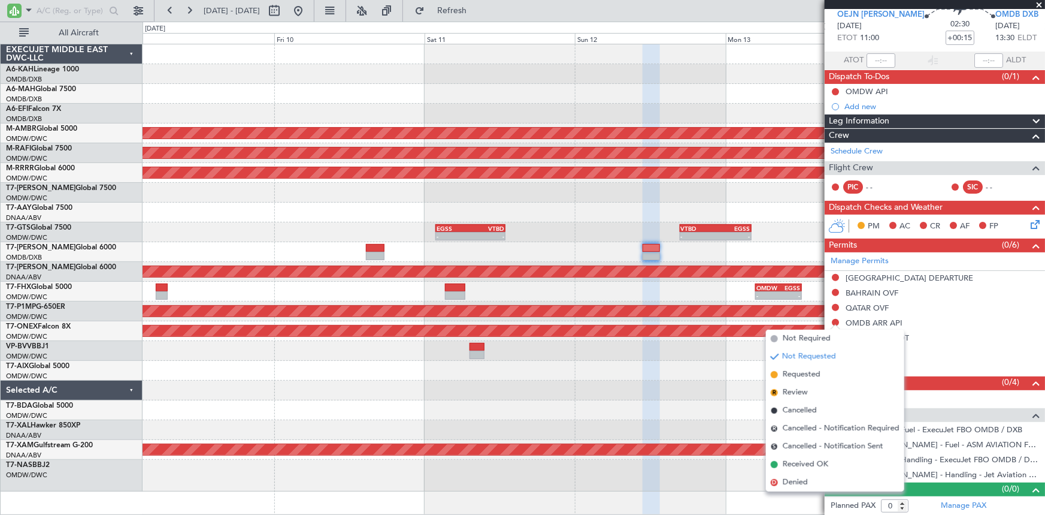
click at [725, 246] on div at bounding box center [594, 252] width 903 height 20
click at [639, 377] on div at bounding box center [594, 371] width 903 height 20
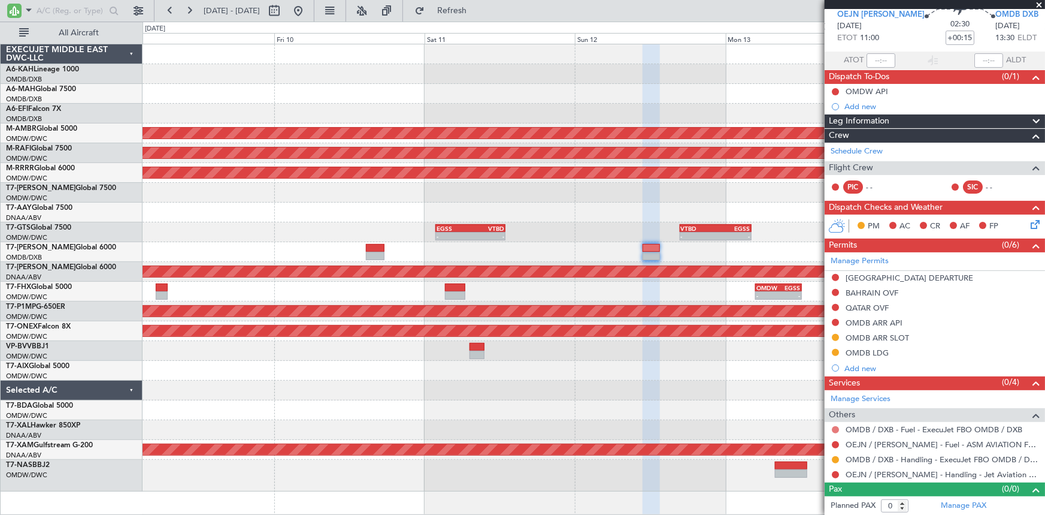
click at [833, 430] on button at bounding box center [835, 429] width 7 height 7
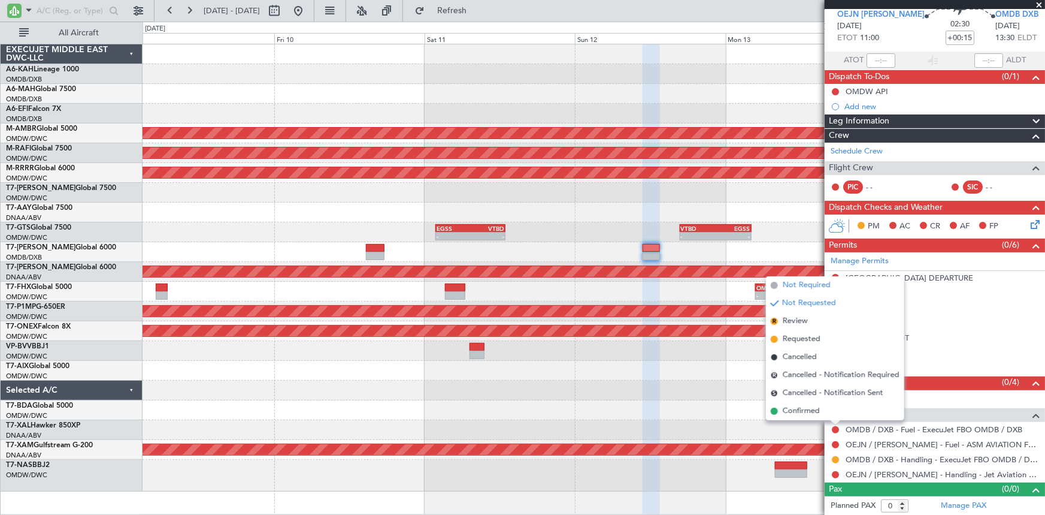
click at [806, 285] on span "Not Required" at bounding box center [807, 285] width 48 height 12
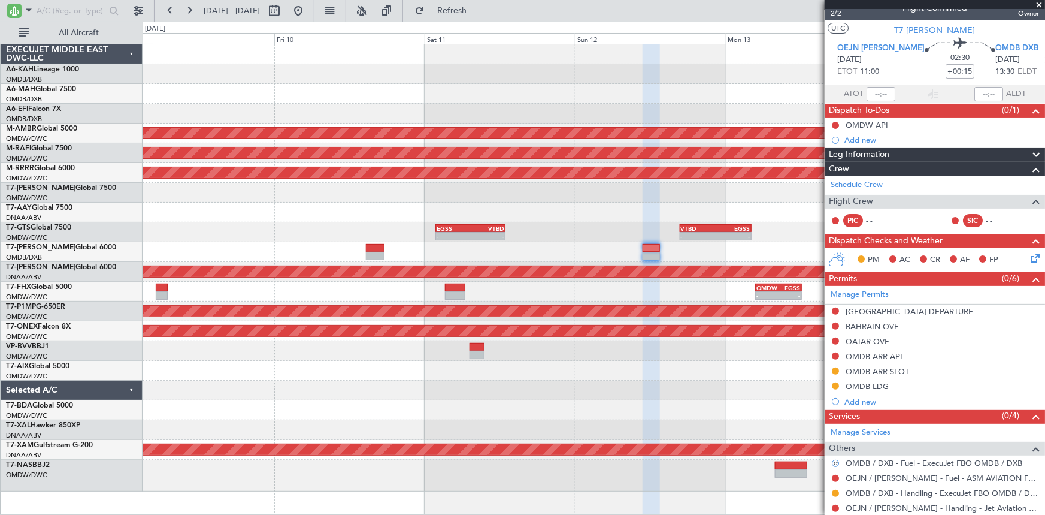
scroll to position [0, 0]
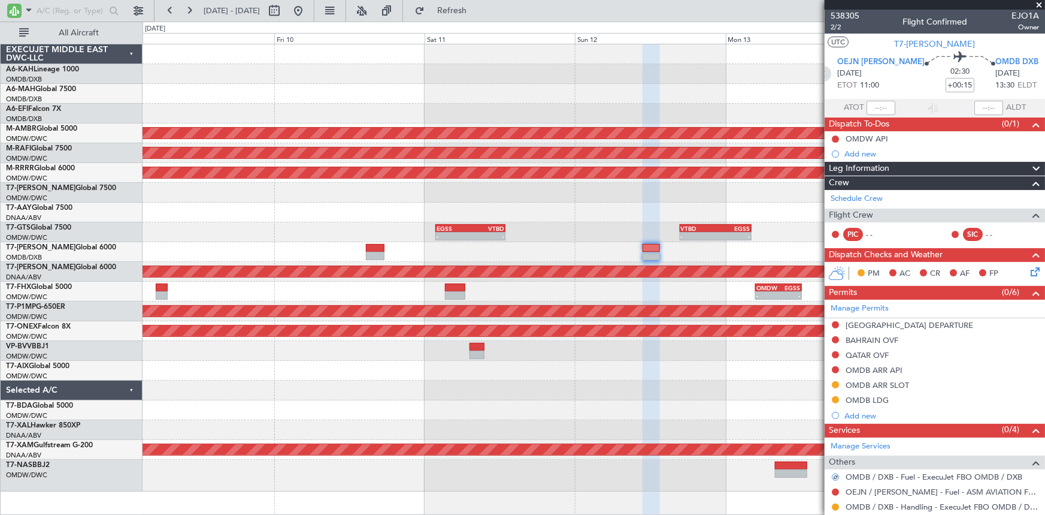
click at [831, 71] on icon at bounding box center [824, 74] width 16 height 16
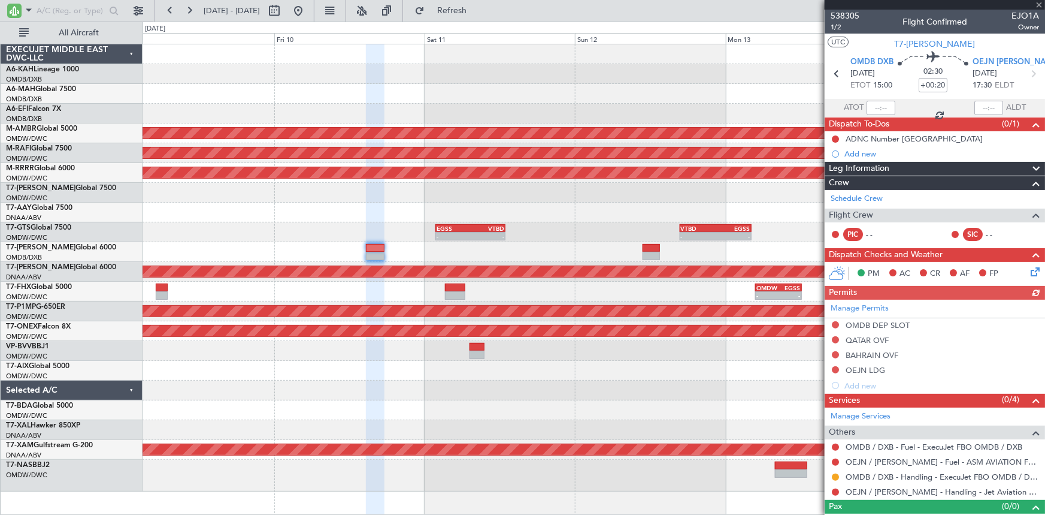
scroll to position [17, 0]
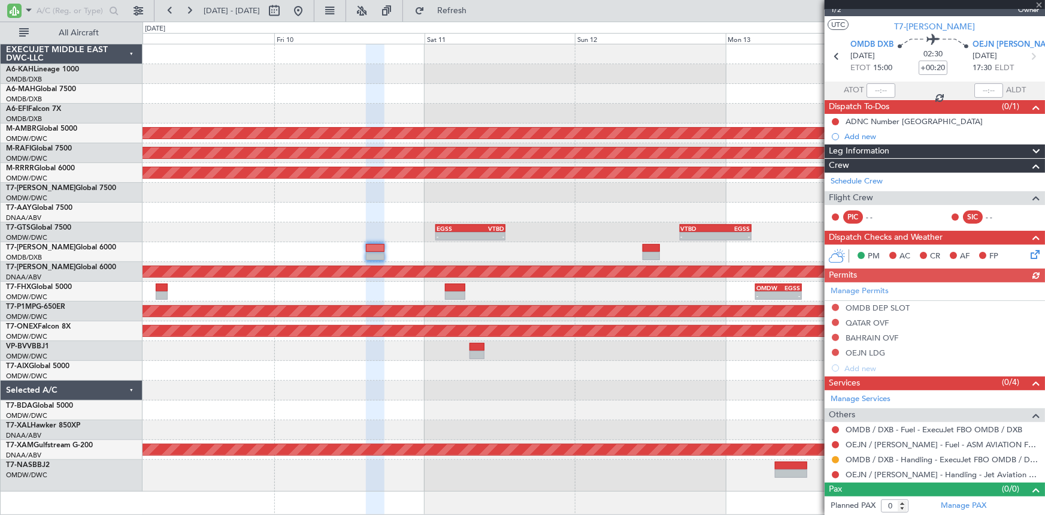
click at [837, 351] on div "Manage Permits OMDB DEP SLOT [GEOGRAPHIC_DATA] OVF BAHRAIN OVF OEJN LDG Add new" at bounding box center [935, 328] width 220 height 93
click at [833, 349] on div "Manage Permits OMDB DEP SLOT [GEOGRAPHIC_DATA] OVF BAHRAIN OVF OEJN LDG Add new" at bounding box center [935, 328] width 220 height 93
click at [834, 304] on button at bounding box center [835, 307] width 7 height 7
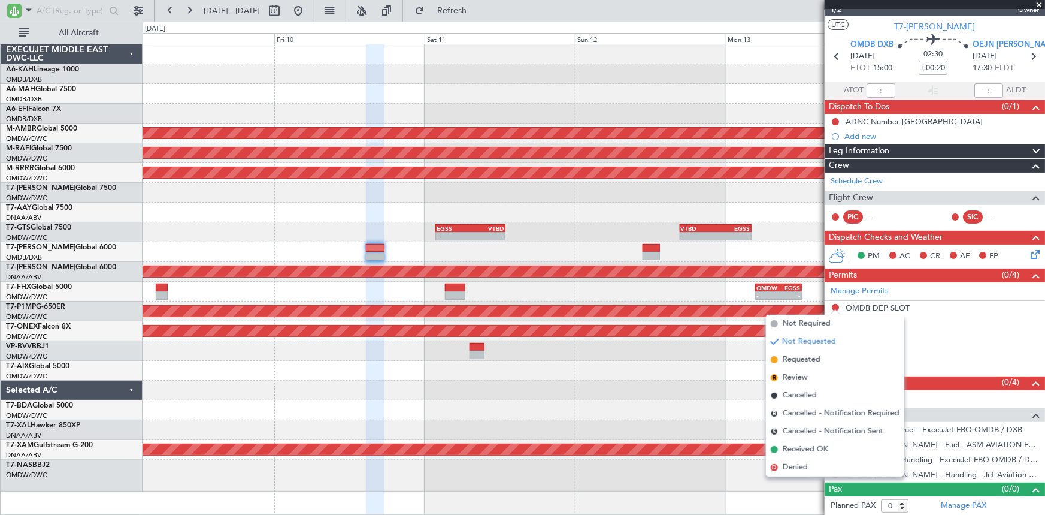
drag, startPoint x: 802, startPoint y: 359, endPoint x: 812, endPoint y: 366, distance: 12.1
click at [802, 359] on span "Requested" at bounding box center [802, 359] width 38 height 12
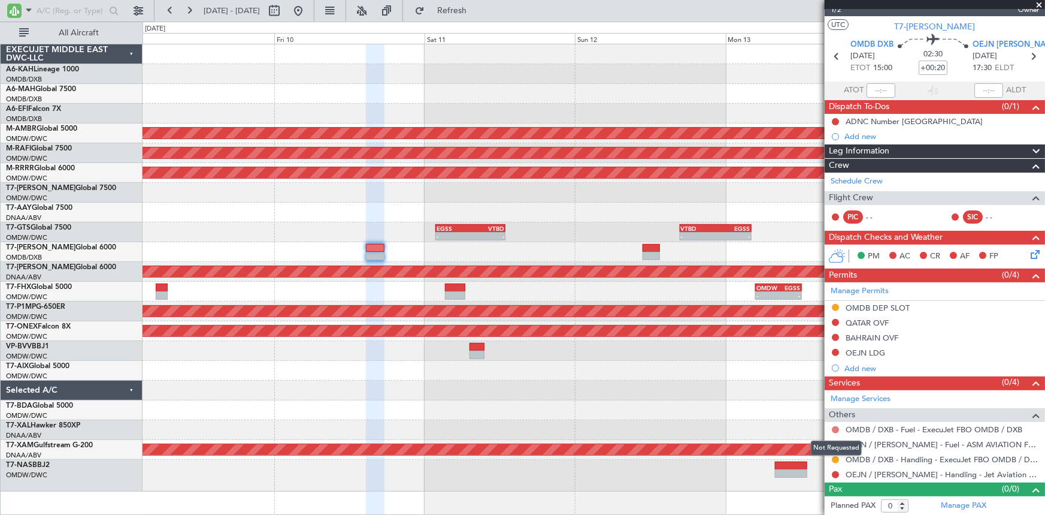
click at [838, 427] on button at bounding box center [835, 429] width 7 height 7
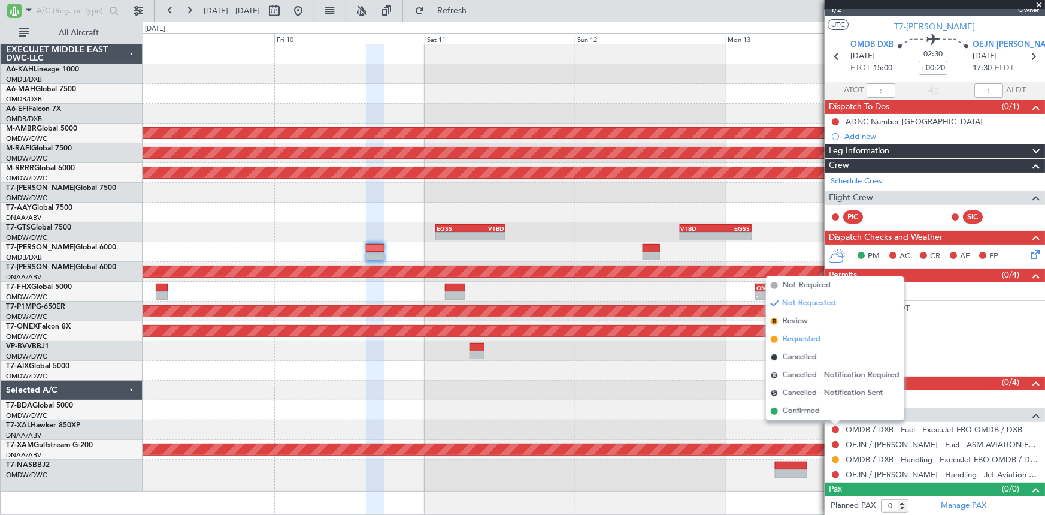
click at [801, 336] on span "Requested" at bounding box center [802, 339] width 38 height 12
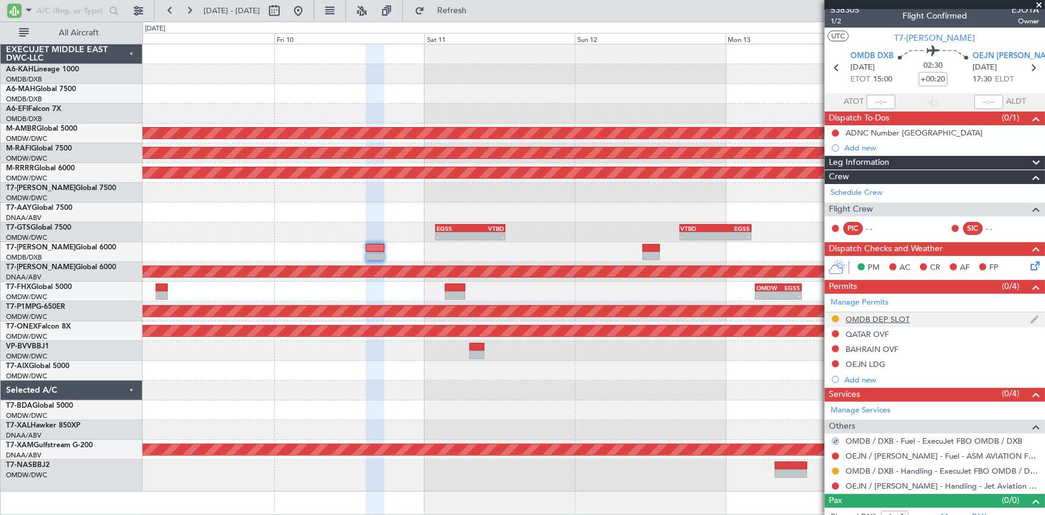
scroll to position [0, 0]
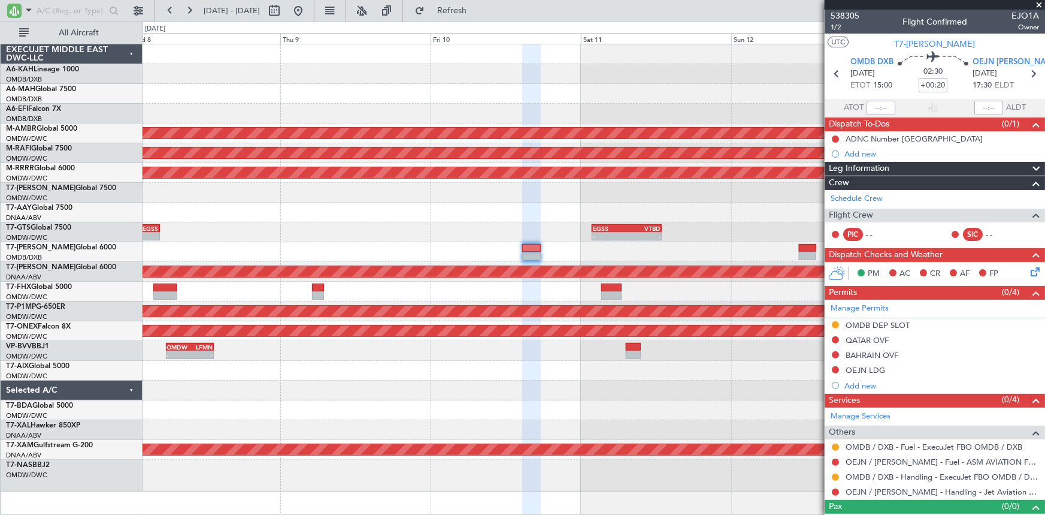
click at [682, 196] on div at bounding box center [594, 193] width 903 height 20
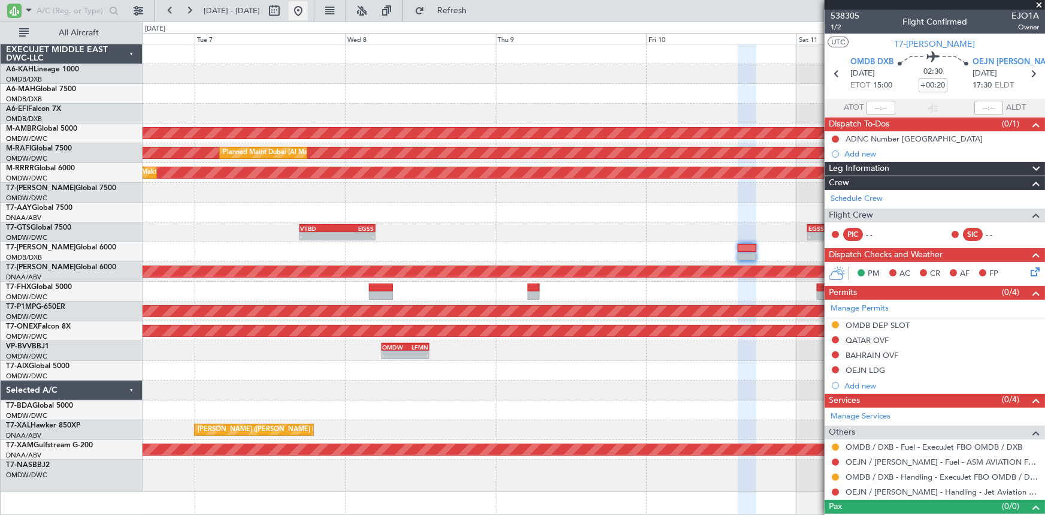
click at [308, 10] on button at bounding box center [298, 10] width 19 height 19
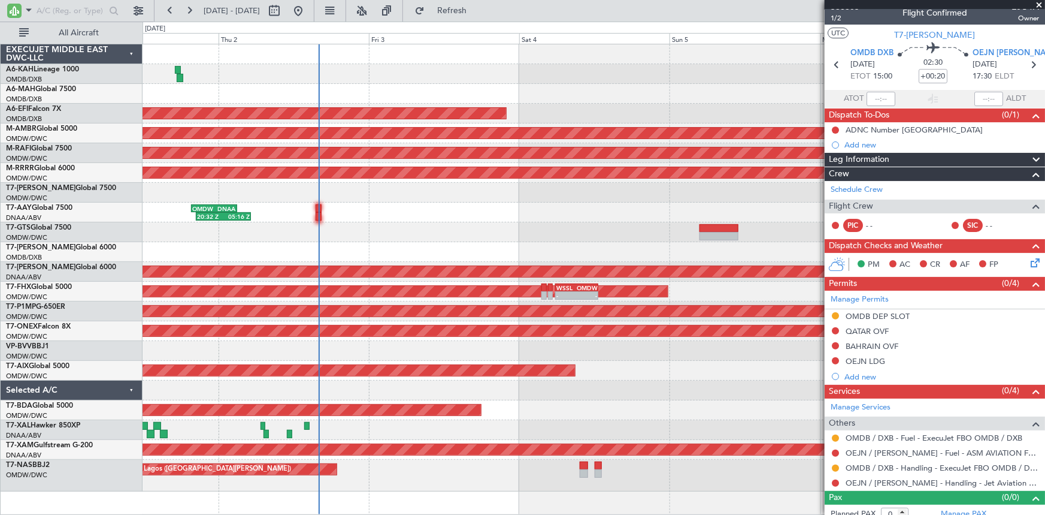
scroll to position [17, 0]
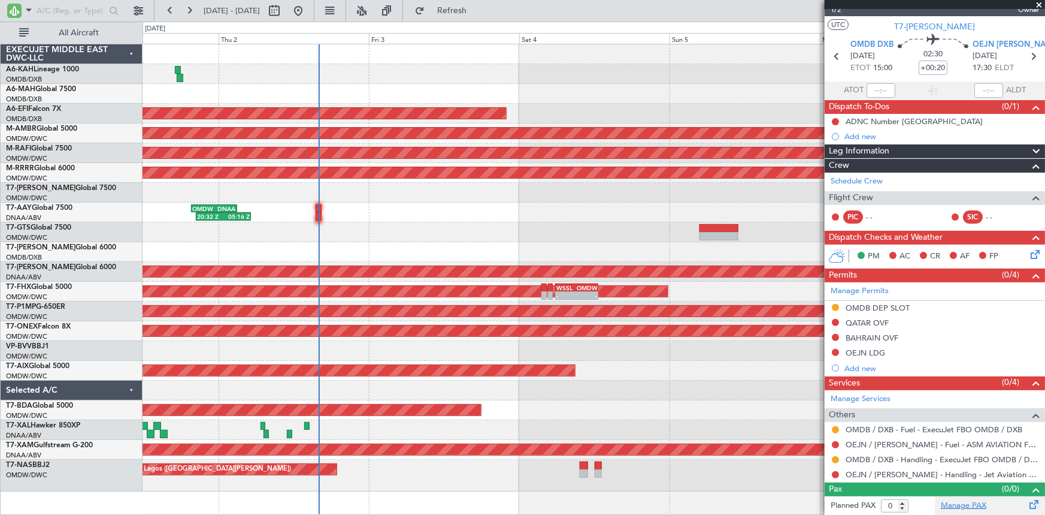
click at [956, 503] on link "Manage PAX" at bounding box center [964, 506] width 46 height 12
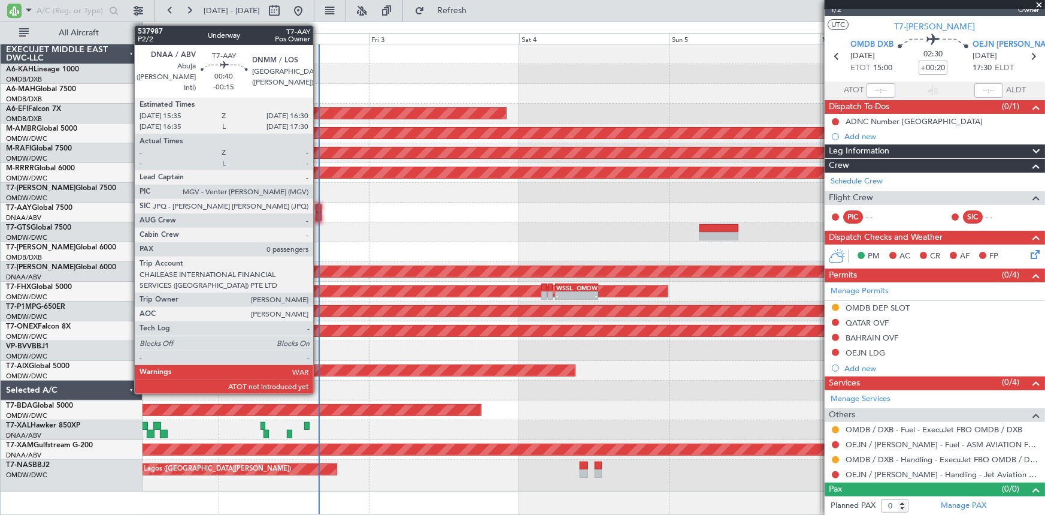
click at [319, 208] on div at bounding box center [319, 208] width 6 height 8
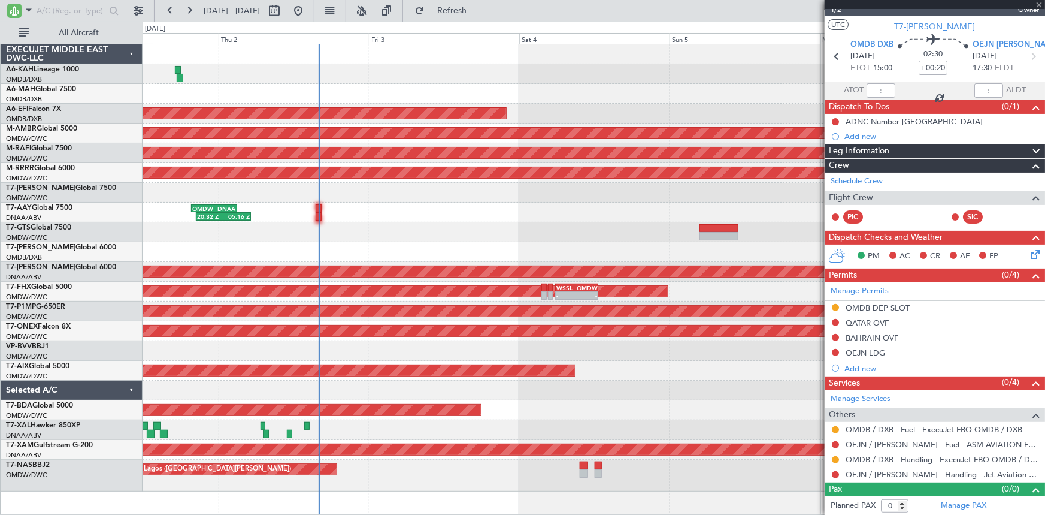
type input "-00:15"
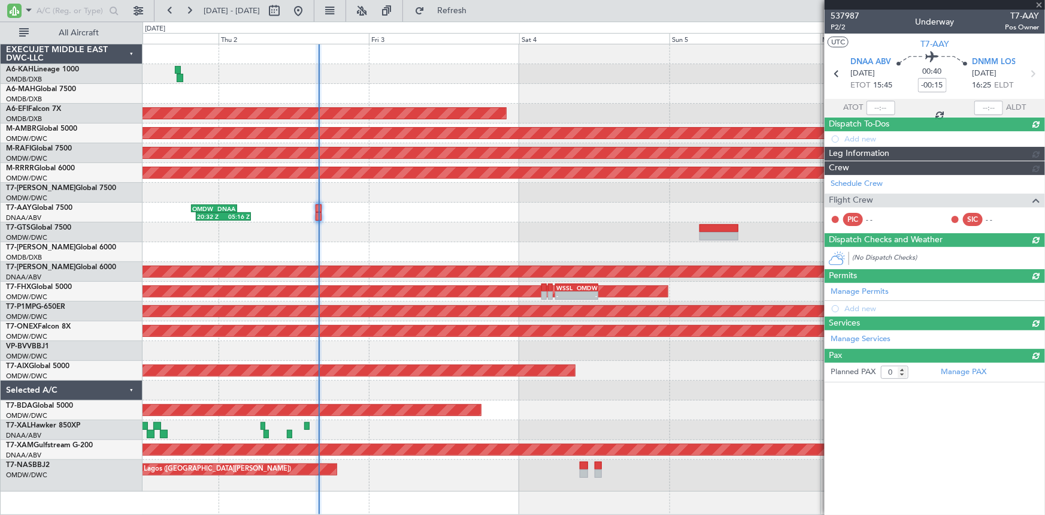
scroll to position [0, 0]
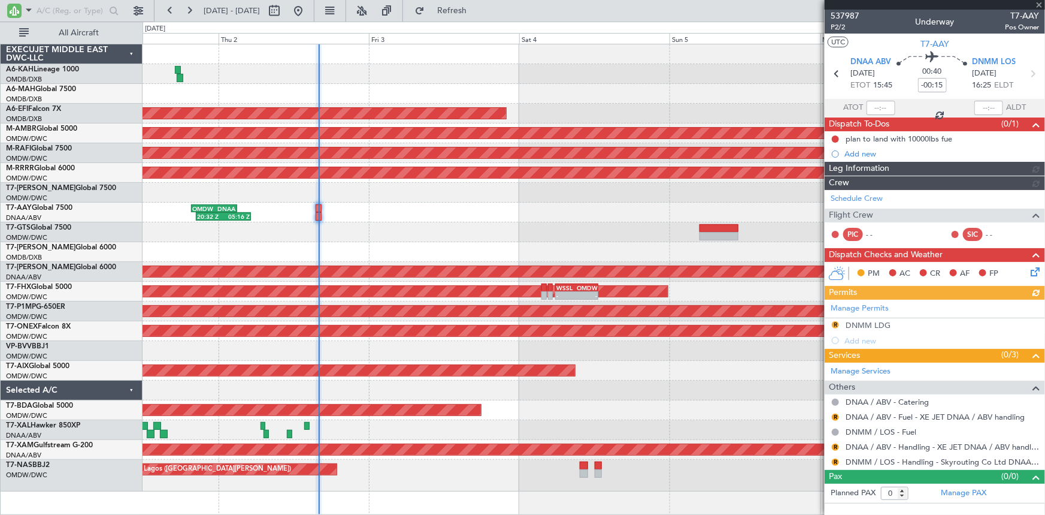
type input "Dherander Fithani (DHF)"
type input "7432"
click at [843, 28] on span "P2/2" at bounding box center [845, 27] width 29 height 10
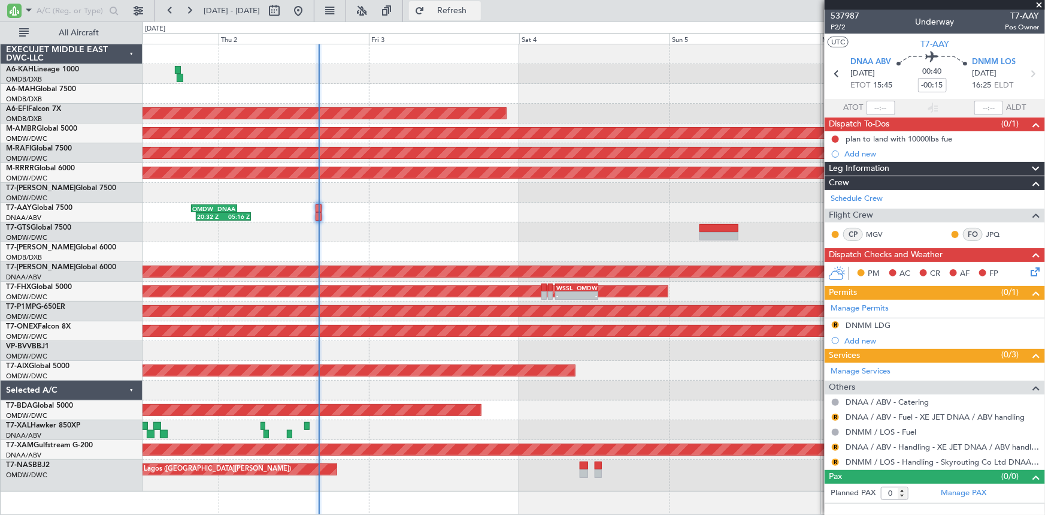
click at [477, 7] on span "Refresh" at bounding box center [452, 11] width 50 height 8
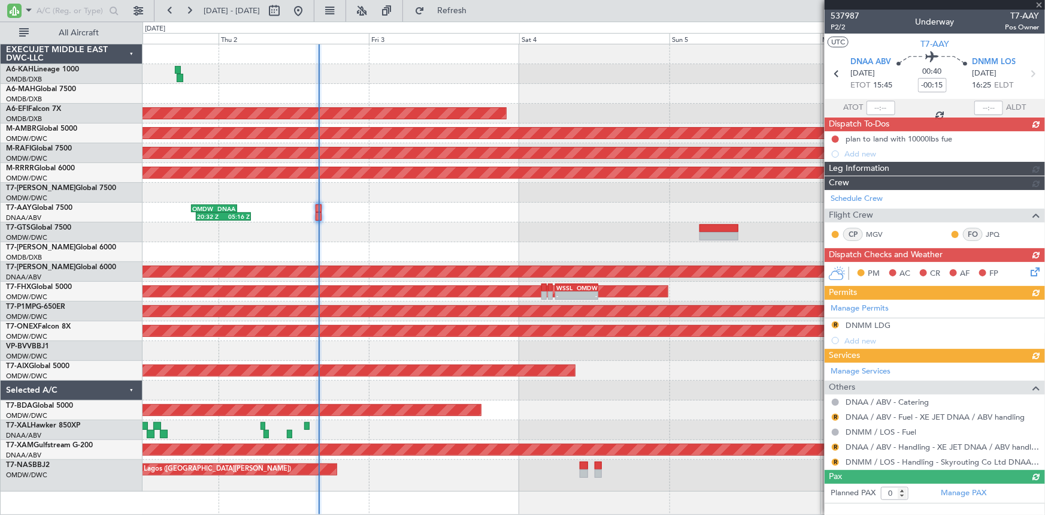
type input "Dherander Fithani (DHF)"
type input "7432"
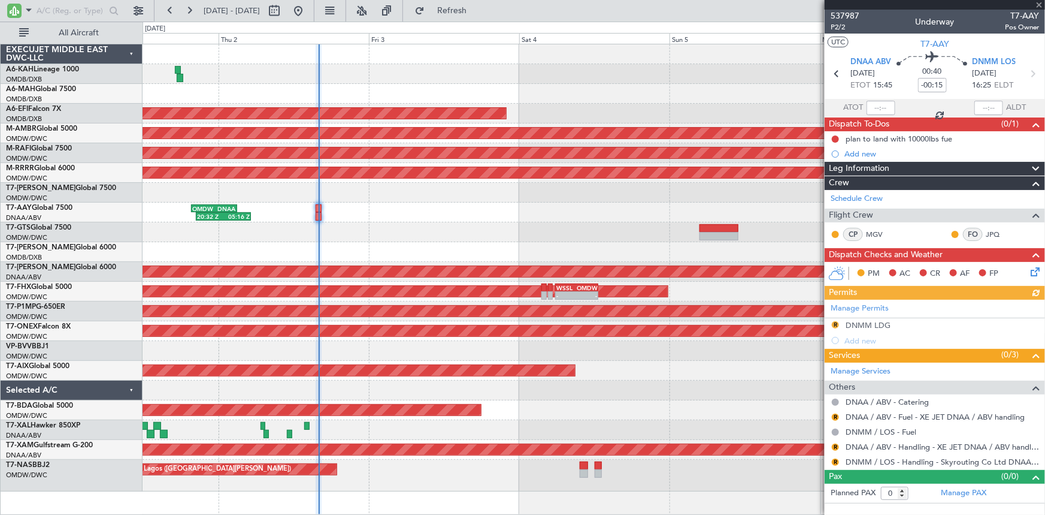
click at [835, 323] on div "Manage Permits R DNMM LDG Add new" at bounding box center [935, 324] width 220 height 49
click at [834, 322] on div "Manage Permits R DNMM LDG Add new" at bounding box center [935, 324] width 220 height 49
click at [833, 323] on button "R" at bounding box center [835, 324] width 7 height 7
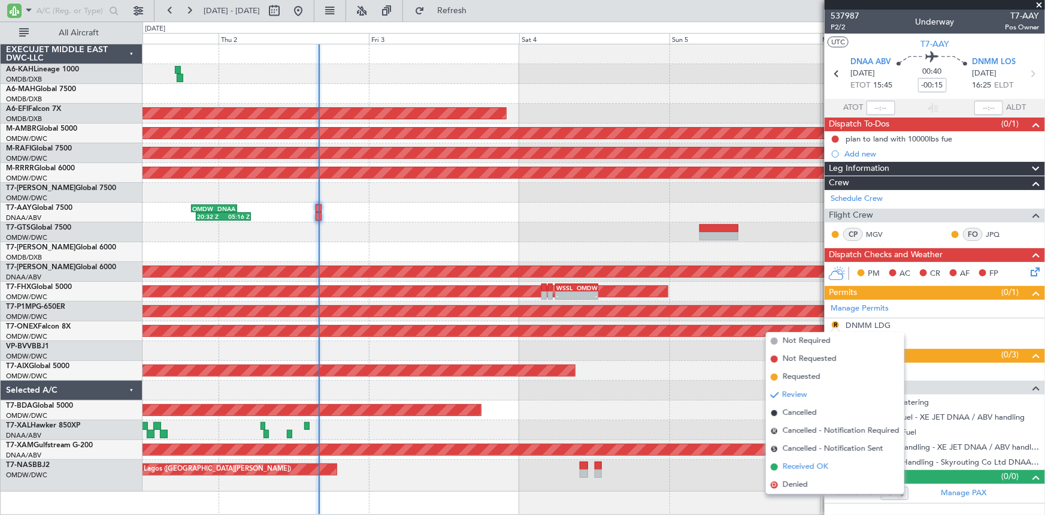
click at [795, 465] on span "Received OK" at bounding box center [806, 467] width 46 height 12
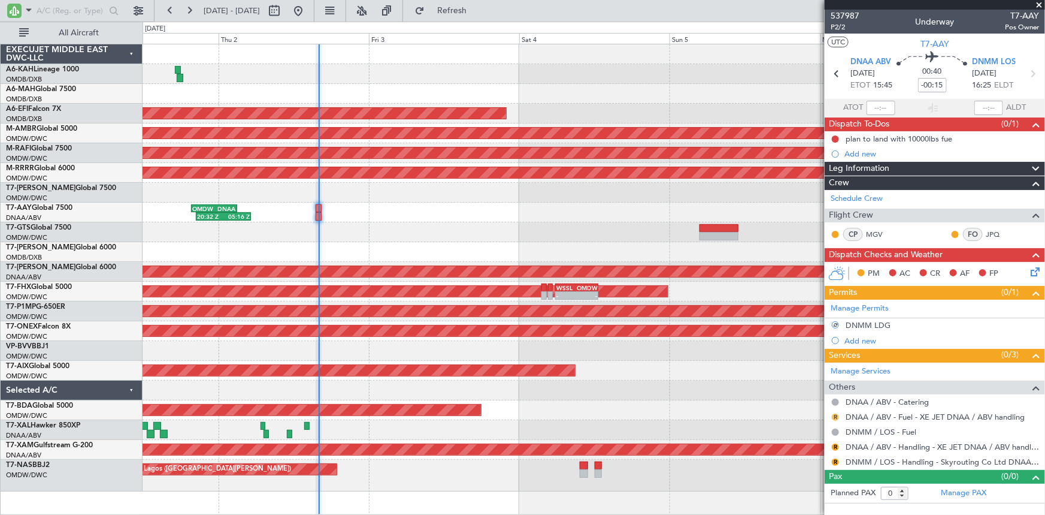
click at [834, 412] on div "R" at bounding box center [836, 417] width 10 height 10
click at [835, 415] on button "R" at bounding box center [835, 416] width 7 height 7
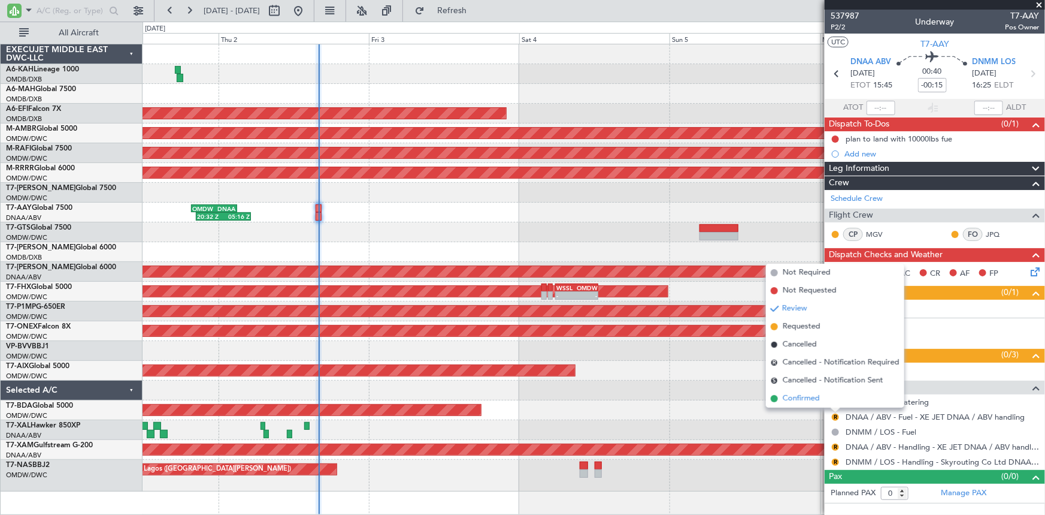
click at [803, 397] on span "Confirmed" at bounding box center [801, 398] width 37 height 12
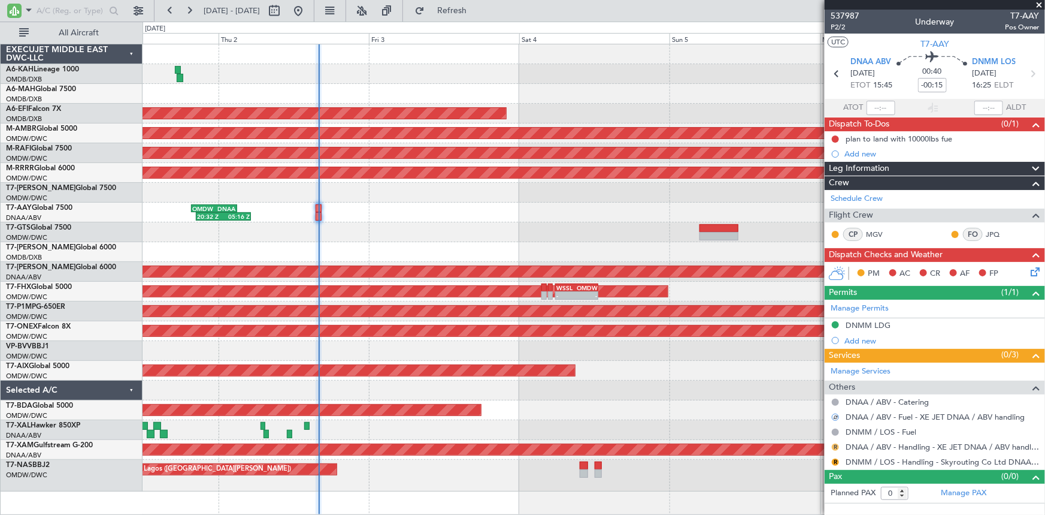
click at [837, 445] on button "R" at bounding box center [835, 446] width 7 height 7
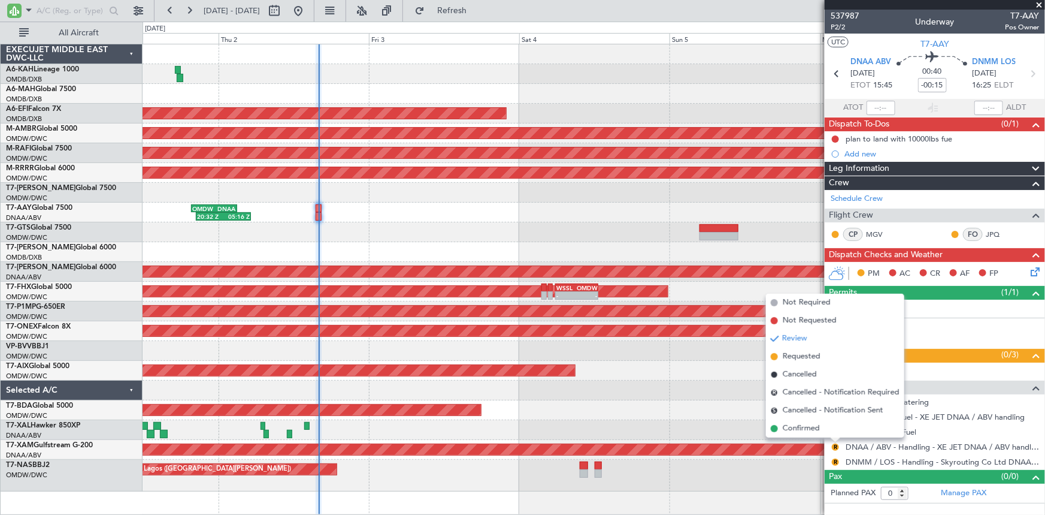
click at [808, 430] on span "Confirmed" at bounding box center [801, 428] width 37 height 12
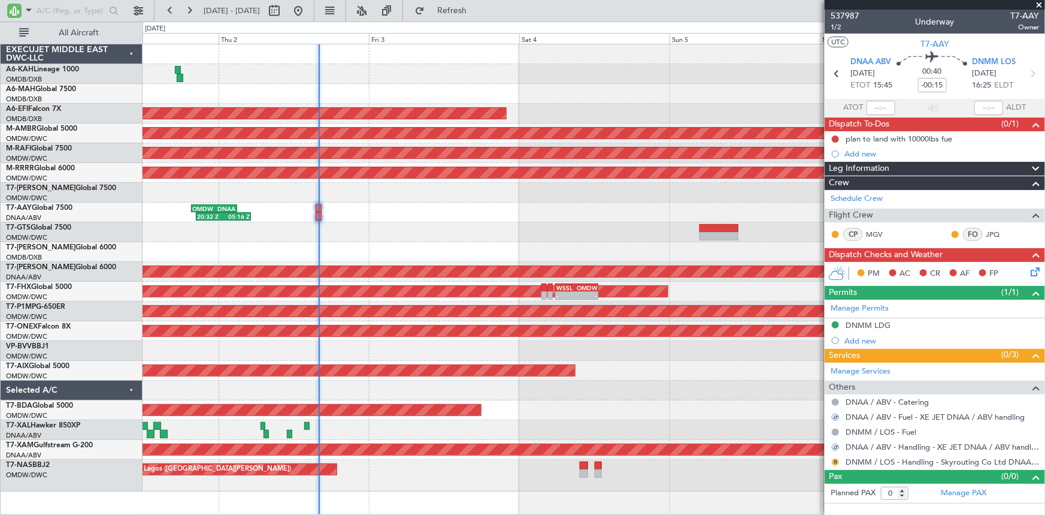
click at [834, 460] on button "R" at bounding box center [835, 461] width 7 height 7
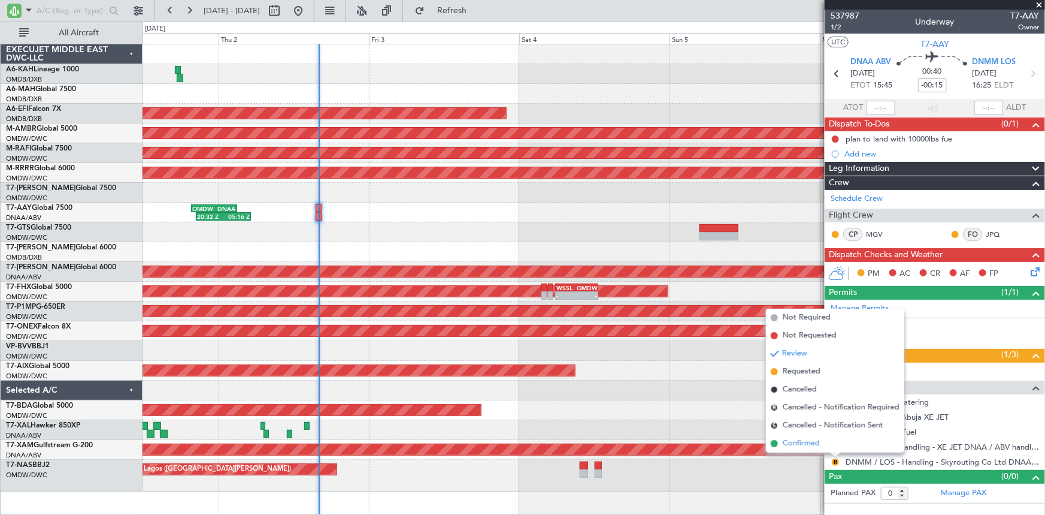
click at [803, 444] on span "Confirmed" at bounding box center [801, 443] width 37 height 12
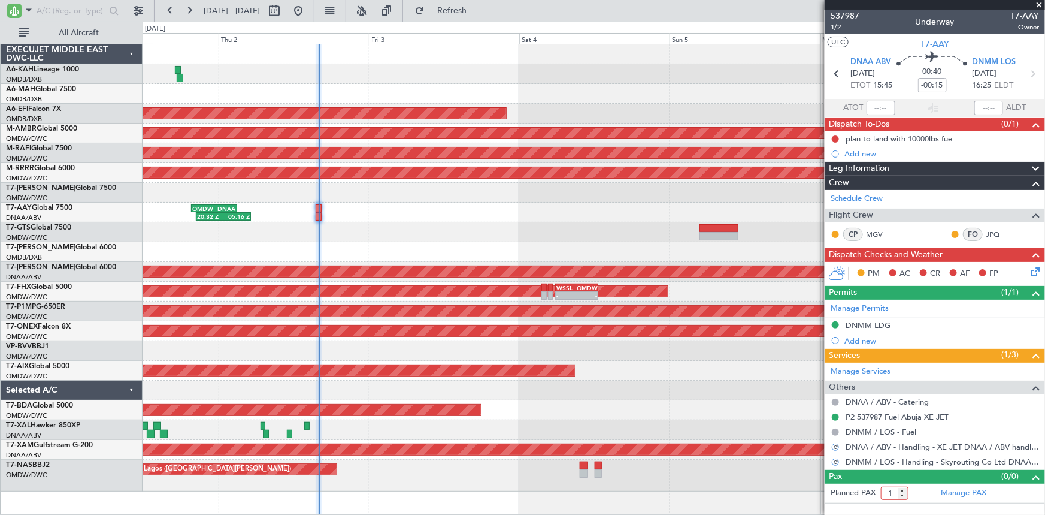
click at [905, 488] on input "1" at bounding box center [895, 492] width 28 height 13
click at [905, 487] on input "2" at bounding box center [895, 492] width 28 height 13
click at [905, 487] on input "3" at bounding box center [895, 492] width 28 height 13
click at [904, 487] on input "4" at bounding box center [895, 492] width 28 height 13
click at [904, 487] on input "5" at bounding box center [895, 492] width 28 height 13
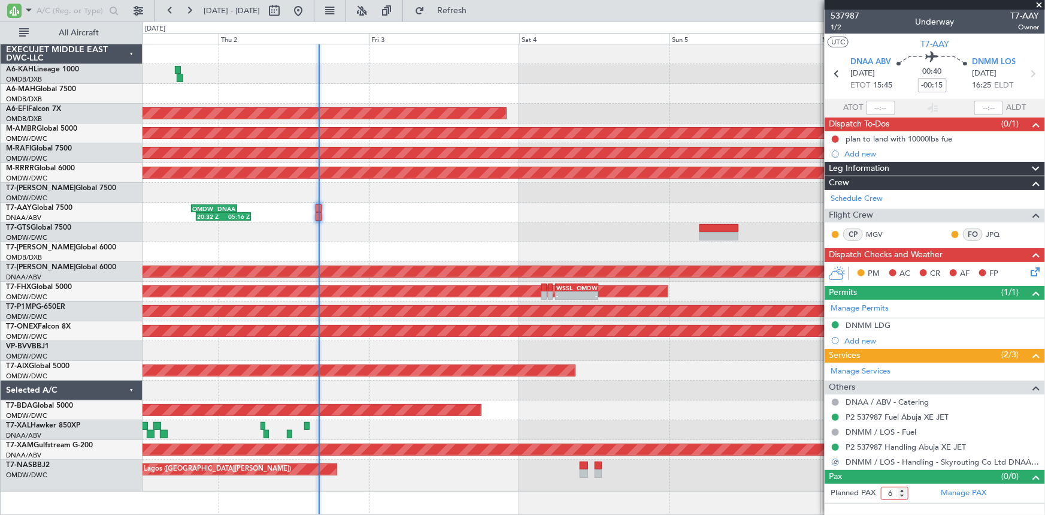
click at [904, 486] on input "6" at bounding box center [895, 492] width 28 height 13
click at [904, 486] on input "7" at bounding box center [895, 492] width 28 height 13
click at [904, 486] on input "8" at bounding box center [895, 492] width 28 height 13
type input "0"
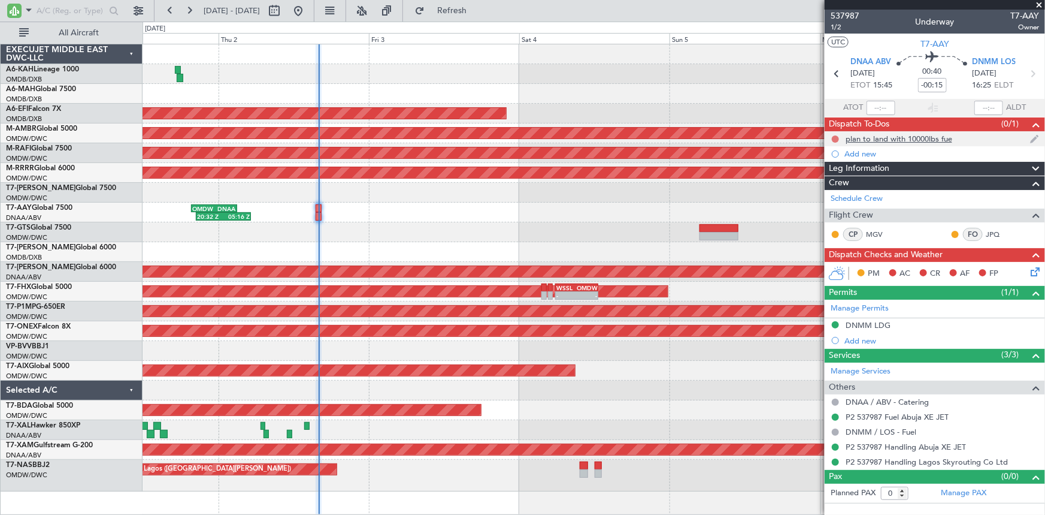
click at [837, 140] on button at bounding box center [835, 138] width 7 height 7
click at [829, 192] on span "Completed" at bounding box center [841, 192] width 40 height 12
click at [1034, 270] on icon at bounding box center [1034, 270] width 10 height 10
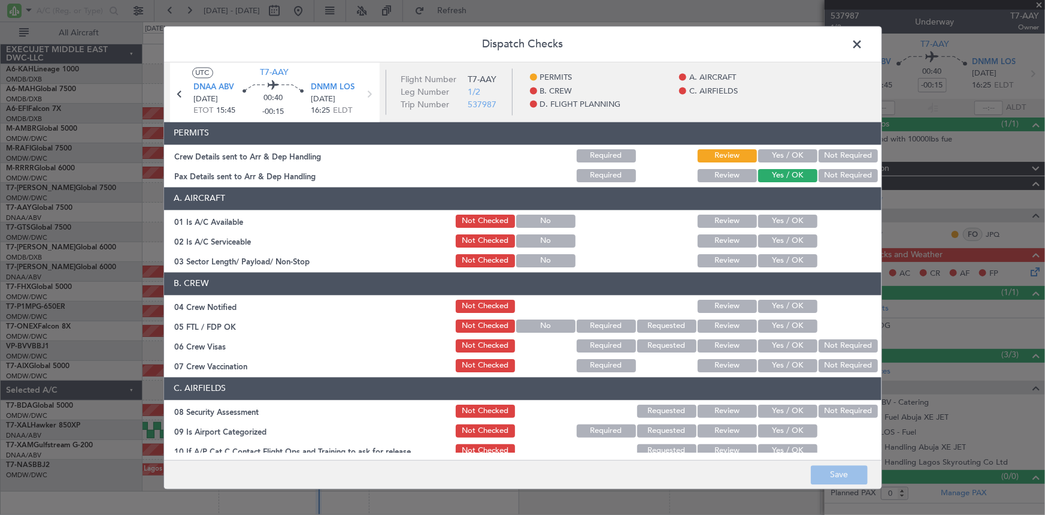
click at [789, 147] on div "Yes / OK" at bounding box center [787, 155] width 61 height 17
click at [773, 144] on section "PERMITS Crew Details sent to Arr & Dep Handling Required Review Yes / OK Not Re…" at bounding box center [523, 153] width 718 height 62
click at [776, 147] on div "Yes / OK" at bounding box center [787, 155] width 61 height 17
click at [779, 153] on button "Yes / OK" at bounding box center [787, 155] width 59 height 13
click at [779, 215] on button "Yes / OK" at bounding box center [787, 220] width 59 height 13
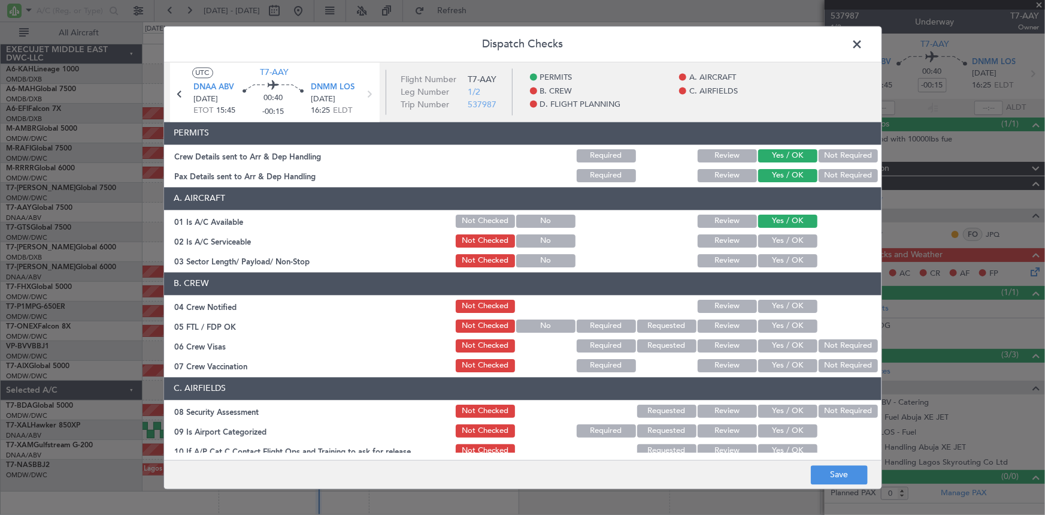
drag, startPoint x: 781, startPoint y: 240, endPoint x: 779, endPoint y: 267, distance: 27.6
click at [781, 240] on button "Yes / OK" at bounding box center [787, 240] width 59 height 13
drag, startPoint x: 779, startPoint y: 258, endPoint x: 785, endPoint y: 268, distance: 11.8
click at [779, 260] on button "Yes / OK" at bounding box center [787, 260] width 59 height 13
drag, startPoint x: 778, startPoint y: 305, endPoint x: 778, endPoint y: 313, distance: 7.8
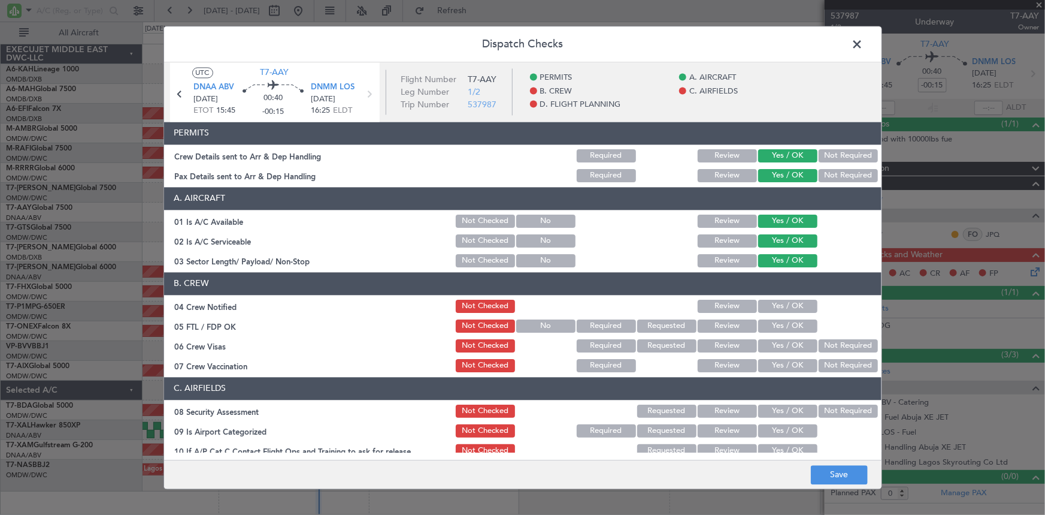
click at [778, 305] on button "Yes / OK" at bounding box center [787, 306] width 59 height 13
click at [776, 329] on button "Yes / OK" at bounding box center [787, 325] width 59 height 13
click at [776, 341] on button "Yes / OK" at bounding box center [787, 345] width 59 height 13
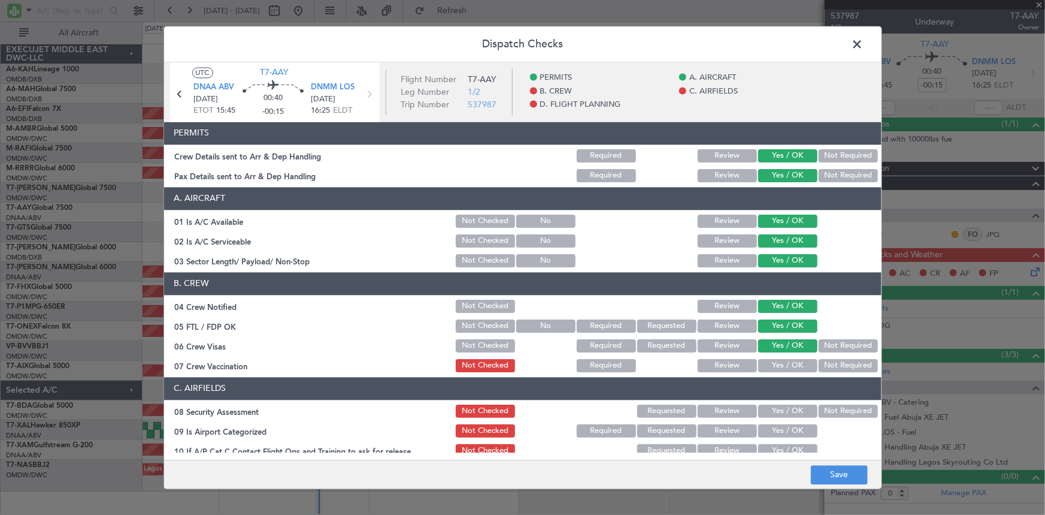
click at [779, 359] on button "Yes / OK" at bounding box center [787, 365] width 59 height 13
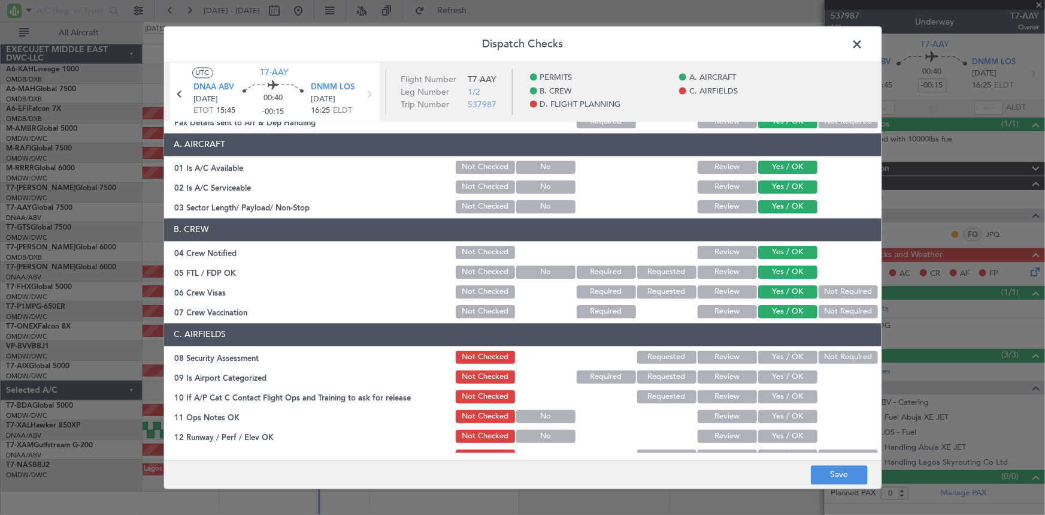
click at [776, 356] on button "Yes / OK" at bounding box center [787, 356] width 59 height 13
click at [776, 374] on button "Yes / OK" at bounding box center [787, 376] width 59 height 13
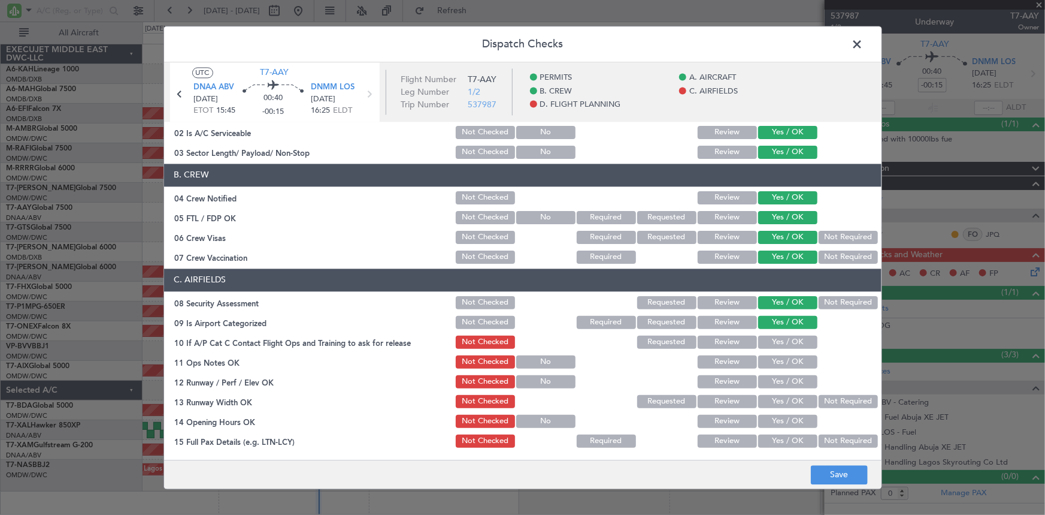
click at [765, 343] on button "Yes / OK" at bounding box center [787, 341] width 59 height 13
click at [763, 359] on button "Yes / OK" at bounding box center [787, 361] width 59 height 13
click at [770, 384] on button "Yes / OK" at bounding box center [787, 381] width 59 height 13
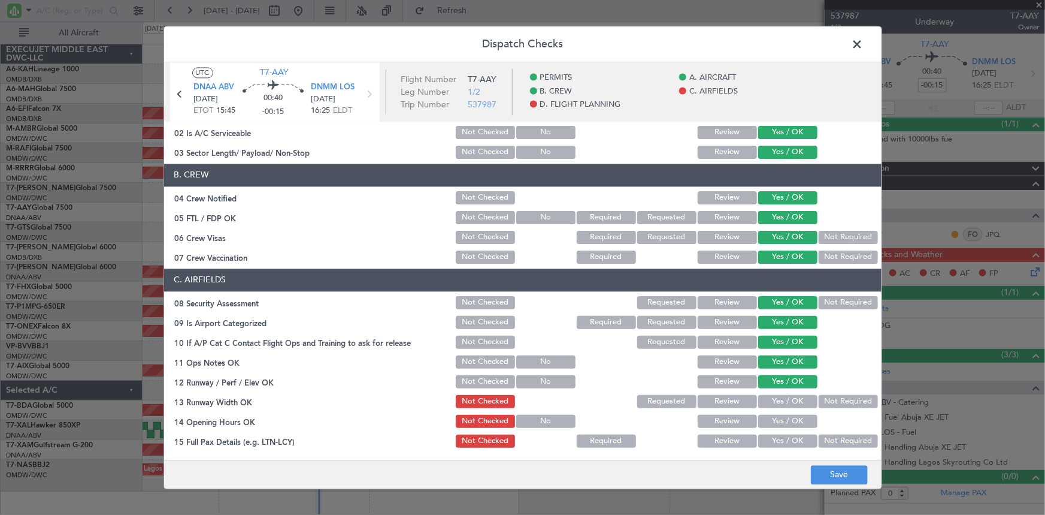
click at [779, 405] on button "Yes / OK" at bounding box center [787, 401] width 59 height 13
click at [778, 415] on button "Yes / OK" at bounding box center [787, 421] width 59 height 13
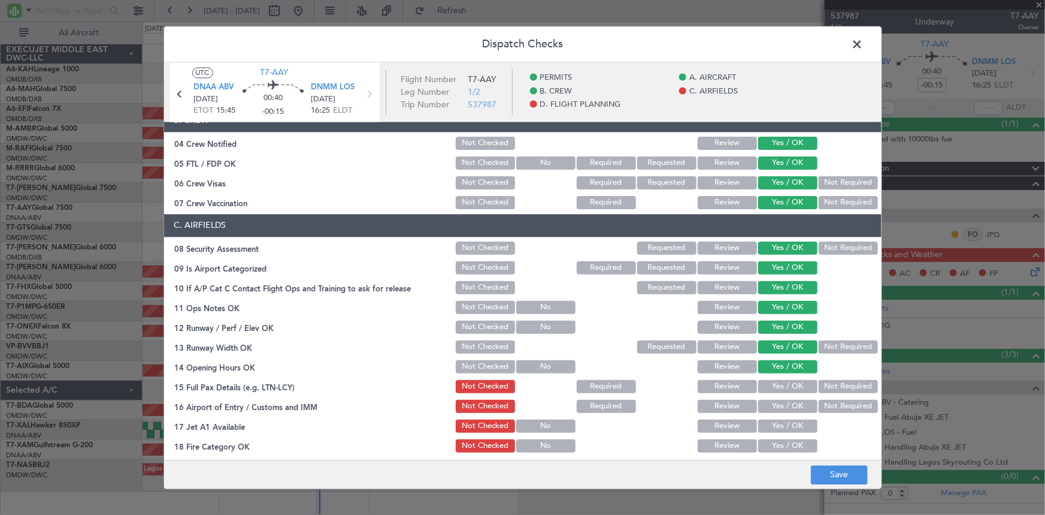
click at [767, 385] on button "Yes / OK" at bounding box center [787, 386] width 59 height 13
click at [832, 405] on button "Not Required" at bounding box center [848, 406] width 59 height 13
click at [773, 424] on button "Yes / OK" at bounding box center [787, 425] width 59 height 13
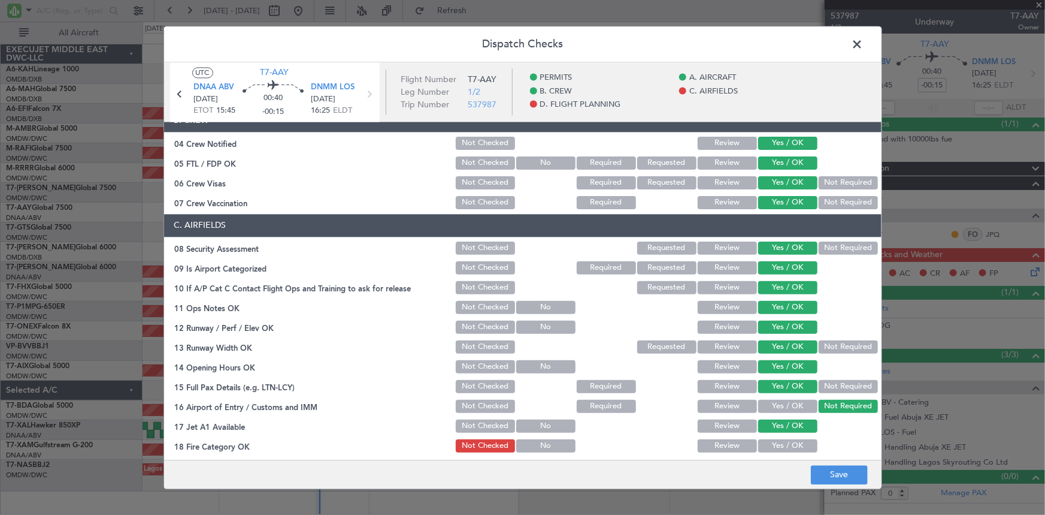
click at [781, 443] on button "Yes / OK" at bounding box center [787, 445] width 59 height 13
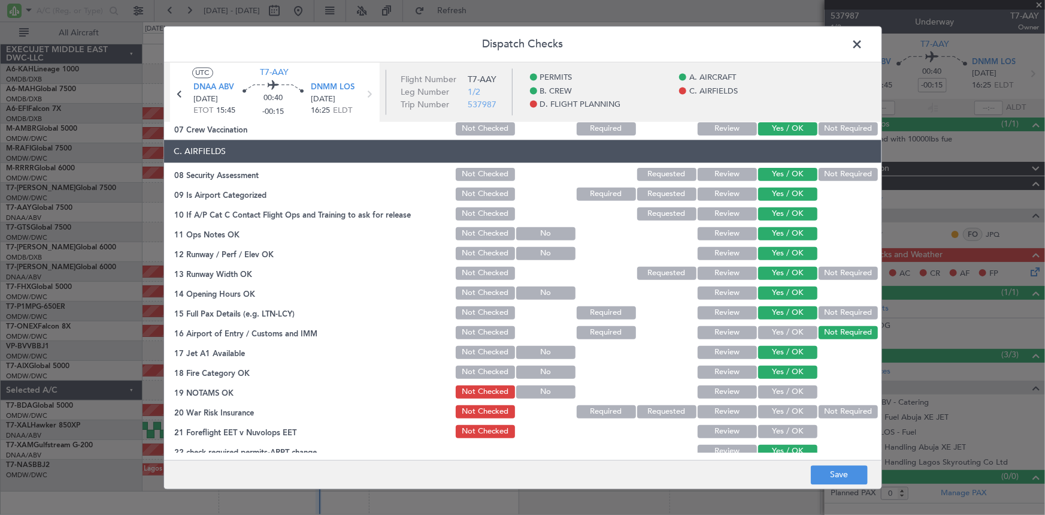
scroll to position [272, 0]
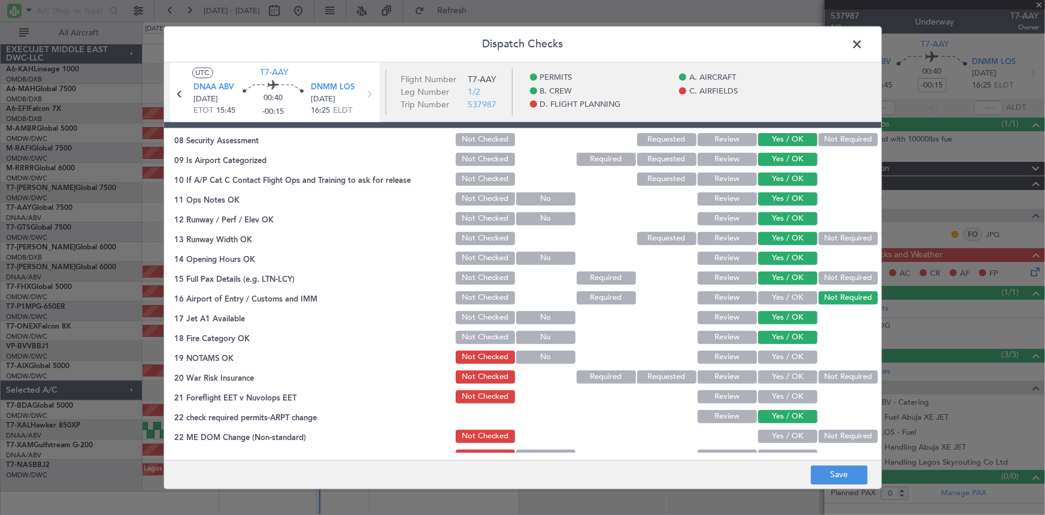
drag, startPoint x: 785, startPoint y: 355, endPoint x: 788, endPoint y: 371, distance: 16.4
click at [785, 355] on button "Yes / OK" at bounding box center [787, 356] width 59 height 13
click at [788, 370] on button "Yes / OK" at bounding box center [787, 376] width 59 height 13
click at [779, 394] on button "Yes / OK" at bounding box center [787, 395] width 59 height 13
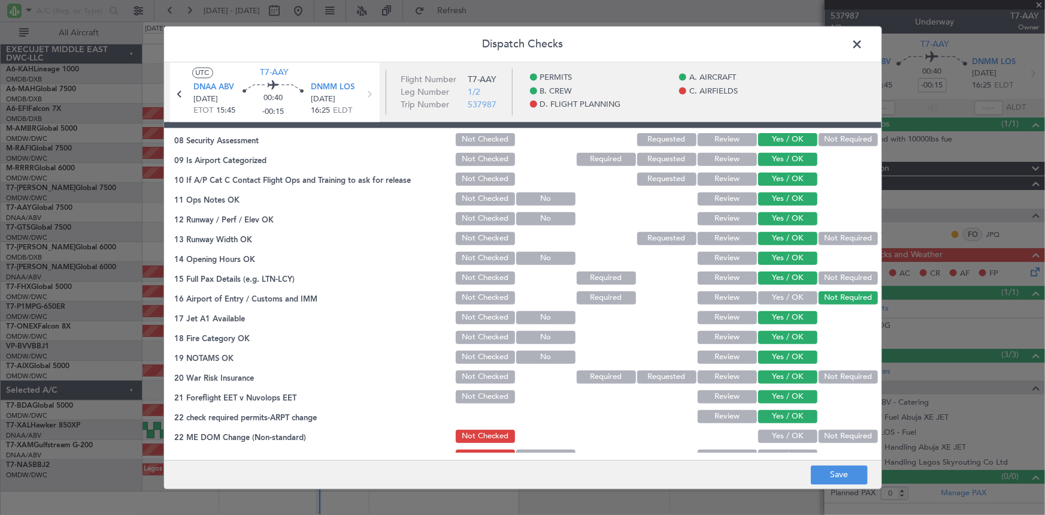
scroll to position [381, 0]
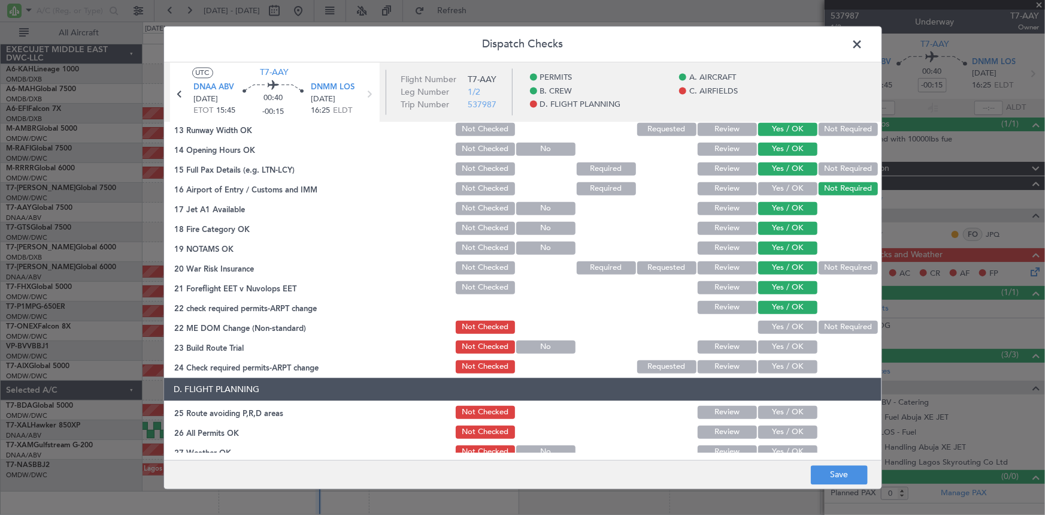
click at [784, 323] on button "Yes / OK" at bounding box center [787, 326] width 59 height 13
click at [784, 344] on button "Yes / OK" at bounding box center [787, 346] width 59 height 13
click at [785, 358] on div "Yes / OK" at bounding box center [787, 366] width 61 height 17
click at [782, 364] on button "Yes / OK" at bounding box center [787, 365] width 59 height 13
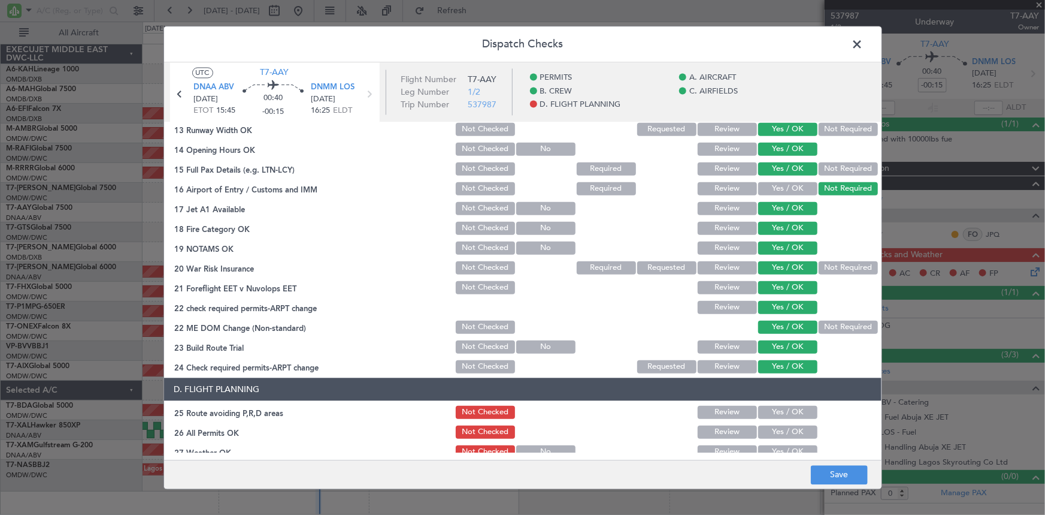
click at [781, 416] on button "Yes / OK" at bounding box center [787, 411] width 59 height 13
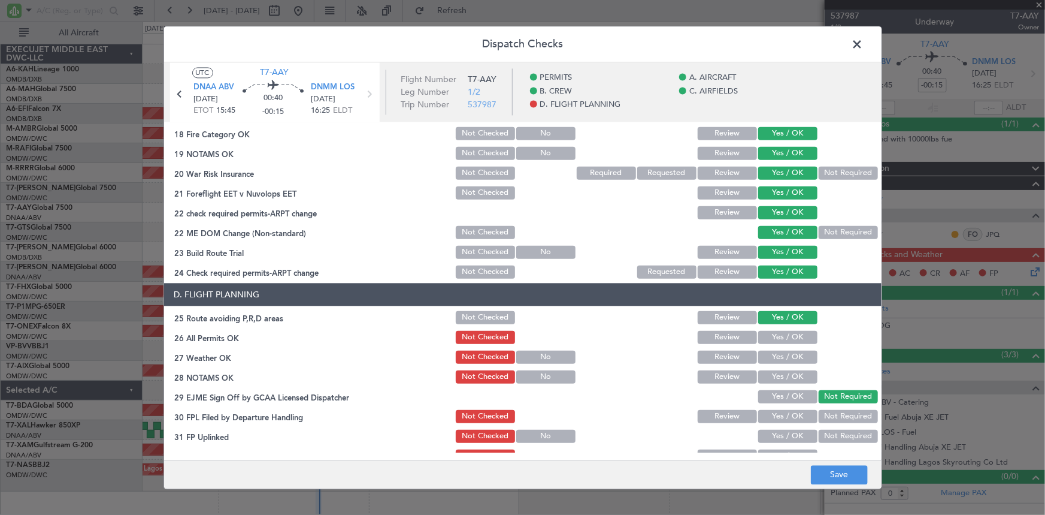
scroll to position [545, 0]
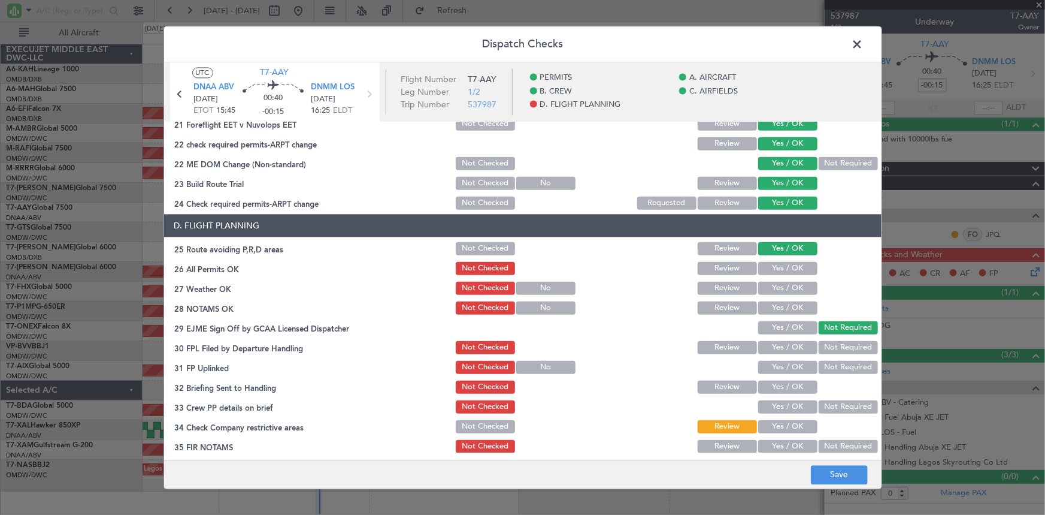
drag, startPoint x: 773, startPoint y: 266, endPoint x: 783, endPoint y: 298, distance: 33.7
click at [773, 267] on button "Yes / OK" at bounding box center [787, 267] width 59 height 13
click at [782, 288] on button "Yes / OK" at bounding box center [787, 287] width 59 height 13
click at [777, 307] on button "Yes / OK" at bounding box center [787, 307] width 59 height 13
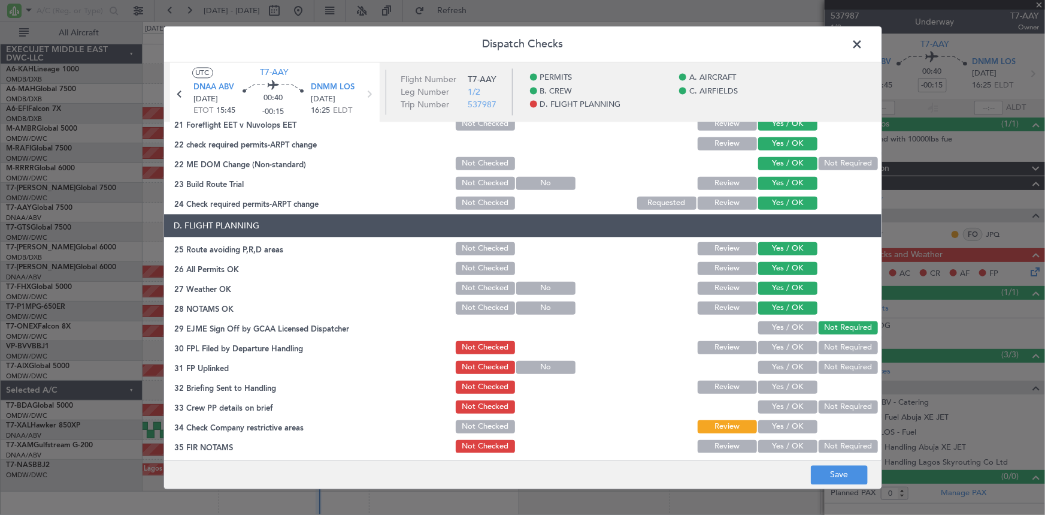
click at [778, 349] on button "Yes / OK" at bounding box center [787, 346] width 59 height 13
click at [767, 371] on button "Yes / OK" at bounding box center [787, 366] width 59 height 13
click at [777, 386] on button "Yes / OK" at bounding box center [787, 386] width 59 height 13
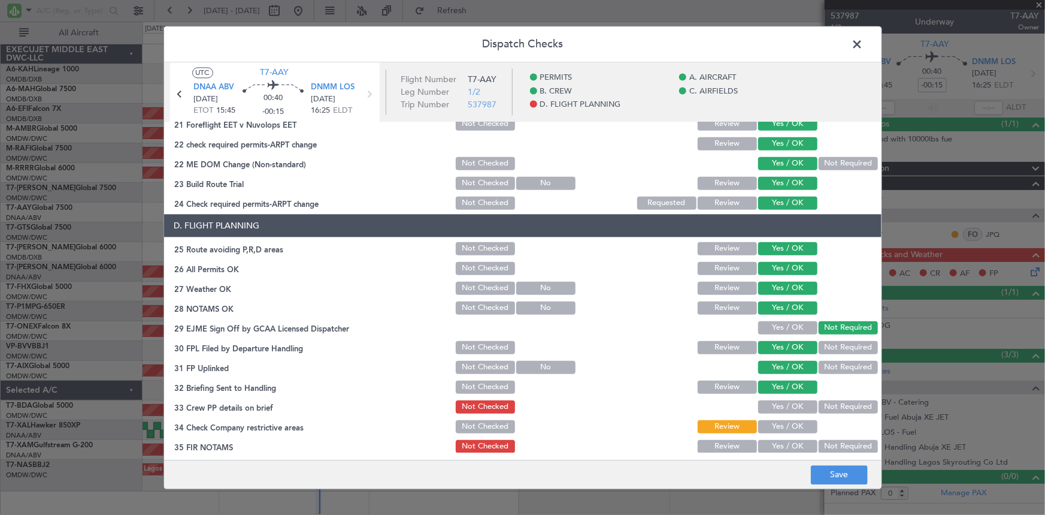
click at [784, 410] on button "Yes / OK" at bounding box center [787, 406] width 59 height 13
click at [783, 430] on button "Yes / OK" at bounding box center [787, 425] width 59 height 13
click at [787, 444] on button "Yes / OK" at bounding box center [787, 445] width 59 height 13
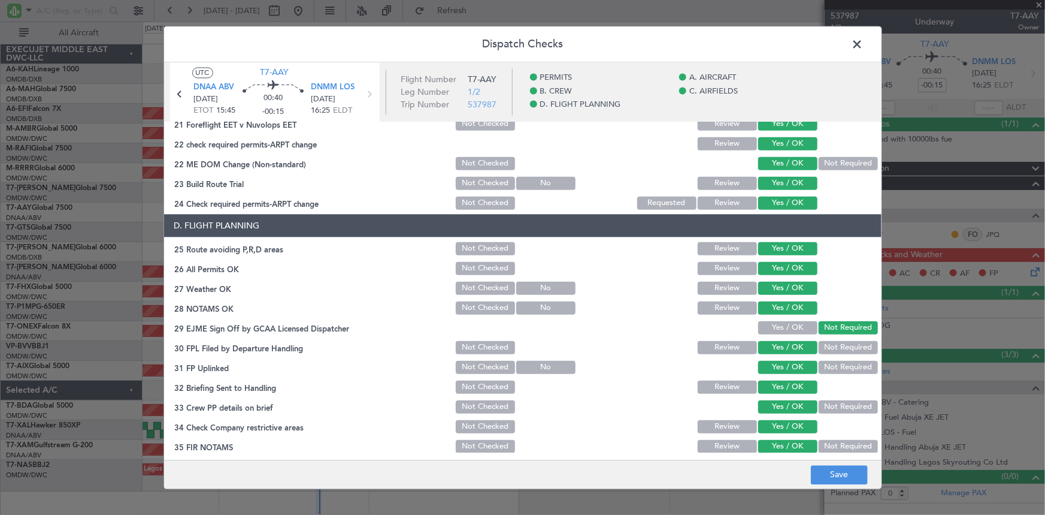
scroll to position [549, 0]
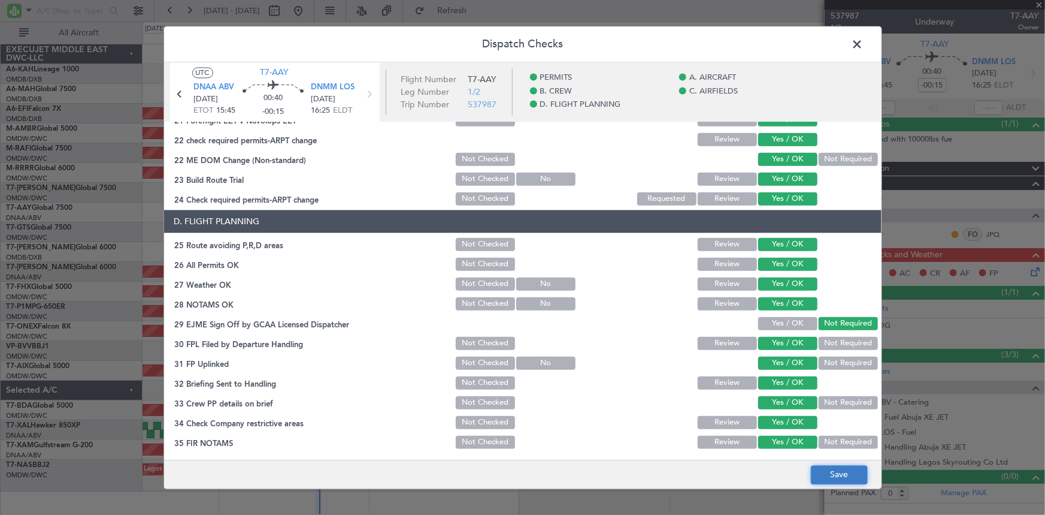
click at [839, 479] on button "Save" at bounding box center [839, 474] width 57 height 19
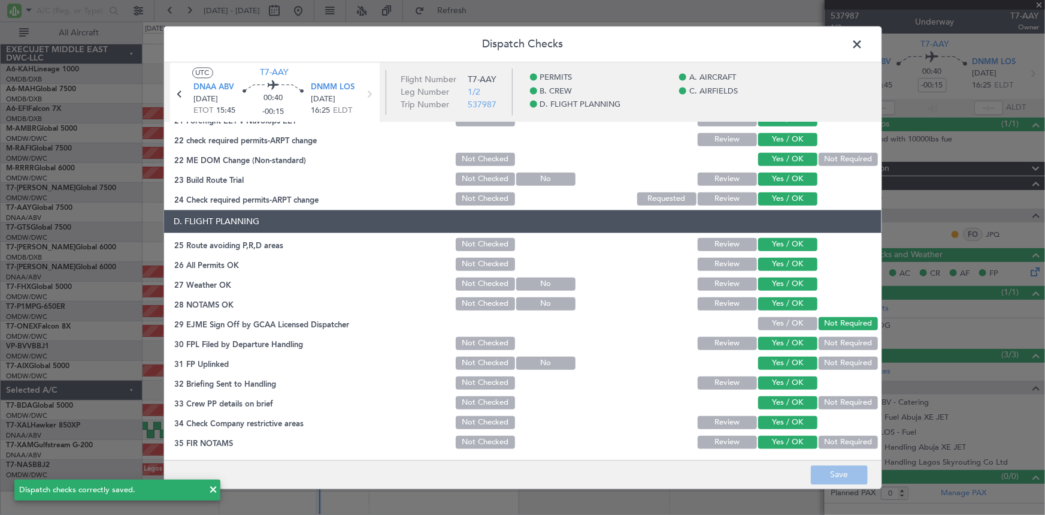
click at [864, 44] on span at bounding box center [864, 47] width 0 height 24
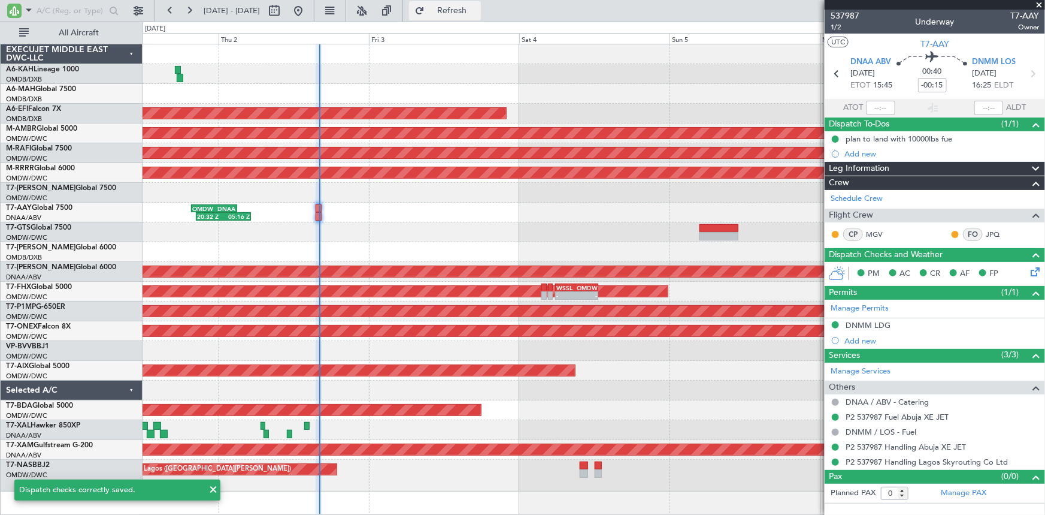
click at [477, 7] on span "Refresh" at bounding box center [452, 11] width 50 height 8
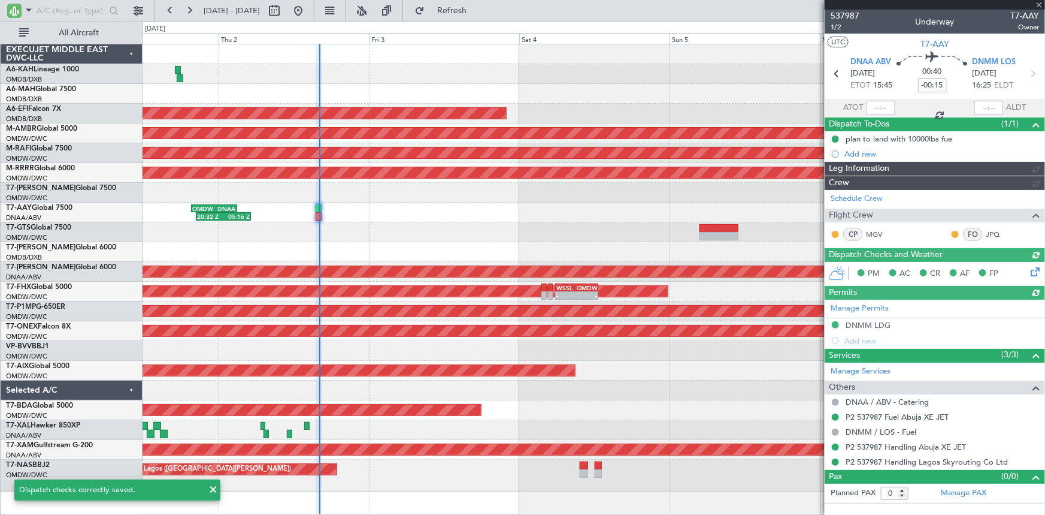
type input "Dherander Fithani (DHF)"
type input "7432"
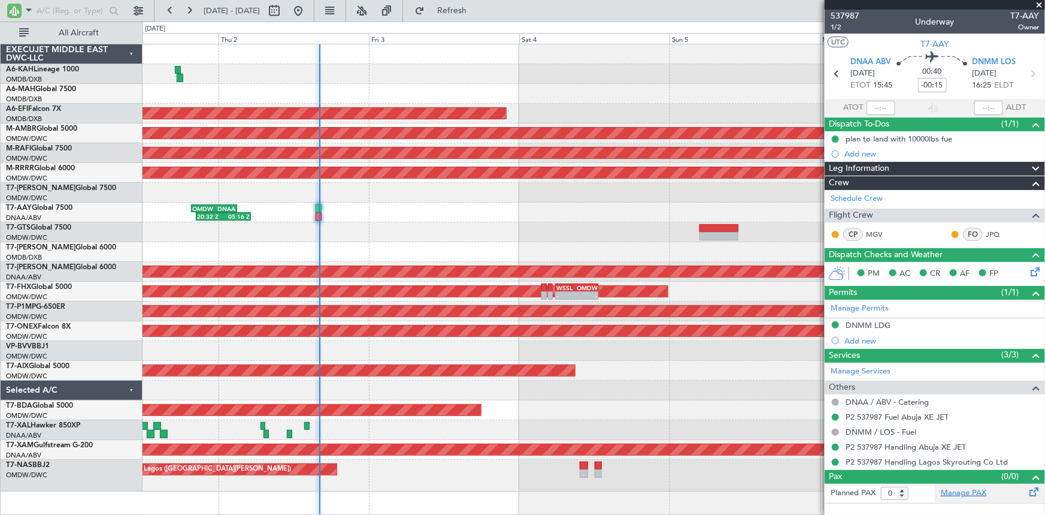
click at [969, 492] on link "Manage PAX" at bounding box center [964, 493] width 46 height 12
click at [962, 488] on link "Manage PAX" at bounding box center [964, 493] width 46 height 12
click at [839, 23] on span "1/2" at bounding box center [845, 27] width 29 height 10
click at [481, 1] on button "Refresh" at bounding box center [445, 10] width 72 height 19
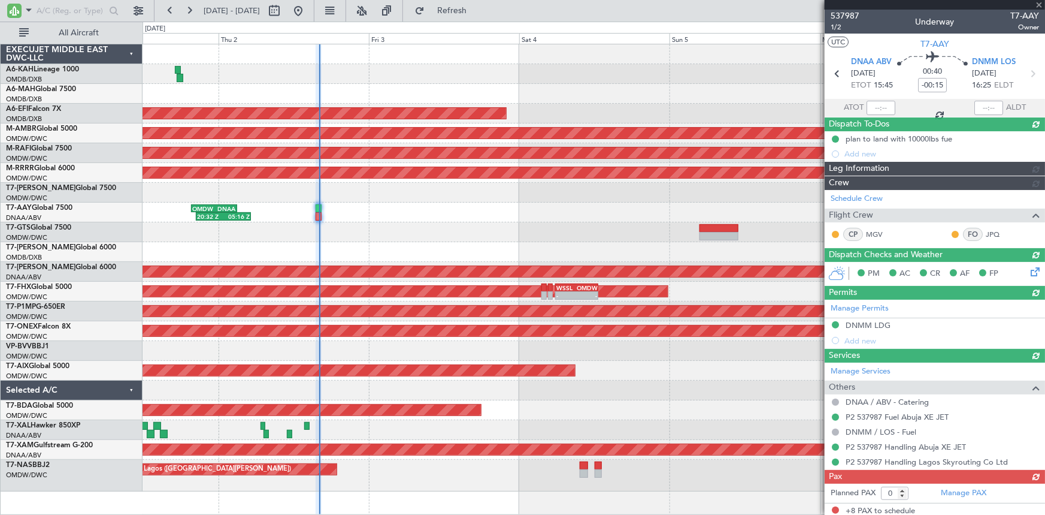
type input "8"
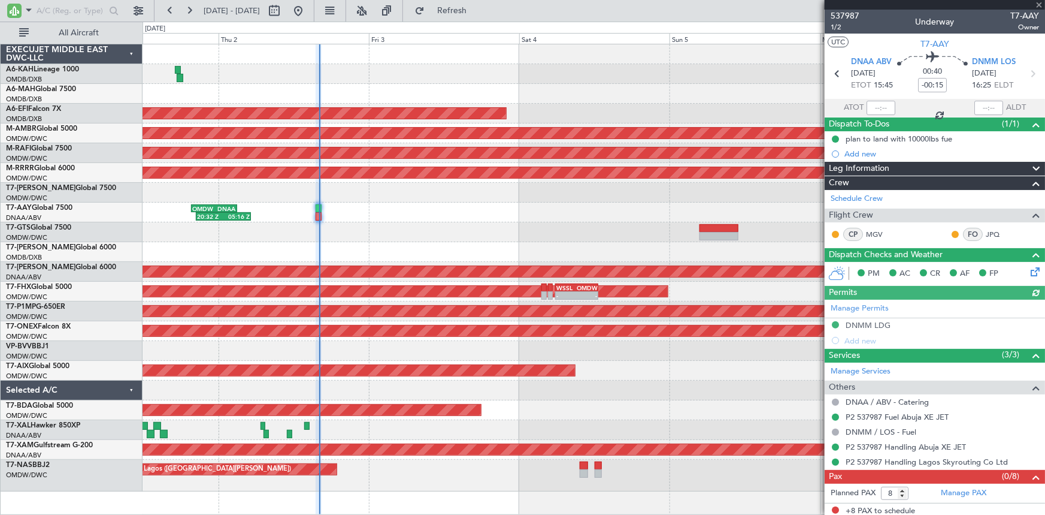
type input "Dherander Fithani (DHF)"
type input "7432"
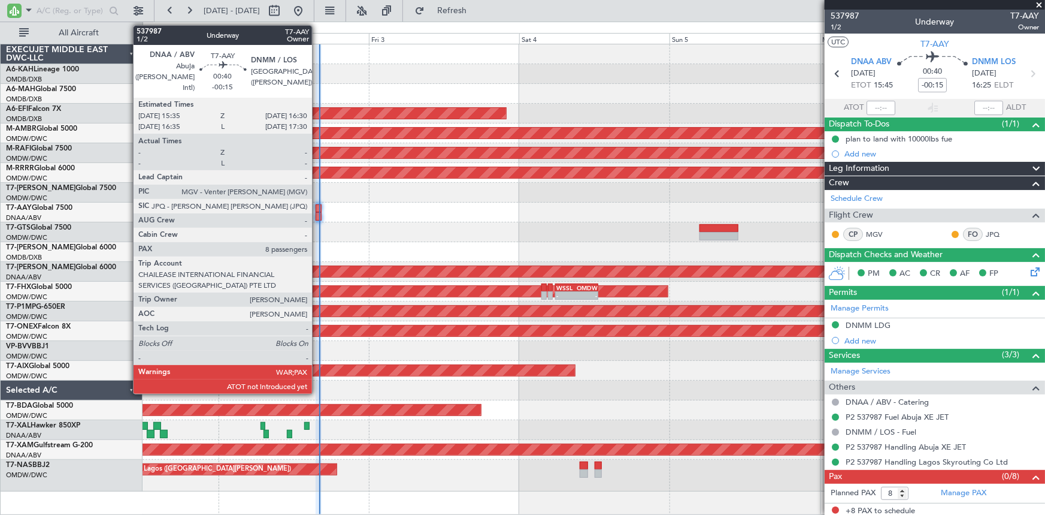
click at [317, 208] on div at bounding box center [319, 208] width 6 height 8
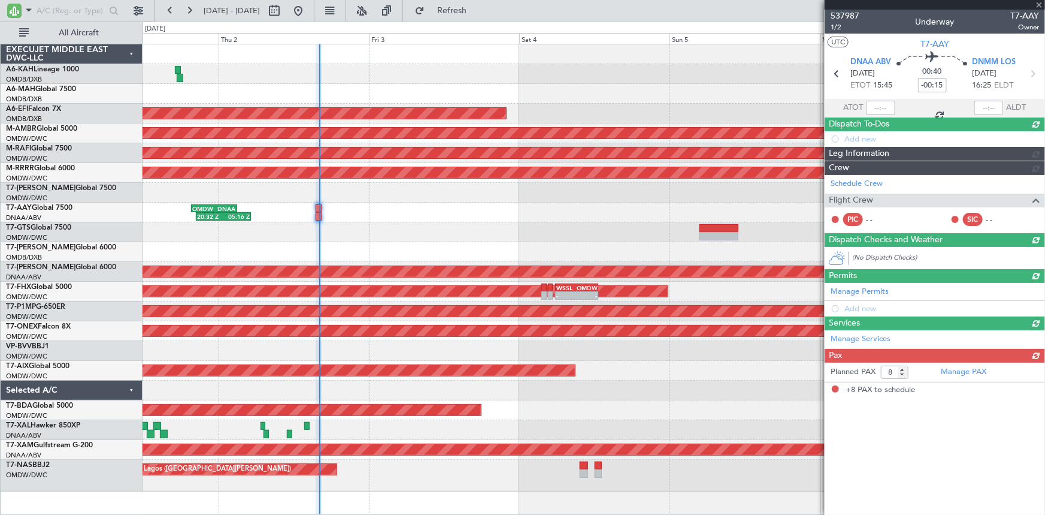
scroll to position [0, 0]
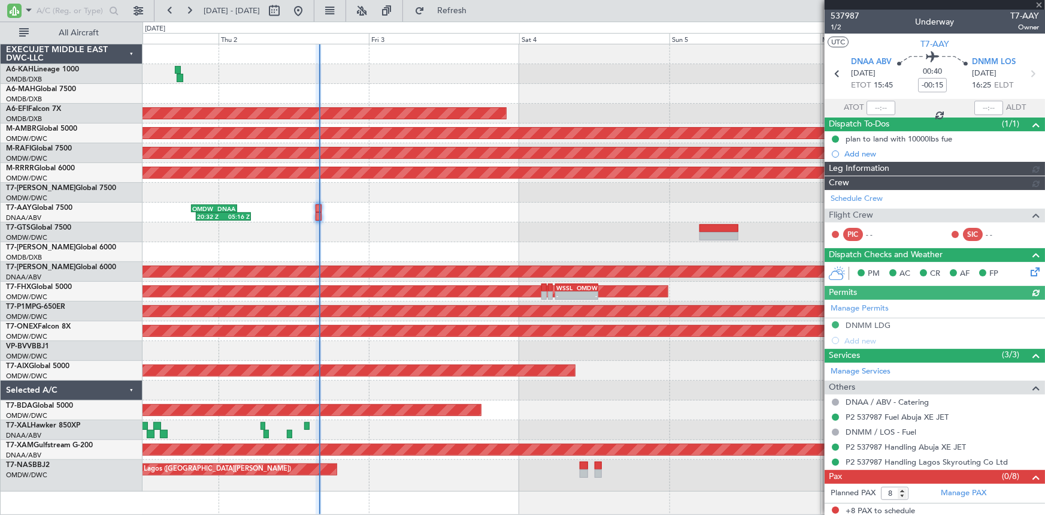
type input "Dherander Fithani (DHF)"
type input "7432"
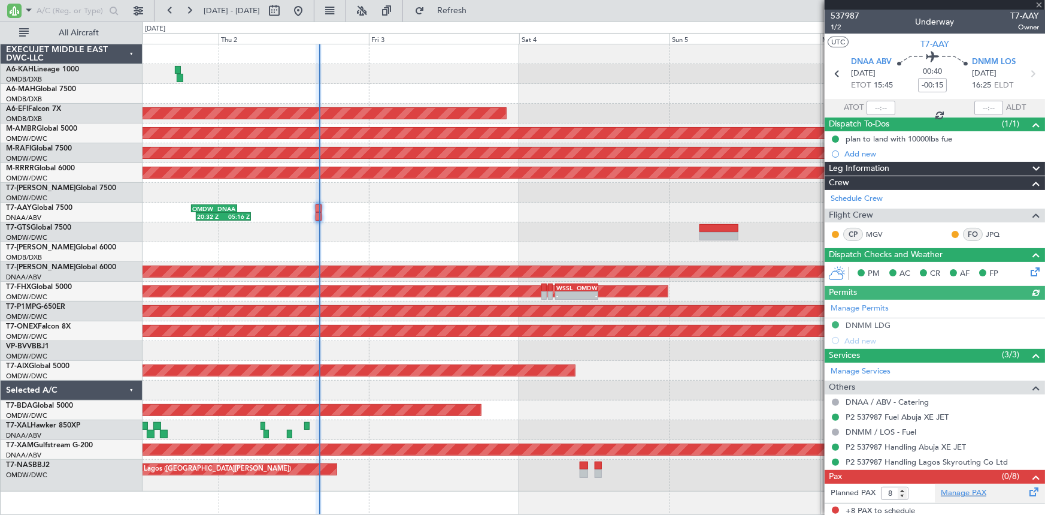
click at [961, 492] on link "Manage PAX" at bounding box center [964, 493] width 46 height 12
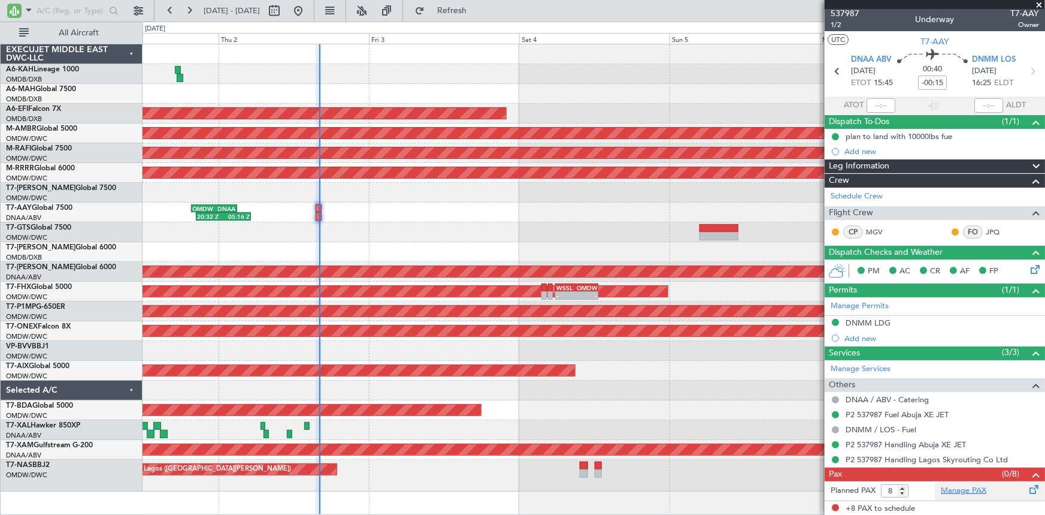
click at [954, 488] on link "Manage PAX" at bounding box center [964, 491] width 46 height 12
type input "Dherander Fithani (DHF)"
type input "7432"
click at [477, 10] on span "Refresh" at bounding box center [452, 11] width 50 height 8
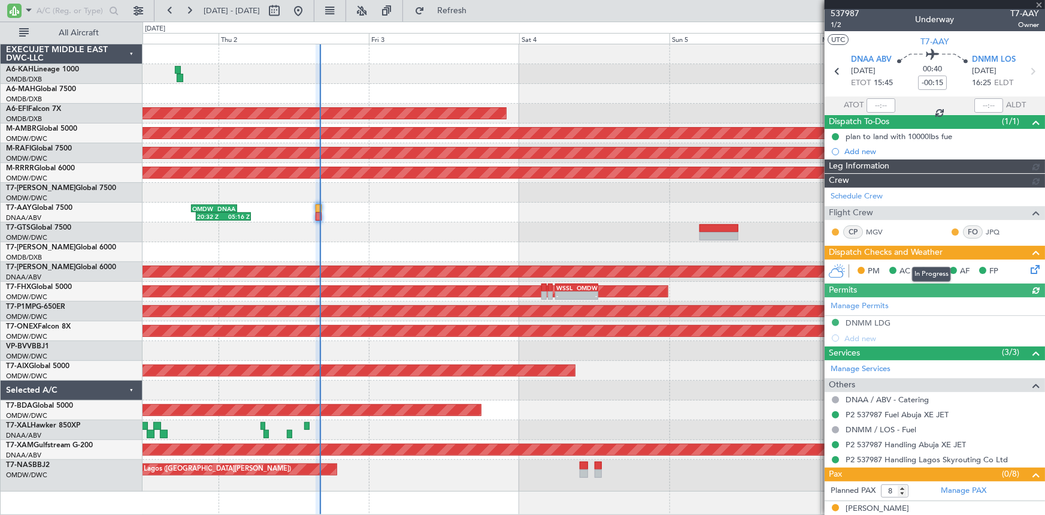
type input "Dherander Fithani (DHF)"
type input "7432"
click at [1029, 266] on icon at bounding box center [1034, 267] width 10 height 10
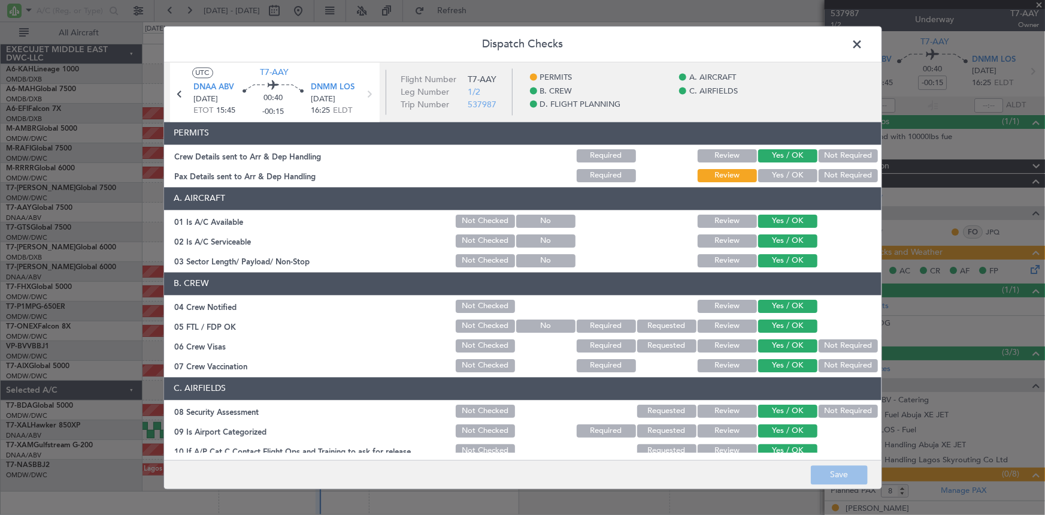
drag, startPoint x: 769, startPoint y: 177, endPoint x: 799, endPoint y: 212, distance: 46.3
click at [769, 177] on button "Yes / OK" at bounding box center [787, 175] width 59 height 13
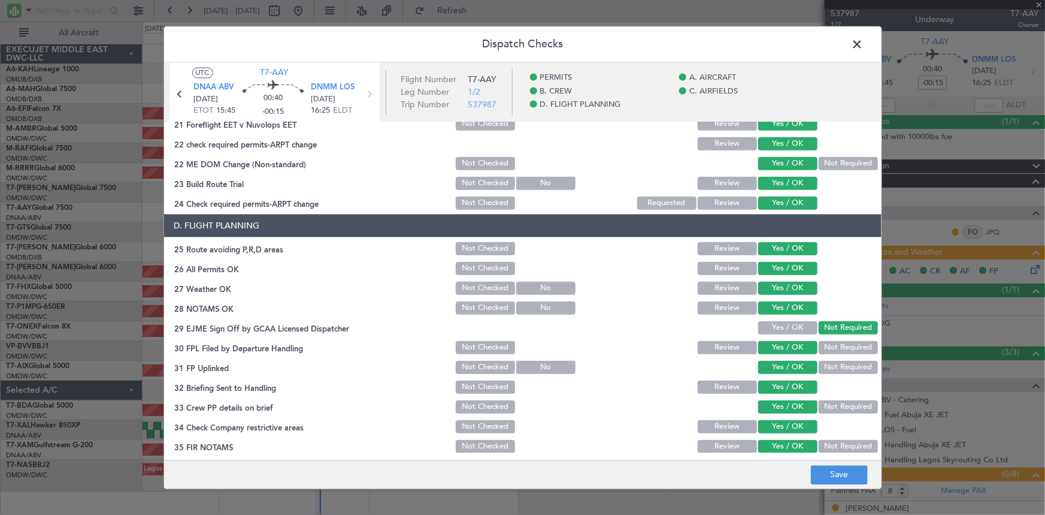
scroll to position [549, 0]
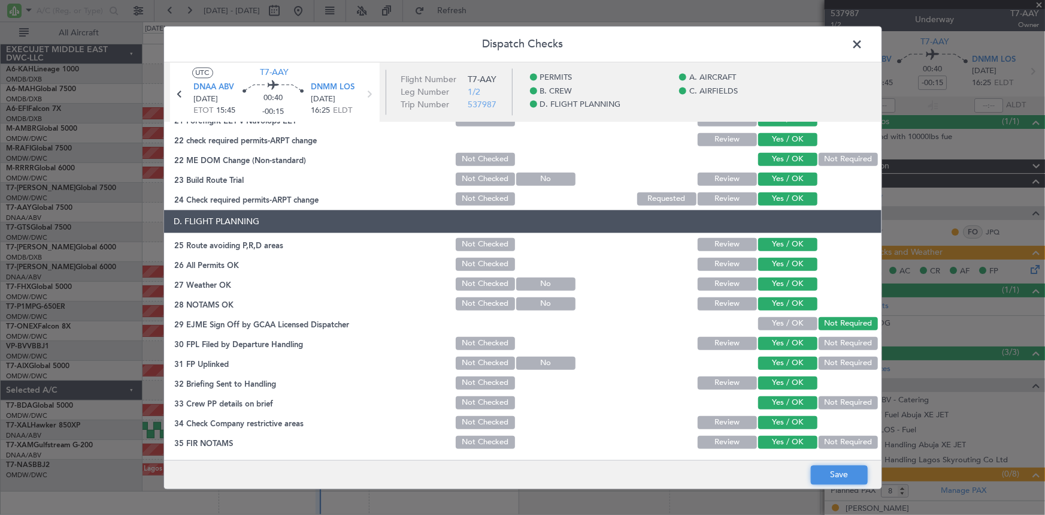
click at [831, 470] on button "Save" at bounding box center [839, 474] width 57 height 19
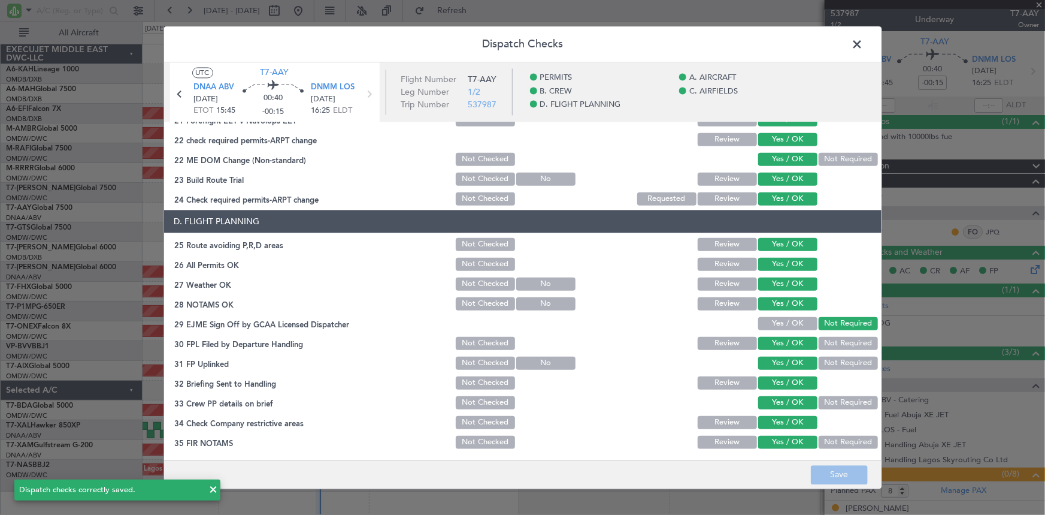
click at [864, 46] on span at bounding box center [864, 47] width 0 height 24
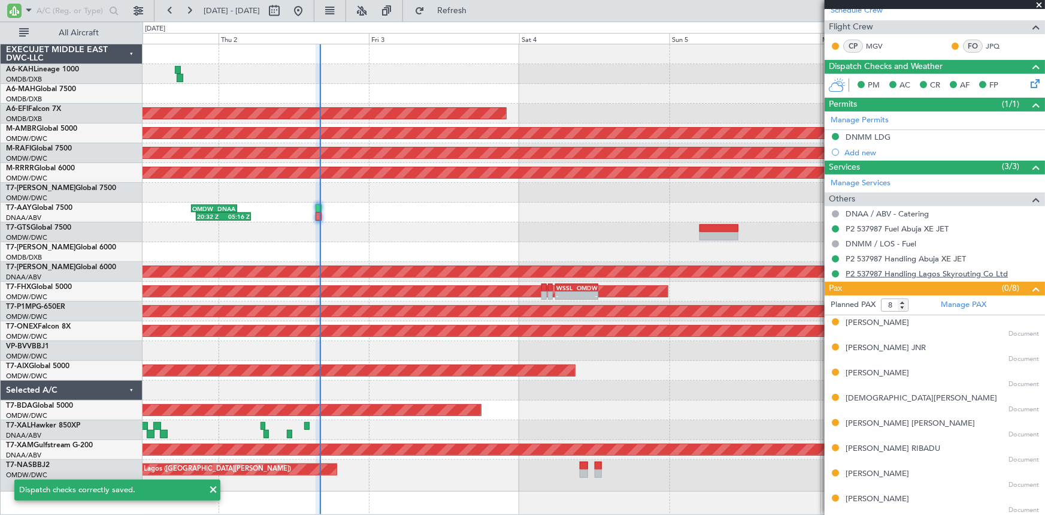
scroll to position [0, 0]
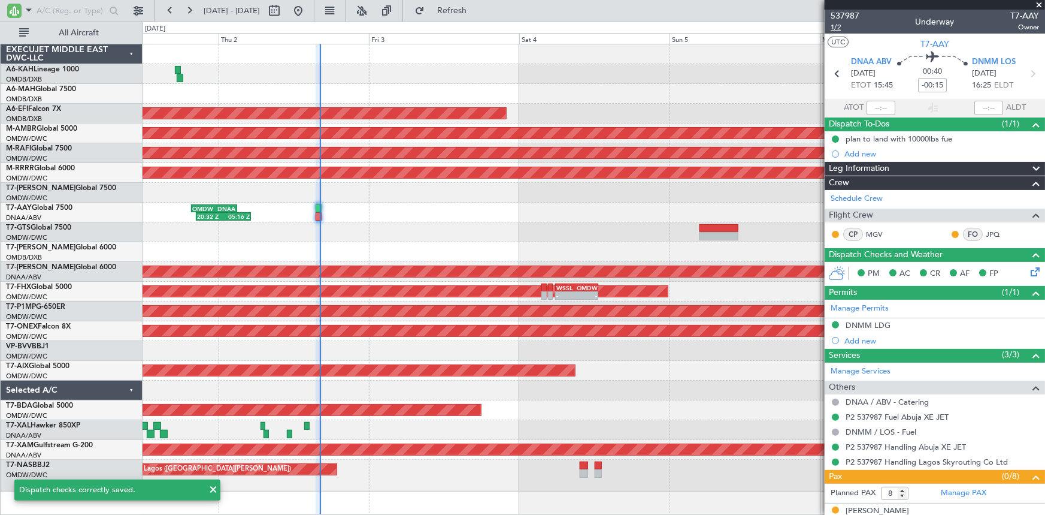
click at [837, 25] on span "1/2" at bounding box center [845, 27] width 29 height 10
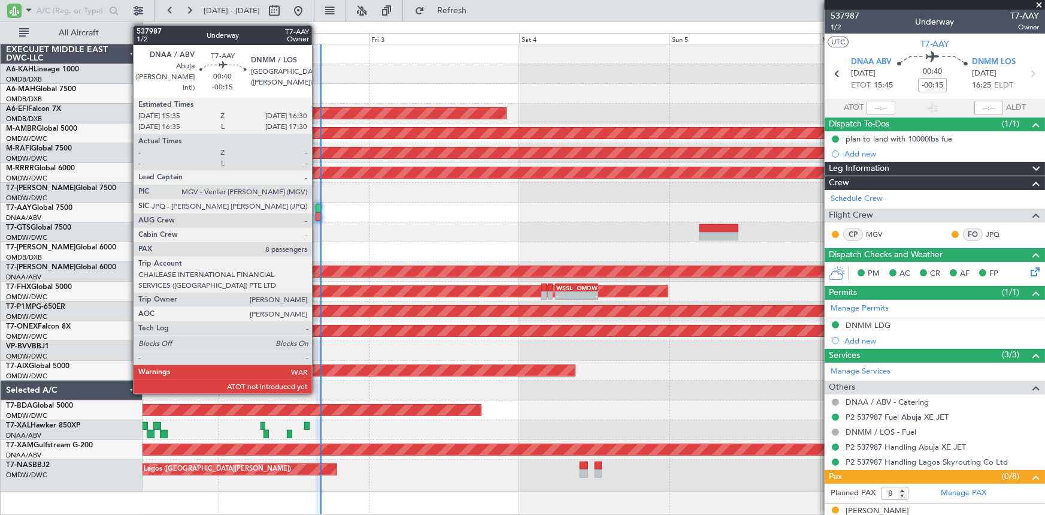
click at [317, 210] on div at bounding box center [319, 208] width 6 height 8
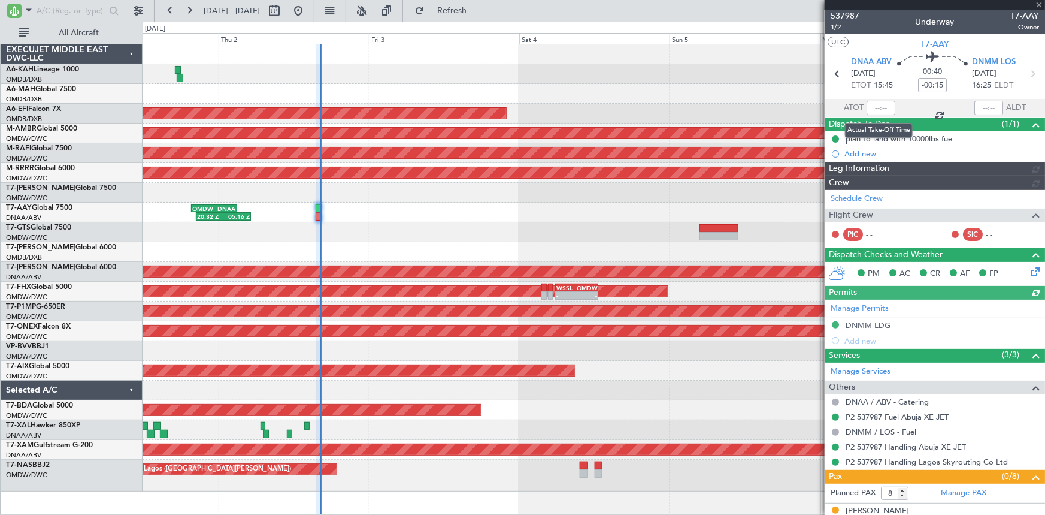
type input "Dherander Fithani (DHF)"
type input "7432"
click at [882, 109] on div at bounding box center [881, 108] width 29 height 14
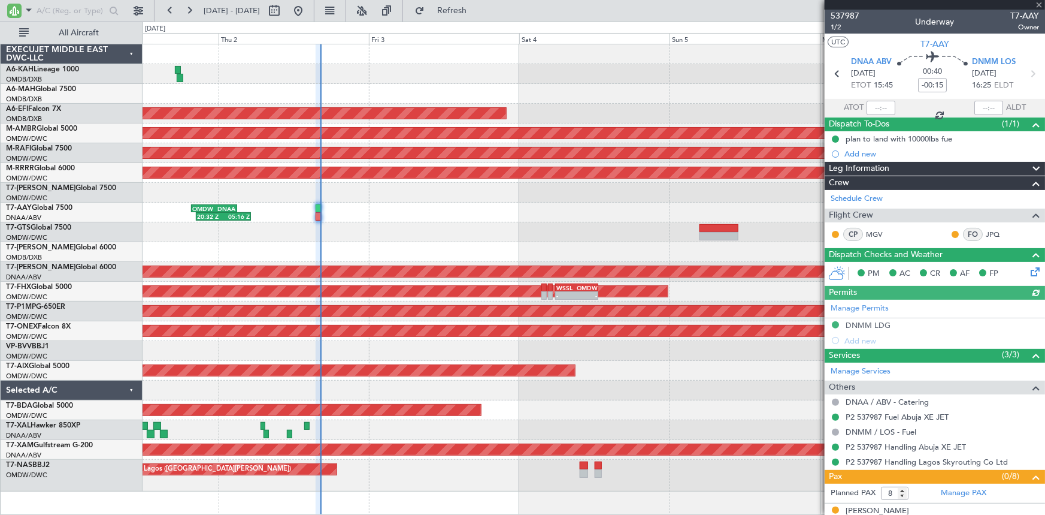
click at [882, 108] on div at bounding box center [881, 108] width 29 height 14
click at [880, 105] on input "text" at bounding box center [881, 108] width 29 height 14
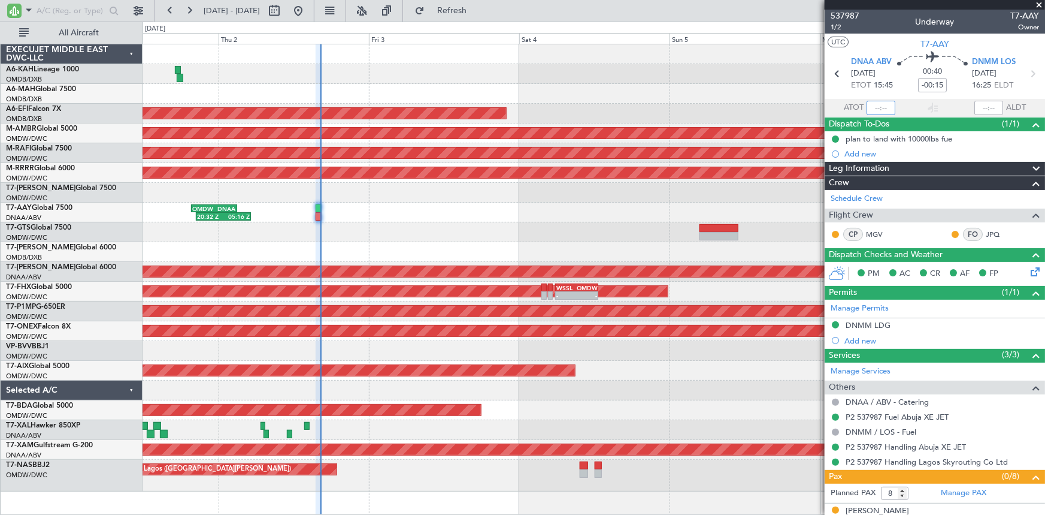
click at [880, 105] on input "text" at bounding box center [881, 108] width 29 height 14
click at [920, 105] on section "ATOT 1610 ALDT" at bounding box center [935, 108] width 220 height 18
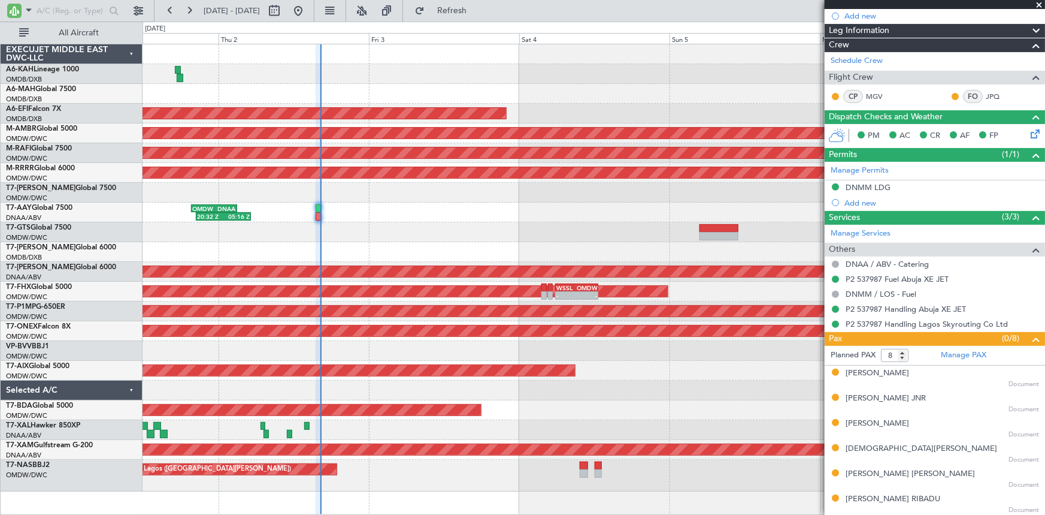
type input "16:10"
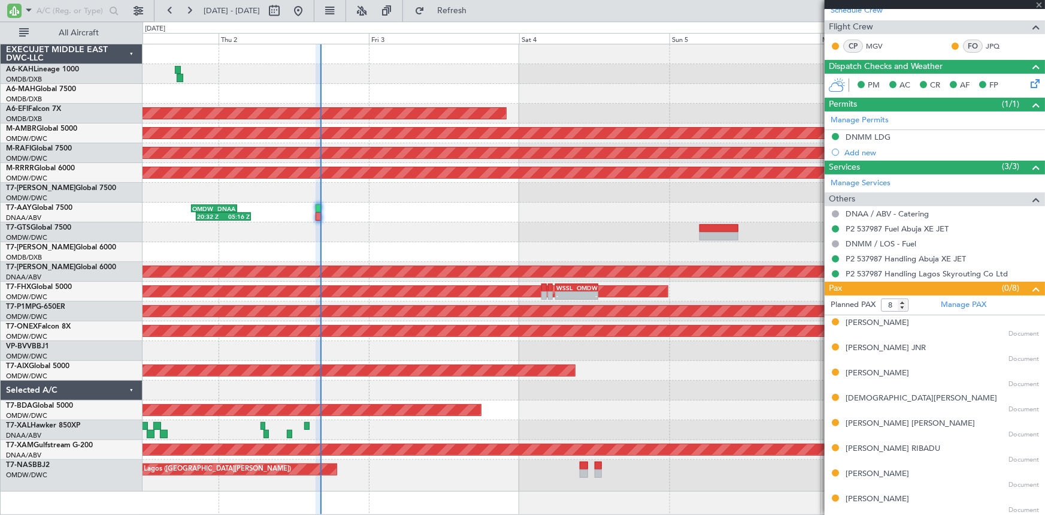
scroll to position [0, 0]
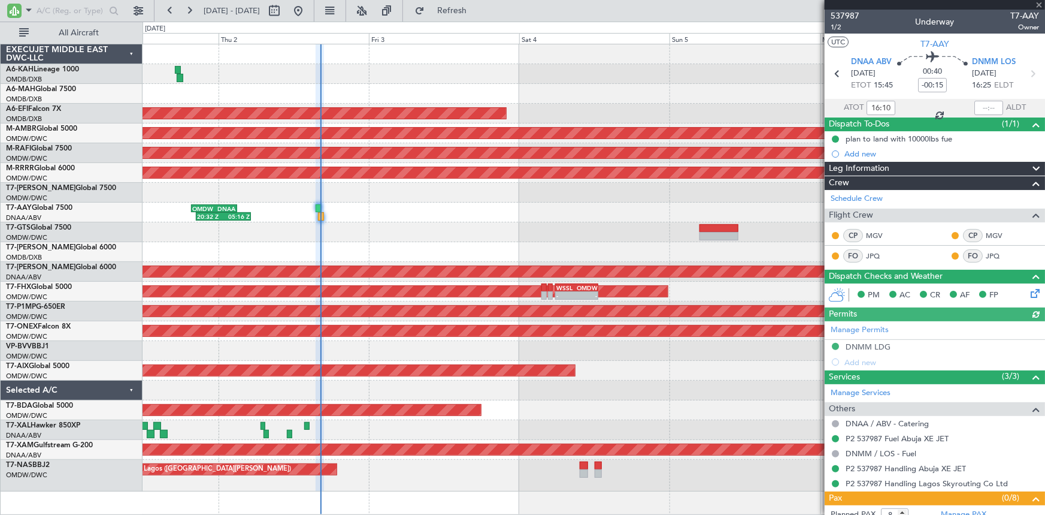
type input "Dherander Fithani (DHF)"
type input "7432"
type input "Dherander Fithani (DHF)"
type input "7432"
type input "Dherander Fithani (DHF)"
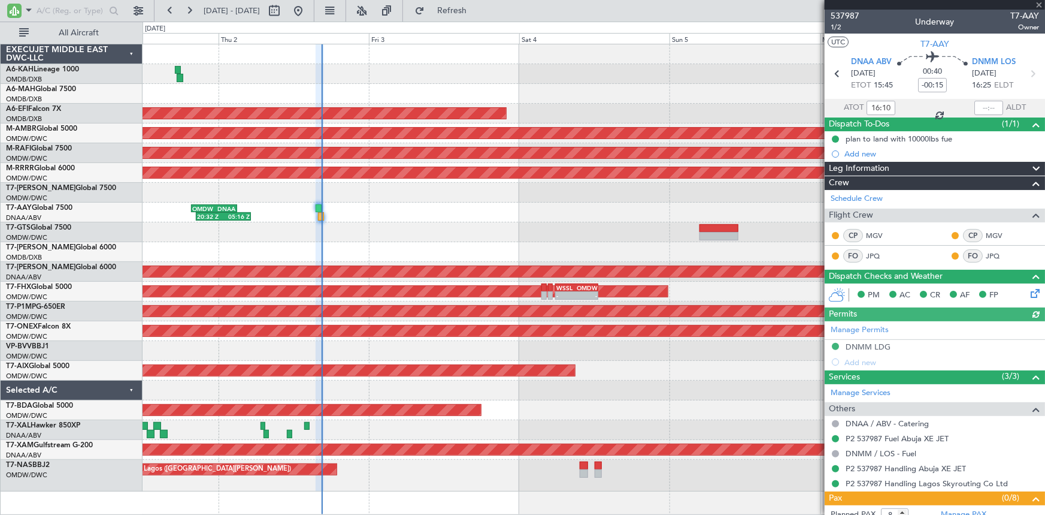
type input "7432"
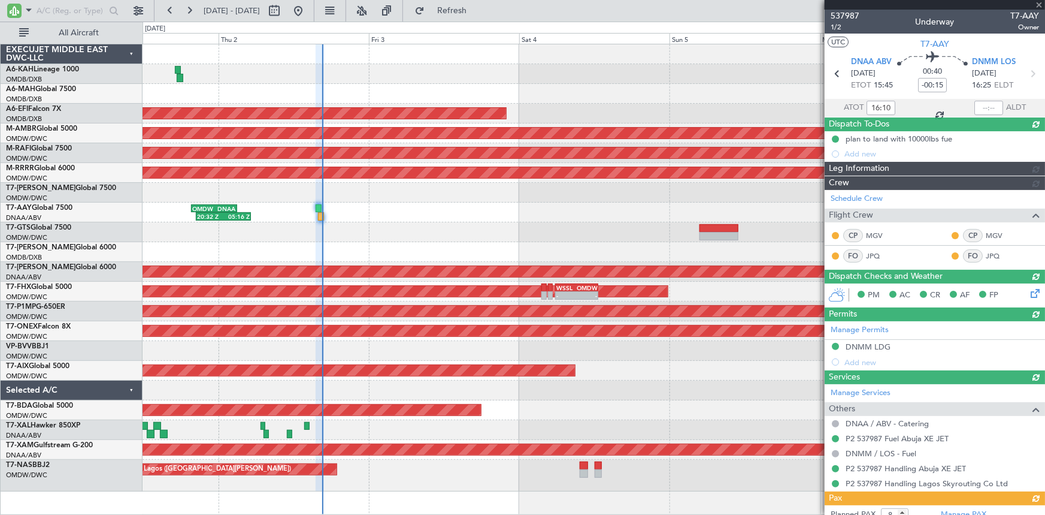
type input "Dherander Fithani (DHF)"
type input "7432"
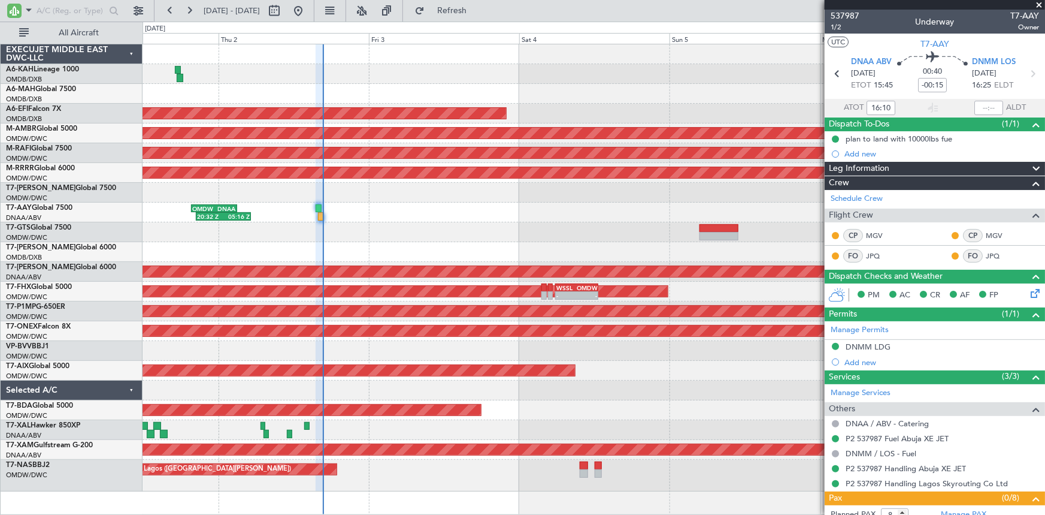
type input "Dherander Fithani (DHF)"
type input "7432"
type input "Dherander Fithani (DHF)"
type input "7432"
